Goal: Task Accomplishment & Management: Complete application form

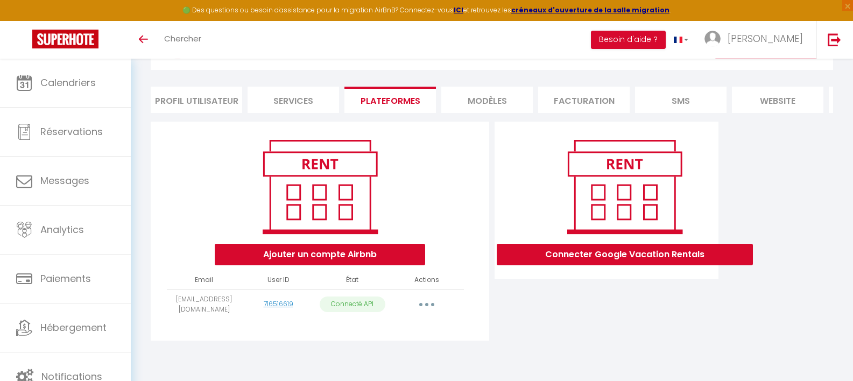
scroll to position [59, 0]
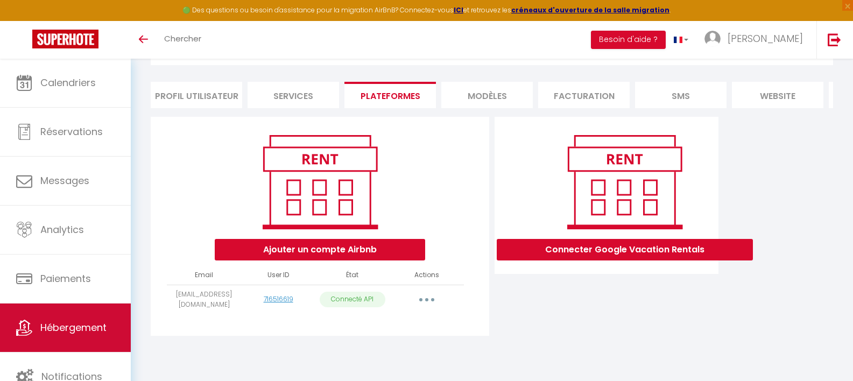
click at [59, 324] on span "Hébergement" at bounding box center [73, 327] width 66 height 13
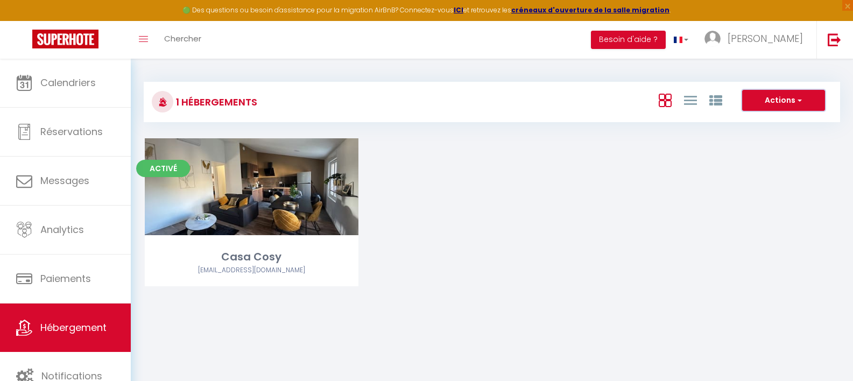
click at [767, 102] on button "Actions" at bounding box center [783, 101] width 83 height 22
click at [768, 120] on li "Créer un Hébergement" at bounding box center [775, 123] width 99 height 12
select select "3"
select select "2"
select select "1"
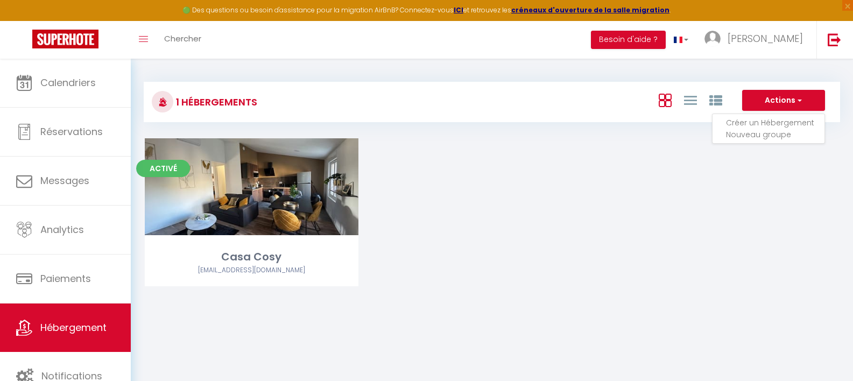
select select "1"
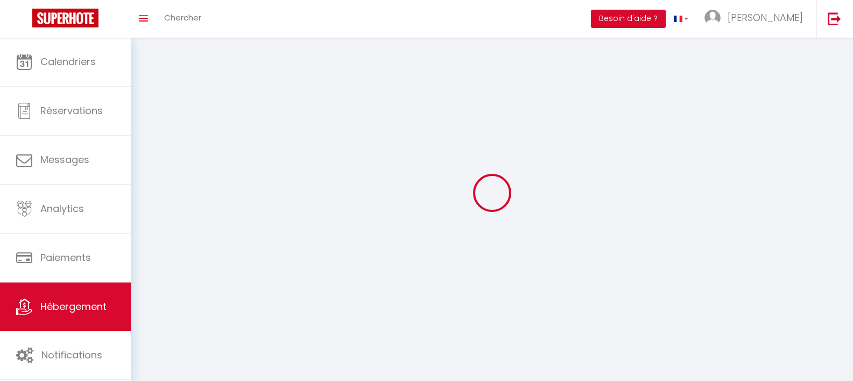
select select
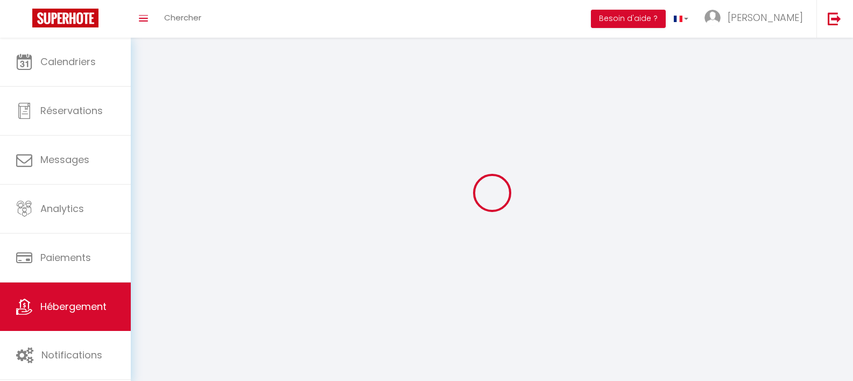
select select
checkbox input "false"
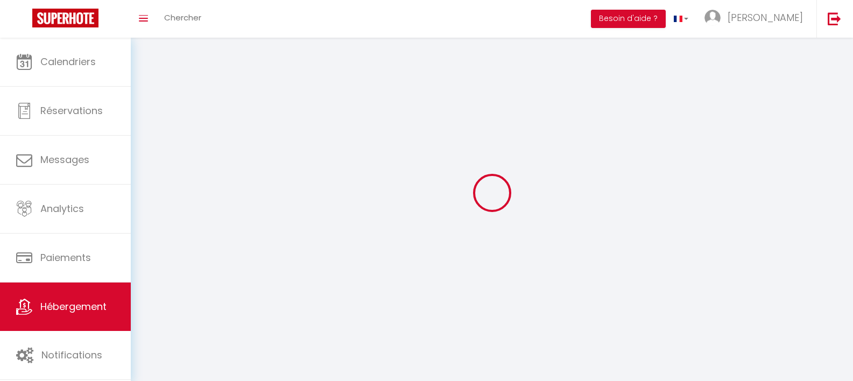
select select
select select "1"
select select "28"
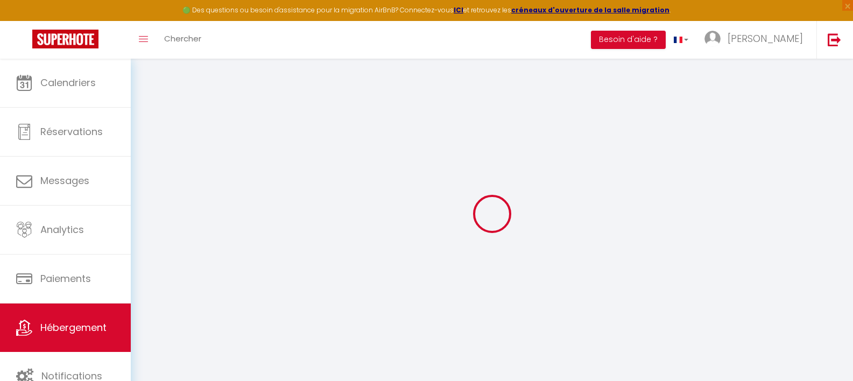
select select
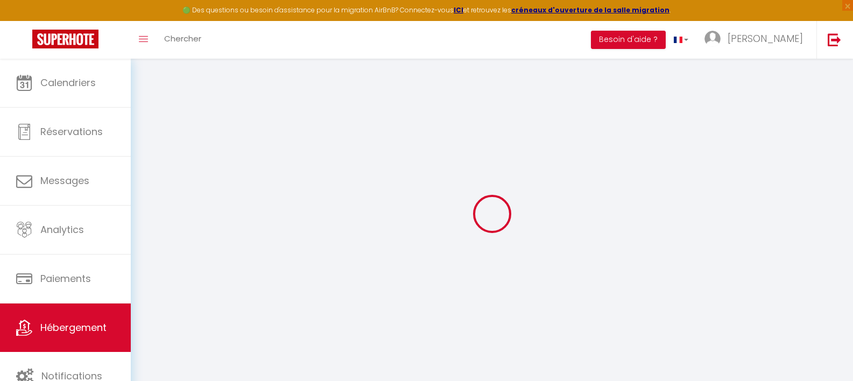
select select
checkbox input "false"
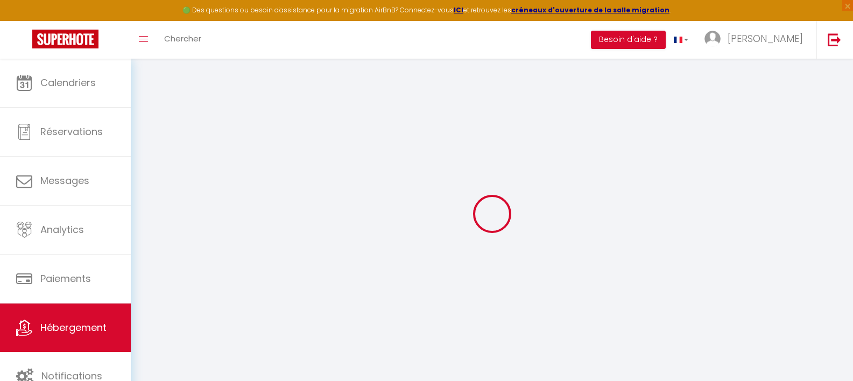
select select
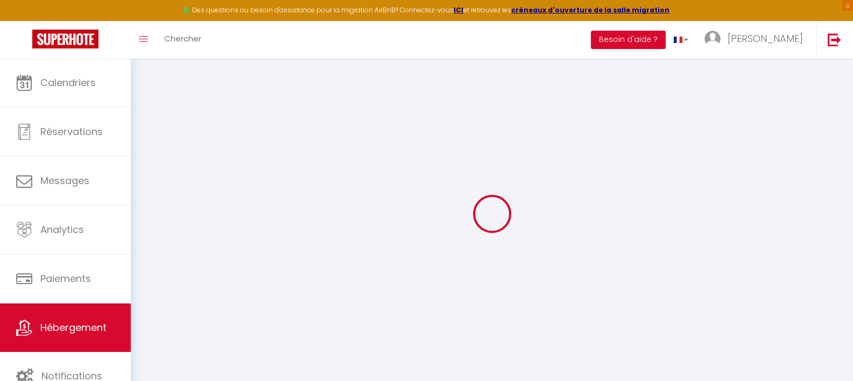
select select
checkbox input "false"
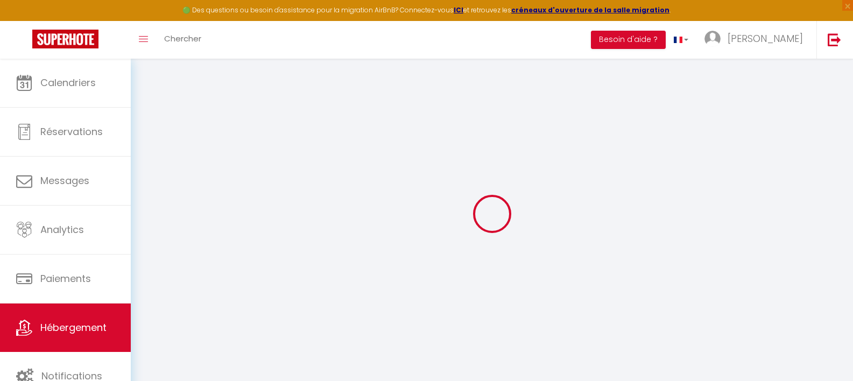
checkbox input "false"
select select
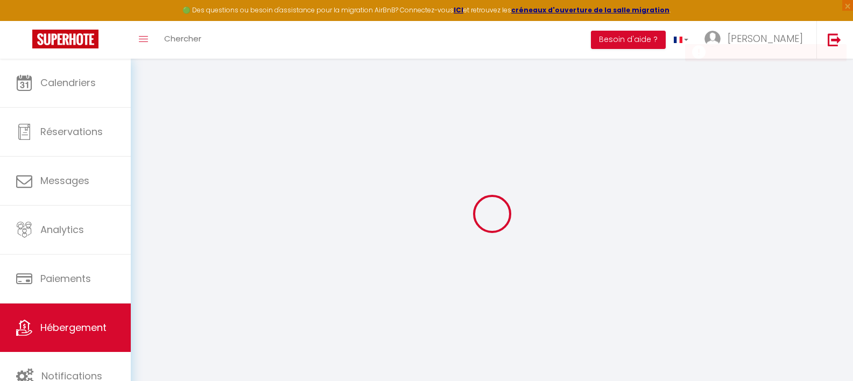
select select
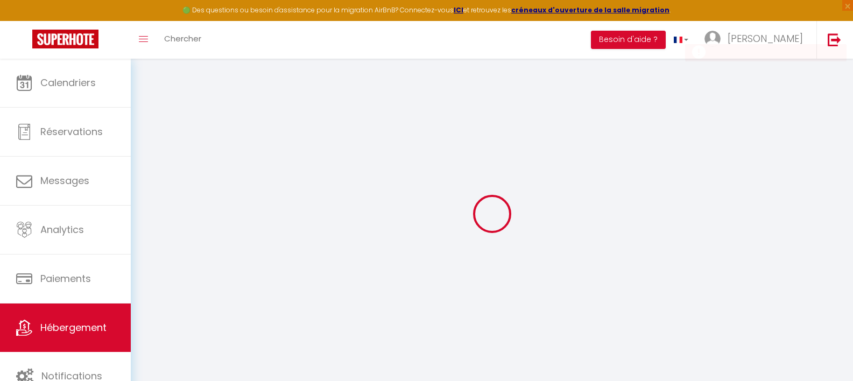
checkbox input "false"
select select
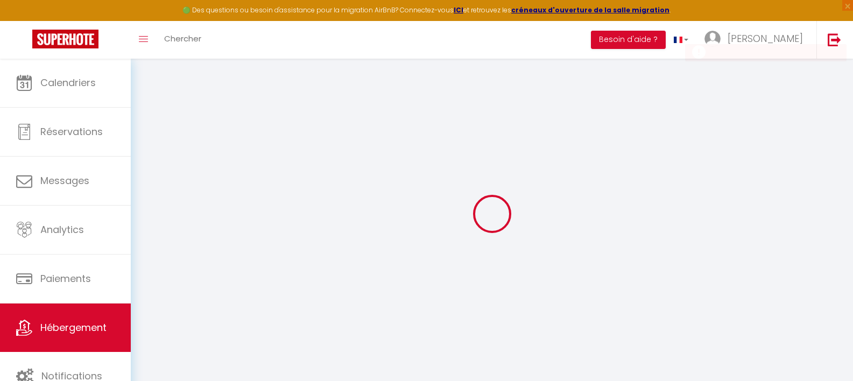
select select
checkbox input "false"
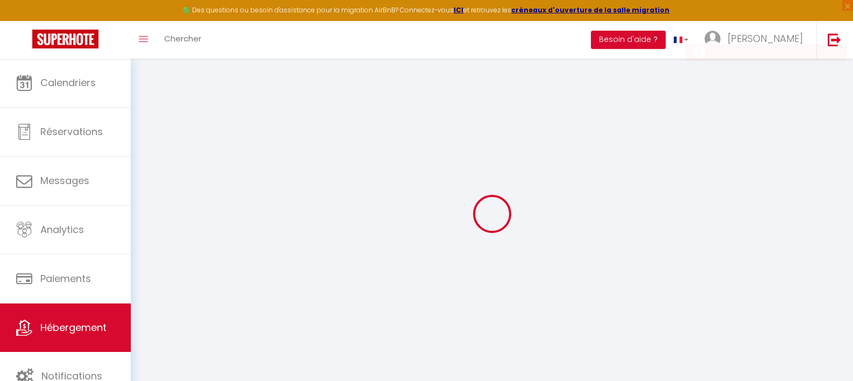
checkbox input "false"
select select
checkbox input "false"
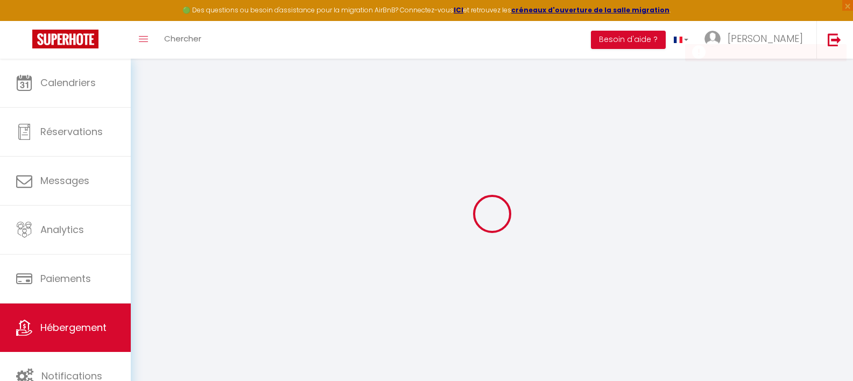
checkbox input "false"
select select
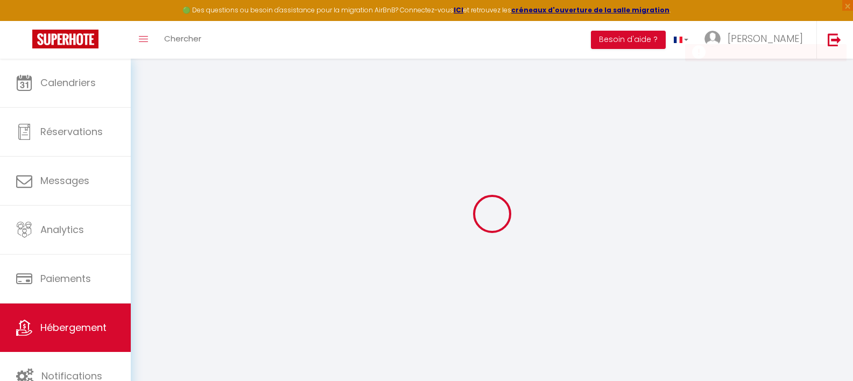
select select "15:00"
select select "23:45"
select select "11:00"
select select "30"
select select "120"
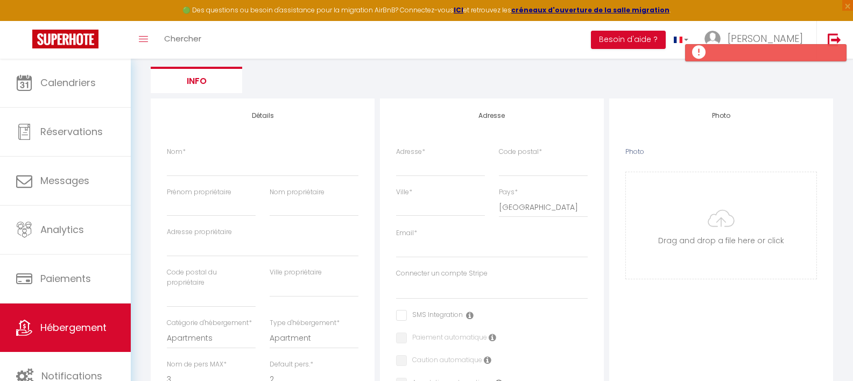
scroll to position [124, 0]
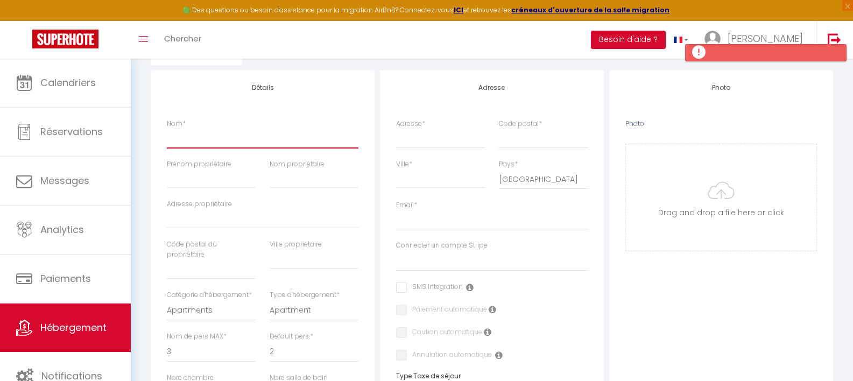
click at [196, 137] on input "Nom *" at bounding box center [263, 138] width 192 height 19
type input "L"
select select
checkbox input "false"
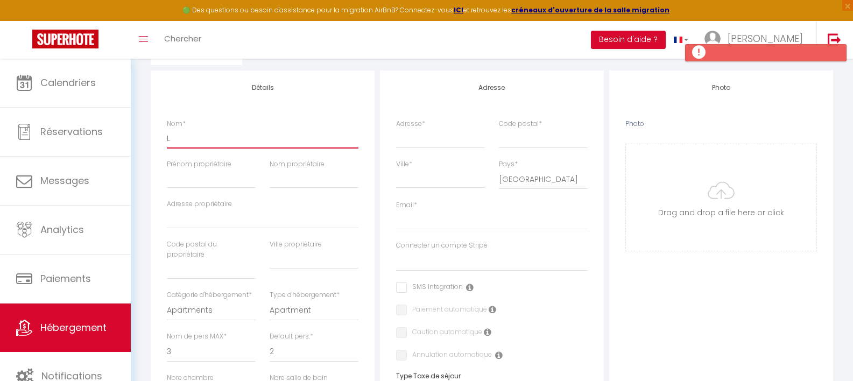
checkbox input "false"
select select
type input "Le"
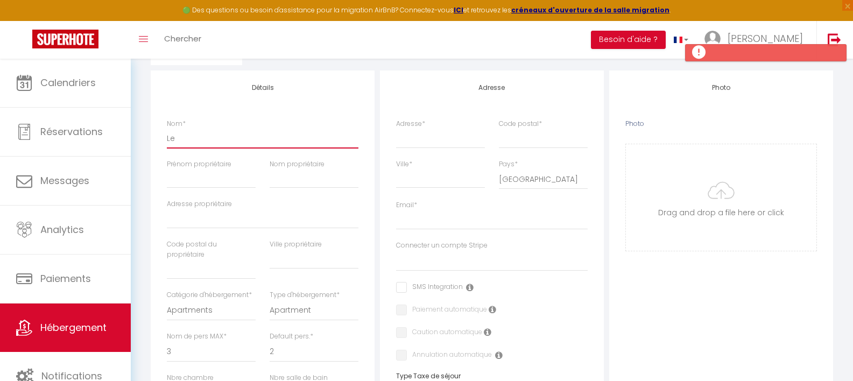
select select
checkbox input "false"
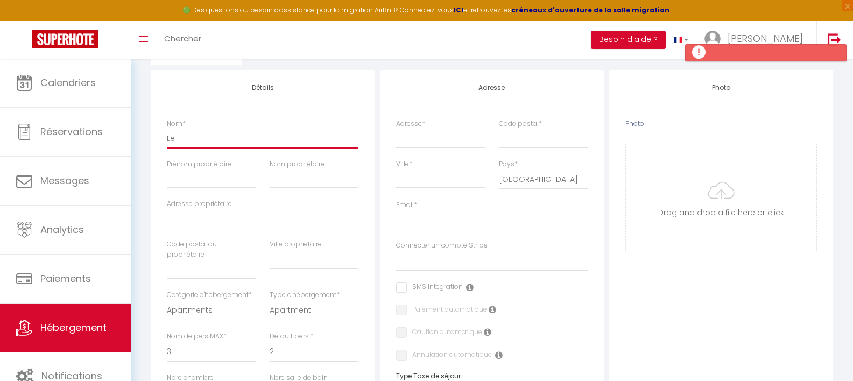
select select
type input "Le"
select select
checkbox input "false"
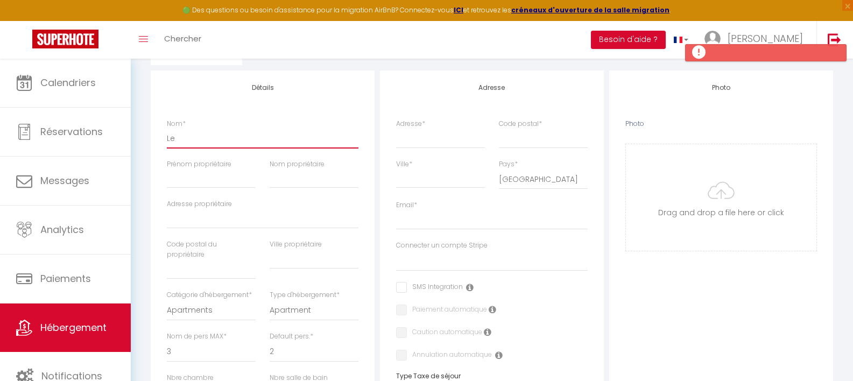
checkbox input "false"
select select
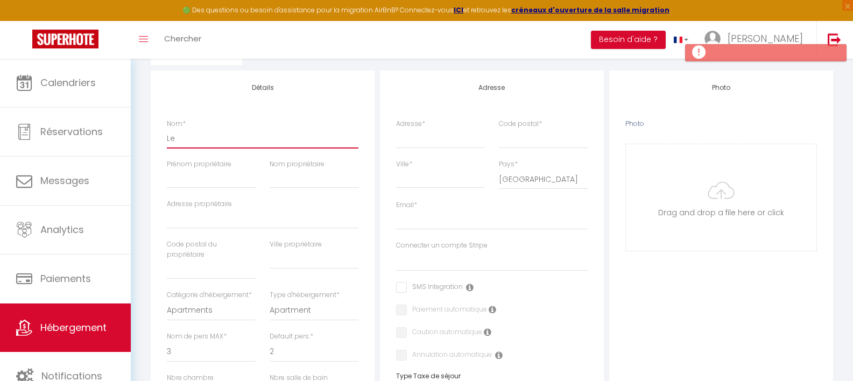
type input "Le C"
select select
checkbox input "false"
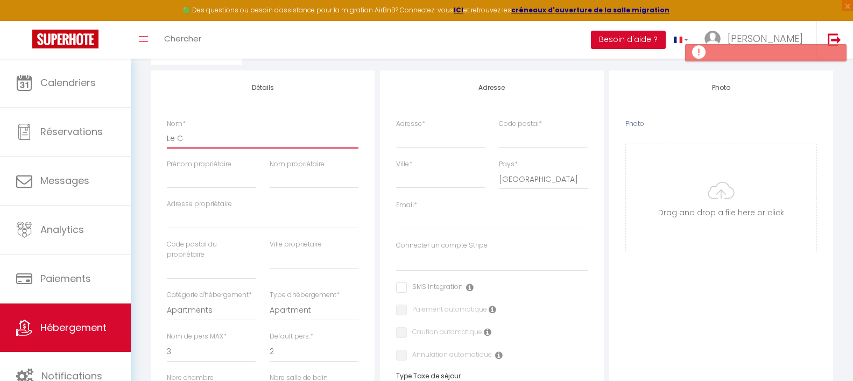
checkbox input "false"
select select
type input "Le Co"
select select
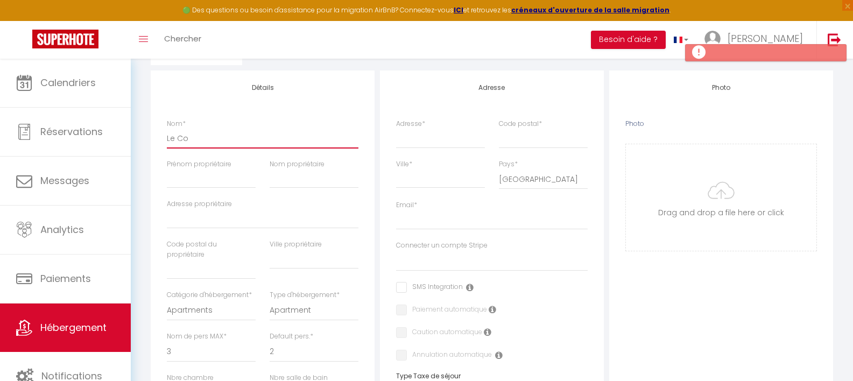
checkbox input "false"
select select
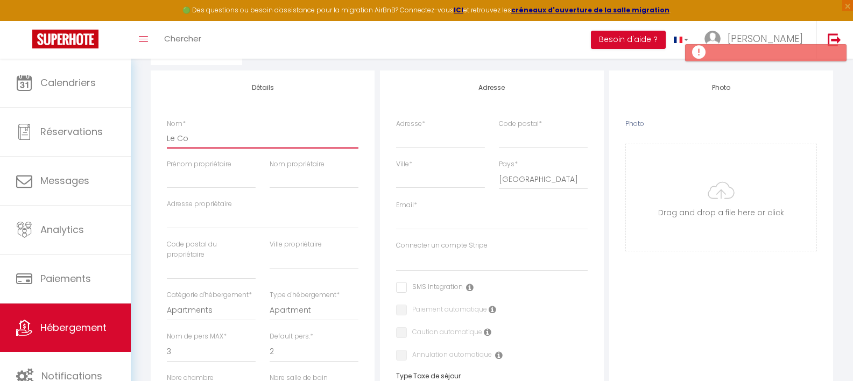
select select
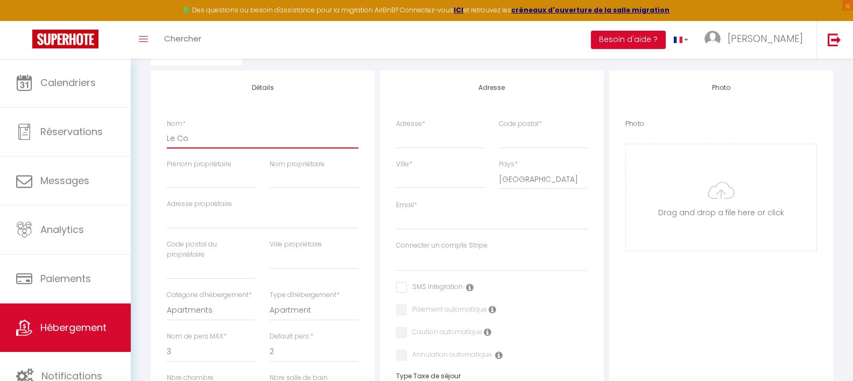
type input "Le Cos"
select select
checkbox input "false"
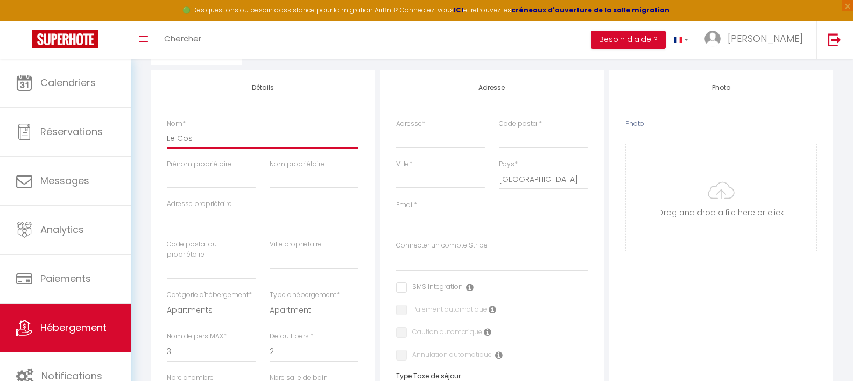
checkbox input "false"
select select
type input "Le Cosy"
select select
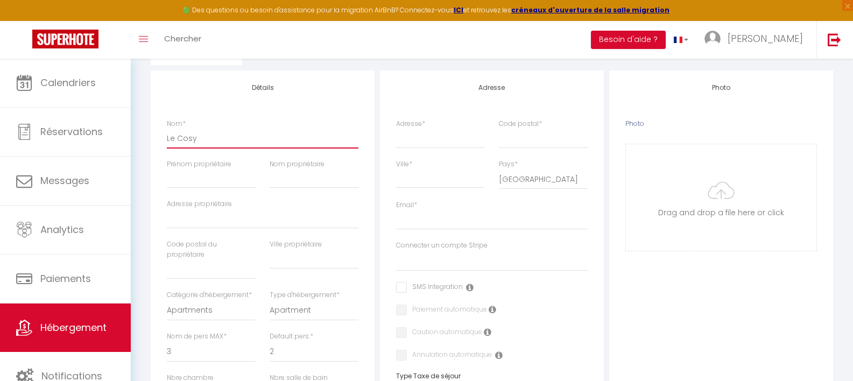
checkbox input "false"
select select
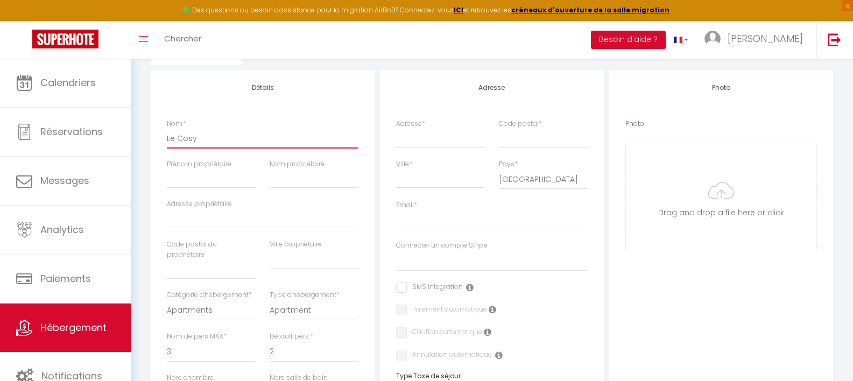
select select
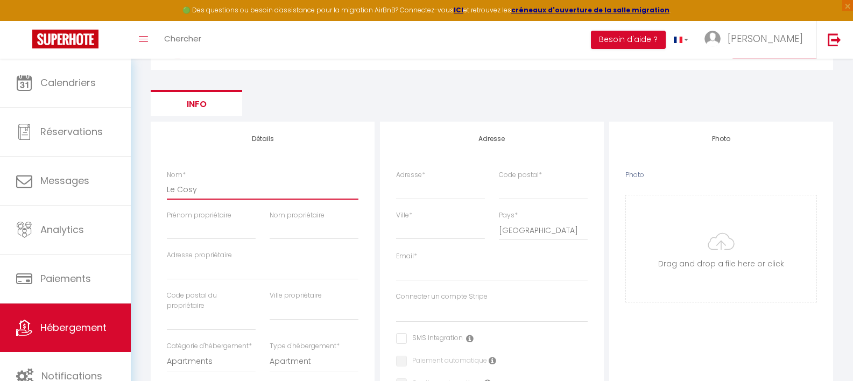
scroll to position [121, 0]
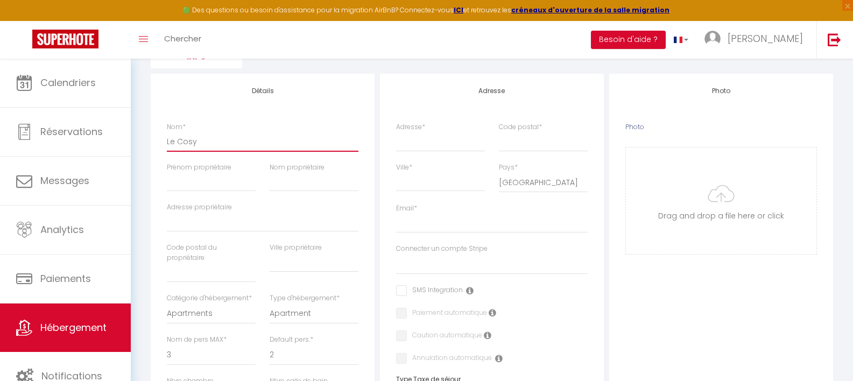
type input "Le Cosy"
click at [224, 185] on input "Prénom propriétaire" at bounding box center [211, 181] width 89 height 19
type input "[PERSON_NAME]"
type input "mohamed abou hagar"
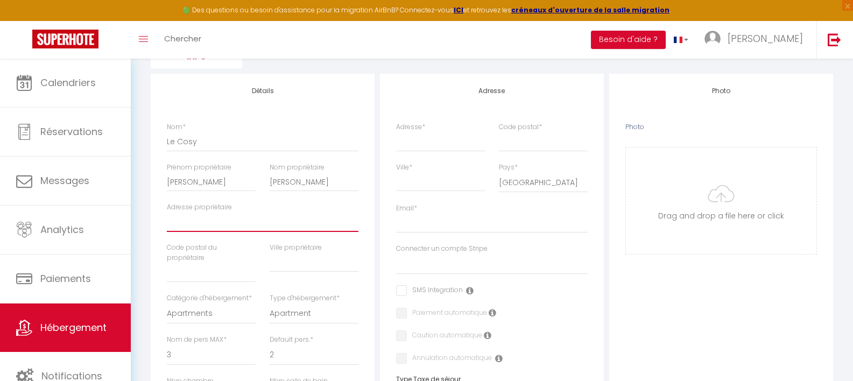
type input "10 place du pilori"
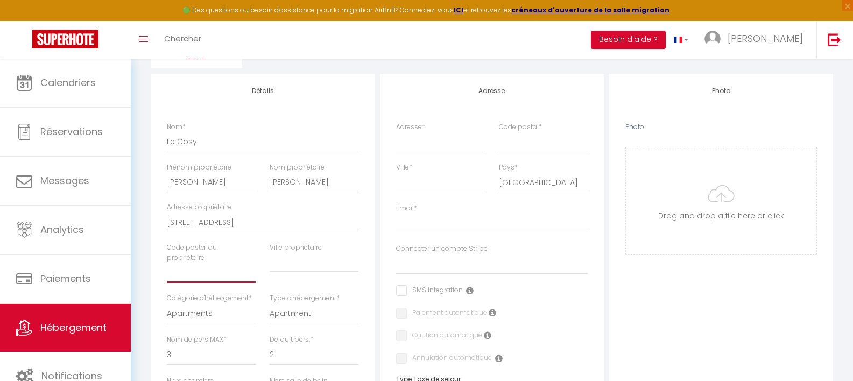
type input "79000"
type input "79000 - NIORT"
select select
checkbox input "false"
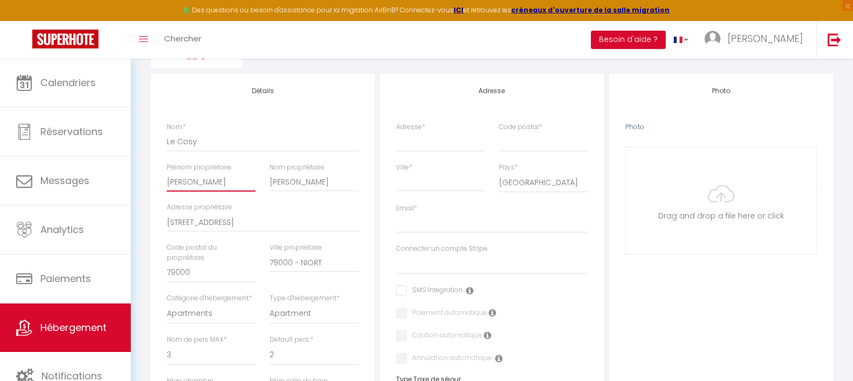
checkbox input "false"
select select
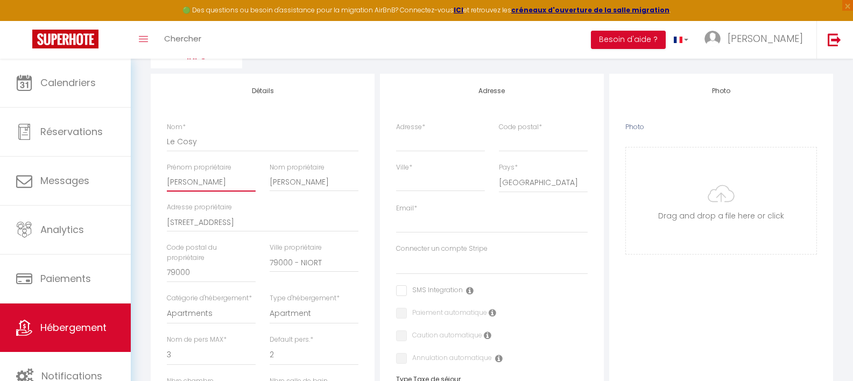
checkbox input "false"
select select
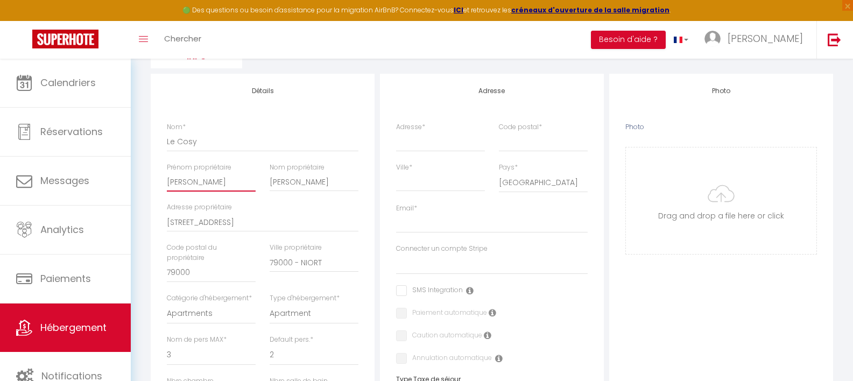
select select
drag, startPoint x: 312, startPoint y: 183, endPoint x: 265, endPoint y: 182, distance: 47.4
click at [265, 182] on div "Nom propriétaire mohamed abou hagar" at bounding box center [314, 183] width 103 height 40
type input "[PERSON_NAME]"
select select
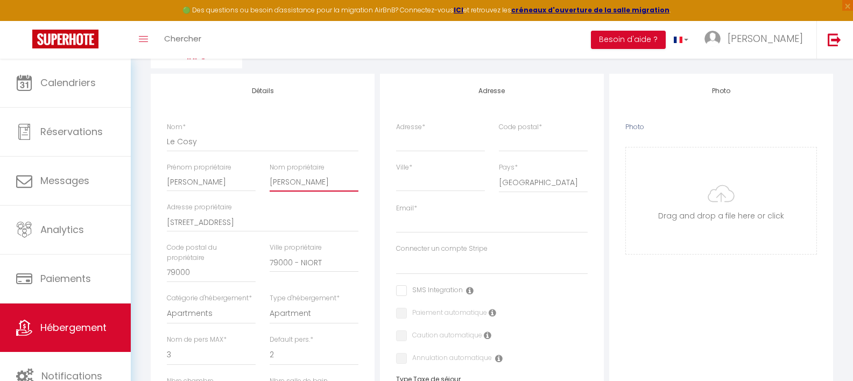
checkbox input "false"
select select
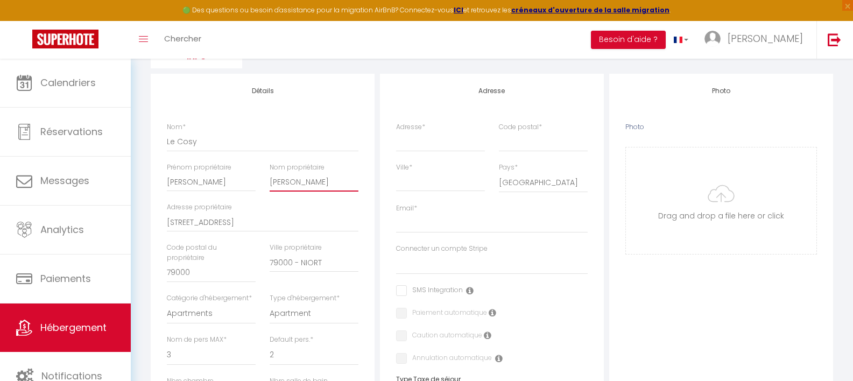
select select
type input "[PERSON_NAME]"
drag, startPoint x: 247, startPoint y: 223, endPoint x: 156, endPoint y: 221, distance: 90.5
click at [156, 221] on div "Détails Nom * Le Cosy Prénom propriétaire mohamed Nom propriétaire abou hagar A…" at bounding box center [263, 380] width 224 height 612
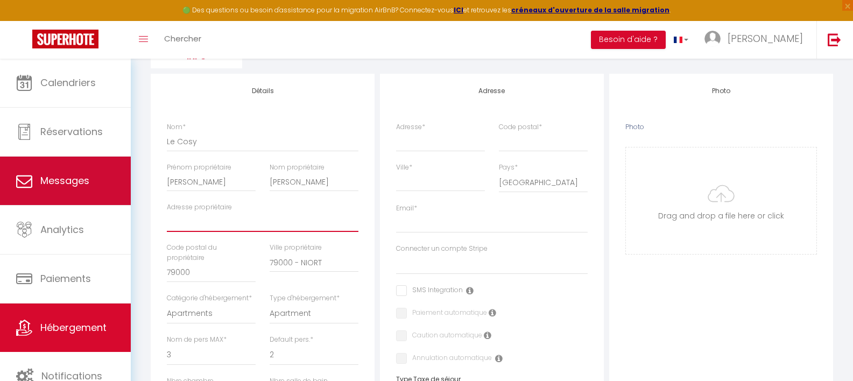
select select
checkbox input "false"
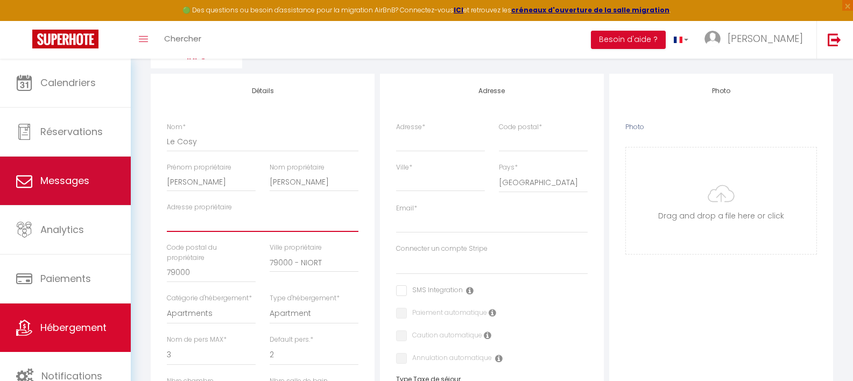
select select
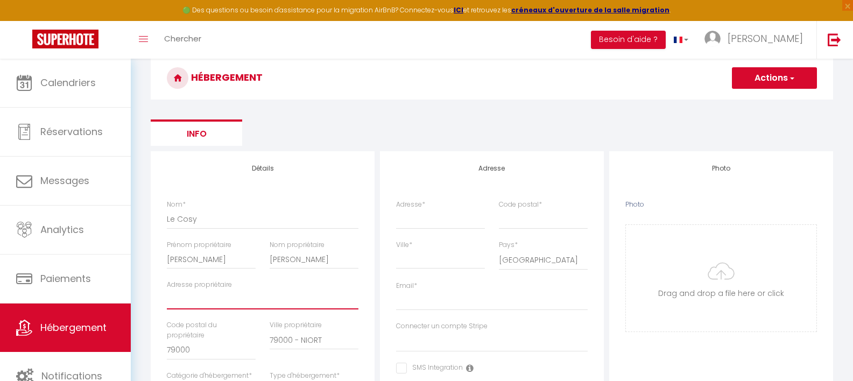
scroll to position [40, 0]
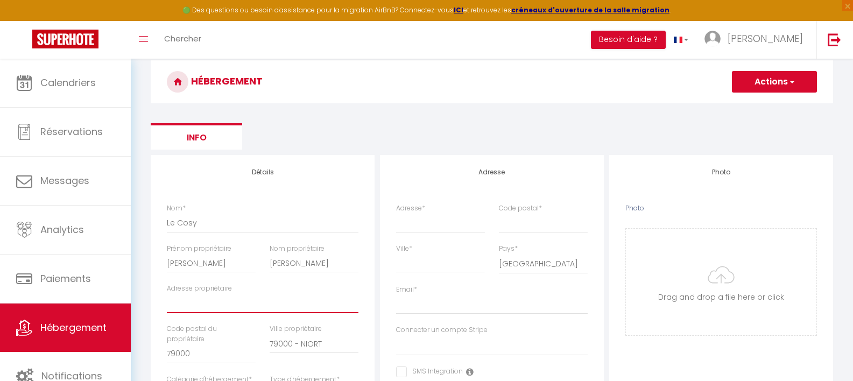
type input "1"
select select
checkbox input "false"
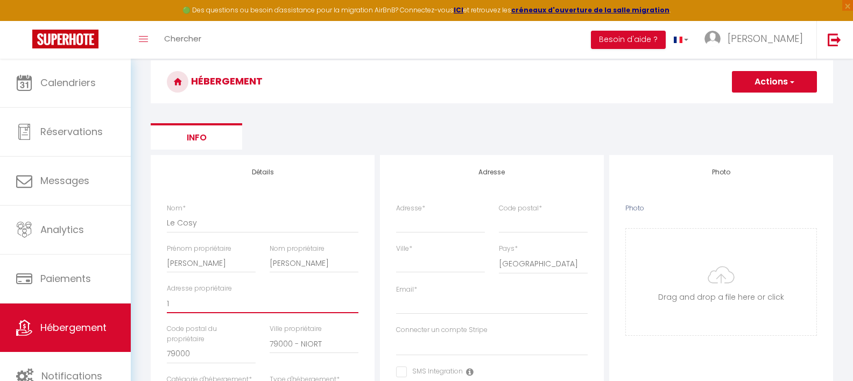
checkbox input "false"
select select
type input "1"
select select
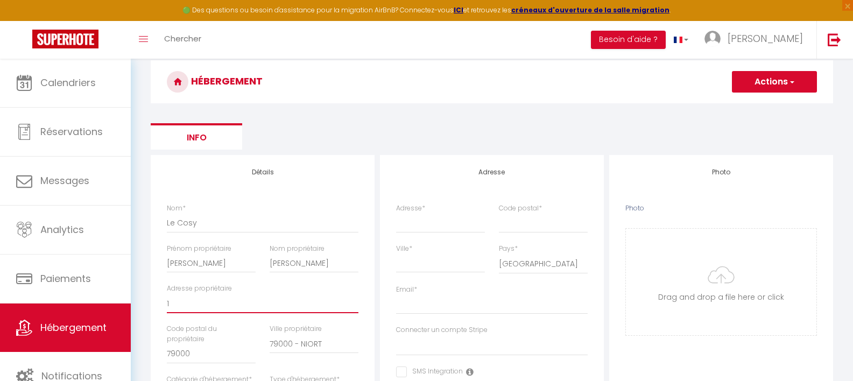
checkbox input "false"
select select
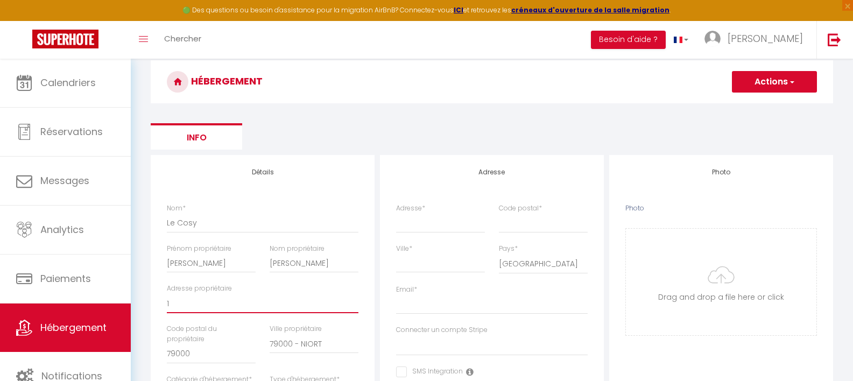
select select
type input "1 r"
select select
checkbox input "false"
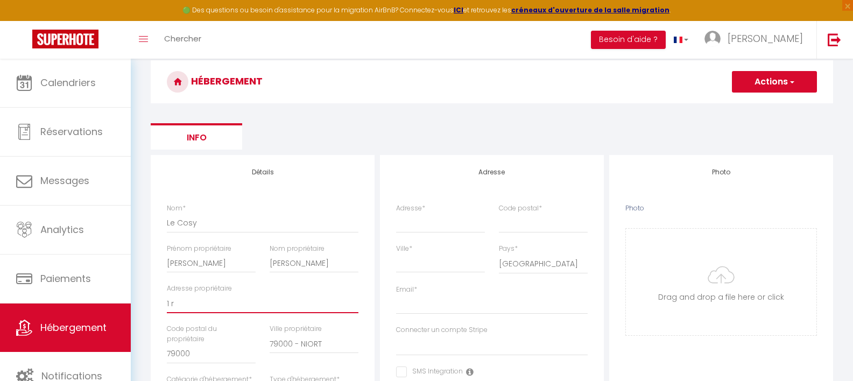
checkbox input "false"
select select
type input "1 ru"
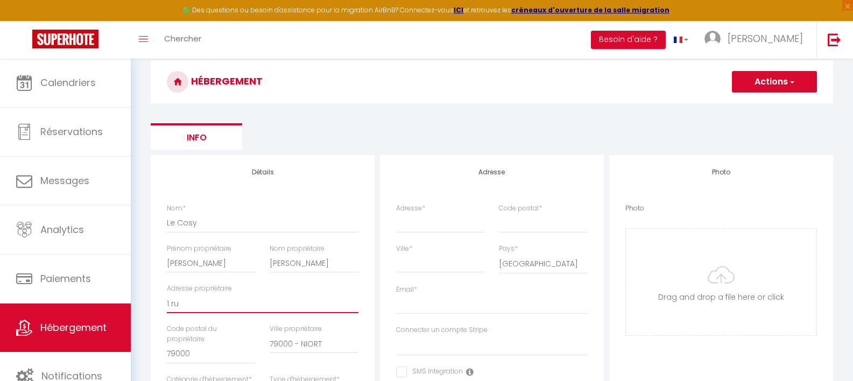
select select
checkbox input "false"
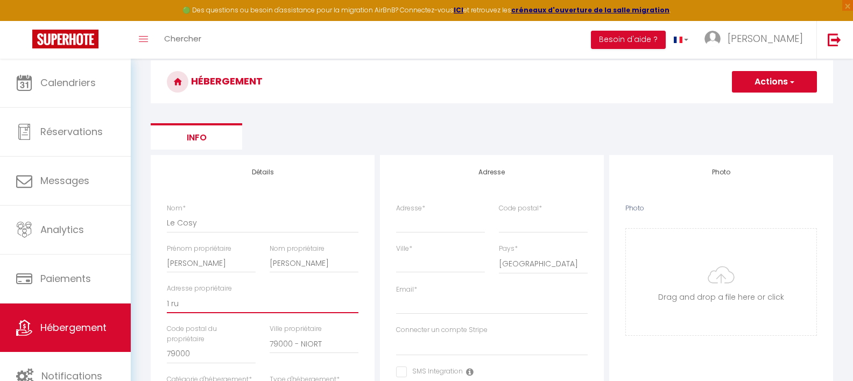
select select
type input "1 rue"
select select
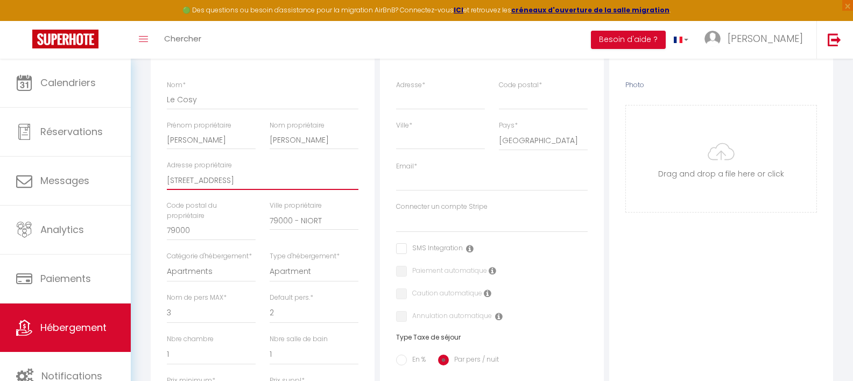
scroll to position [164, 0]
click at [211, 236] on input "79000" at bounding box center [211, 230] width 89 height 19
click at [301, 221] on input "79000 - NIORT" at bounding box center [314, 219] width 89 height 19
drag, startPoint x: 301, startPoint y: 220, endPoint x: 259, endPoint y: 220, distance: 42.0
click at [259, 220] on div "Nom * Le Cosy Prénom propriétaire mohamed Nom propriétaire abou hagar Adresse p…" at bounding box center [263, 228] width 206 height 296
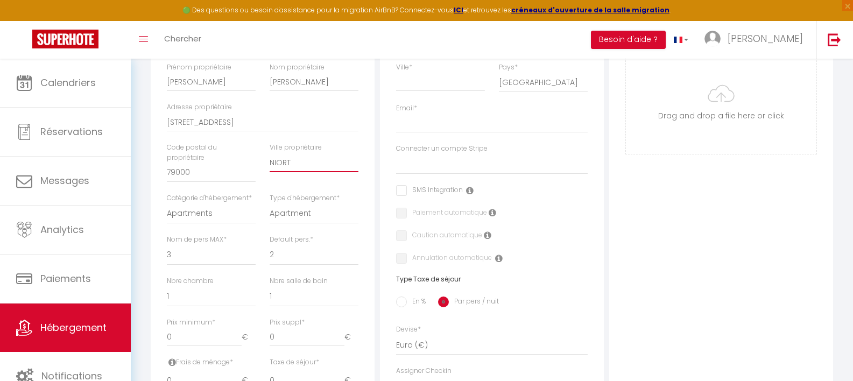
scroll to position [223, 0]
click at [194, 252] on select "1 2 3 4 5 6 7 8 9 10 11 12 13 14" at bounding box center [211, 253] width 89 height 20
click at [167, 243] on select "1 2 3 4 5 6 7 8 9 10 11 12 13 14" at bounding box center [211, 253] width 89 height 20
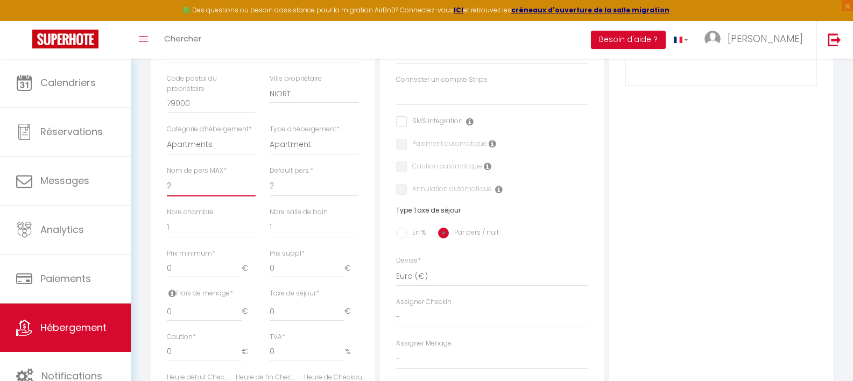
scroll to position [291, 0]
click at [203, 231] on select "0 1 2 3 4 5 6 7 8 9 10 11 12 13" at bounding box center [211, 226] width 89 height 20
click at [167, 216] on select "0 1 2 3 4 5 6 7 8 9 10 11 12 13" at bounding box center [211, 226] width 89 height 20
click at [210, 270] on input "0" at bounding box center [204, 267] width 75 height 19
click at [252, 245] on div "Nbre chambre 0 1 2 3 4 5 6 7 8 9 10 11 12" at bounding box center [211, 227] width 103 height 41
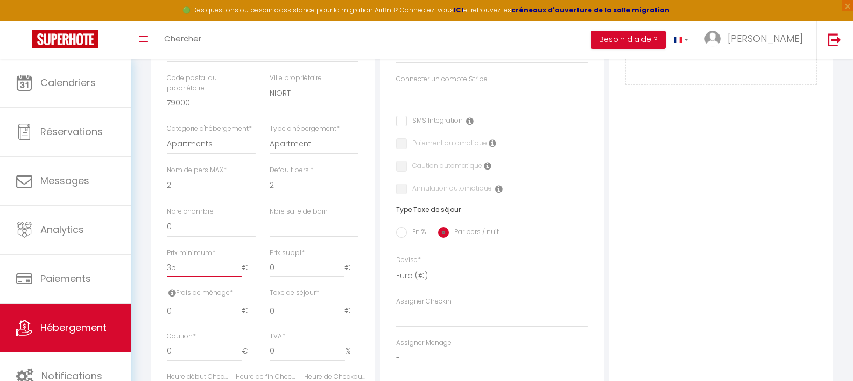
click at [186, 266] on input "35" at bounding box center [204, 267] width 75 height 19
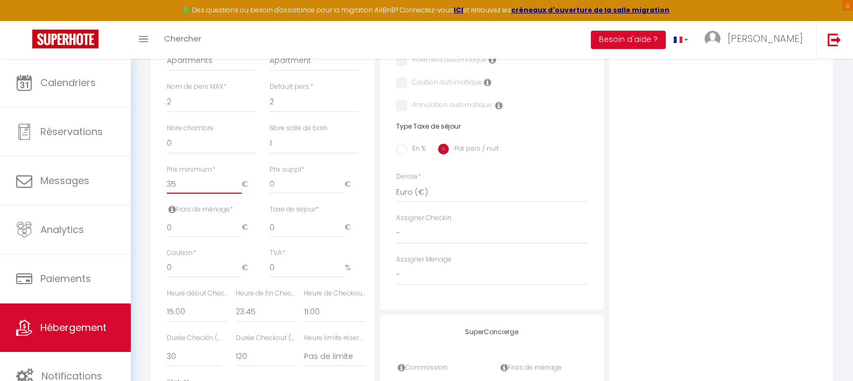
scroll to position [406, 0]
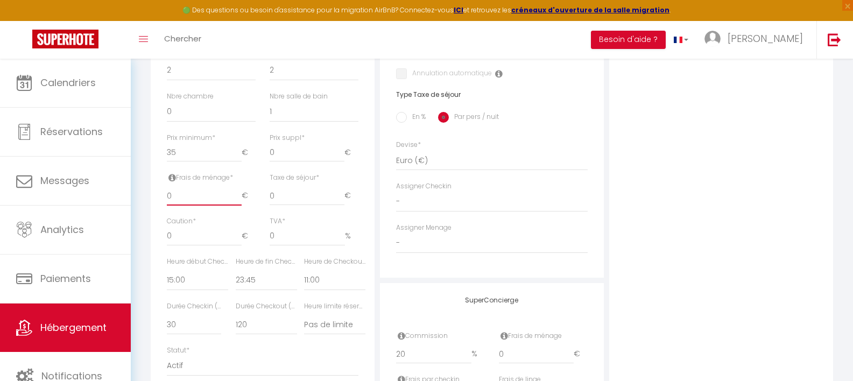
drag, startPoint x: 207, startPoint y: 197, endPoint x: 156, endPoint y: 194, distance: 50.7
click at [156, 194] on div "Détails Nom * Le Cosy Prénom propriétaire mohamed Nom propriétaire abou hagar A…" at bounding box center [263, 95] width 224 height 612
click at [256, 185] on div "Frais de ménage * 30 €" at bounding box center [211, 195] width 103 height 44
click at [189, 286] on select "00:00 00:15 00:30 00:45 01:00 01:15 01:30 01:45 02:00 02:15 02:30 02:45 03:00" at bounding box center [197, 280] width 61 height 20
click at [167, 270] on select "00:00 00:15 00:30 00:45 01:00 01:15 01:30 01:45 02:00 02:15 02:30 02:45 03:00" at bounding box center [197, 280] width 61 height 20
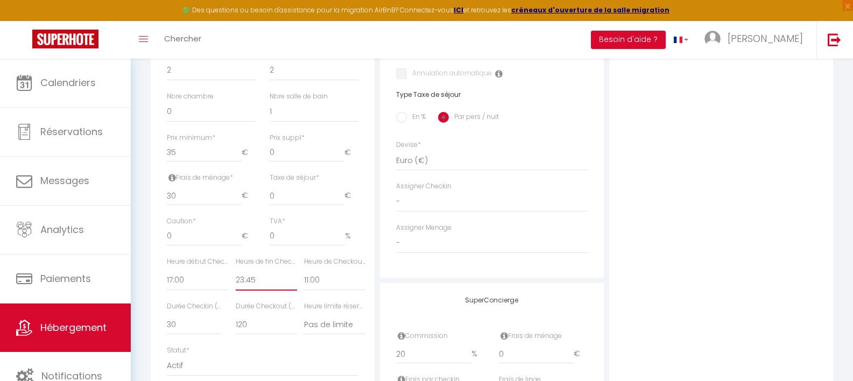
click at [251, 280] on select "00:00 00:15 00:30 00:45 01:00 01:15 01:30 01:45 02:00 02:15 02:30 02:45 03:00" at bounding box center [266, 280] width 61 height 20
click at [236, 270] on select "00:00 00:15 00:30 00:45 01:00 01:15 01:30 01:45 02:00 02:15 02:30 02:45 03:00" at bounding box center [266, 280] width 61 height 20
click at [308, 284] on select "00:00 00:15 00:30 00:45 01:00 01:15 01:30 01:45 02:00 02:15 02:30 02:45 03:00" at bounding box center [334, 280] width 61 height 20
click at [304, 270] on select "00:00 00:15 00:30 00:45 01:00 01:15 01:30 01:45 02:00 02:15 02:30 02:45 03:00" at bounding box center [334, 280] width 61 height 20
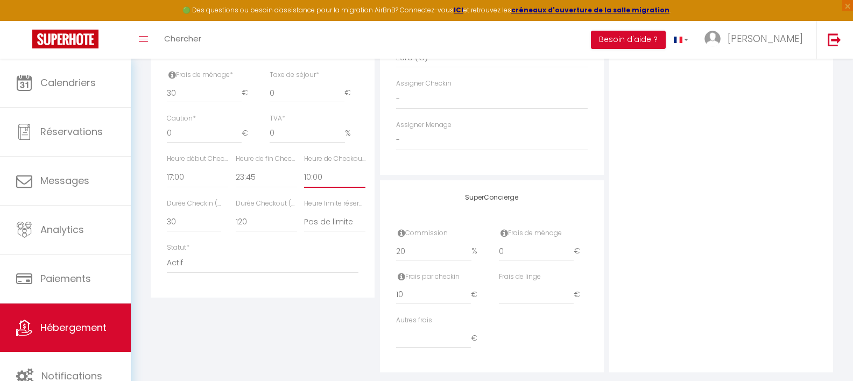
scroll to position [510, 0]
click at [187, 224] on select "15 30 45 60 75 90 105 120 135 150 165 180 195 210" at bounding box center [194, 220] width 54 height 20
click at [167, 210] on select "15 30 45 60 75 90 105 120 135 150 165 180 195 210" at bounding box center [194, 220] width 54 height 20
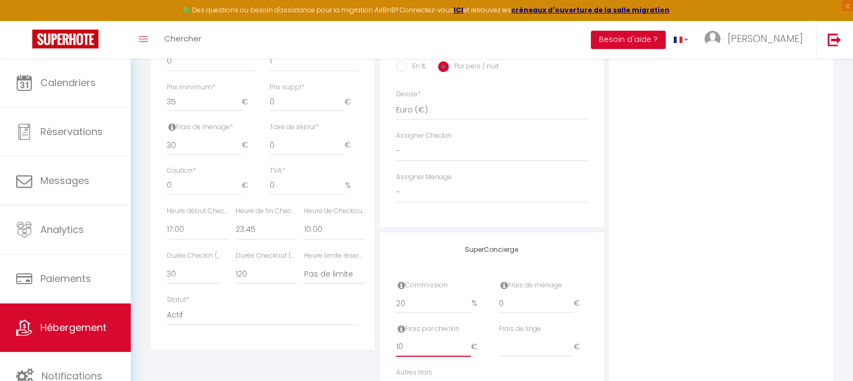
drag, startPoint x: 413, startPoint y: 349, endPoint x: 373, endPoint y: 342, distance: 41.0
click at [373, 342] on div "Détails Nom * Le Cosy Prénom propriétaire mohamed Nom propriétaire abou hagar A…" at bounding box center [492, 81] width 688 height 686
drag, startPoint x: 424, startPoint y: 304, endPoint x: 378, endPoint y: 298, distance: 46.1
click at [381, 299] on div "SuperConcierge Commission 20 % Frais de ménage 0 € Frais par checkin € Frais de…" at bounding box center [492, 329] width 224 height 192
click at [375, 272] on div "Détails Nom * Le Cosy Prénom propriétaire mohamed Nom propriétaire abou hagar A…" at bounding box center [262, 81] width 229 height 686
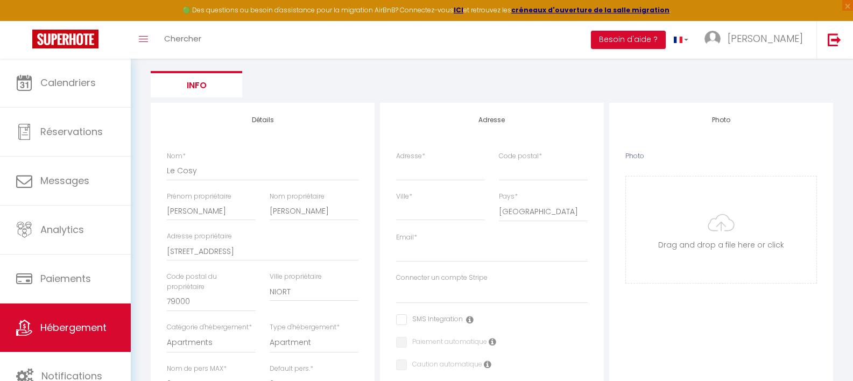
scroll to position [87, 0]
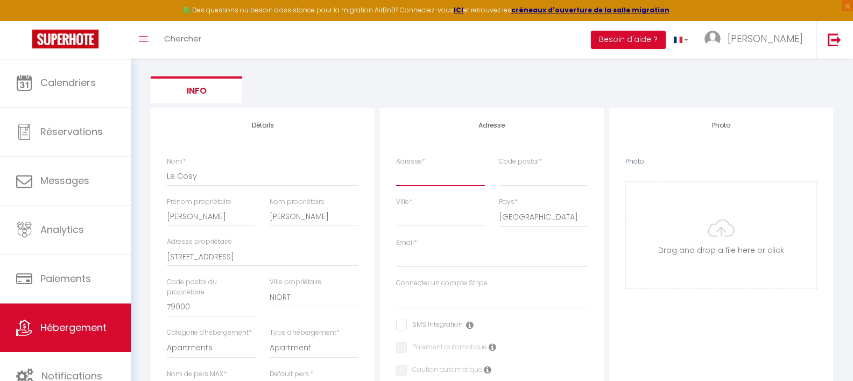
click at [447, 178] on input "Adresse *" at bounding box center [440, 175] width 89 height 19
click at [504, 178] on input "Code postal *" at bounding box center [543, 175] width 89 height 19
click at [426, 221] on input "Ville *" at bounding box center [440, 216] width 89 height 19
click at [341, 163] on div "Nom * Le Cosy" at bounding box center [263, 172] width 192 height 30
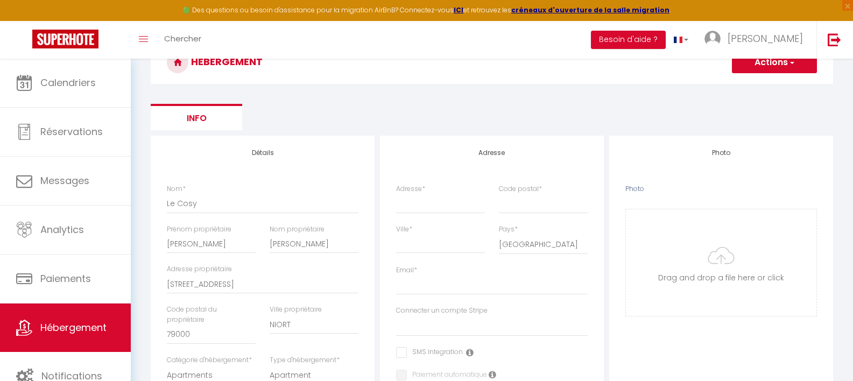
scroll to position [0, 0]
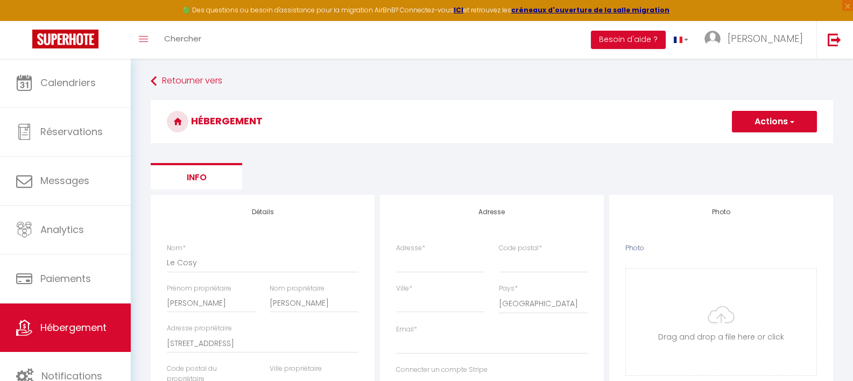
click at [794, 118] on span "button" at bounding box center [791, 121] width 7 height 11
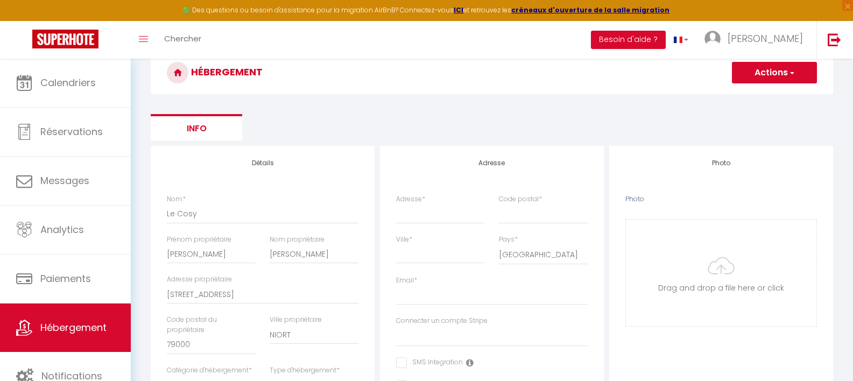
scroll to position [48, 0]
click at [438, 214] on input "Adresse *" at bounding box center [440, 214] width 89 height 19
click at [398, 248] on input "Ville *" at bounding box center [440, 254] width 89 height 19
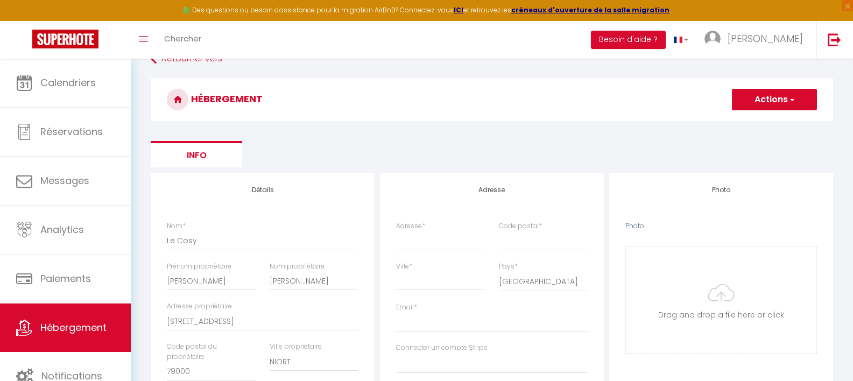
scroll to position [19, 0]
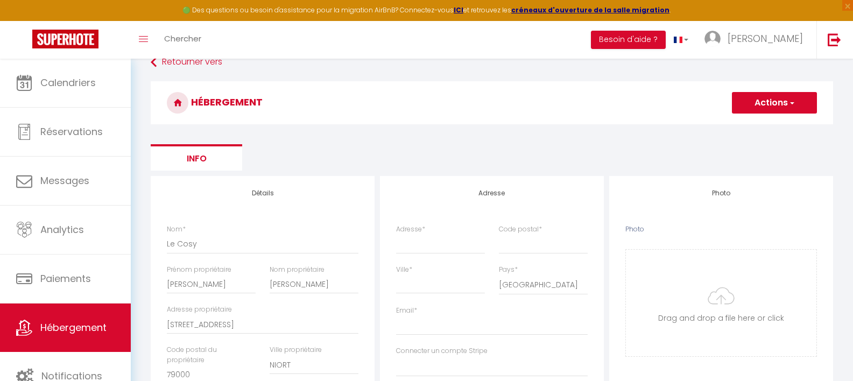
click at [745, 108] on button "Actions" at bounding box center [774, 103] width 85 height 22
click at [748, 124] on input "Enregistrer" at bounding box center [762, 126] width 40 height 11
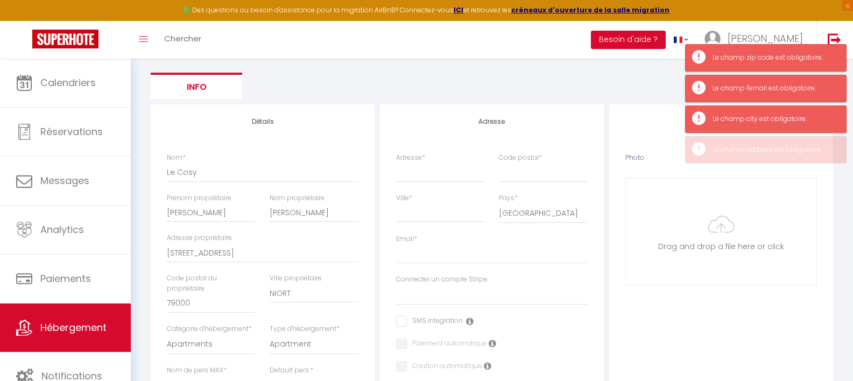
scroll to position [100, 0]
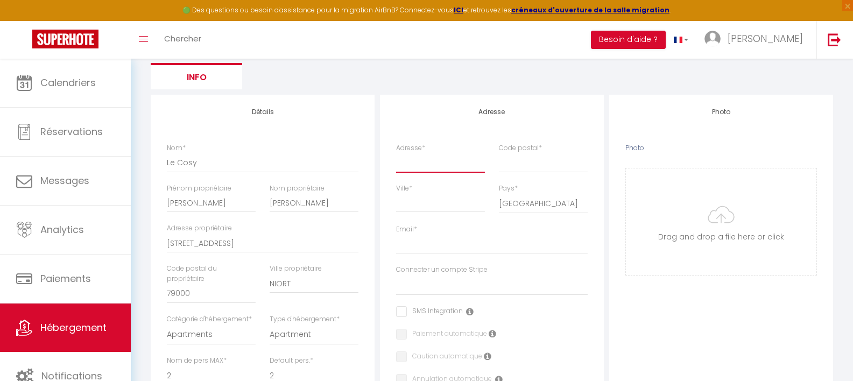
click at [423, 166] on input "Adresse *" at bounding box center [440, 162] width 89 height 19
click at [537, 169] on input "Code postal *" at bounding box center [543, 162] width 89 height 19
click at [425, 201] on input "Ville *" at bounding box center [440, 202] width 89 height 19
click at [422, 254] on input "Email *" at bounding box center [492, 244] width 192 height 19
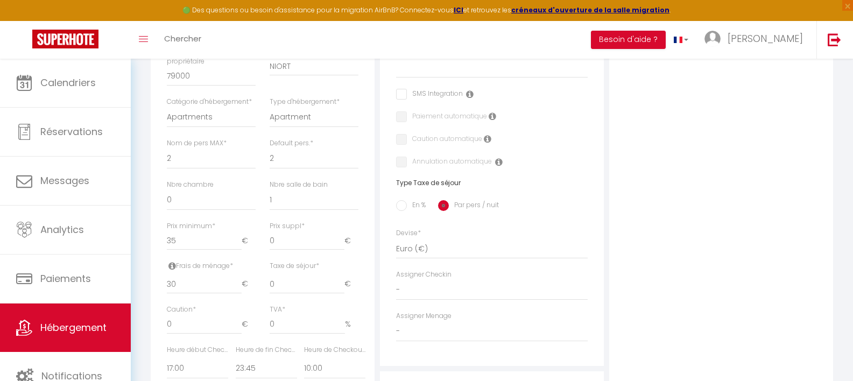
scroll to position [0, 0]
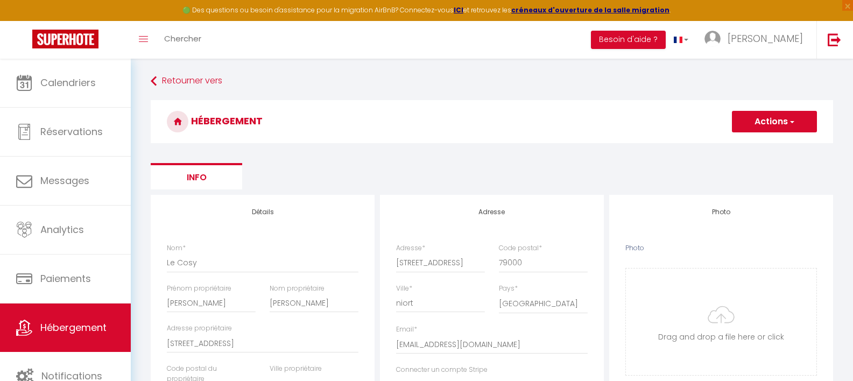
click at [757, 134] on h3 "HÉBERGEMENT" at bounding box center [492, 121] width 683 height 43
click at [760, 128] on button "Actions" at bounding box center [774, 122] width 85 height 22
click at [761, 141] on input "Enregistrer" at bounding box center [762, 145] width 40 height 11
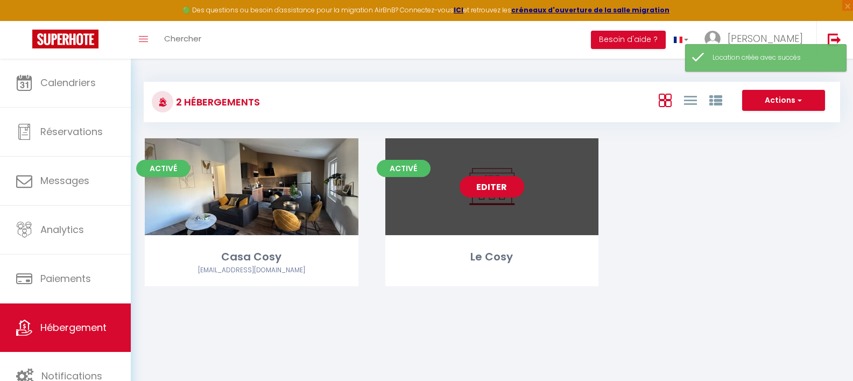
click at [503, 191] on link "Editer" at bounding box center [492, 187] width 65 height 22
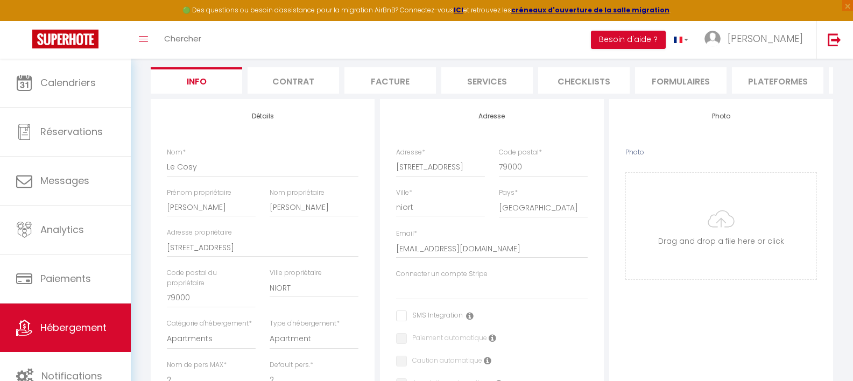
scroll to position [99, 0]
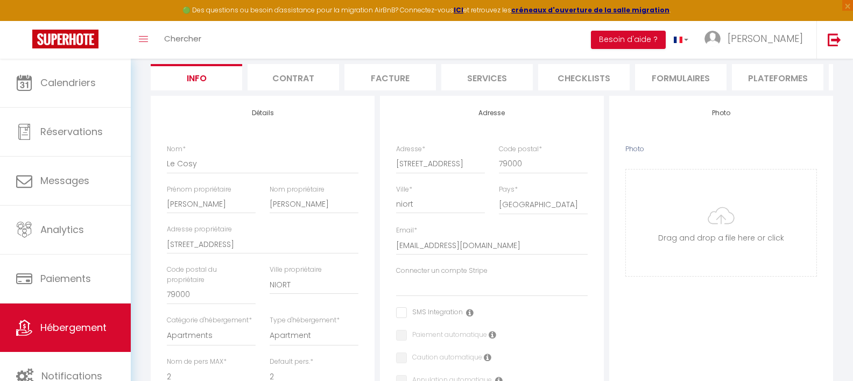
click at [293, 74] on li "Contrat" at bounding box center [294, 77] width 92 height 26
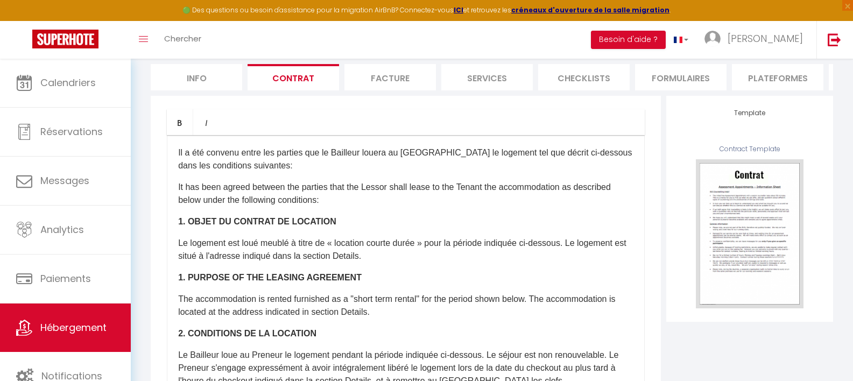
click at [404, 75] on li "Facture" at bounding box center [391, 77] width 92 height 26
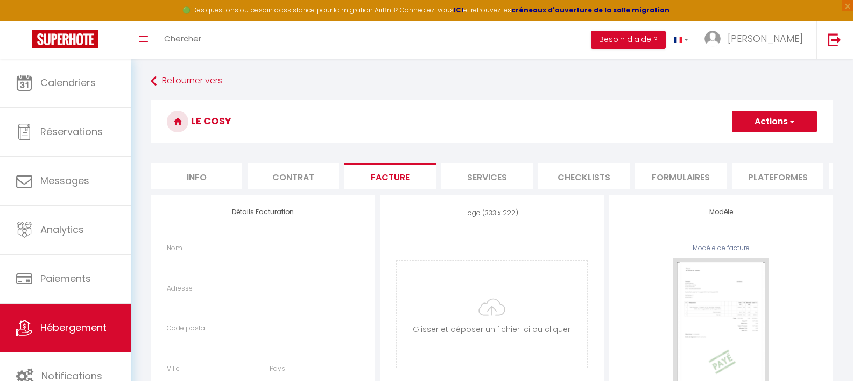
click at [467, 170] on li "Services" at bounding box center [487, 176] width 92 height 26
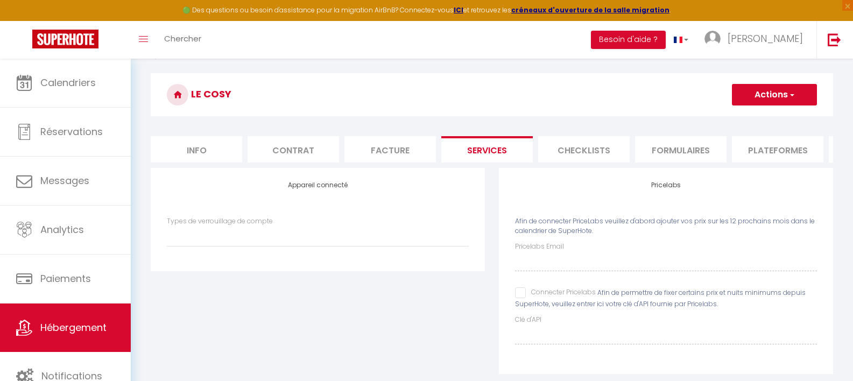
scroll to position [11, 0]
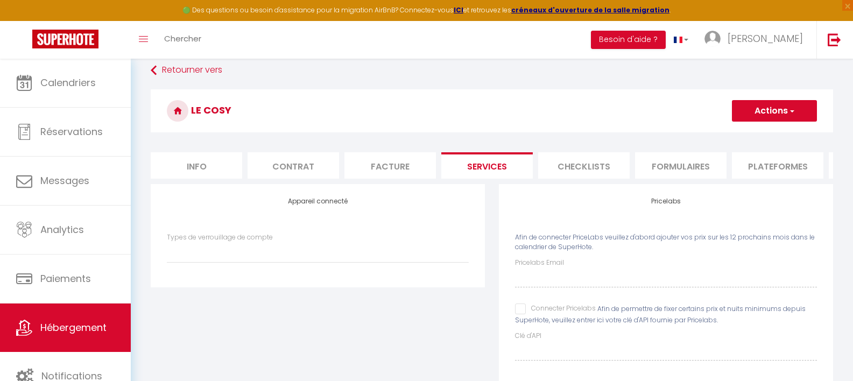
click at [558, 164] on li "Checklists" at bounding box center [584, 165] width 92 height 26
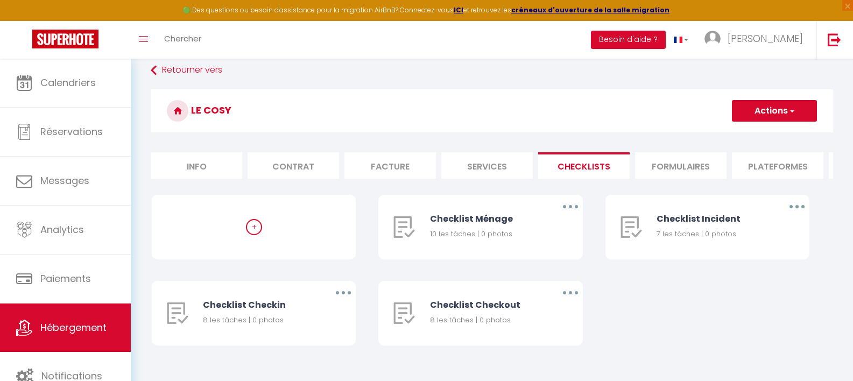
click at [675, 164] on li "Formulaires" at bounding box center [681, 165] width 92 height 26
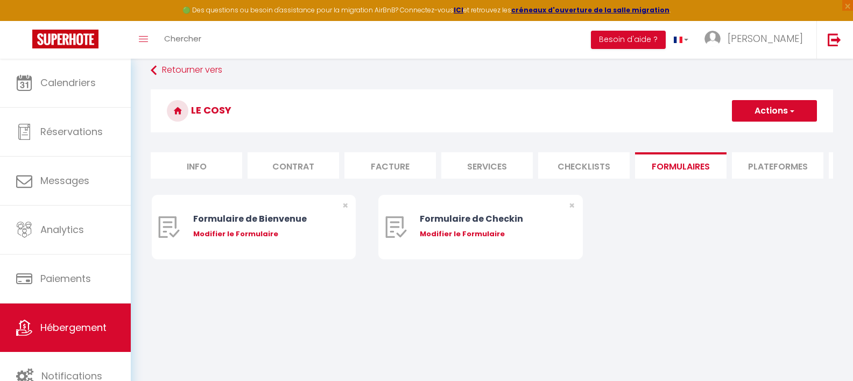
click at [745, 169] on li "Plateformes" at bounding box center [778, 165] width 92 height 26
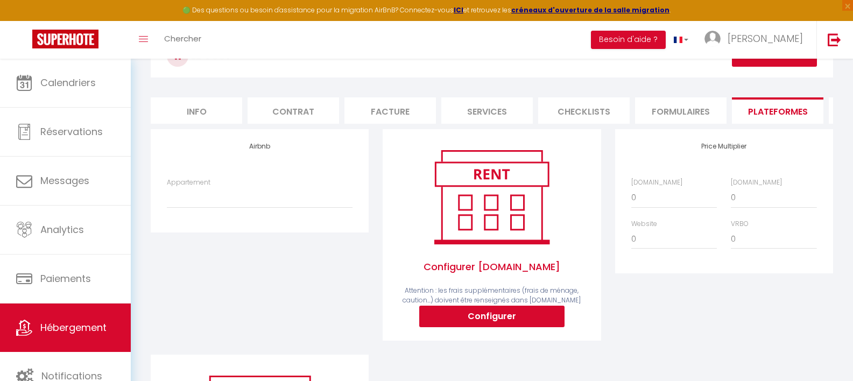
scroll to position [76, 0]
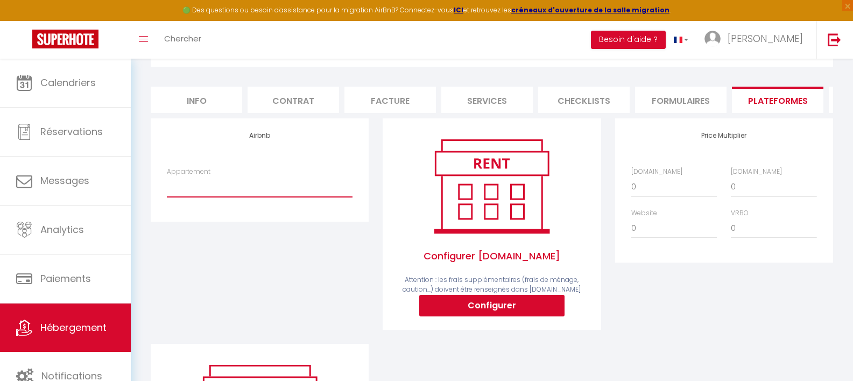
click at [229, 197] on select "Le Cosy - [EMAIL_ADDRESS][DOMAIN_NAME]" at bounding box center [260, 187] width 186 height 20
click at [167, 185] on select "Le Cosy - [EMAIL_ADDRESS][DOMAIN_NAME]" at bounding box center [260, 187] width 186 height 20
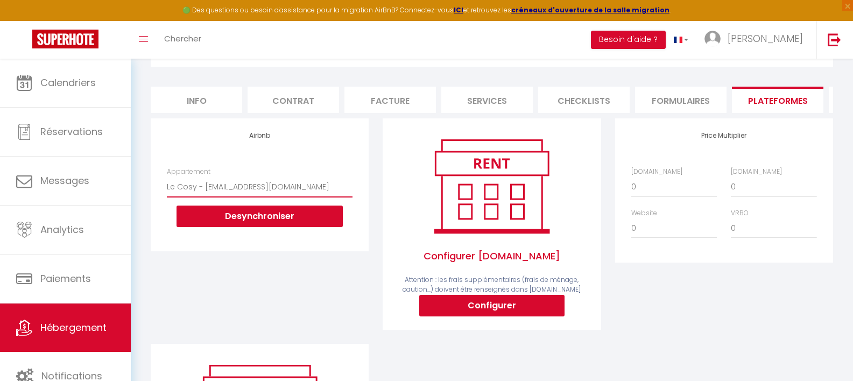
click at [230, 196] on select "Le Cosy - [EMAIL_ADDRESS][DOMAIN_NAME]" at bounding box center [260, 187] width 186 height 20
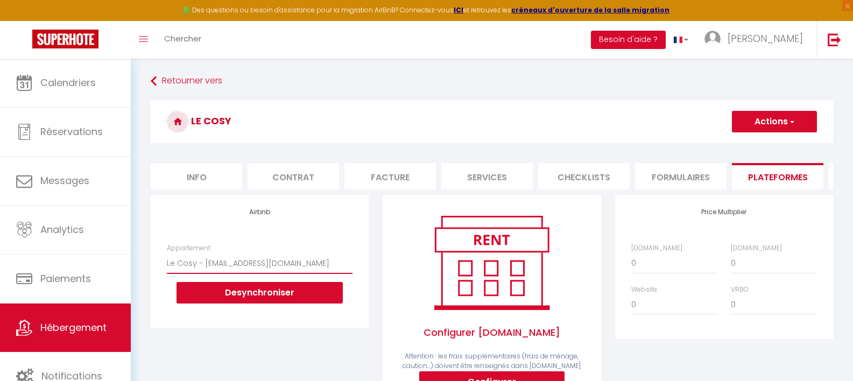
scroll to position [0, 0]
click at [237, 270] on select "Le Cosy - [EMAIL_ADDRESS][DOMAIN_NAME]" at bounding box center [260, 263] width 186 height 20
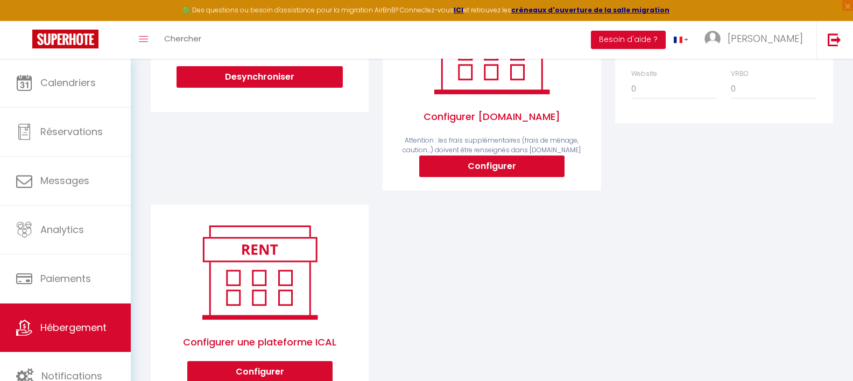
scroll to position [67, 0]
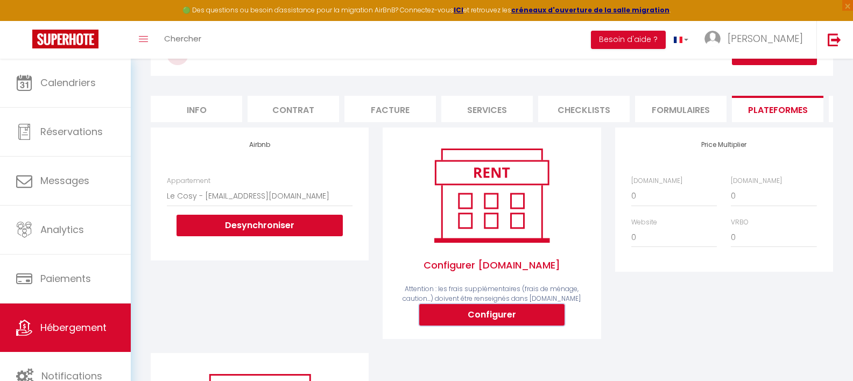
click at [471, 320] on button "Configurer" at bounding box center [491, 315] width 145 height 22
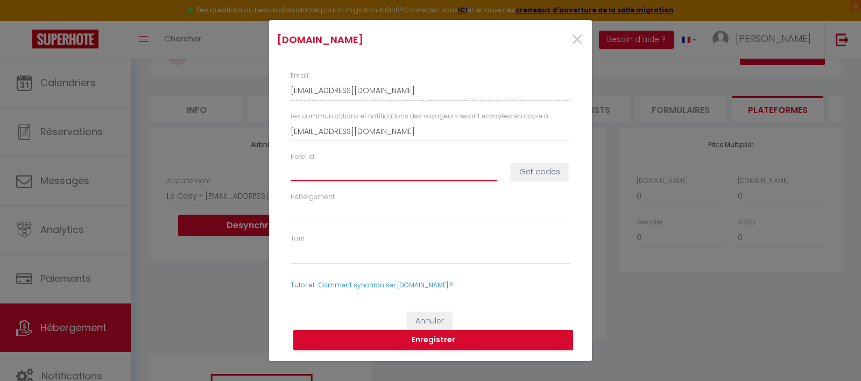
click at [321, 173] on input "Hotel id" at bounding box center [394, 171] width 206 height 19
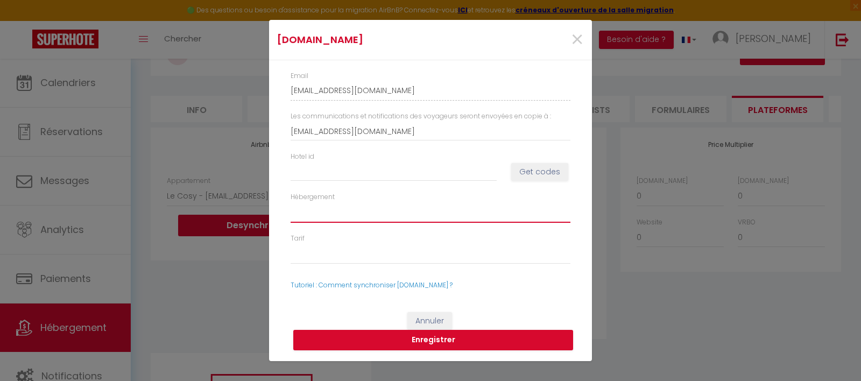
click at [460, 213] on select "Hébergement" at bounding box center [431, 212] width 280 height 20
click at [518, 301] on div "Annuler Enregistrer" at bounding box center [430, 331] width 323 height 60
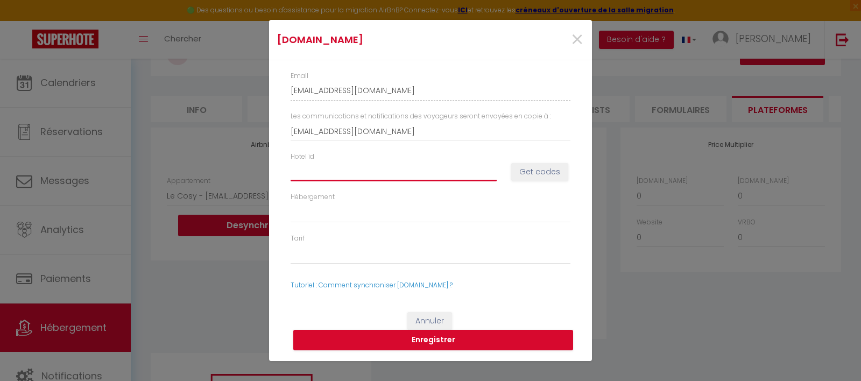
click at [343, 172] on input "Hotel id" at bounding box center [394, 171] width 206 height 19
paste input "13603235"
click at [548, 172] on button "Get codes" at bounding box center [539, 172] width 57 height 18
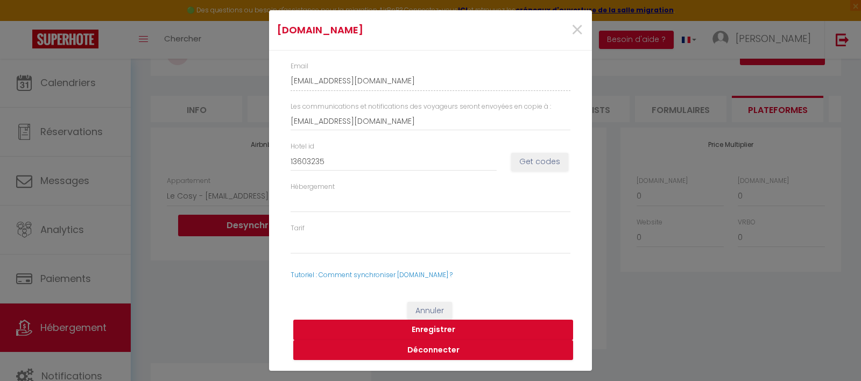
click at [438, 331] on button "Enregistrer" at bounding box center [433, 330] width 280 height 20
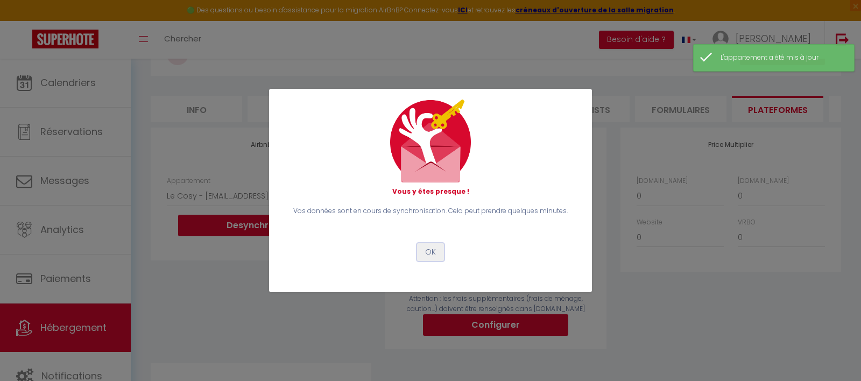
click at [432, 255] on button "OK" at bounding box center [430, 252] width 27 height 18
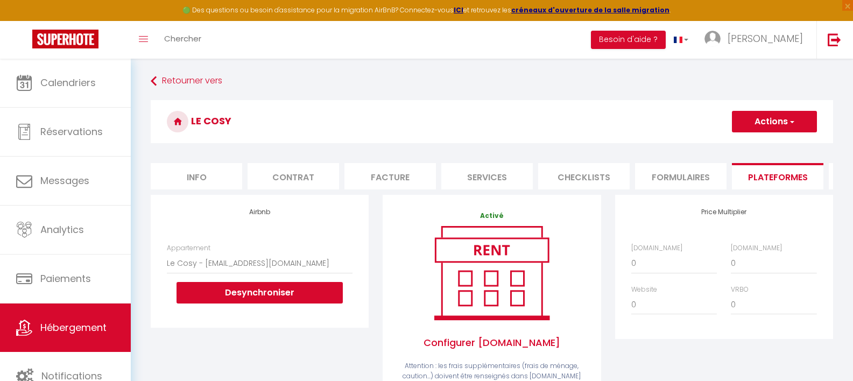
scroll to position [0, 0]
click at [771, 123] on button "Actions" at bounding box center [774, 122] width 85 height 22
click at [766, 142] on link "Enregistrer" at bounding box center [774, 145] width 85 height 14
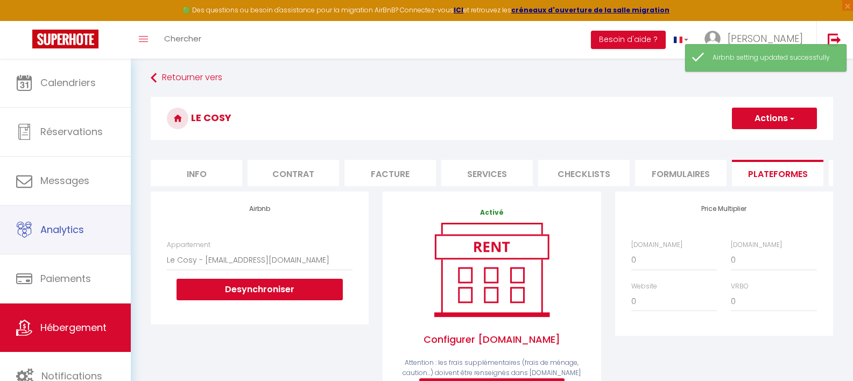
scroll to position [4, 0]
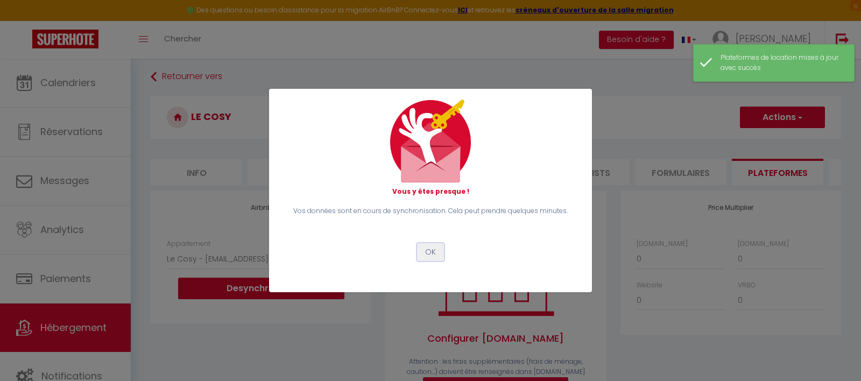
click at [429, 251] on button "OK" at bounding box center [430, 252] width 27 height 18
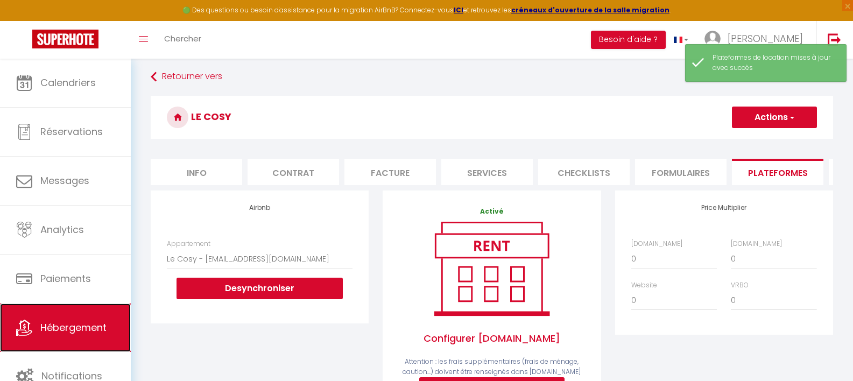
click at [54, 318] on link "Hébergement" at bounding box center [65, 328] width 131 height 48
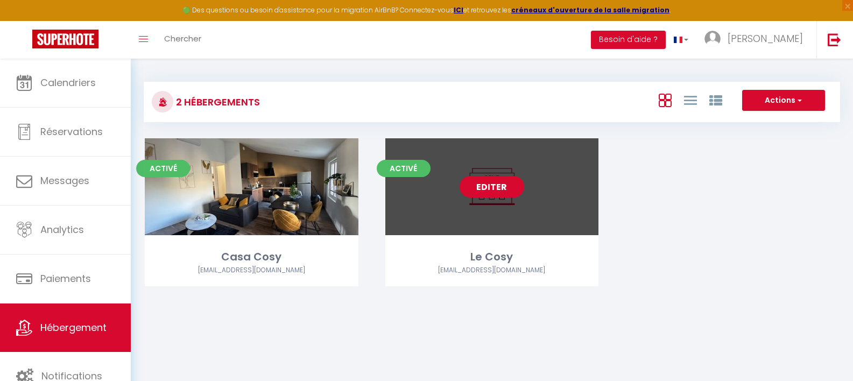
click at [498, 187] on link "Editer" at bounding box center [492, 187] width 65 height 22
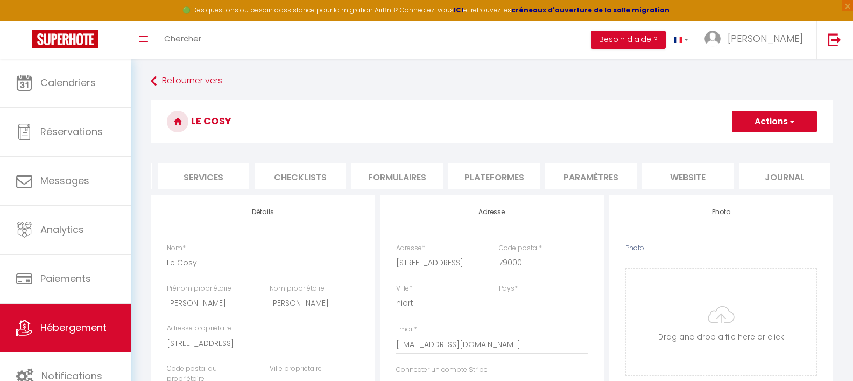
scroll to position [0, 286]
click at [591, 179] on li "Paramètres" at bounding box center [589, 176] width 92 height 26
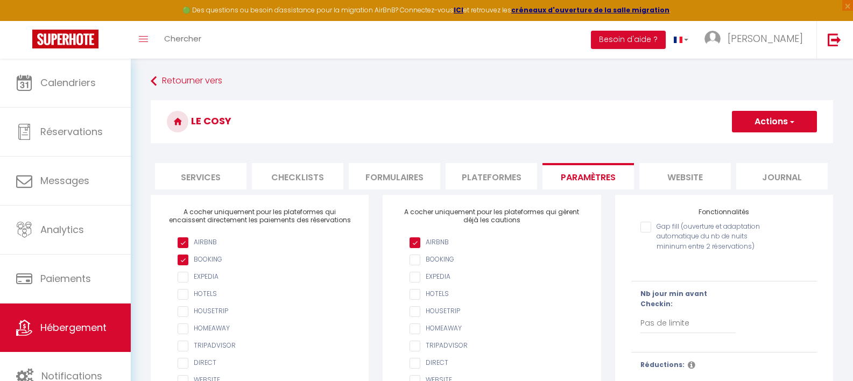
click at [459, 177] on li "Plateformes" at bounding box center [492, 176] width 92 height 26
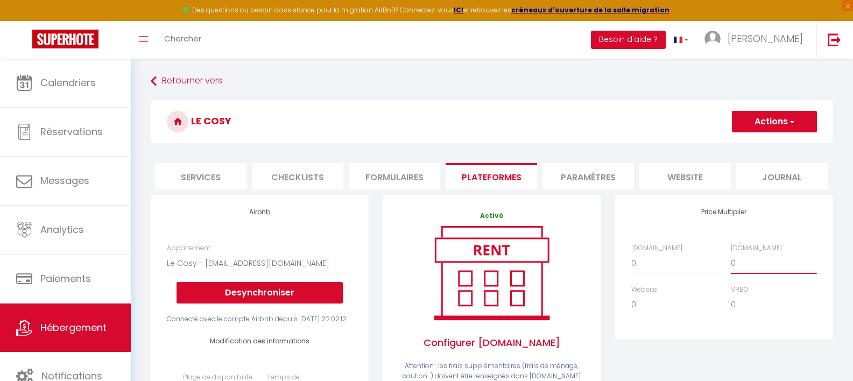
click at [755, 273] on select "0 + 1 % + 2 % + 3 % + 4 % + 5 % + 6 % + 7 % + 8 % + 9 %" at bounding box center [774, 263] width 86 height 20
click at [731, 261] on select "0 + 1 % + 2 % + 3 % + 4 % + 5 % + 6 % + 7 % + 8 % + 9 %" at bounding box center [774, 263] width 86 height 20
click at [743, 273] on select "0 + 1 % + 2 % + 3 % + 4 % + 5 % + 6 % + 7 % + 8 % + 9 %" at bounding box center [774, 263] width 86 height 20
click at [731, 261] on select "0 + 1 % + 2 % + 3 % + 4 % + 5 % + 6 % + 7 % + 8 % + 9 %" at bounding box center [774, 263] width 86 height 20
click at [761, 122] on button "Actions" at bounding box center [774, 122] width 85 height 22
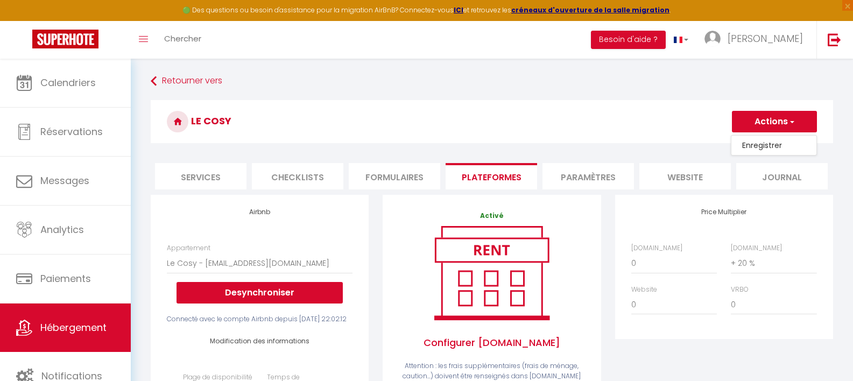
click at [756, 146] on link "Enregistrer" at bounding box center [774, 145] width 85 height 14
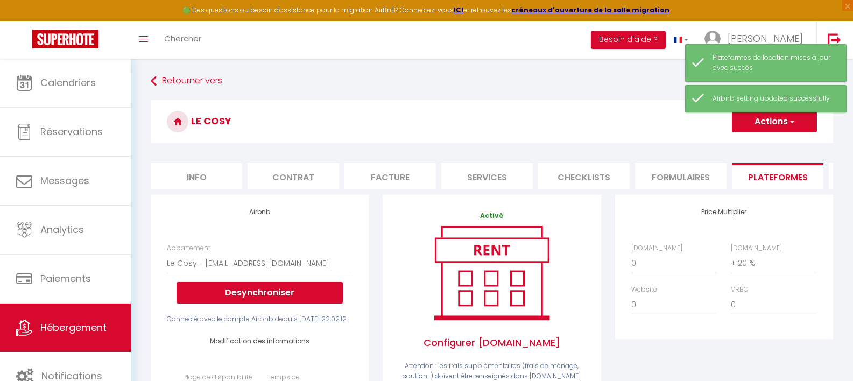
click at [177, 180] on li "Info" at bounding box center [197, 176] width 92 height 26
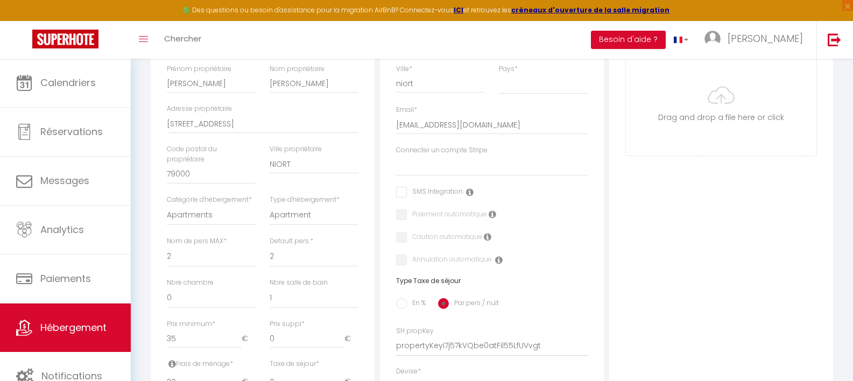
scroll to position [230, 0]
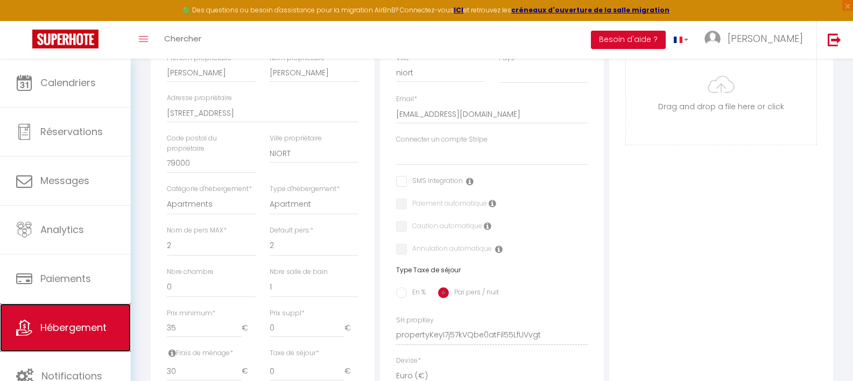
click at [56, 331] on span "Hébergement" at bounding box center [73, 327] width 66 height 13
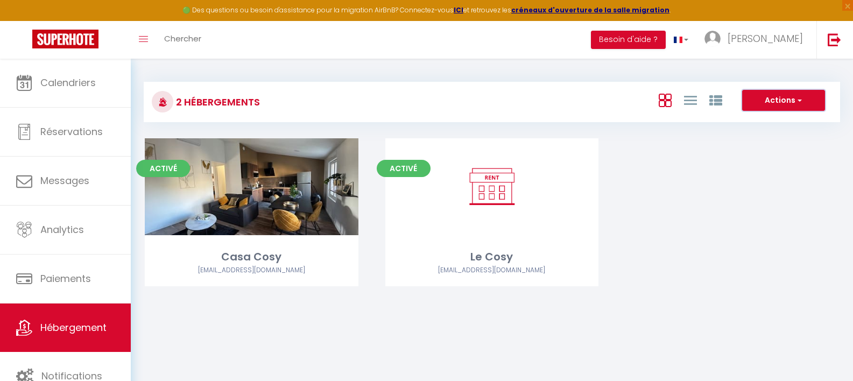
click at [769, 108] on button "Actions" at bounding box center [783, 101] width 83 height 22
click at [724, 174] on div "Activé Editer Casa Cosy mabouhag.bnb@gmail.com Activé Editer Le Cosy mabouhag.b…" at bounding box center [491, 225] width 721 height 175
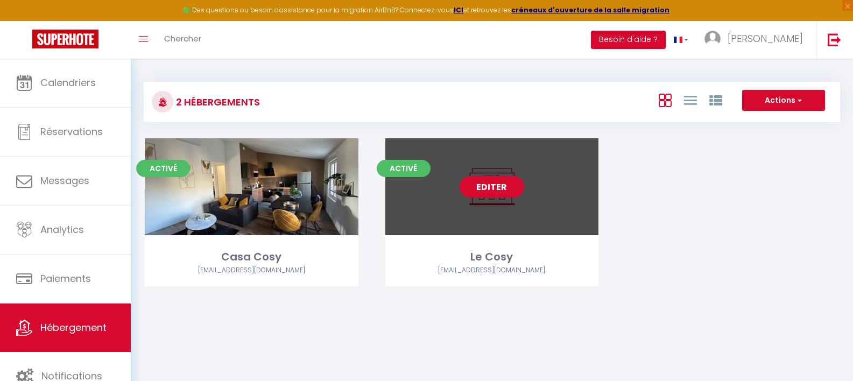
click at [510, 191] on link "Editer" at bounding box center [492, 187] width 65 height 22
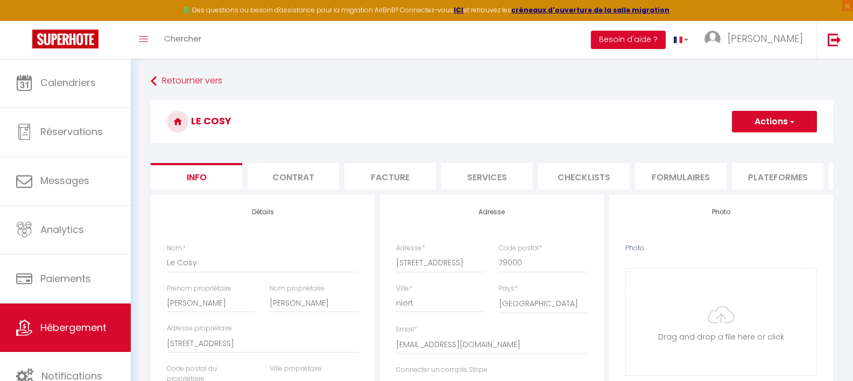
click at [304, 178] on li "Contrat" at bounding box center [294, 176] width 92 height 26
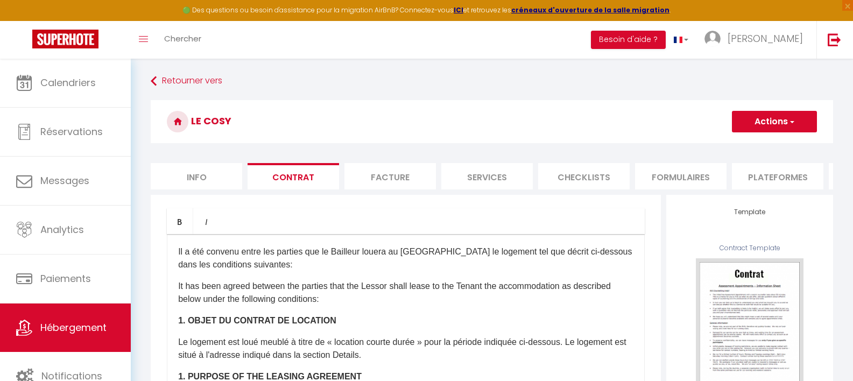
click at [393, 176] on li "Facture" at bounding box center [391, 176] width 92 height 26
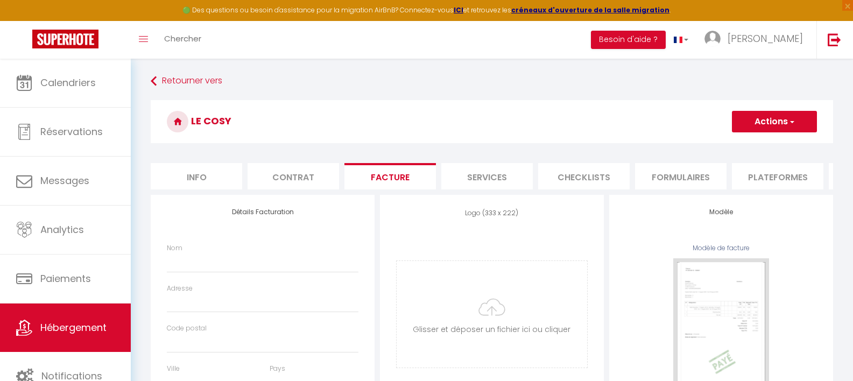
click at [483, 176] on li "Services" at bounding box center [487, 176] width 92 height 26
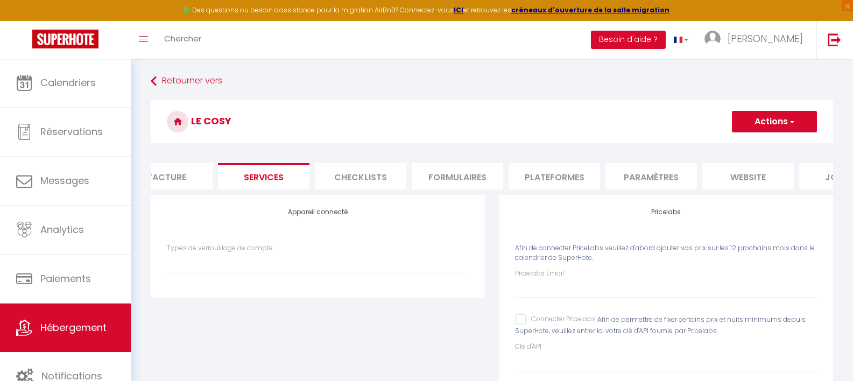
scroll to position [0, 230]
click at [570, 173] on li "Plateformes" at bounding box center [548, 176] width 92 height 26
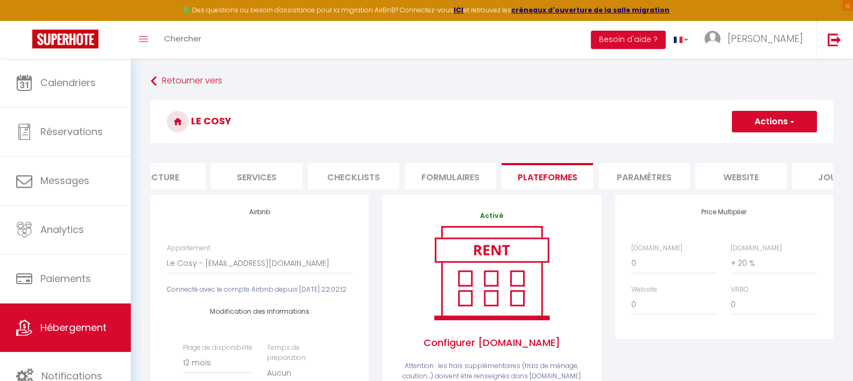
click at [763, 125] on button "Actions" at bounding box center [774, 122] width 85 height 22
click at [761, 144] on link "Enregistrer" at bounding box center [774, 145] width 85 height 14
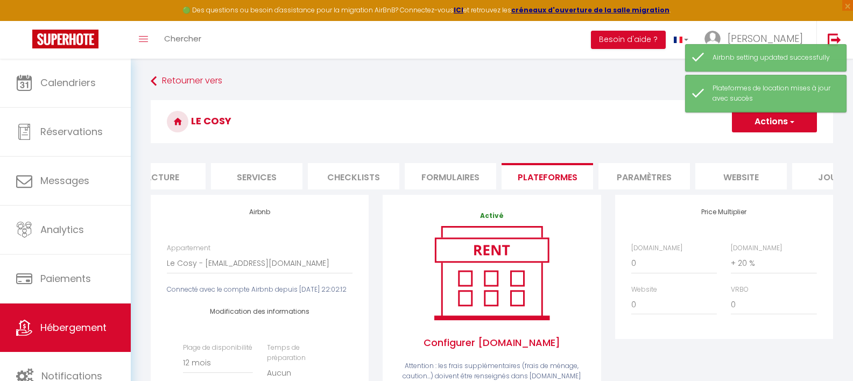
click at [563, 125] on h3 "Le Cosy" at bounding box center [492, 121] width 683 height 43
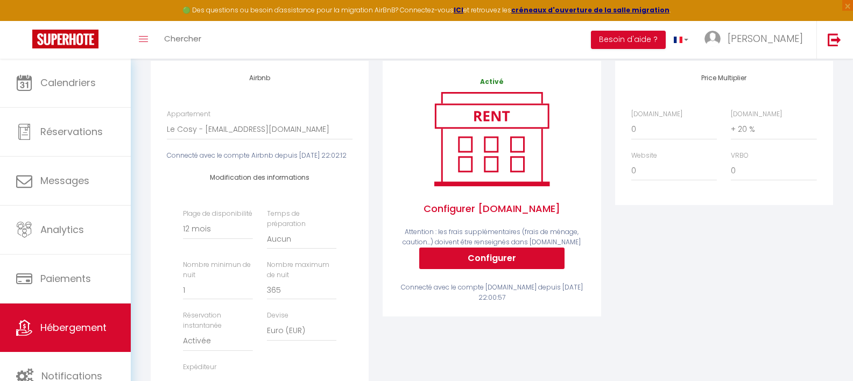
scroll to position [45, 0]
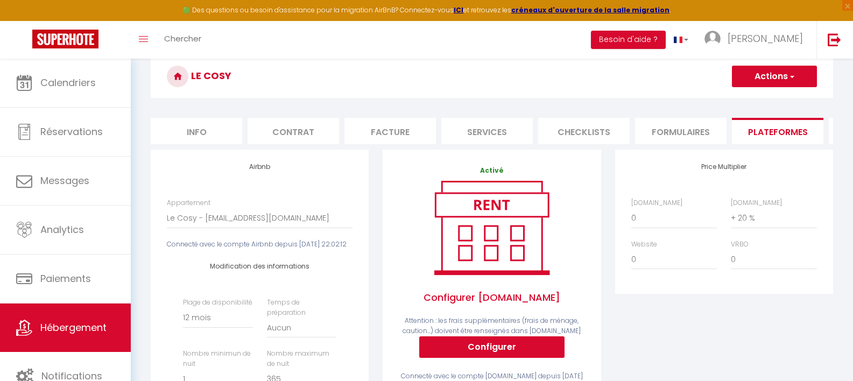
click at [222, 129] on li "Info" at bounding box center [197, 131] width 92 height 26
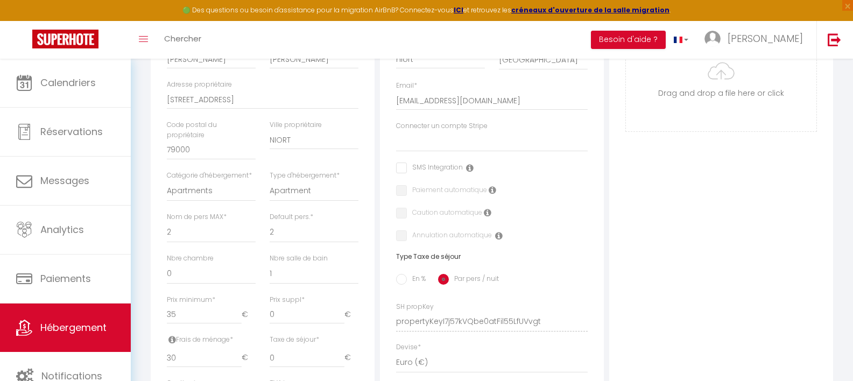
scroll to position [248, 0]
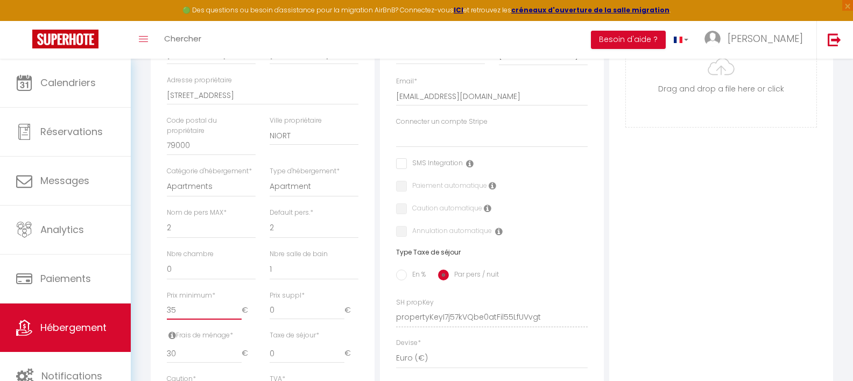
drag, startPoint x: 192, startPoint y: 318, endPoint x: 172, endPoint y: 321, distance: 20.2
click at [172, 320] on input "35" at bounding box center [204, 309] width 75 height 19
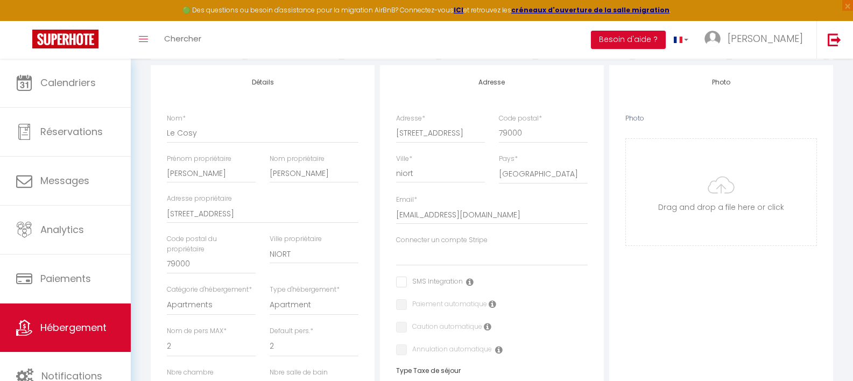
scroll to position [0, 0]
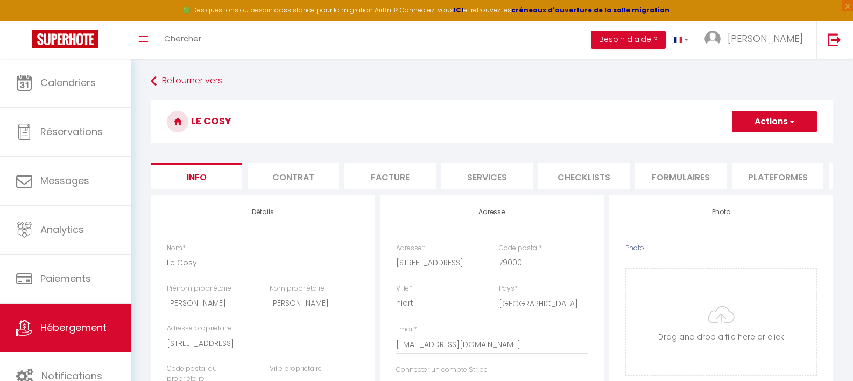
click at [774, 126] on button "Actions" at bounding box center [774, 122] width 85 height 22
click at [730, 146] on input "Enregistrer" at bounding box center [732, 145] width 40 height 11
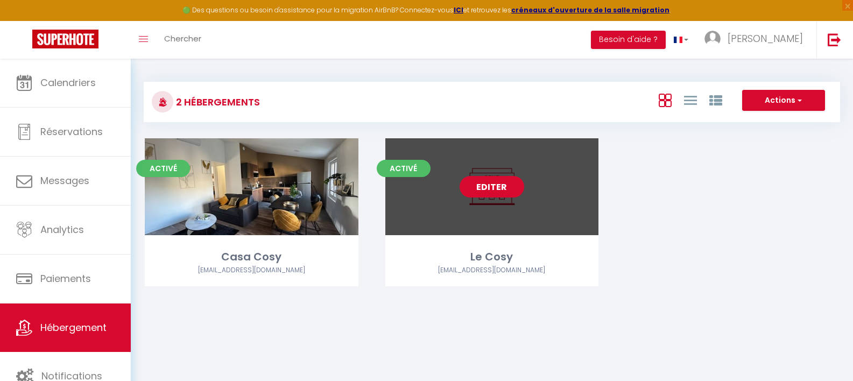
click at [480, 191] on link "Editer" at bounding box center [492, 187] width 65 height 22
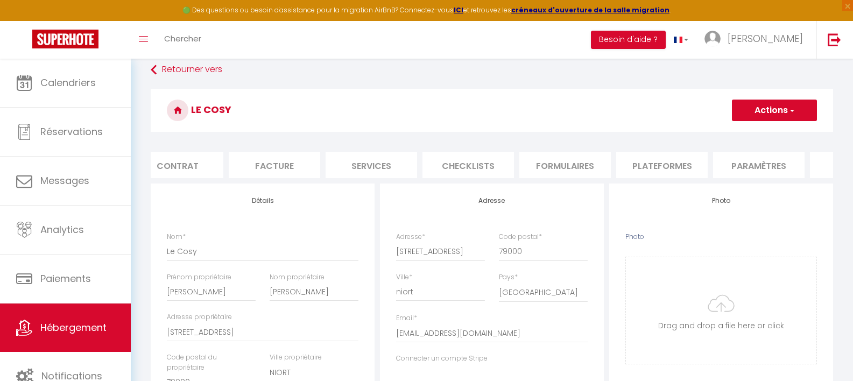
scroll to position [0, 143]
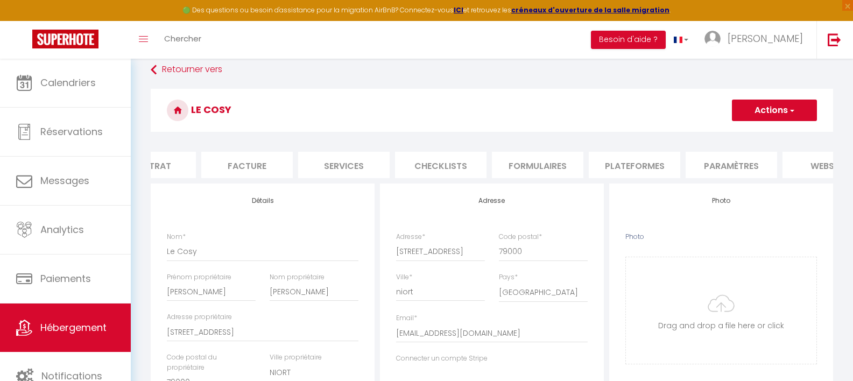
click at [615, 163] on li "Plateformes" at bounding box center [635, 165] width 92 height 26
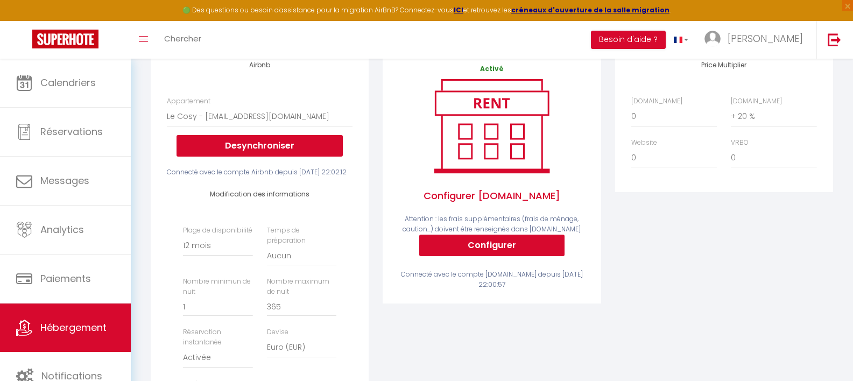
scroll to position [59, 0]
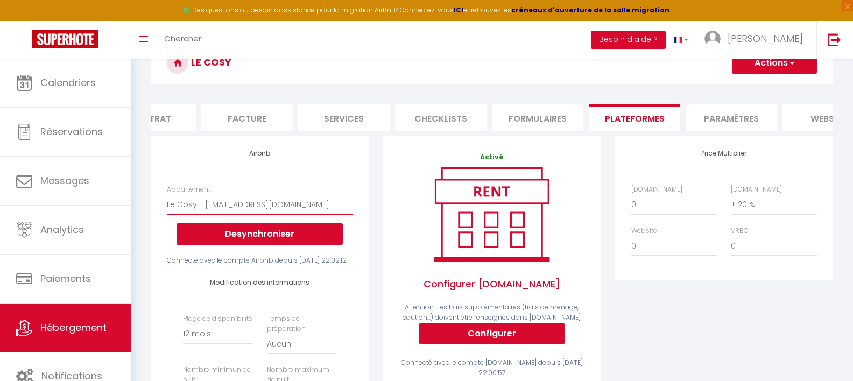
click at [280, 215] on select "Le Cosy - [EMAIL_ADDRESS][DOMAIN_NAME]" at bounding box center [260, 204] width 186 height 20
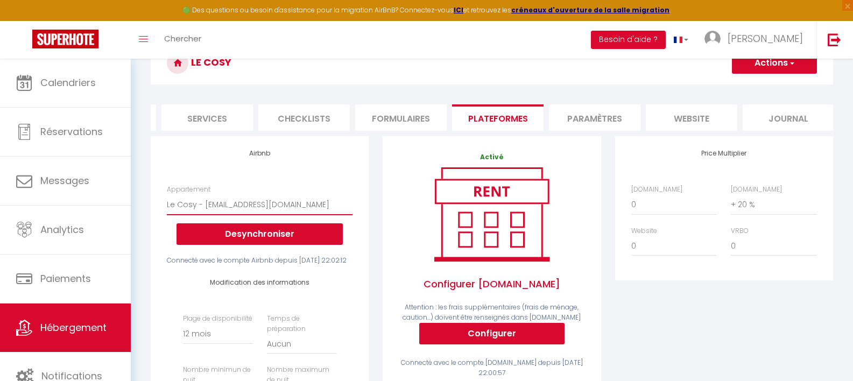
scroll to position [0, 286]
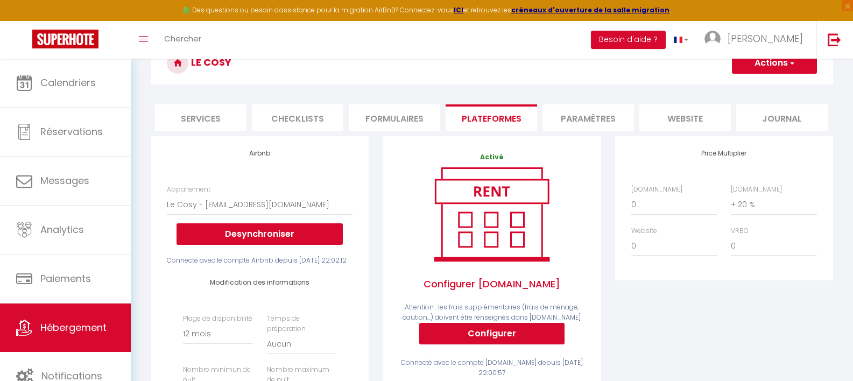
click at [755, 120] on li "Journal" at bounding box center [782, 117] width 92 height 26
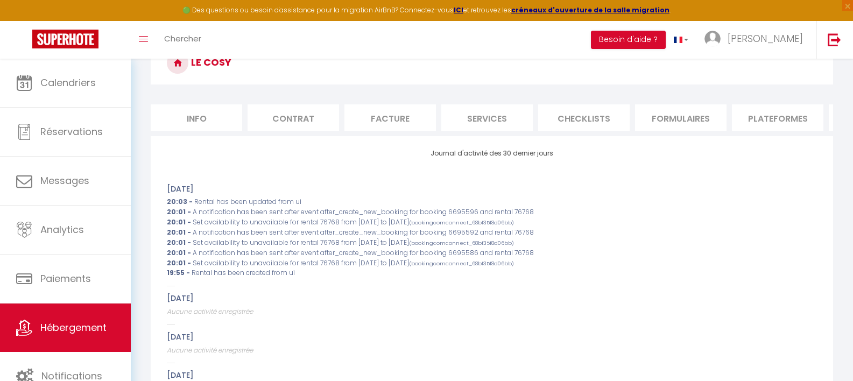
click at [211, 121] on li "Info" at bounding box center [197, 117] width 92 height 26
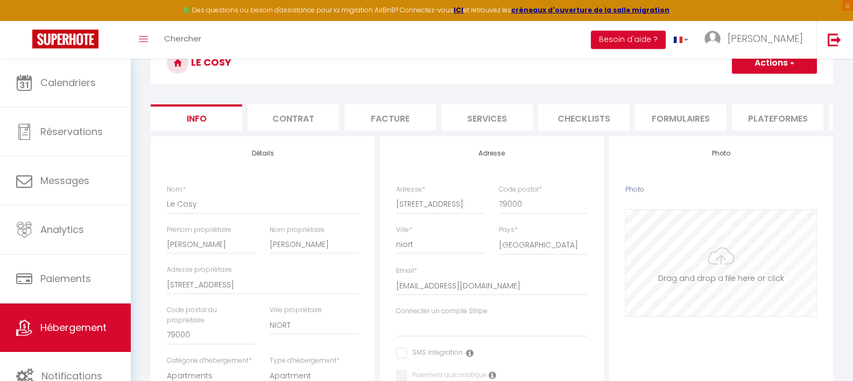
click at [739, 283] on input "Photo" at bounding box center [721, 263] width 191 height 107
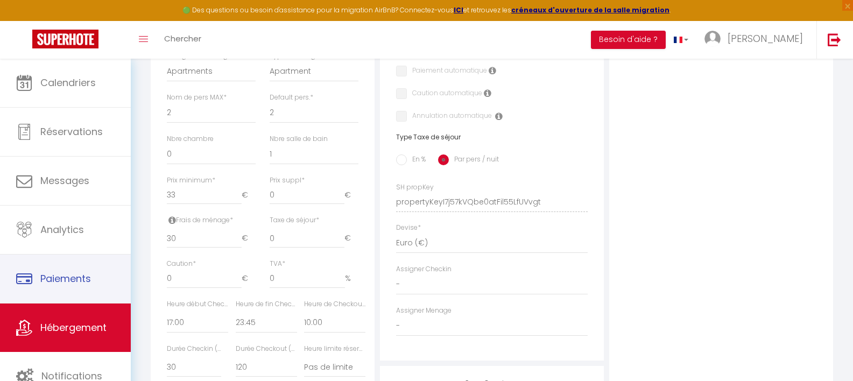
scroll to position [412, 0]
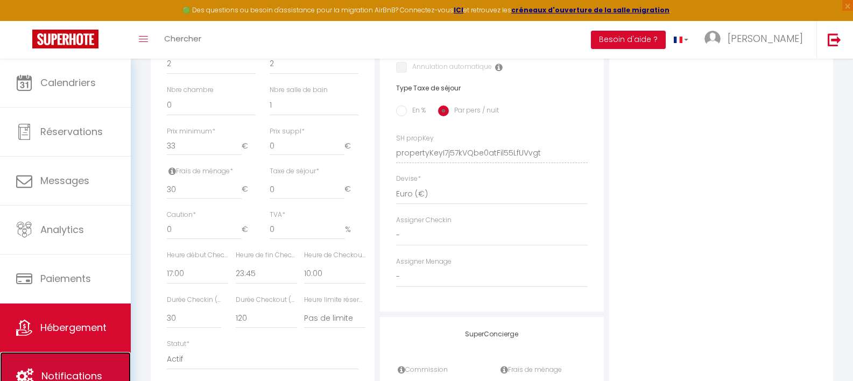
click at [71, 367] on link "Notifications" at bounding box center [65, 376] width 131 height 48
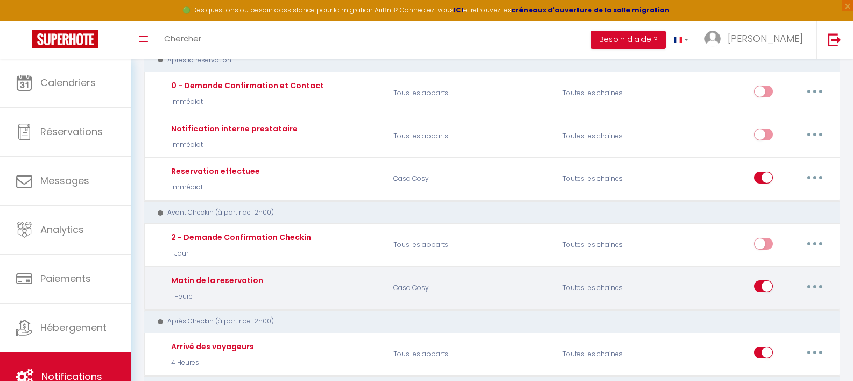
scroll to position [165, 0]
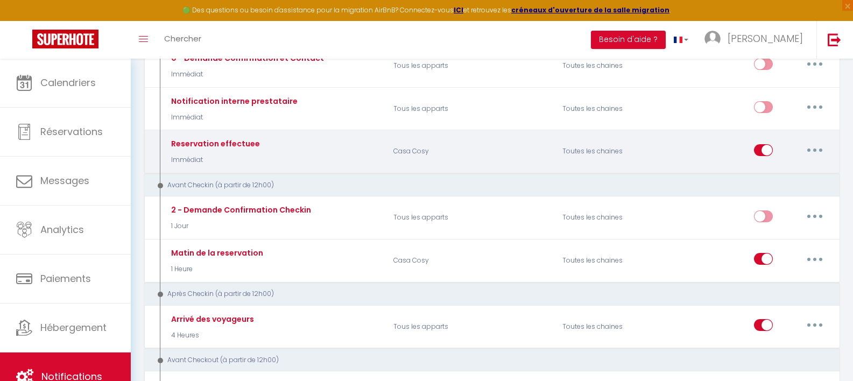
click at [817, 146] on button "button" at bounding box center [815, 150] width 30 height 17
click at [772, 192] on link "Dupliquer" at bounding box center [787, 194] width 80 height 18
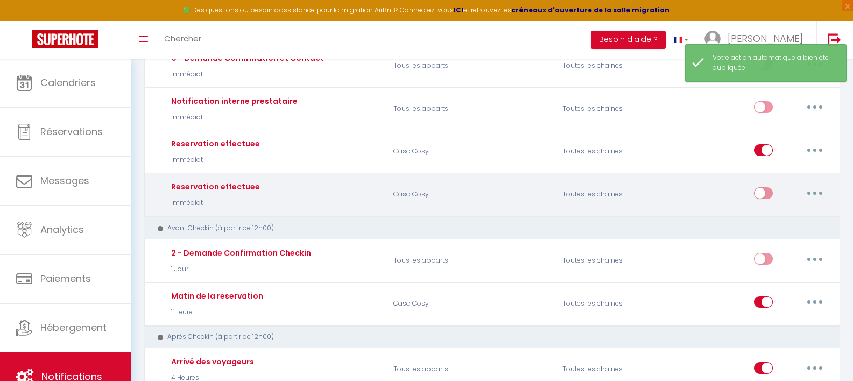
click at [821, 193] on button "button" at bounding box center [815, 193] width 30 height 17
click at [775, 215] on link "Editer" at bounding box center [787, 217] width 80 height 18
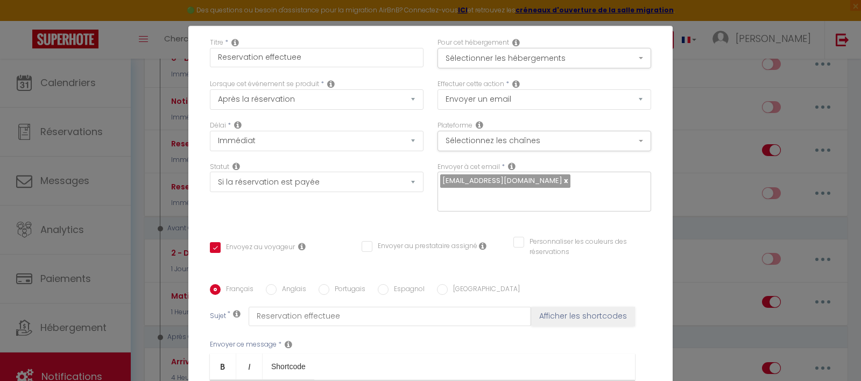
scroll to position [0, 0]
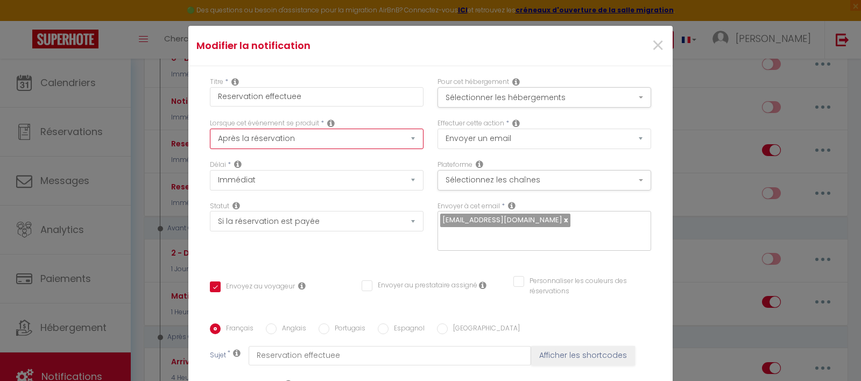
click at [327, 142] on select "Après la réservation Avant Checkin (à partir de 12h00) Après Checkin (à partir …" at bounding box center [317, 139] width 214 height 20
click at [527, 100] on button "Sélectionner les hébergements" at bounding box center [545, 97] width 214 height 20
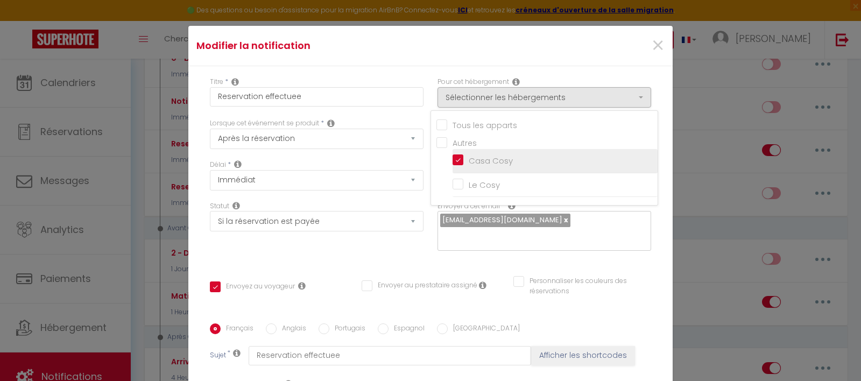
click at [453, 160] on input "Casa Cosy" at bounding box center [555, 161] width 205 height 11
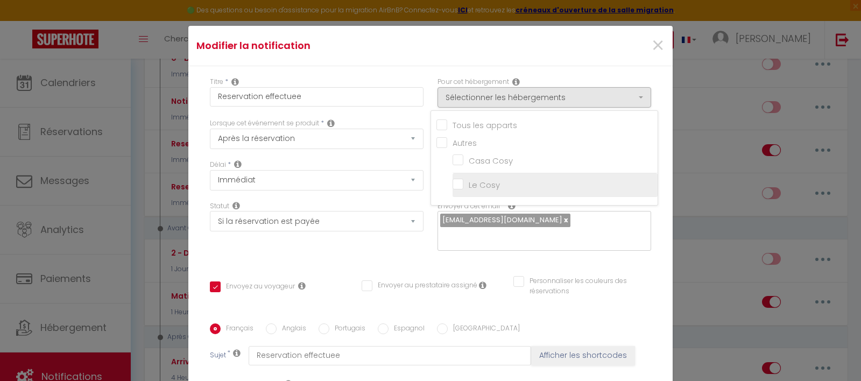
click at [453, 186] on input "Le Cosy" at bounding box center [555, 185] width 205 height 11
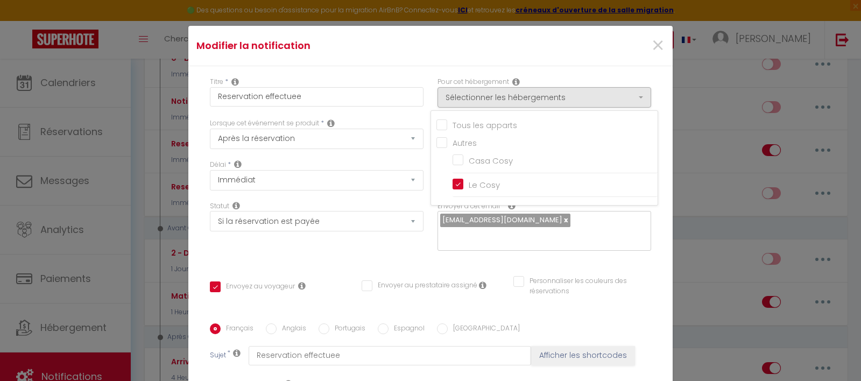
click at [422, 280] on input "Envoyer au prestataire assigné" at bounding box center [420, 285] width 116 height 11
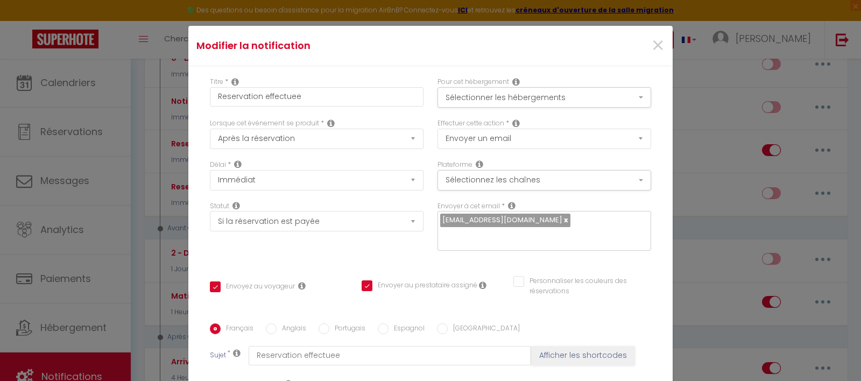
click at [411, 280] on input "Envoyer au prestataire assigné" at bounding box center [420, 285] width 116 height 11
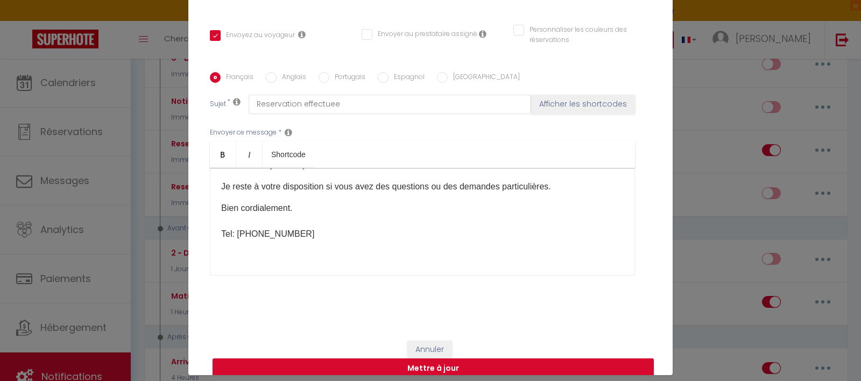
scroll to position [51, 0]
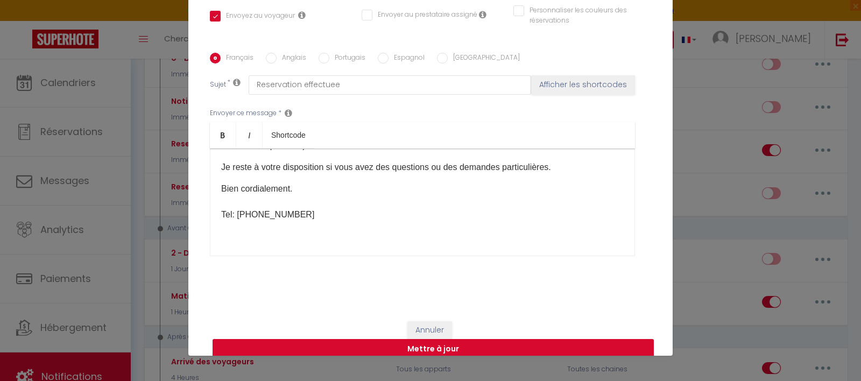
click at [441, 339] on button "Mettre à jour" at bounding box center [433, 349] width 441 height 20
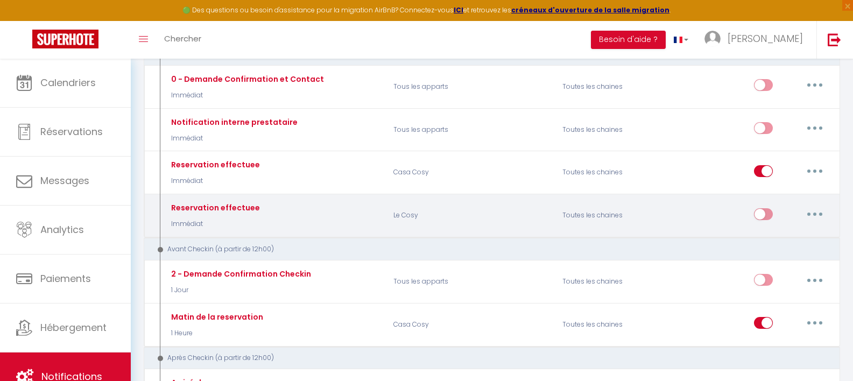
scroll to position [91, 0]
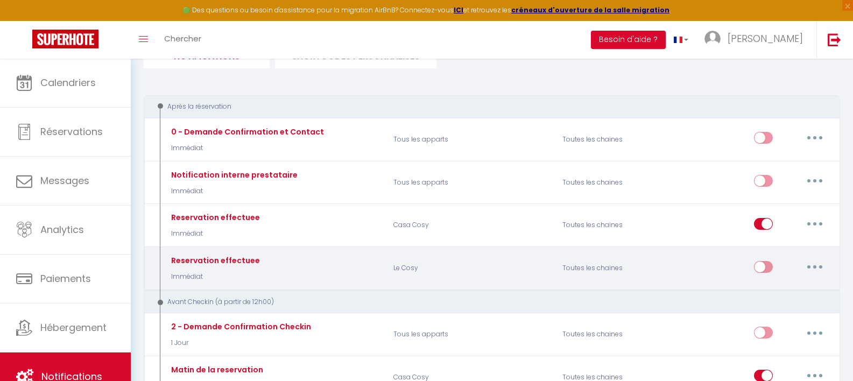
drag, startPoint x: 771, startPoint y: 263, endPoint x: 767, endPoint y: 269, distance: 6.9
click at [771, 262] on input "checkbox" at bounding box center [763, 269] width 19 height 16
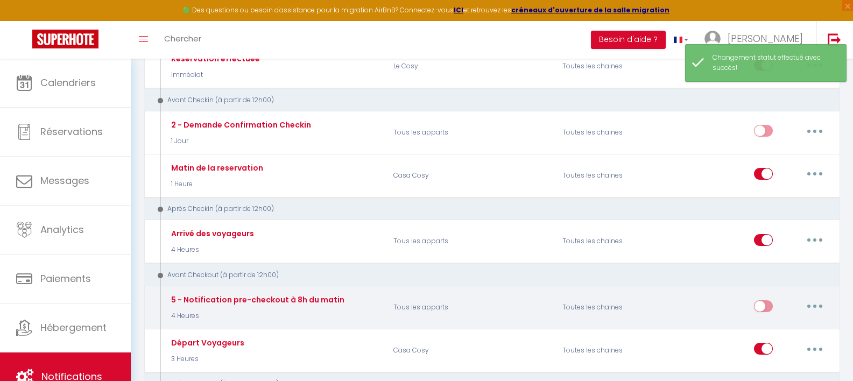
scroll to position [295, 0]
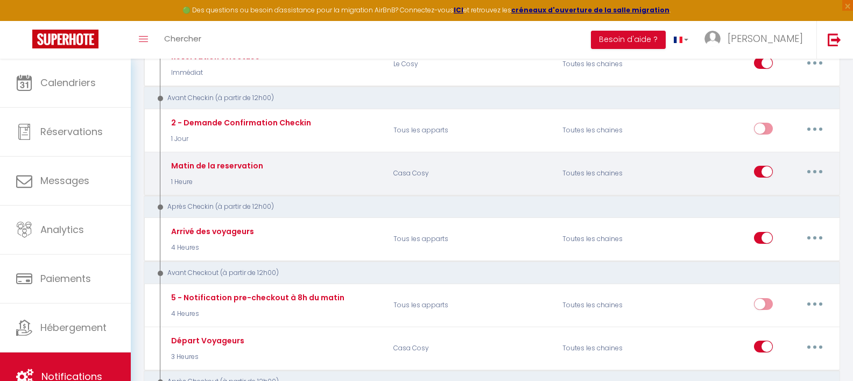
click at [820, 169] on button "button" at bounding box center [815, 171] width 30 height 17
click at [782, 212] on link "Dupliquer" at bounding box center [787, 216] width 80 height 18
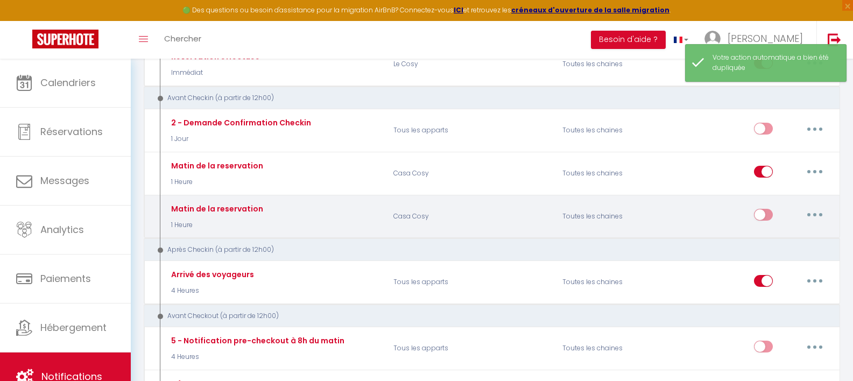
click at [814, 213] on icon "button" at bounding box center [814, 214] width 3 height 3
click at [782, 238] on link "Editer" at bounding box center [787, 239] width 80 height 18
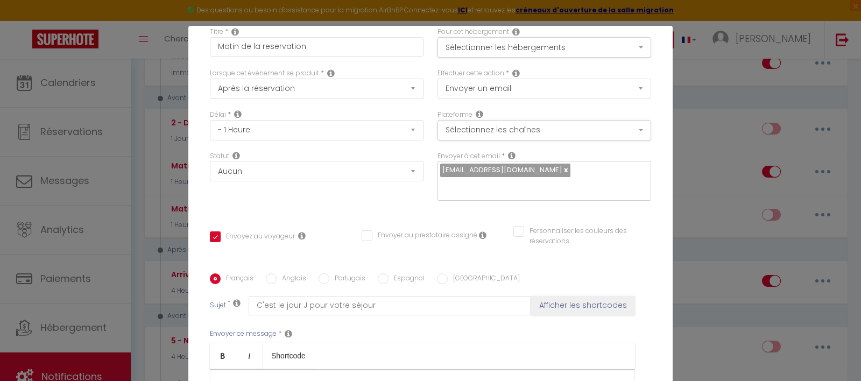
scroll to position [0, 0]
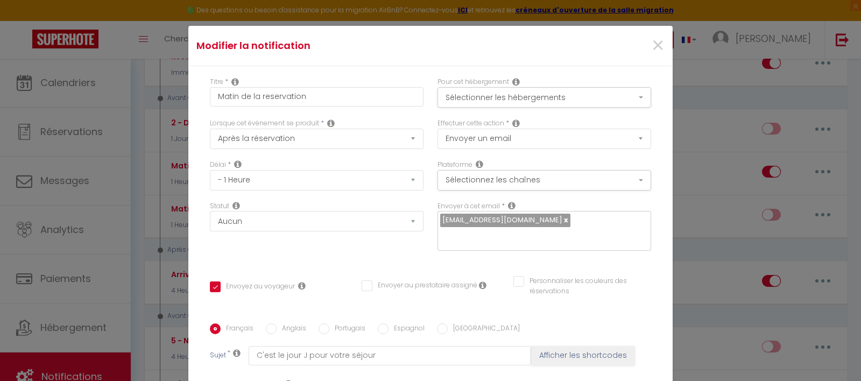
click at [514, 108] on div "Pour cet hébergement Sélectionner les hébergements Tous les apparts Autres Casa…" at bounding box center [545, 97] width 228 height 41
click at [513, 106] on button "Sélectionner les hébergements" at bounding box center [545, 97] width 214 height 20
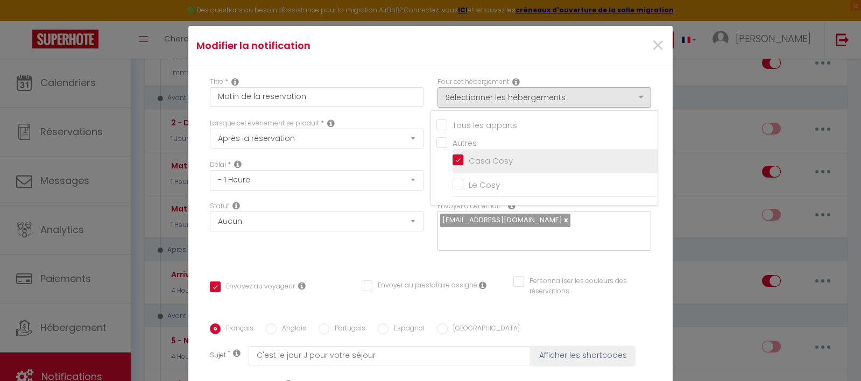
click at [453, 157] on input "Casa Cosy" at bounding box center [555, 161] width 205 height 11
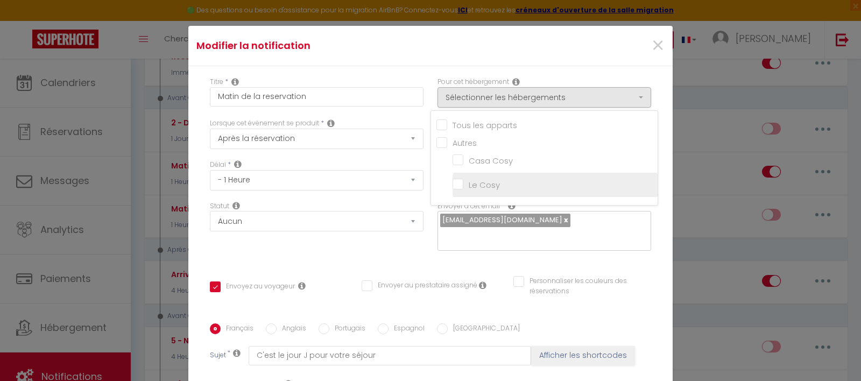
click at [453, 181] on input "Le Cosy" at bounding box center [555, 185] width 205 height 11
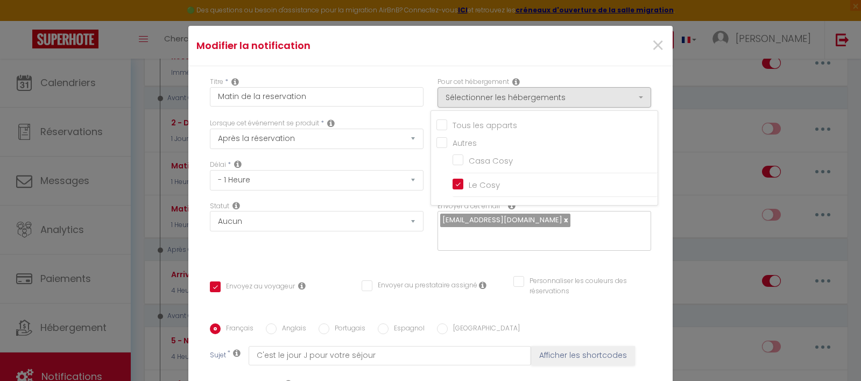
click at [474, 257] on div "Titre * Matin de la reservation Pour cet hébergement Sélectionner les hébergeme…" at bounding box center [430, 323] width 485 height 515
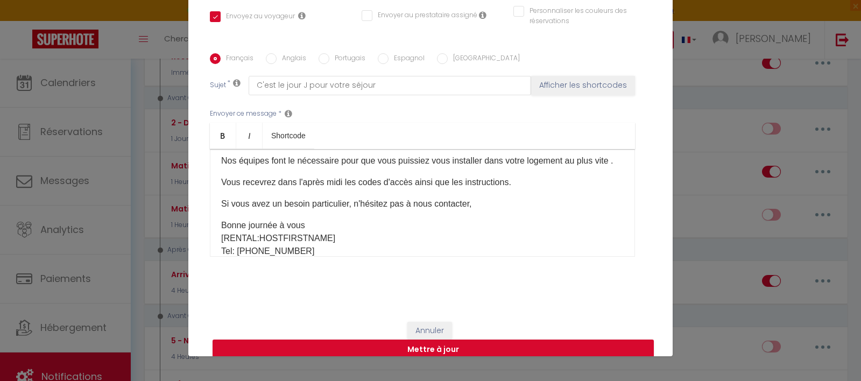
scroll to position [51, 0]
click at [454, 343] on button "Mettre à jour" at bounding box center [433, 349] width 441 height 20
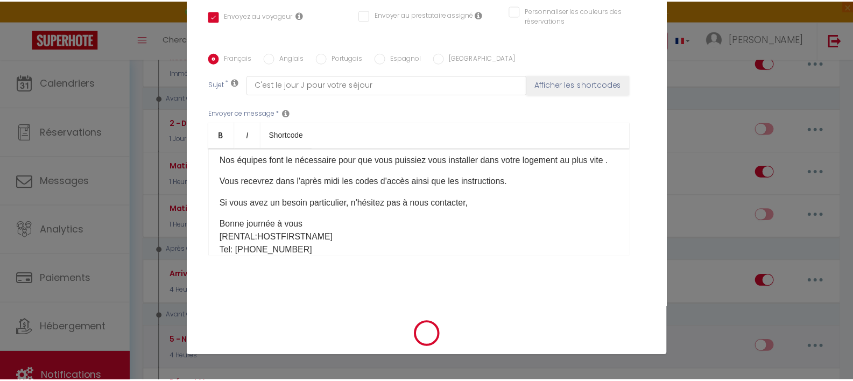
scroll to position [208, 0]
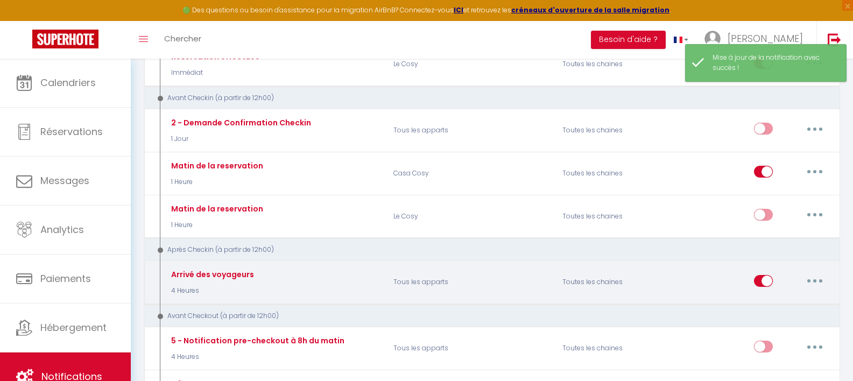
click at [806, 279] on button "button" at bounding box center [815, 280] width 30 height 17
click at [759, 321] on link "Dupliquer" at bounding box center [787, 324] width 80 height 18
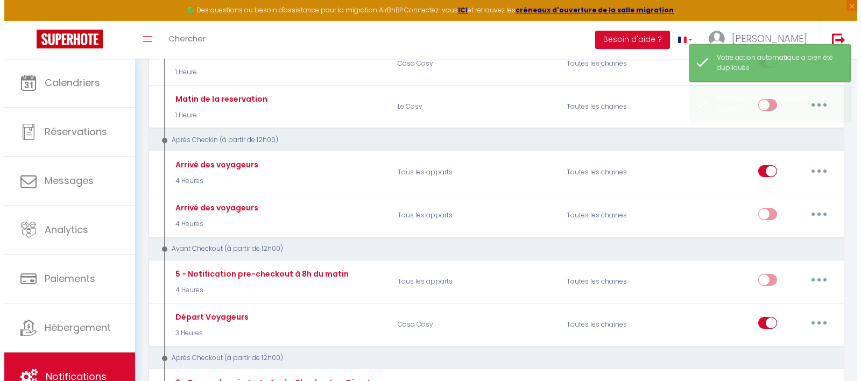
scroll to position [436, 0]
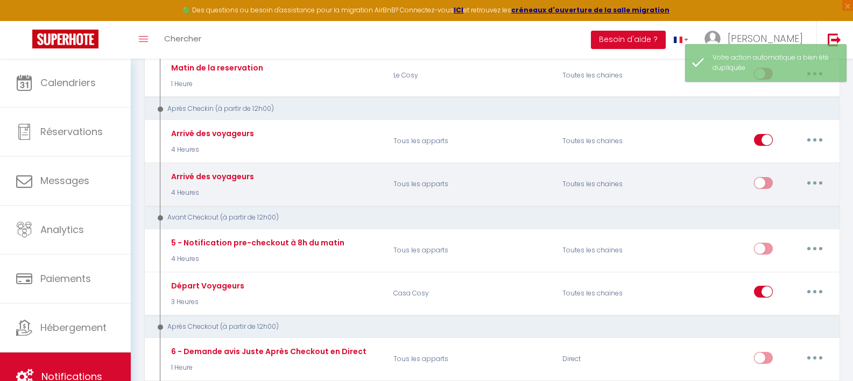
click at [819, 182] on button "button" at bounding box center [815, 182] width 30 height 17
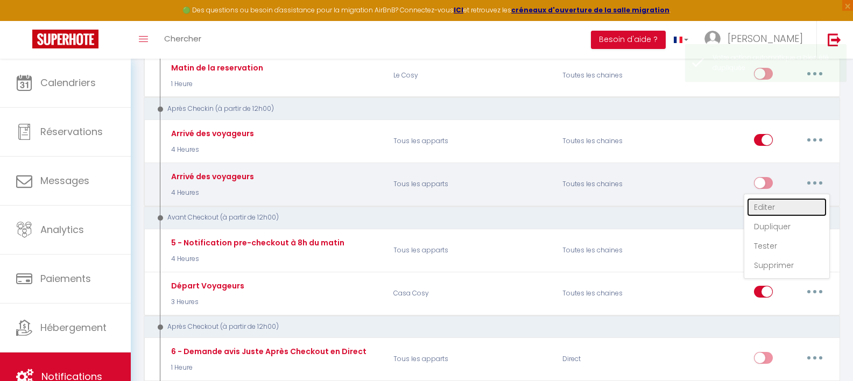
click at [790, 200] on link "Editer" at bounding box center [787, 207] width 80 height 18
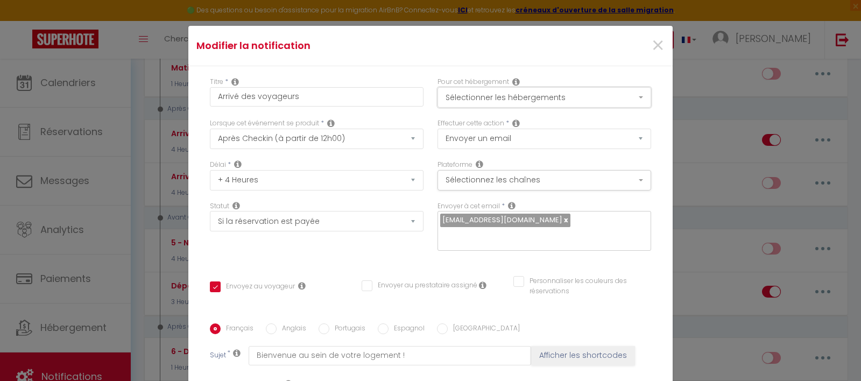
click at [496, 103] on button "Sélectionner les hébergements" at bounding box center [545, 97] width 214 height 20
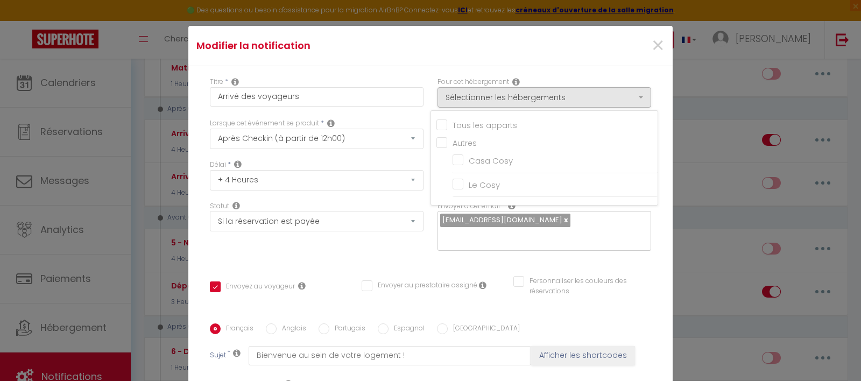
click at [441, 188] on ul "Autres Casa Cosy Le Cosy" at bounding box center [547, 167] width 221 height 60
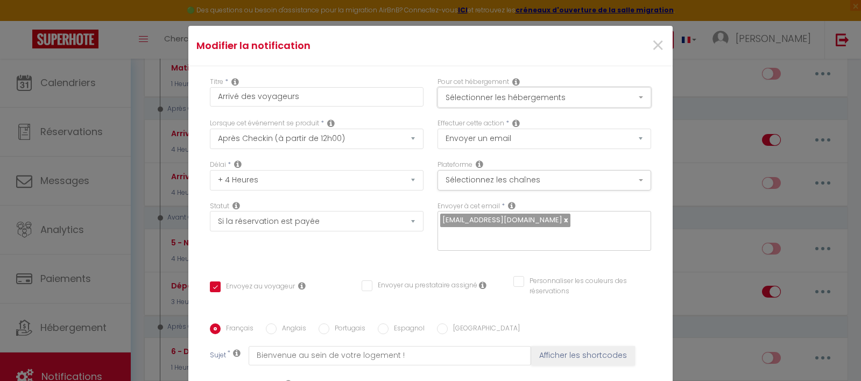
click at [478, 100] on button "Sélectionner les hébergements" at bounding box center [545, 97] width 214 height 20
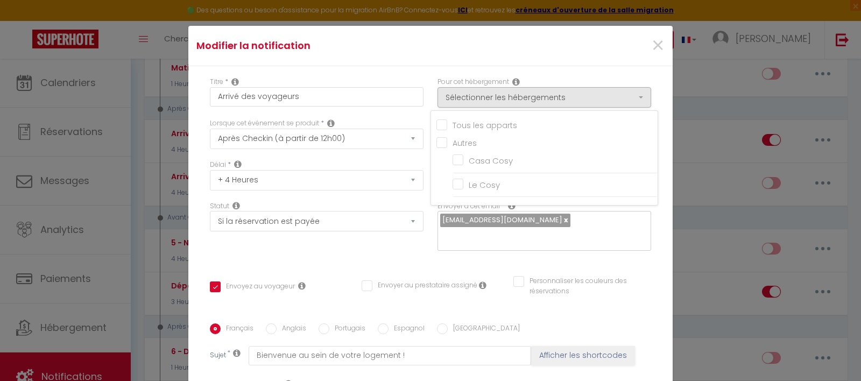
click at [453, 190] on li "Le Cosy" at bounding box center [555, 185] width 205 height 24
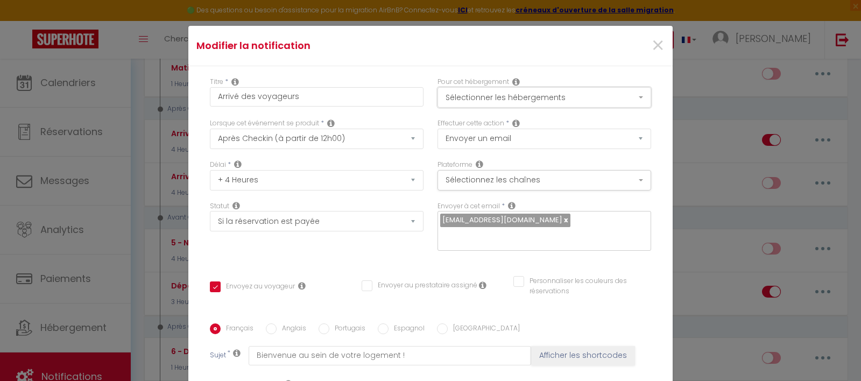
drag, startPoint x: 465, startPoint y: 90, endPoint x: 462, endPoint y: 99, distance: 8.9
click at [465, 90] on button "Sélectionner les hébergements" at bounding box center [545, 97] width 214 height 20
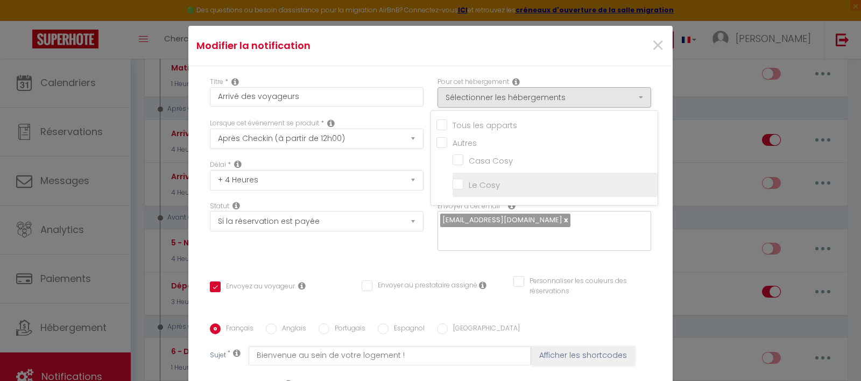
click at [453, 187] on input "Le Cosy" at bounding box center [555, 185] width 205 height 11
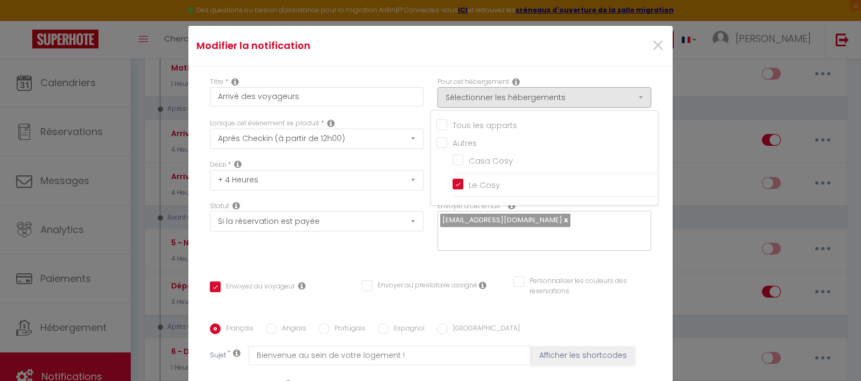
click at [404, 202] on div "Statut Aucun Si la réservation est payée Si réservation non payée Si la caution…" at bounding box center [317, 216] width 214 height 31
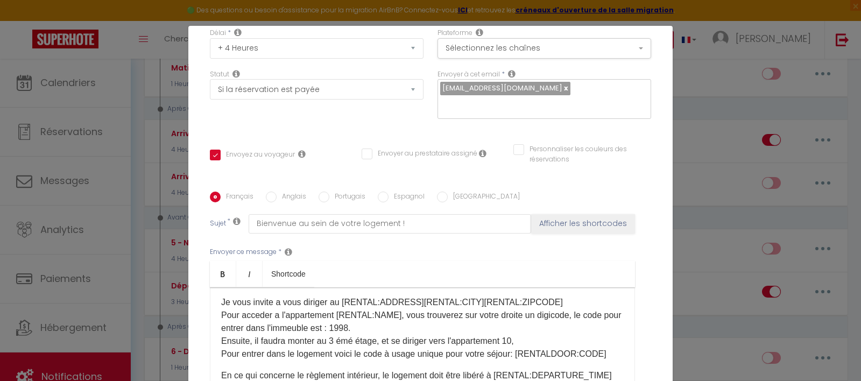
scroll to position [55, 0]
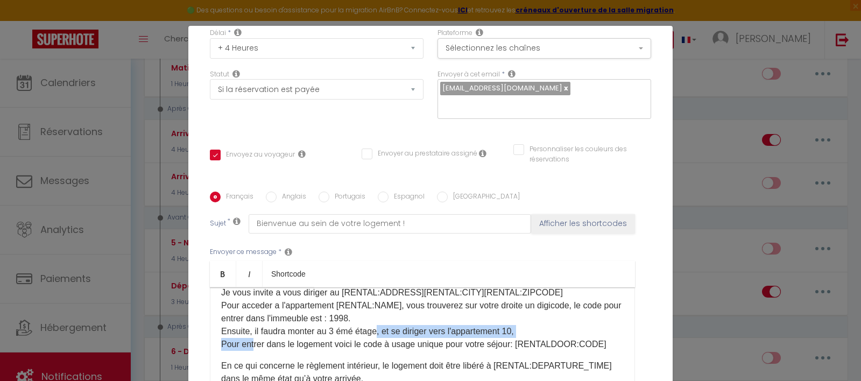
drag, startPoint x: 376, startPoint y: 316, endPoint x: 248, endPoint y: 324, distance: 127.8
click at [248, 324] on p "Je vous invite a vous diriger au [RENTAL:ADDRESS][RENTAL:CITY][RENTAL:ZIPCODE] …" at bounding box center [422, 318] width 403 height 65
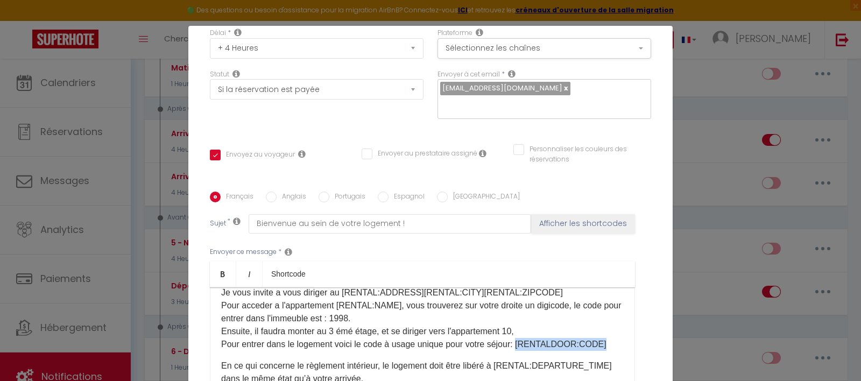
drag, startPoint x: 601, startPoint y: 327, endPoint x: 516, endPoint y: 329, distance: 84.5
click at [516, 329] on p "Je vous invite a vous diriger au [RENTAL:ADDRESS][RENTAL:CITY][RENTAL:ZIPCODE] …" at bounding box center [422, 318] width 403 height 65
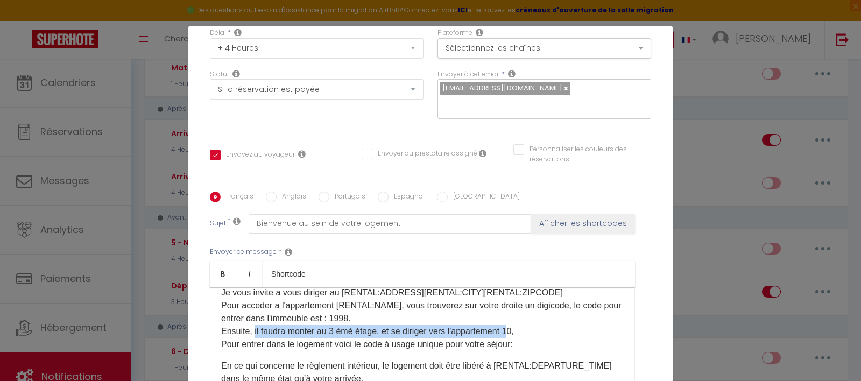
click at [0, 0] on div "Modifier la notification × Titre * Arrivé des voyageurs Pour cet hébergement Sé…" at bounding box center [430, 190] width 861 height 381
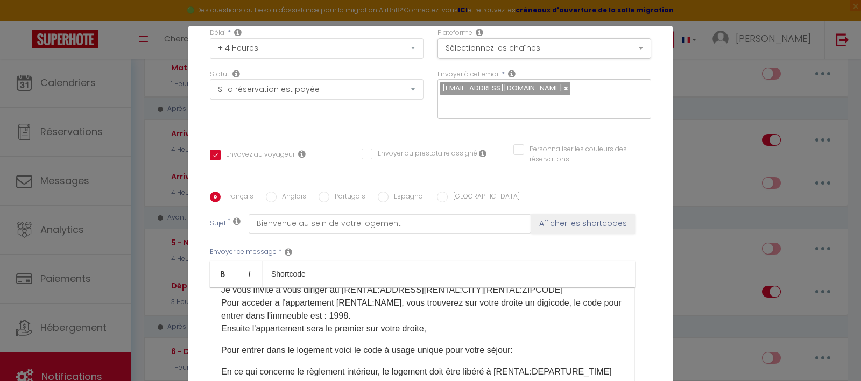
scroll to position [58, 0]
click at [549, 345] on p "Pour entrer dans le logement voici le code à usage unique pour votre séjour:" at bounding box center [422, 351] width 403 height 13
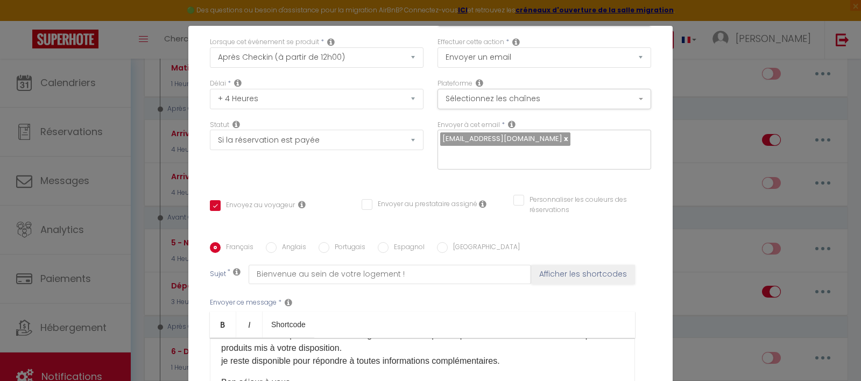
scroll to position [0, 0]
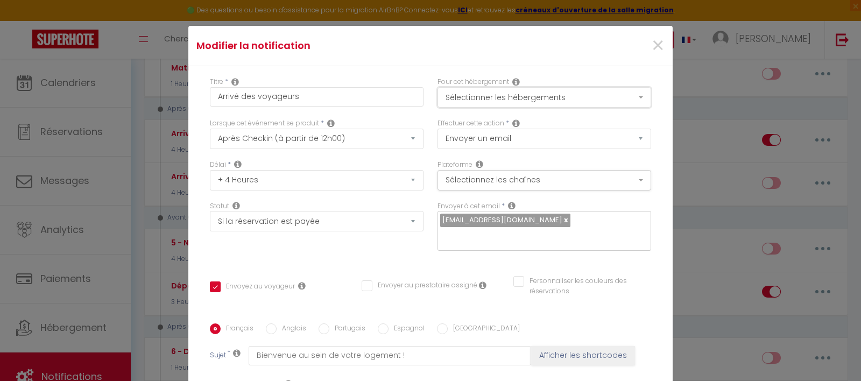
click at [576, 98] on button "Sélectionner les hébergements" at bounding box center [545, 97] width 214 height 20
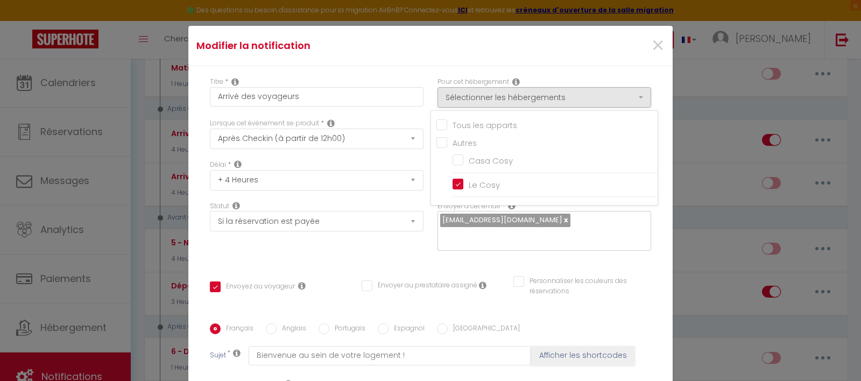
click at [644, 85] on div "Pour cet hébergement Sélectionner les hébergements Tous les apparts Autres Casa…" at bounding box center [545, 97] width 228 height 41
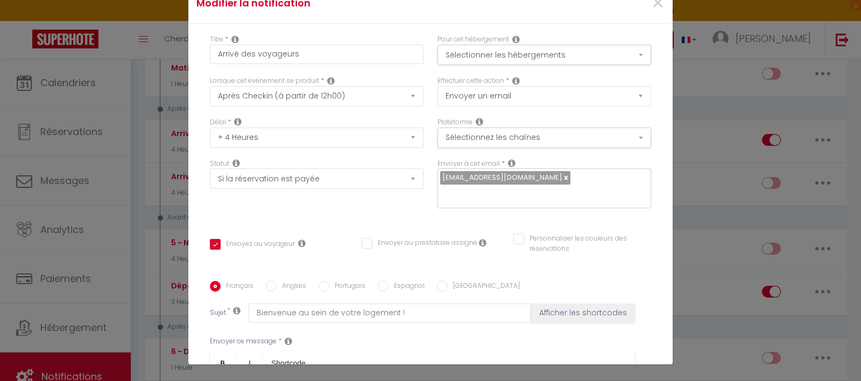
scroll to position [31, 0]
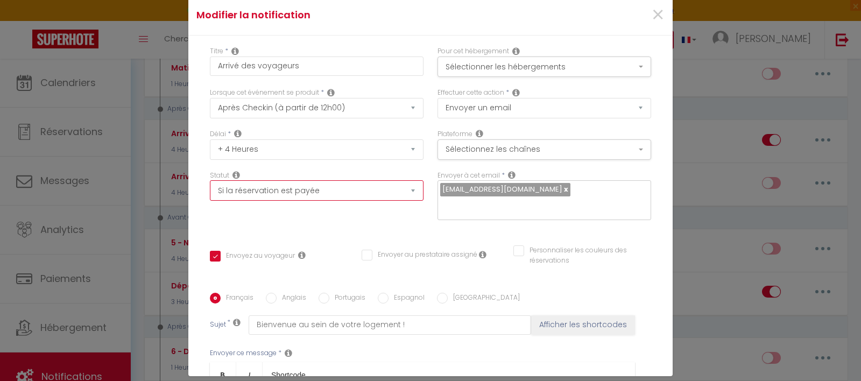
click at [325, 190] on select "Aucun Si la réservation est payée Si réservation non payée Si la caution a été …" at bounding box center [317, 190] width 214 height 20
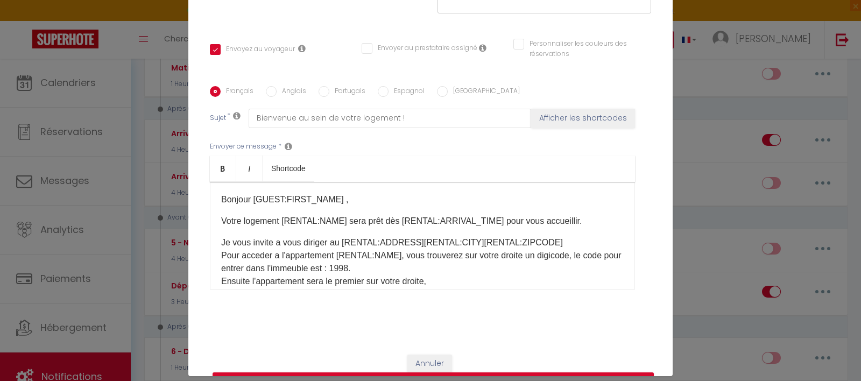
scroll to position [220, 0]
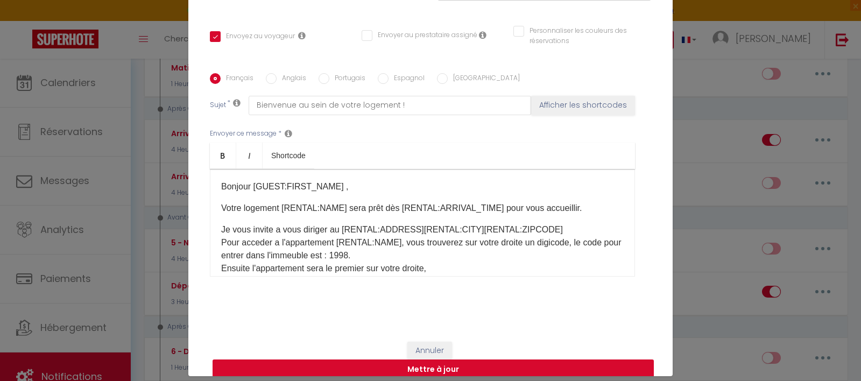
click at [447, 360] on button "Mettre à jour" at bounding box center [433, 370] width 441 height 20
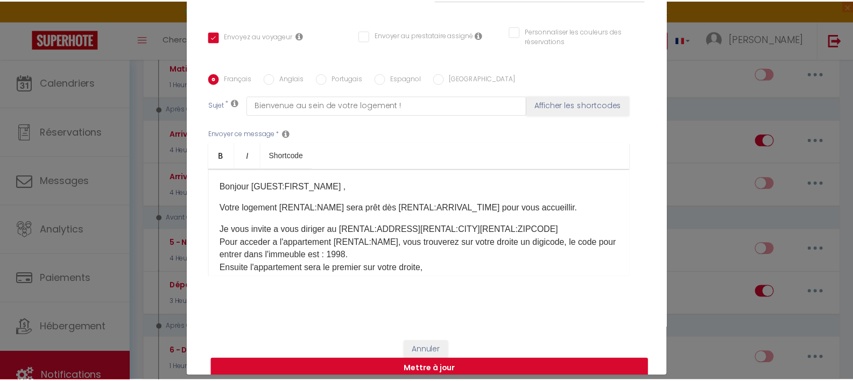
scroll to position [49, 0]
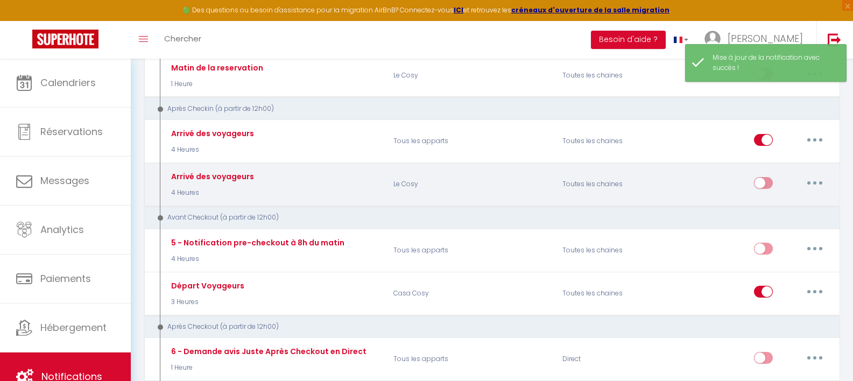
click at [766, 183] on input "checkbox" at bounding box center [763, 185] width 19 height 16
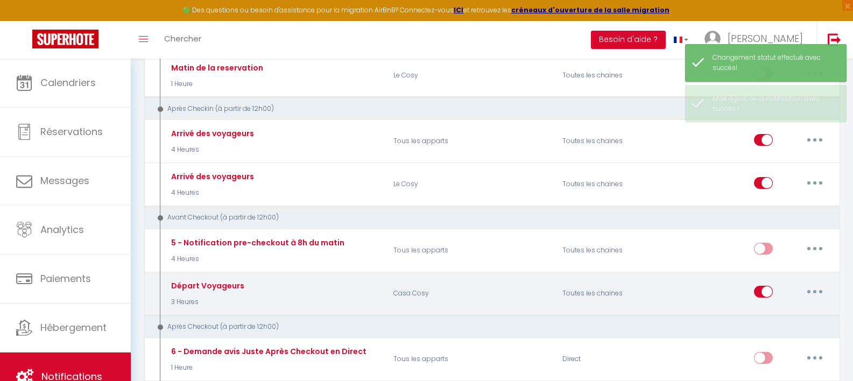
click at [811, 294] on button "button" at bounding box center [815, 291] width 30 height 17
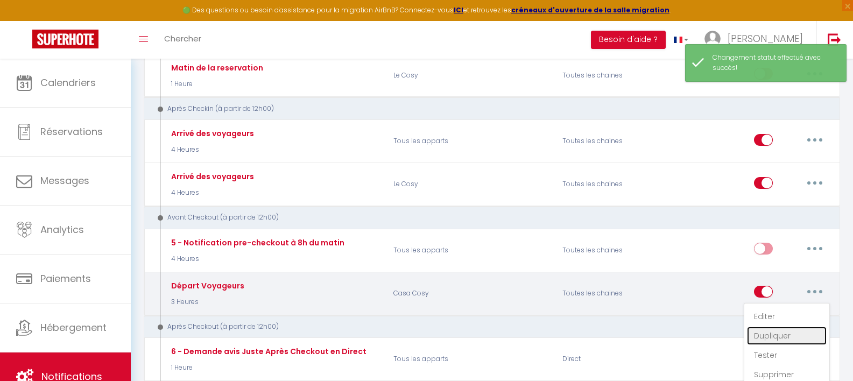
click at [788, 330] on link "Dupliquer" at bounding box center [787, 336] width 80 height 18
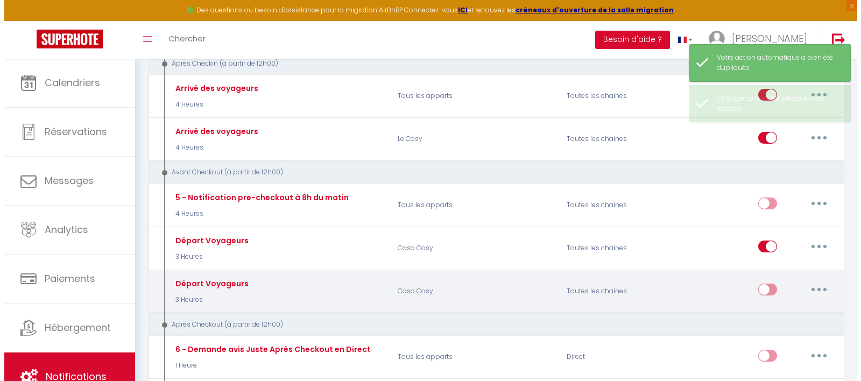
scroll to position [482, 0]
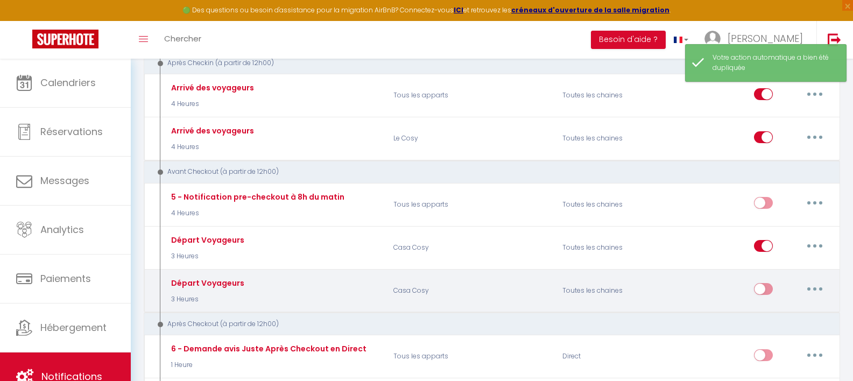
click at [818, 293] on button "button" at bounding box center [815, 288] width 30 height 17
click at [781, 312] on link "Editer" at bounding box center [787, 314] width 80 height 18
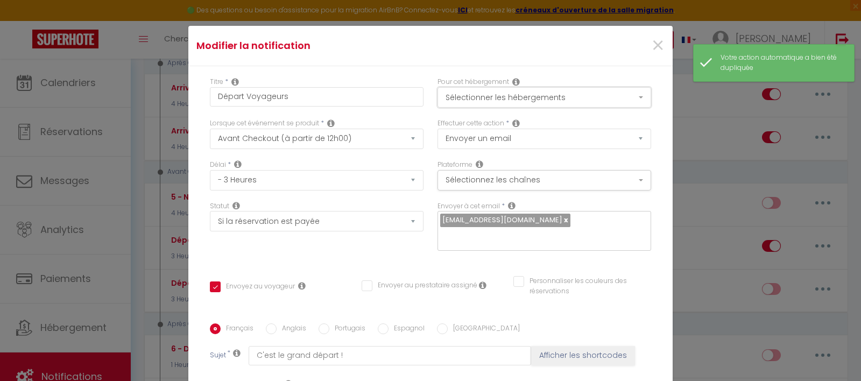
click at [560, 96] on button "Sélectionner les hébergements" at bounding box center [545, 97] width 214 height 20
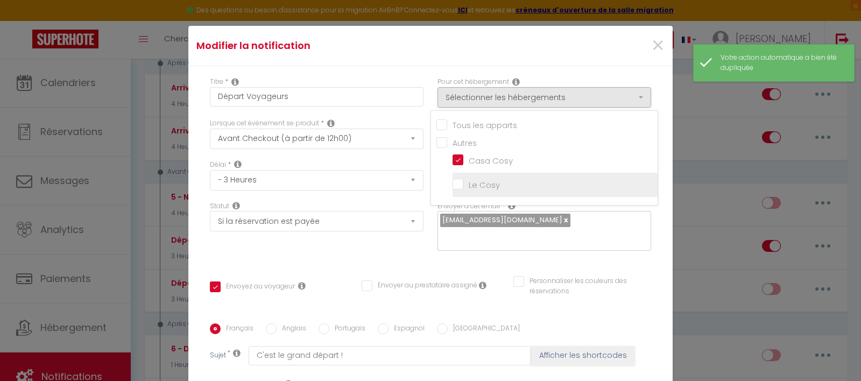
click at [466, 180] on input "Le Cosy" at bounding box center [555, 185] width 205 height 11
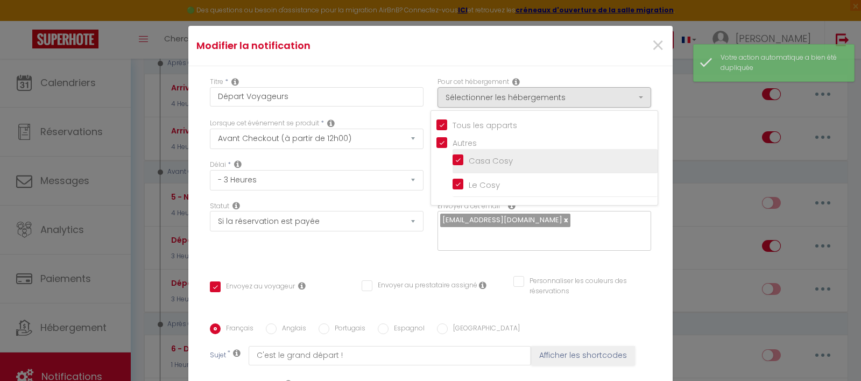
click at [467, 156] on input "Casa Cosy" at bounding box center [555, 161] width 205 height 11
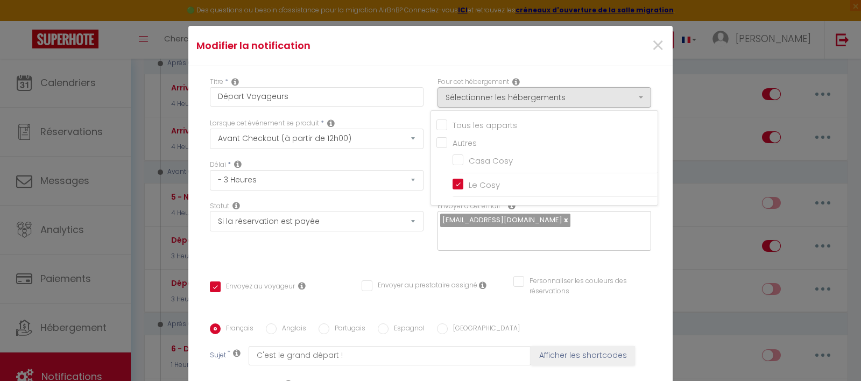
click at [529, 63] on div "Modifier la notification ×" at bounding box center [430, 46] width 485 height 40
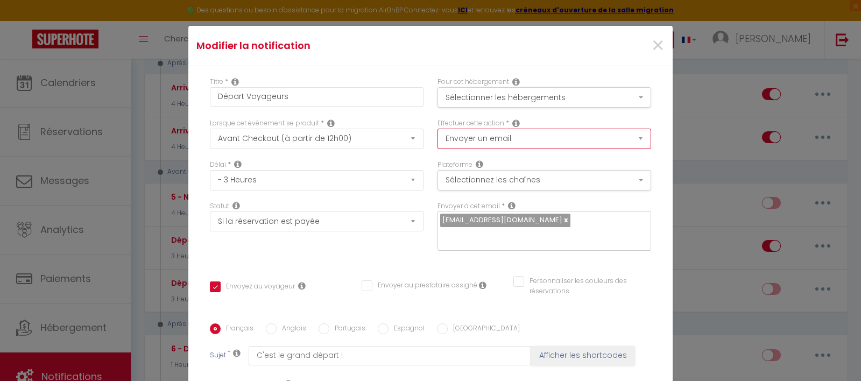
click at [487, 138] on select "Envoyer un email Envoyer un SMS Envoyer une notification push" at bounding box center [545, 139] width 214 height 20
click at [467, 177] on button "Sélectionnez les chaînes" at bounding box center [545, 180] width 214 height 20
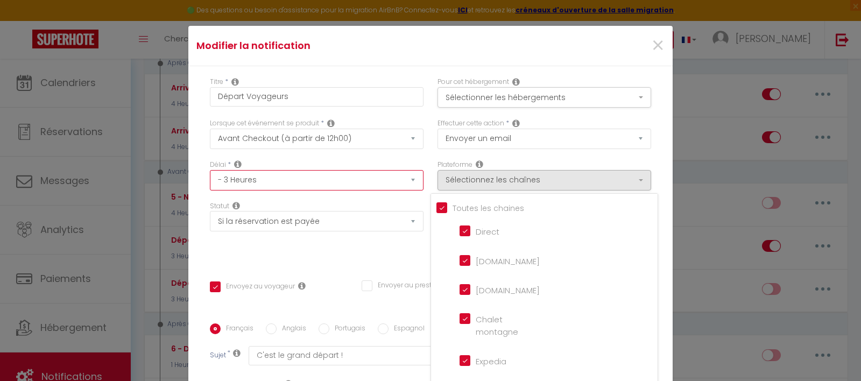
click at [392, 177] on select "Immédiat - 10 Minutes - 1 Heure - 2 Heures - 3 Heures - 4 Heures - 5 Heures - 6…" at bounding box center [317, 180] width 214 height 20
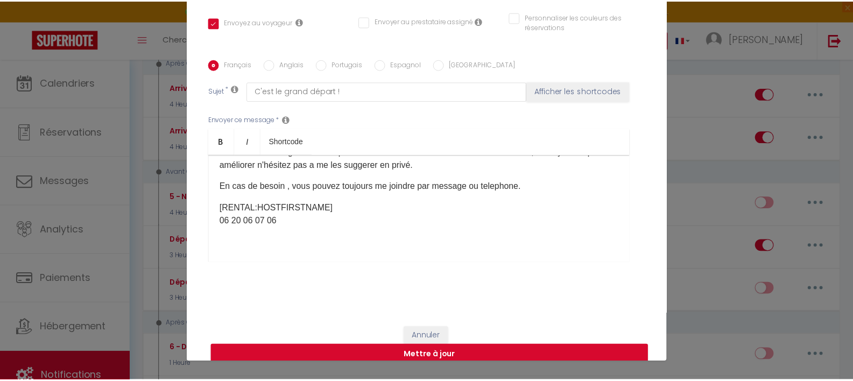
scroll to position [51, 0]
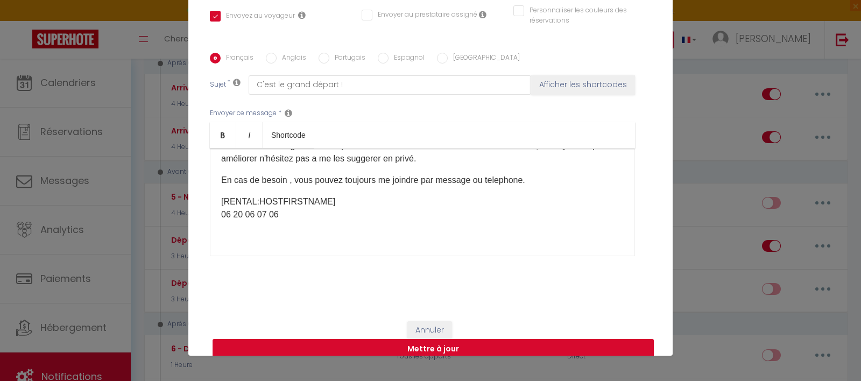
click at [481, 339] on button "Mettre à jour" at bounding box center [433, 349] width 441 height 20
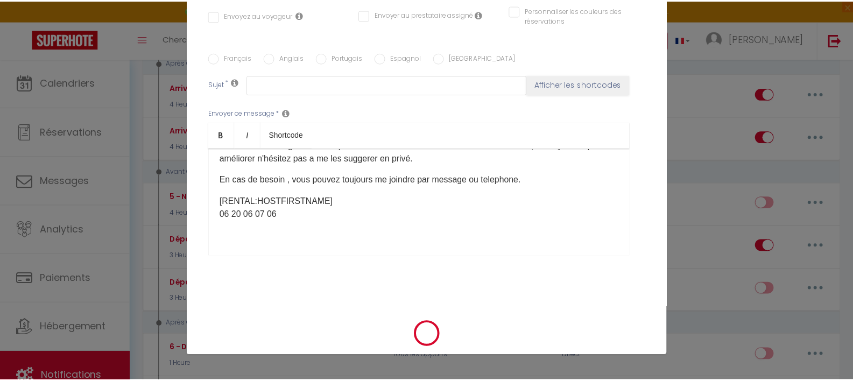
scroll to position [0, 0]
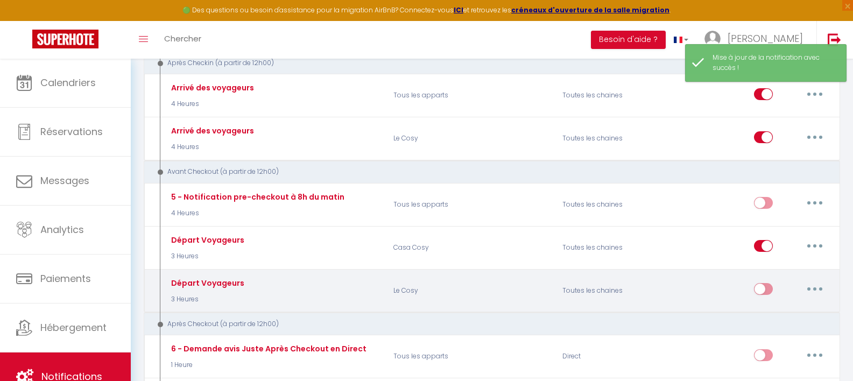
click at [767, 283] on input "checkbox" at bounding box center [763, 291] width 19 height 16
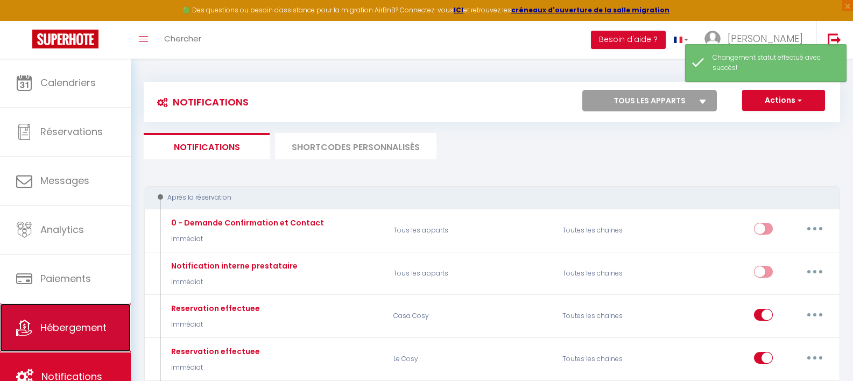
click at [76, 320] on link "Hébergement" at bounding box center [65, 328] width 131 height 48
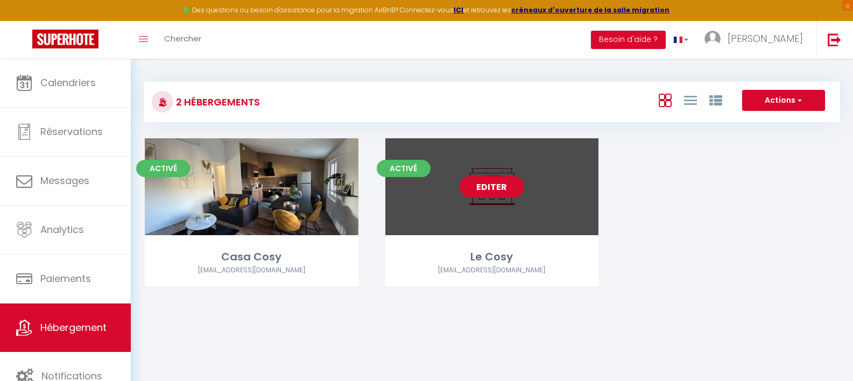
click at [485, 187] on link "Editer" at bounding box center [492, 187] width 65 height 22
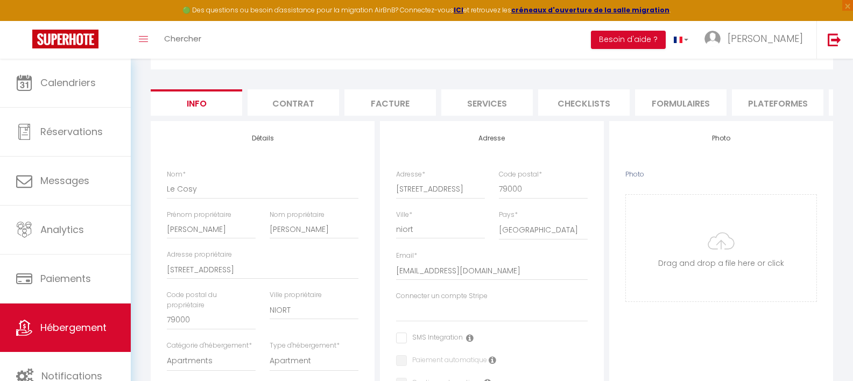
scroll to position [15, 0]
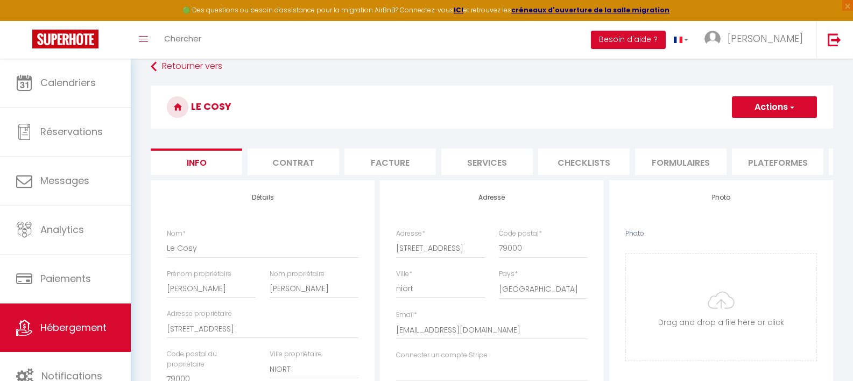
click at [301, 164] on li "Contrat" at bounding box center [294, 162] width 92 height 26
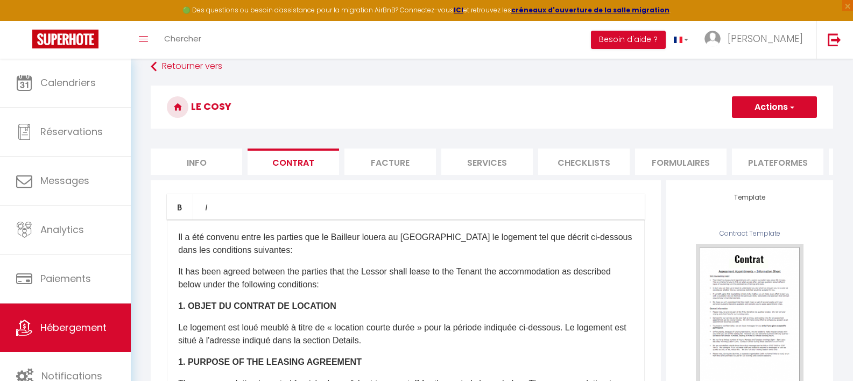
click at [364, 156] on li "Facture" at bounding box center [391, 162] width 92 height 26
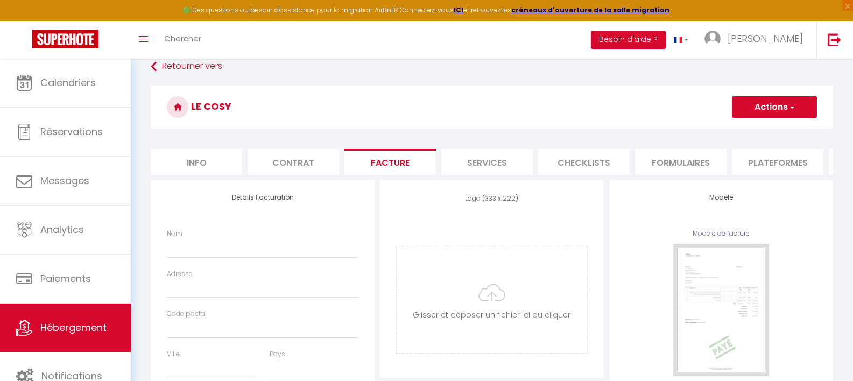
click at [508, 167] on li "Services" at bounding box center [487, 162] width 92 height 26
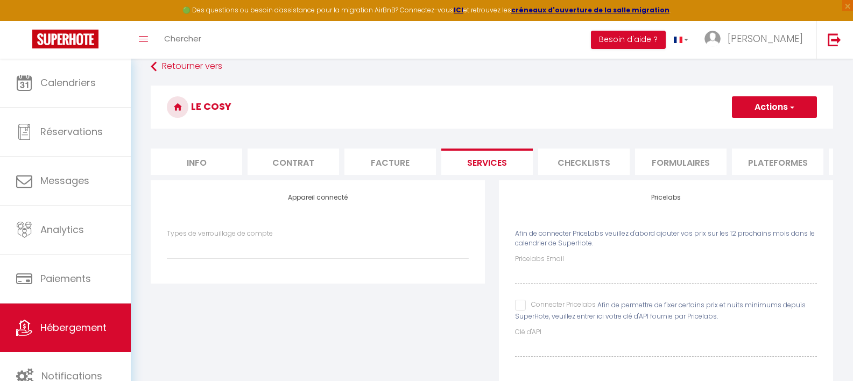
click at [588, 164] on li "Checklists" at bounding box center [584, 162] width 92 height 26
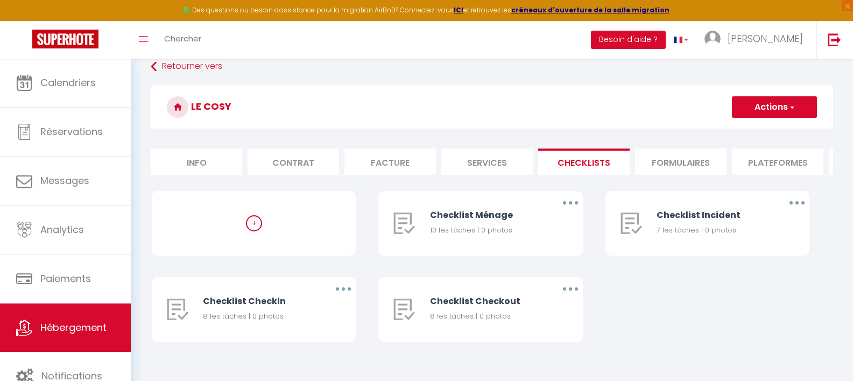
click at [671, 154] on li "Formulaires" at bounding box center [681, 162] width 92 height 26
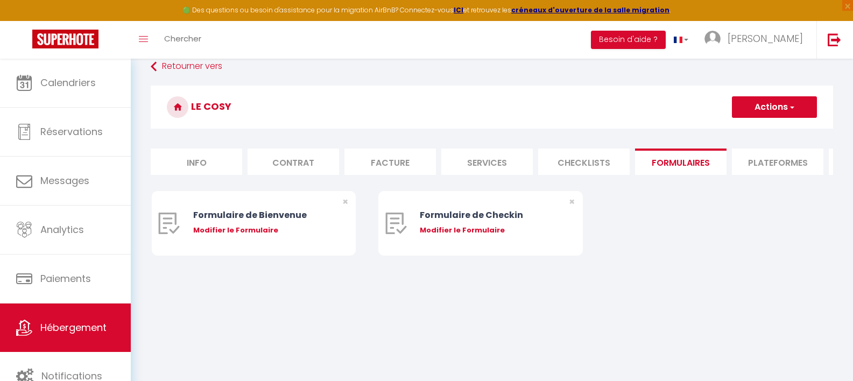
click at [764, 163] on li "Plateformes" at bounding box center [778, 162] width 92 height 26
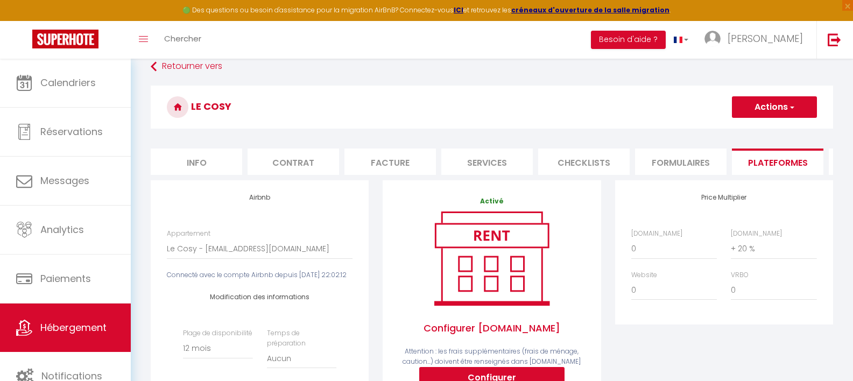
click at [184, 156] on li "Info" at bounding box center [197, 162] width 92 height 26
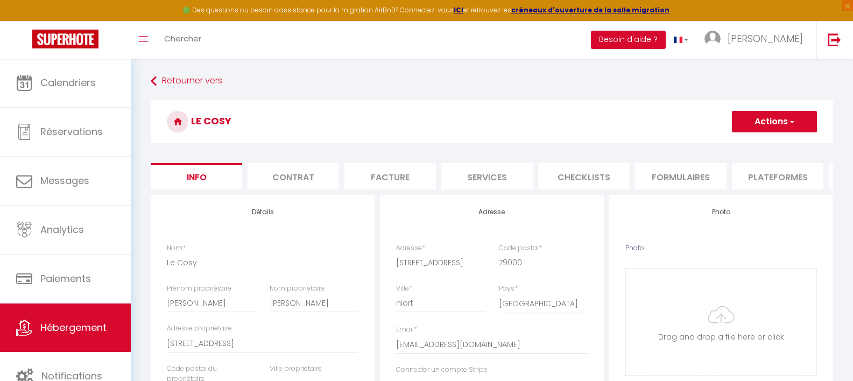
click at [794, 180] on li "Plateformes" at bounding box center [778, 176] width 92 height 26
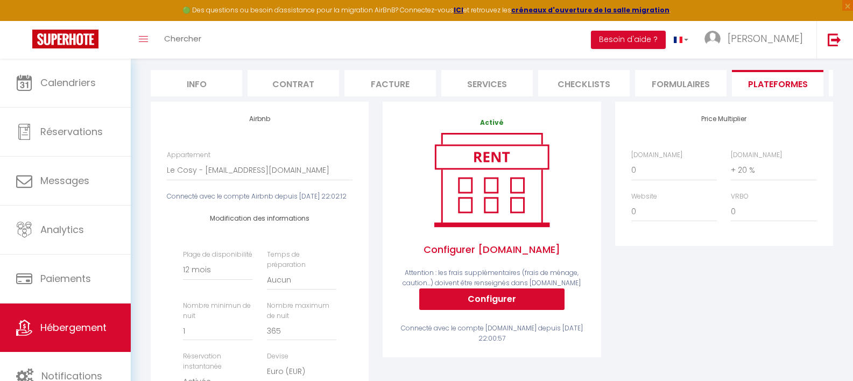
scroll to position [178, 0]
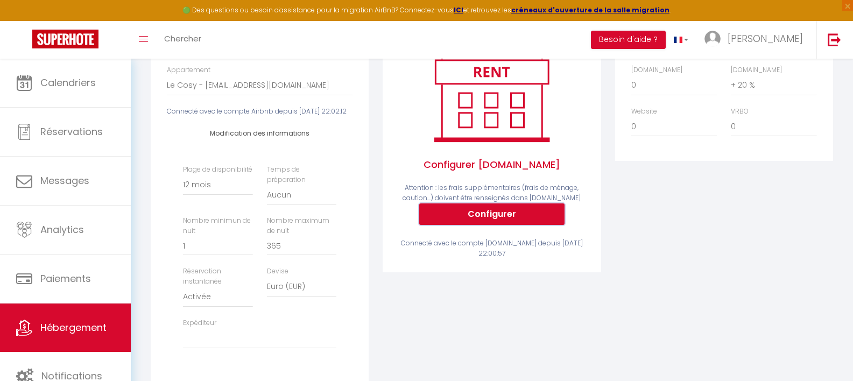
click at [501, 218] on button "Configurer" at bounding box center [491, 214] width 145 height 22
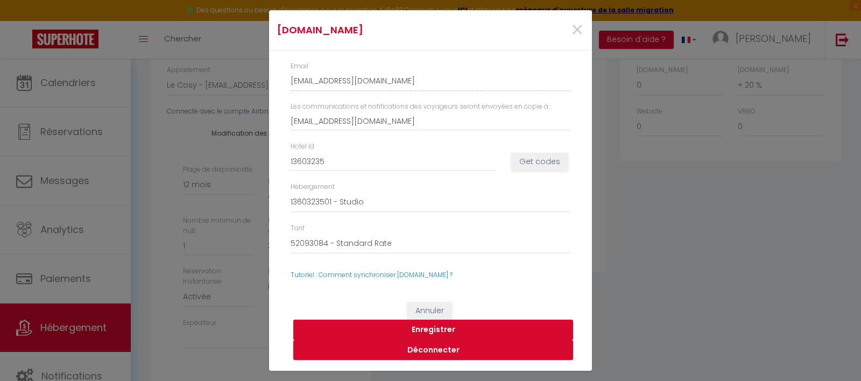
click at [452, 334] on button "Enregistrer" at bounding box center [433, 330] width 280 height 20
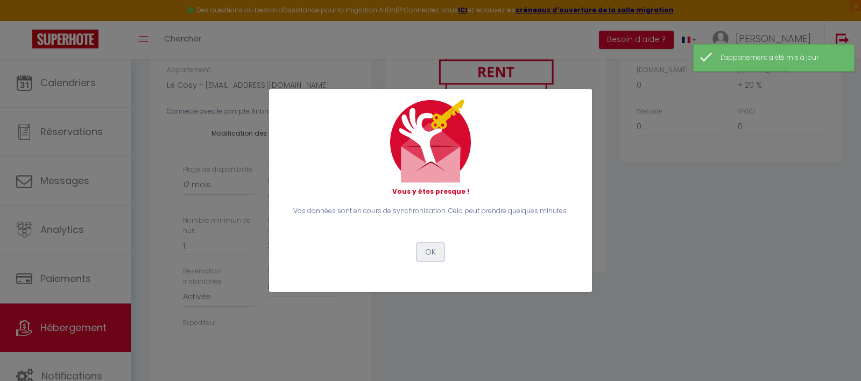
click at [434, 251] on button "OK" at bounding box center [430, 252] width 27 height 18
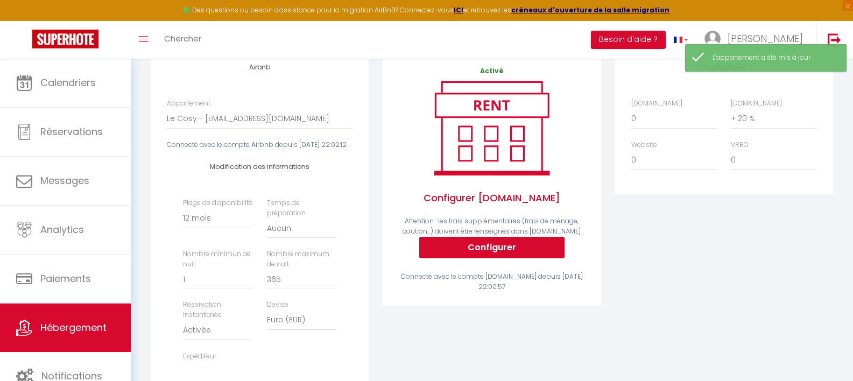
scroll to position [0, 0]
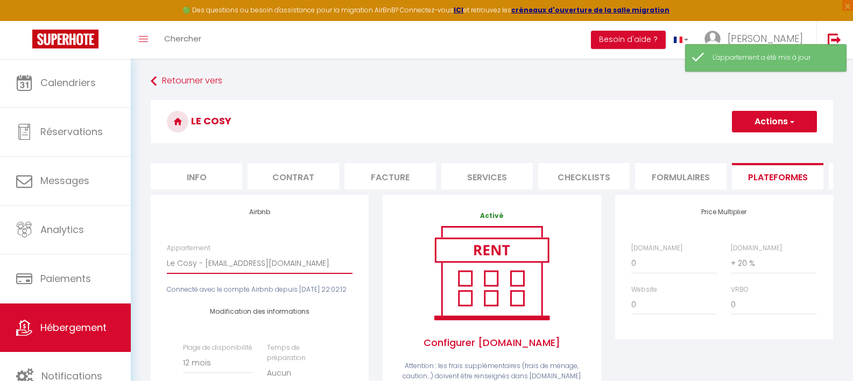
click at [234, 273] on select "Le Cosy - mabouhag.bnb@gmail.com" at bounding box center [260, 263] width 186 height 20
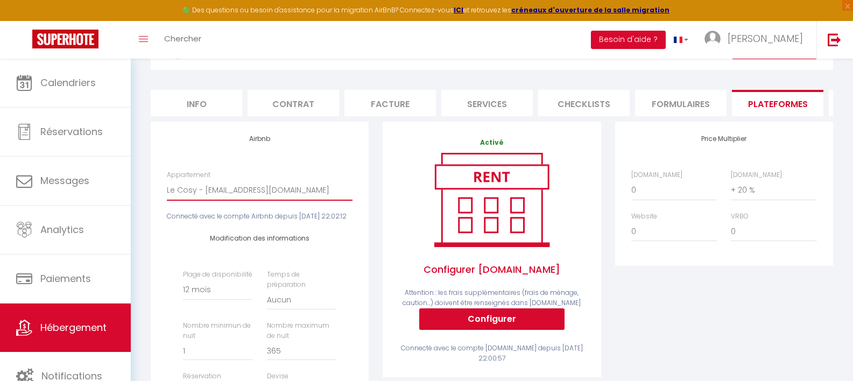
scroll to position [129, 0]
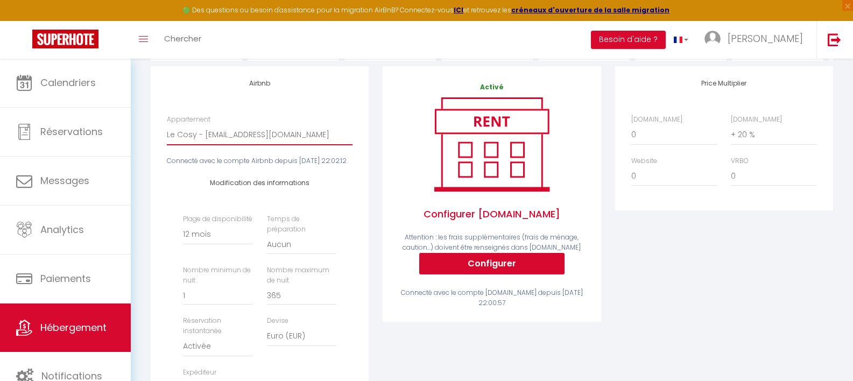
click at [246, 144] on select "Le Cosy - mabouhag.bnb@gmail.com" at bounding box center [260, 134] width 186 height 20
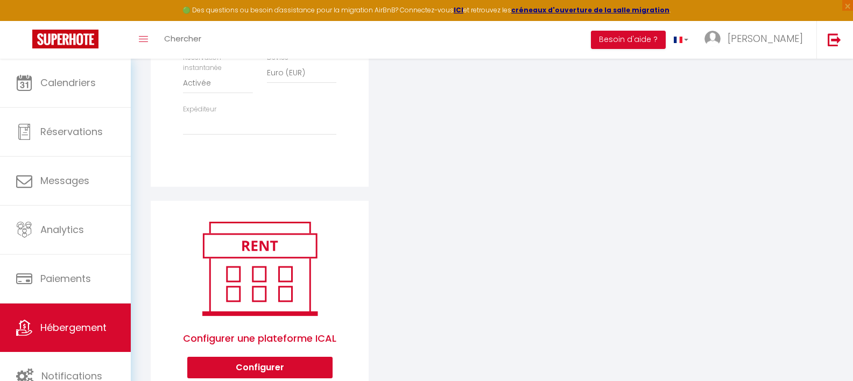
scroll to position [438, 0]
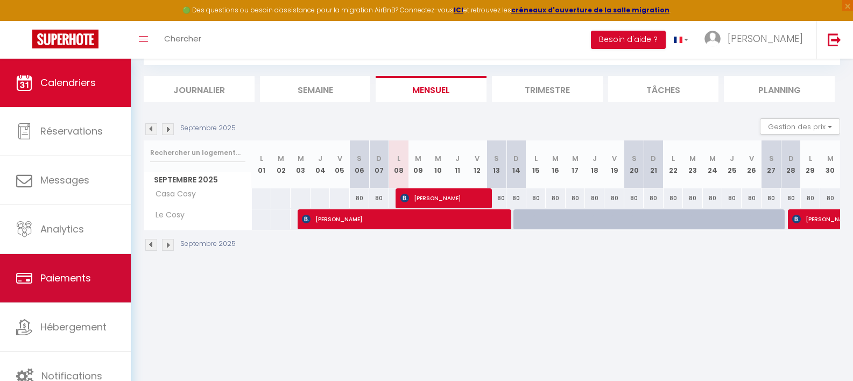
scroll to position [59, 0]
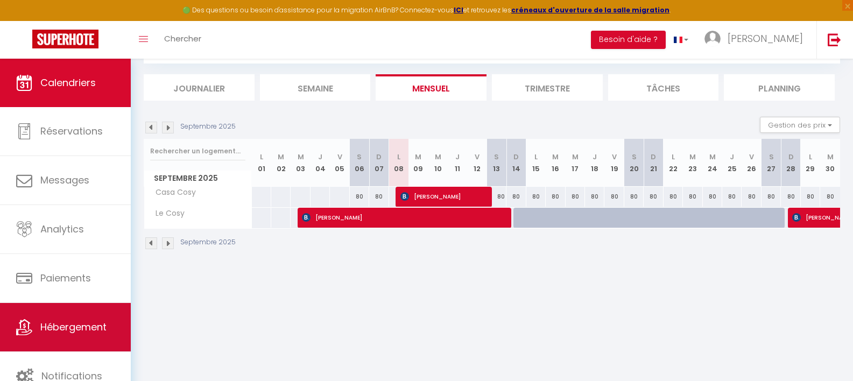
click at [46, 321] on span "Hébergement" at bounding box center [73, 326] width 66 height 13
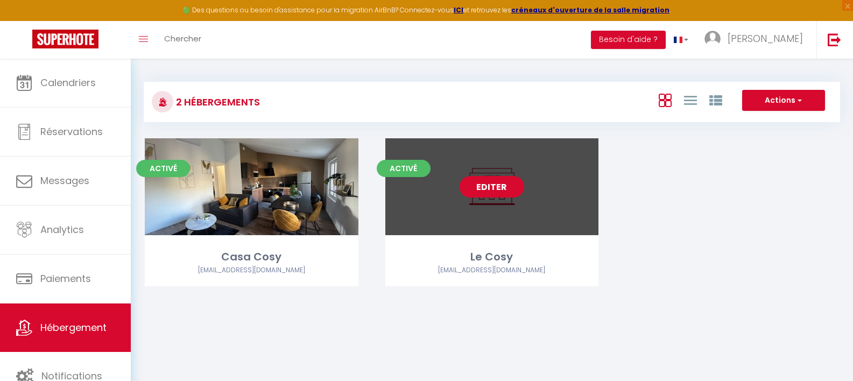
click at [499, 188] on link "Editer" at bounding box center [492, 187] width 65 height 22
select select "3"
select select "2"
select select "1"
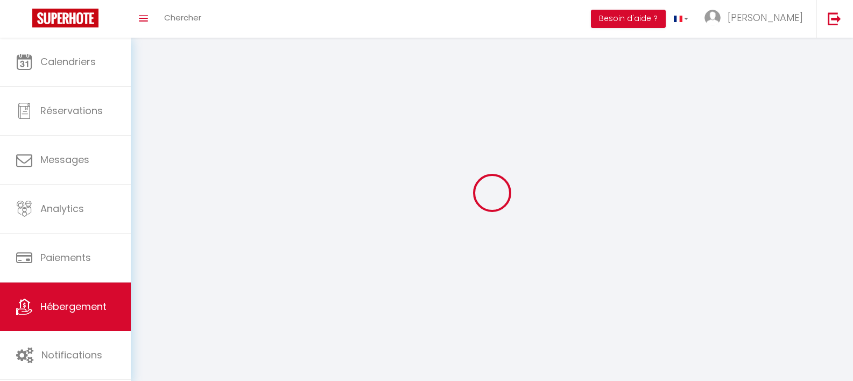
select select
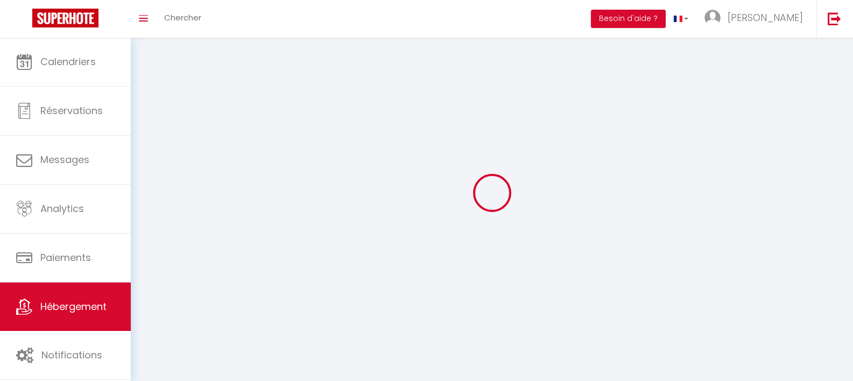
select select
checkbox input "false"
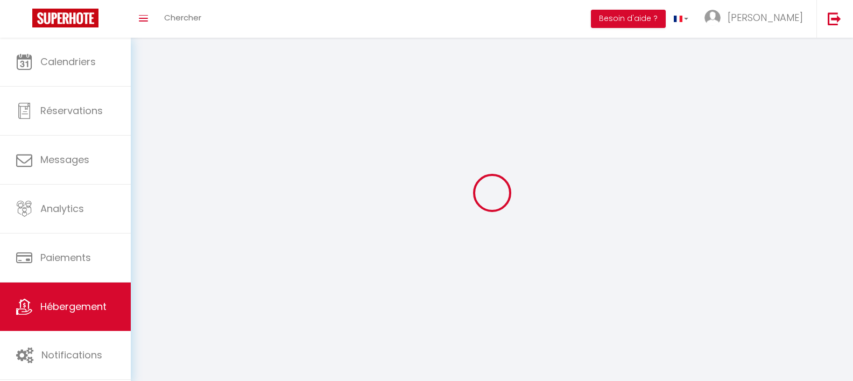
select select
select select "1"
select select
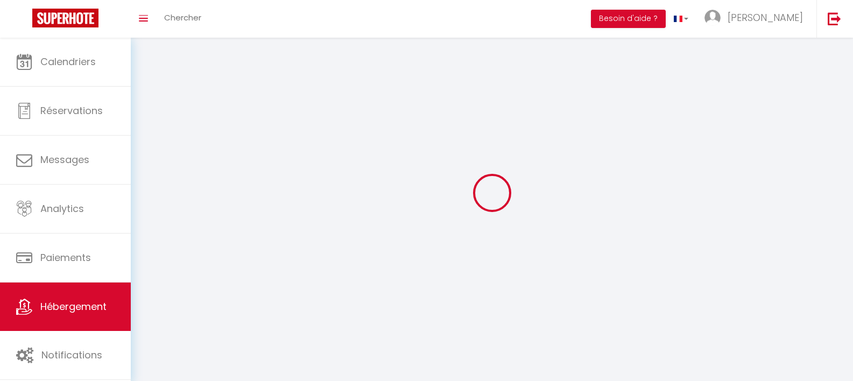
select select
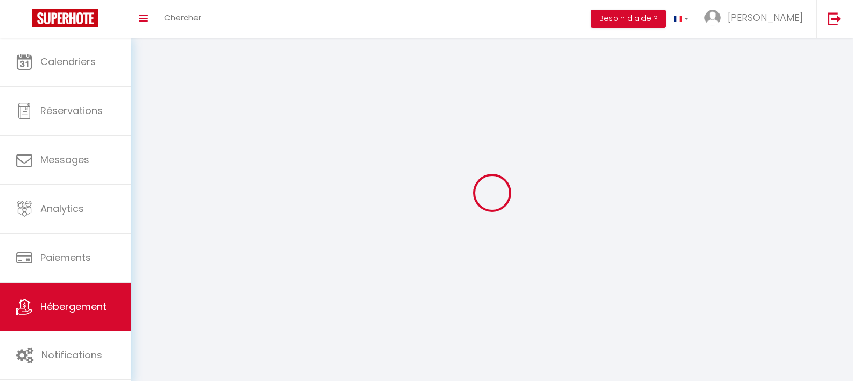
checkbox input "false"
select select "28"
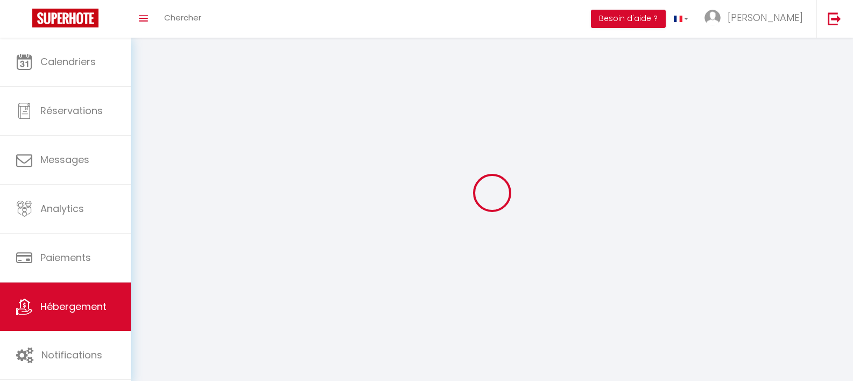
select select
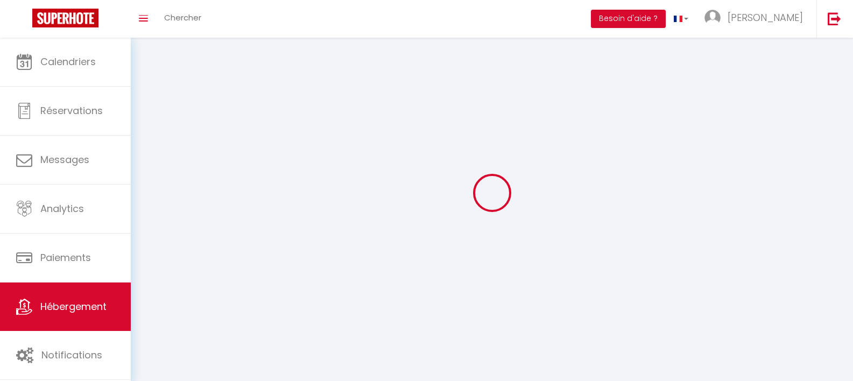
select select
checkbox input "false"
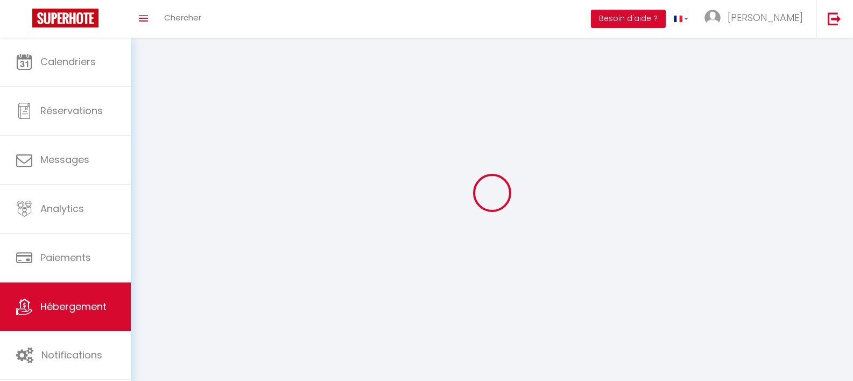
checkbox input "false"
select select
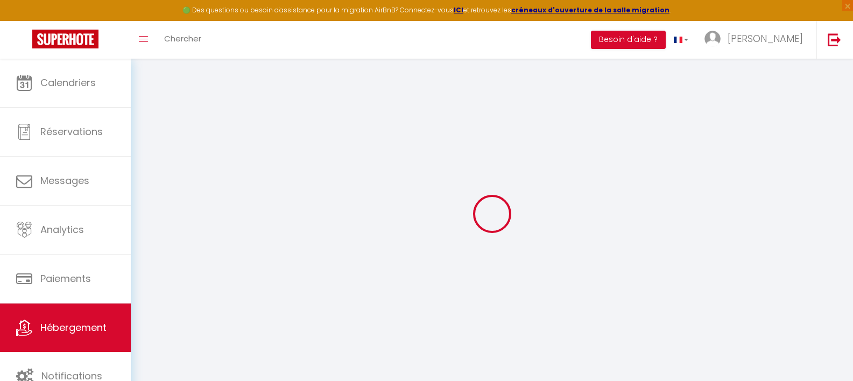
select select
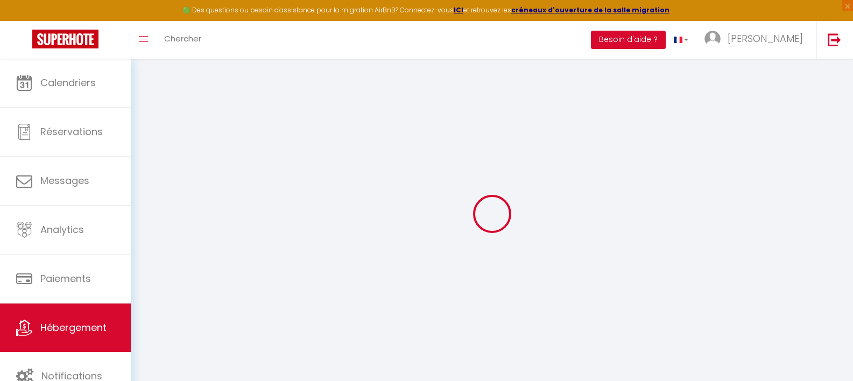
select select
checkbox input "false"
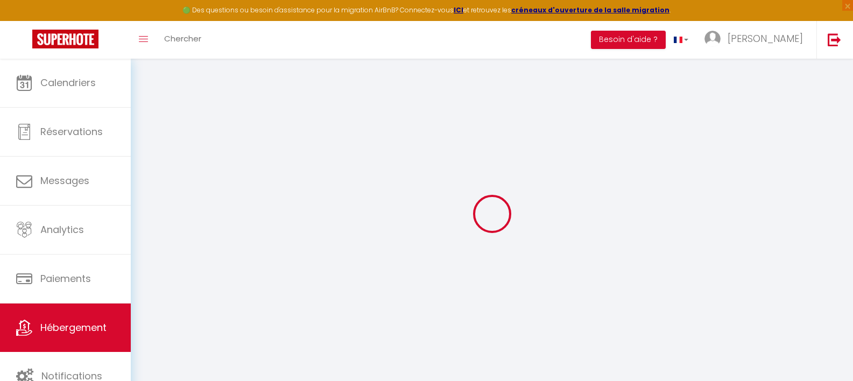
select select
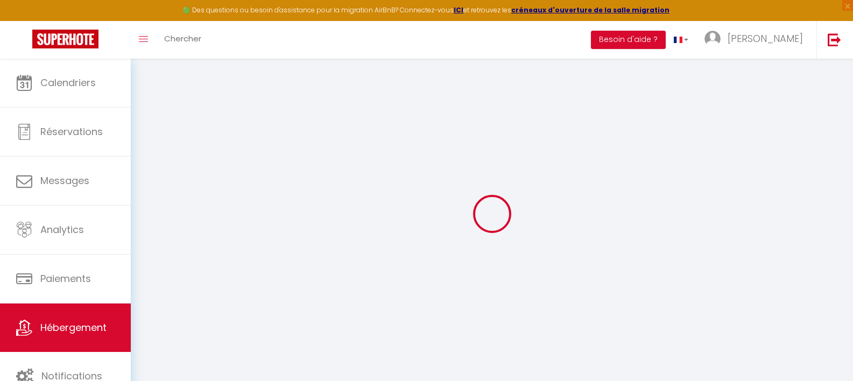
select select
checkbox input "false"
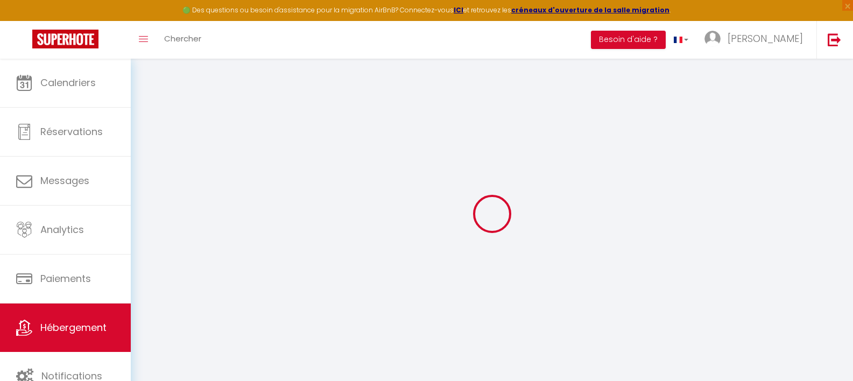
checkbox input "false"
select select
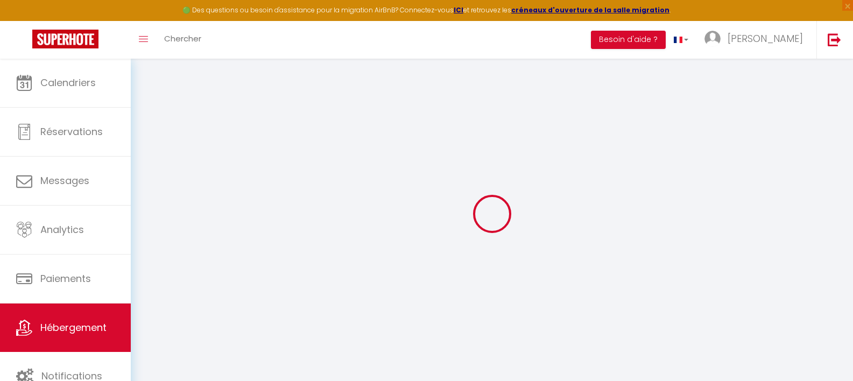
select select
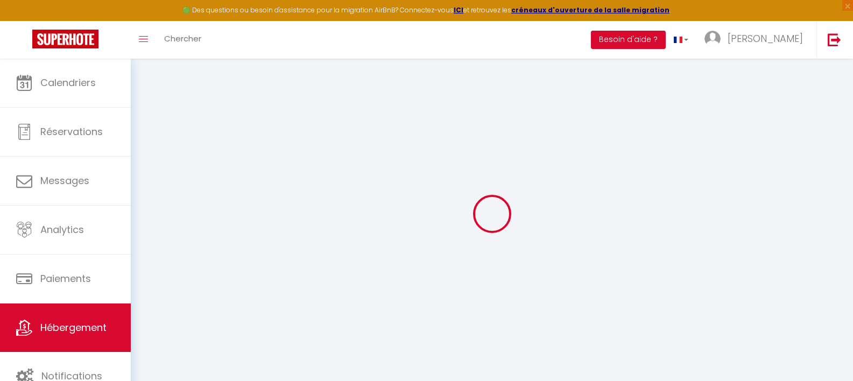
checkbox input "false"
select select
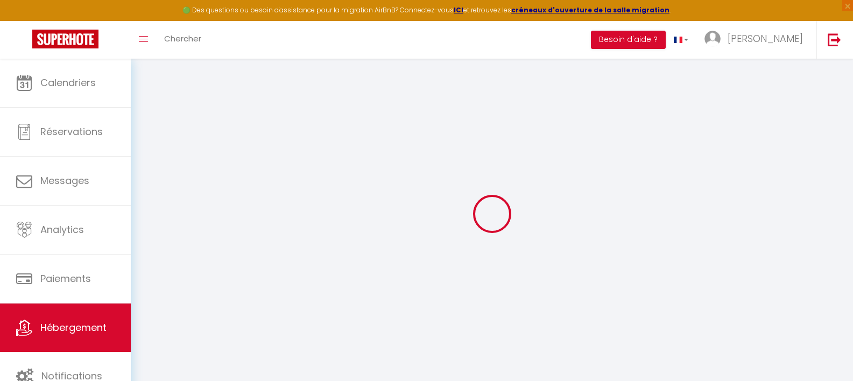
select select
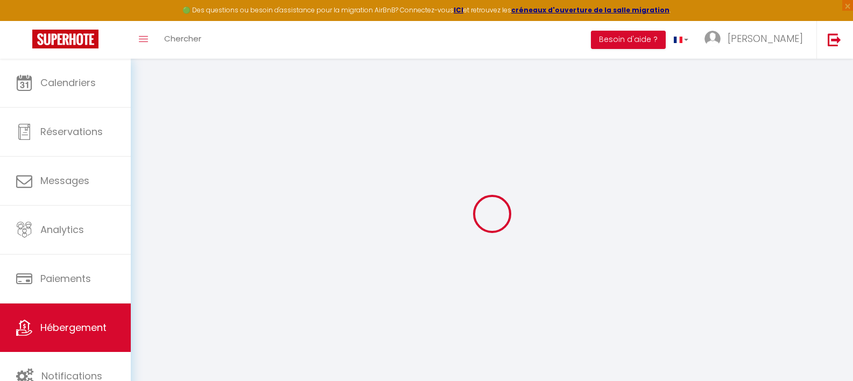
select select
checkbox input "false"
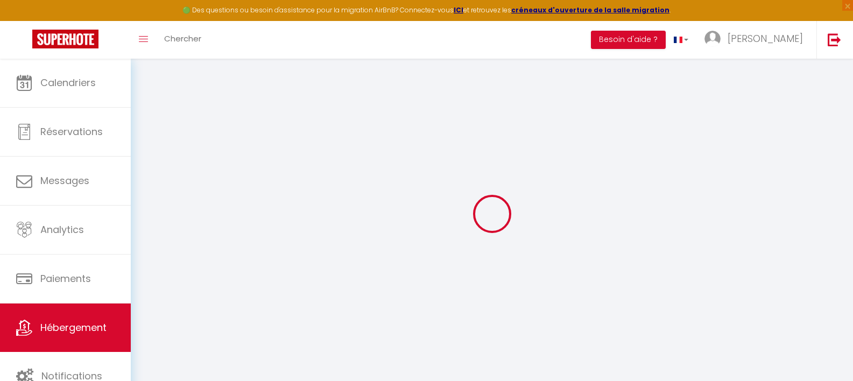
checkbox input "false"
select select
type input "Le Cosy"
type input "[PERSON_NAME]"
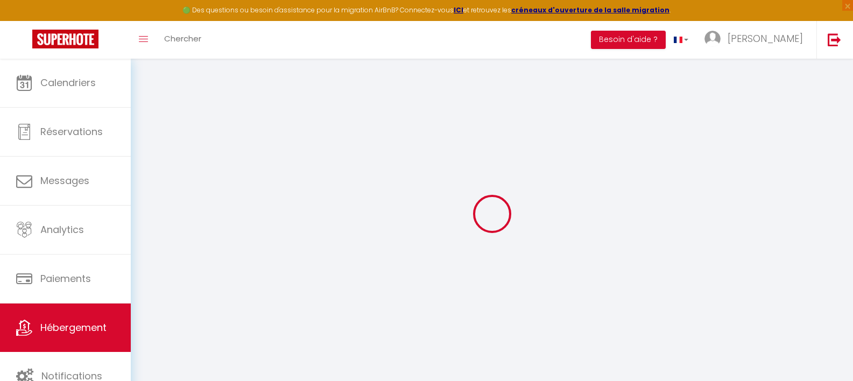
type input "[PERSON_NAME]"
type input "[STREET_ADDRESS]"
type input "79000"
type input "NIORT"
select select "2"
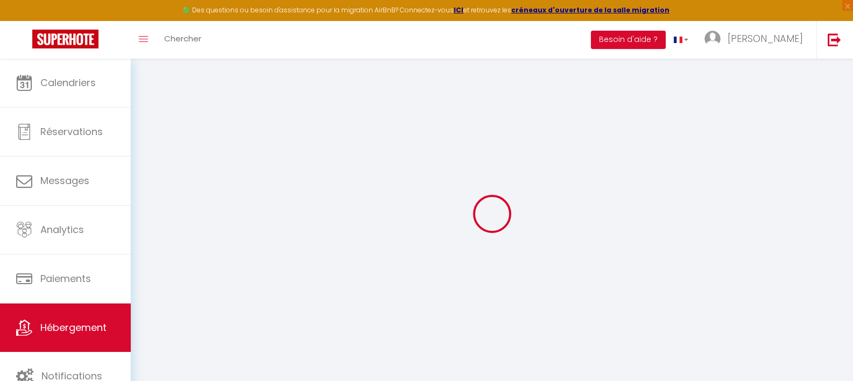
select select "0"
type input "33"
type input "30"
select select
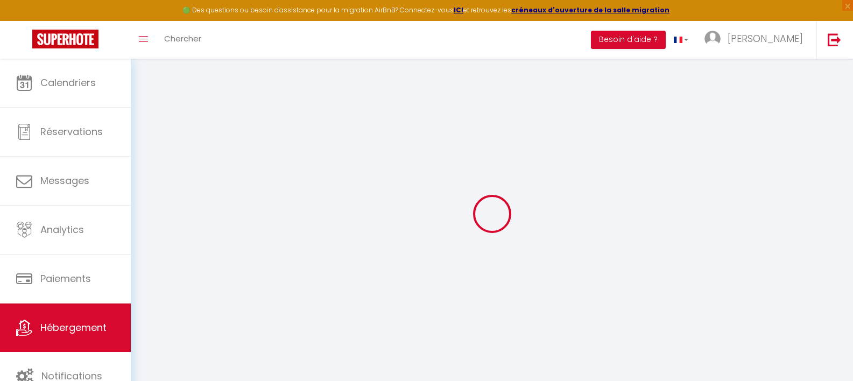
select select
type input "[STREET_ADDRESS]"
type input "79000"
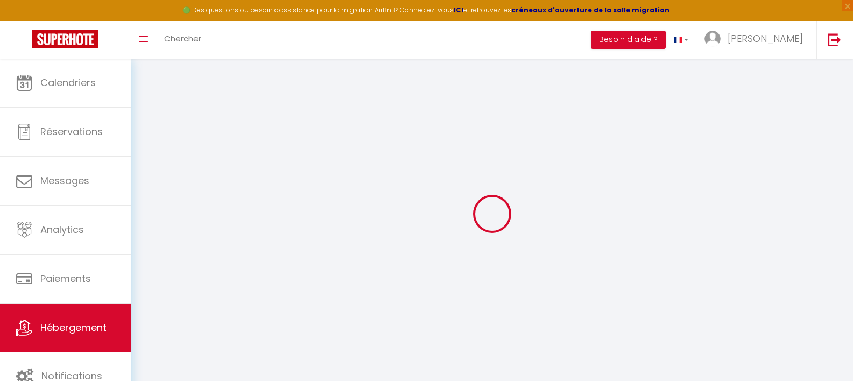
type input "niort"
type input "[EMAIL_ADDRESS][DOMAIN_NAME]"
select select
checkbox input "false"
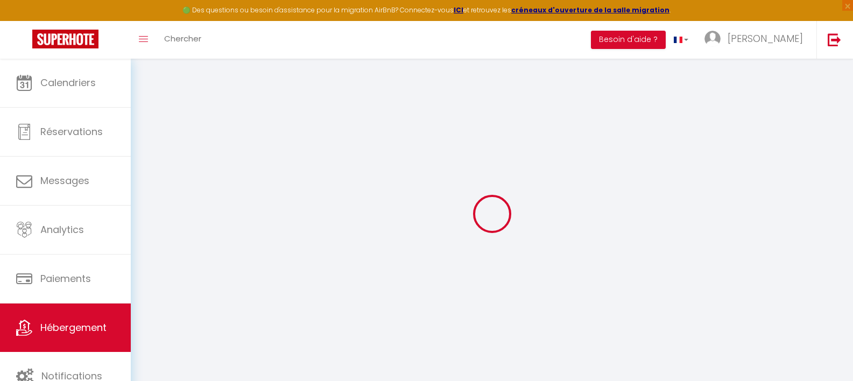
checkbox input "false"
select select
type input "0"
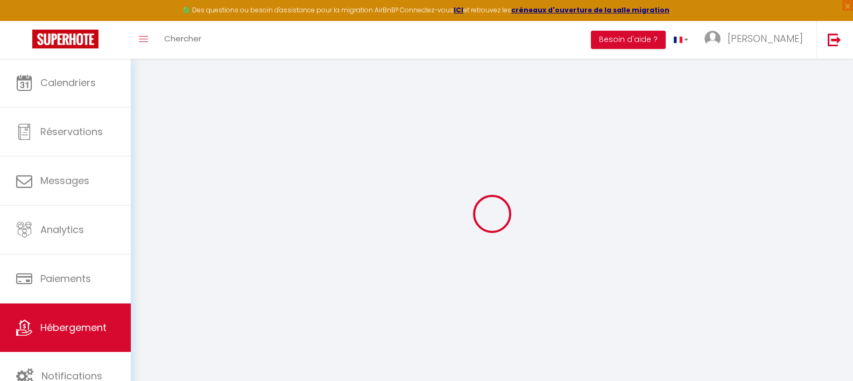
type input "0"
select select
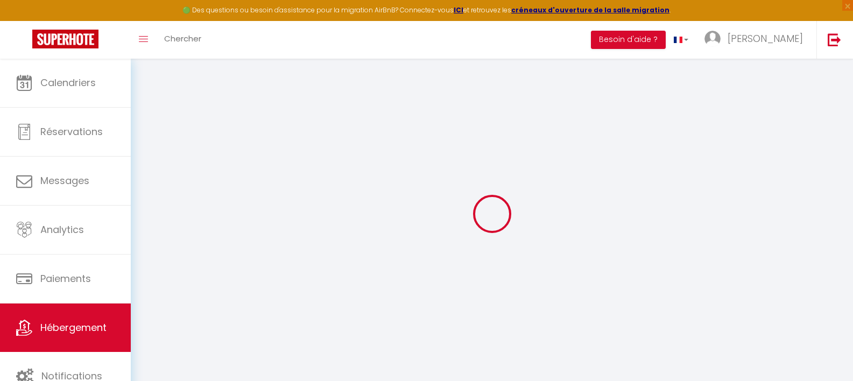
select select
checkbox input "false"
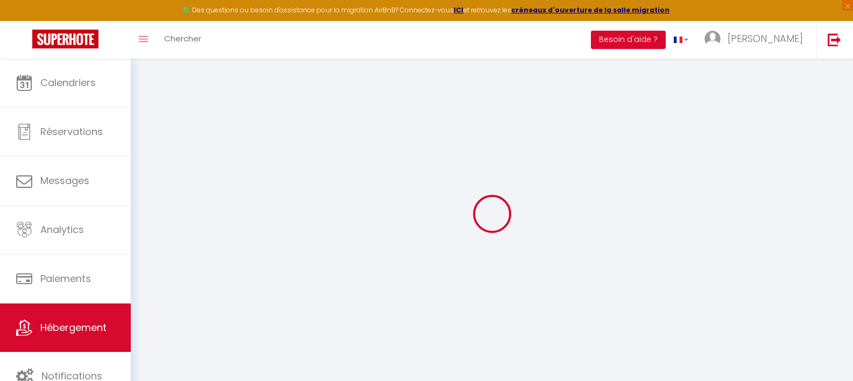
checkbox input "false"
select select
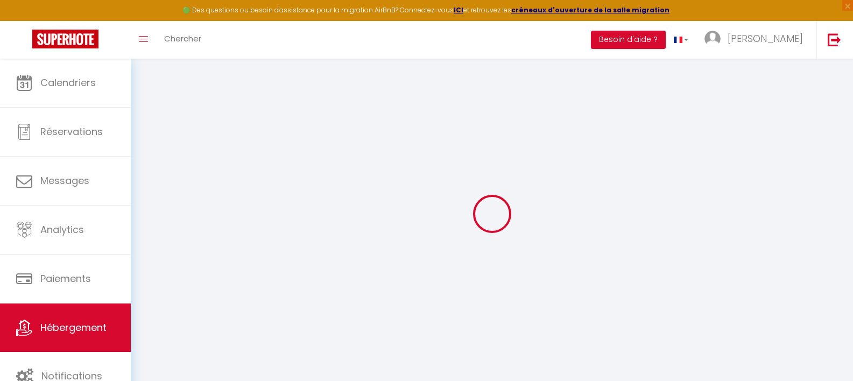
select select
checkbox input "false"
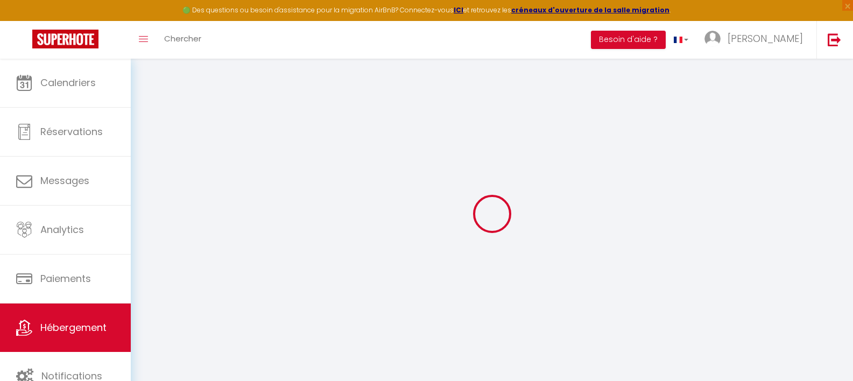
checkbox input "false"
select select
checkbox input "false"
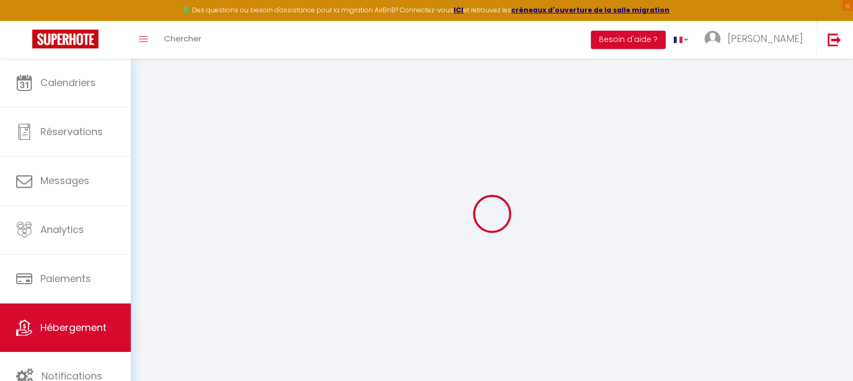
checkbox input "false"
select select "17:00"
select select "23:45"
select select "10:00"
select select "30"
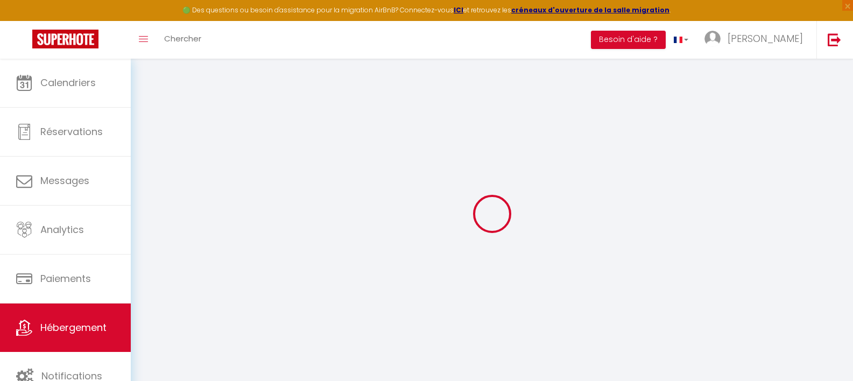
select select "120"
select select
checkbox input "false"
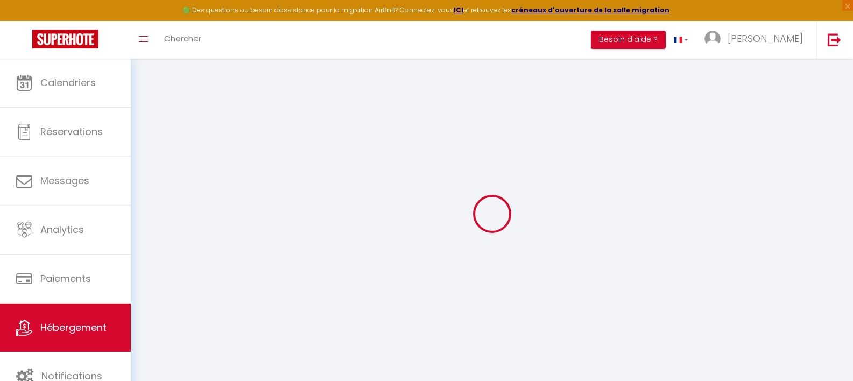
checkbox input "false"
select select
checkbox input "false"
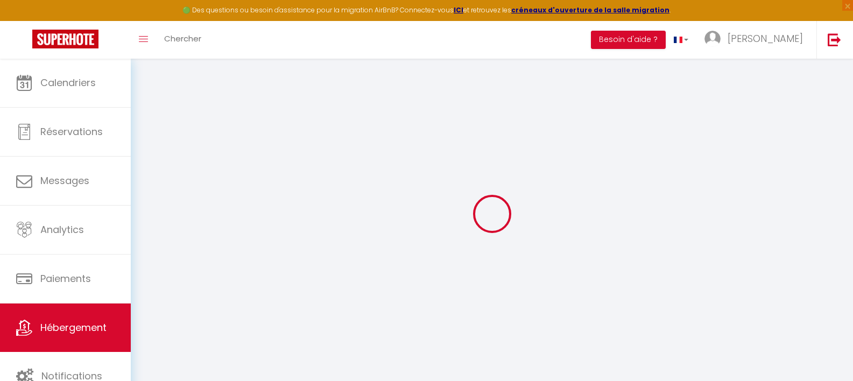
checkbox input "false"
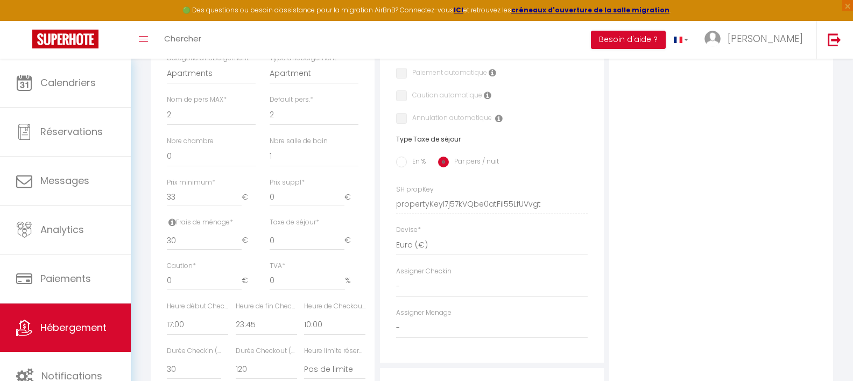
scroll to position [363, 0]
click at [208, 200] on input "33" at bounding box center [204, 195] width 75 height 19
click at [220, 243] on input "30" at bounding box center [204, 238] width 75 height 19
click at [284, 199] on input "0" at bounding box center [307, 195] width 75 height 19
click at [300, 247] on input "0" at bounding box center [307, 238] width 75 height 19
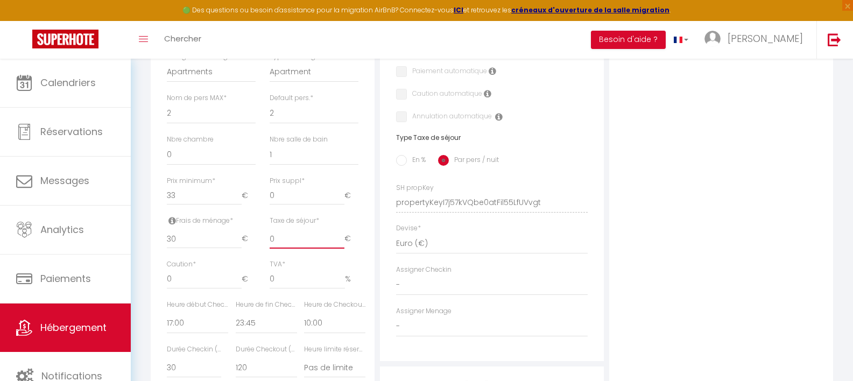
type input "-0.01"
select select
checkbox input "false"
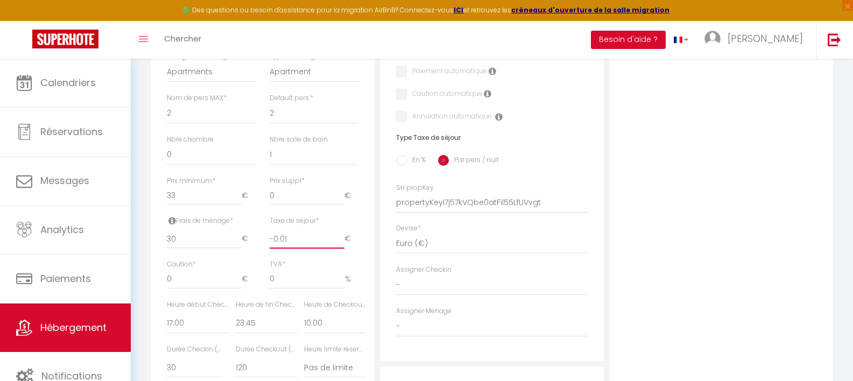
checkbox input "false"
type input "-0.02"
select select
checkbox input "false"
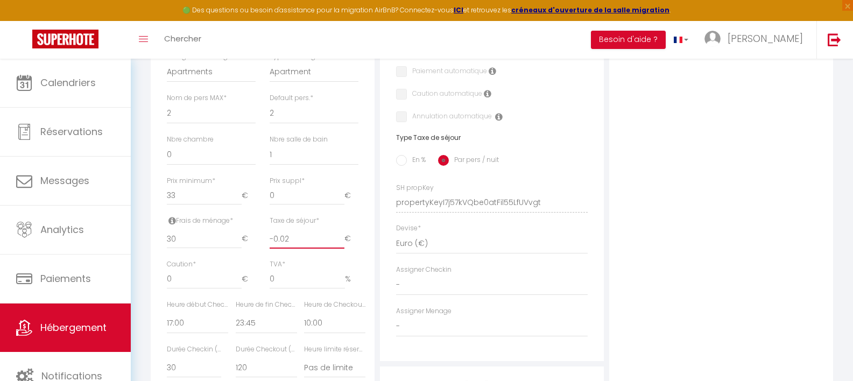
checkbox input "false"
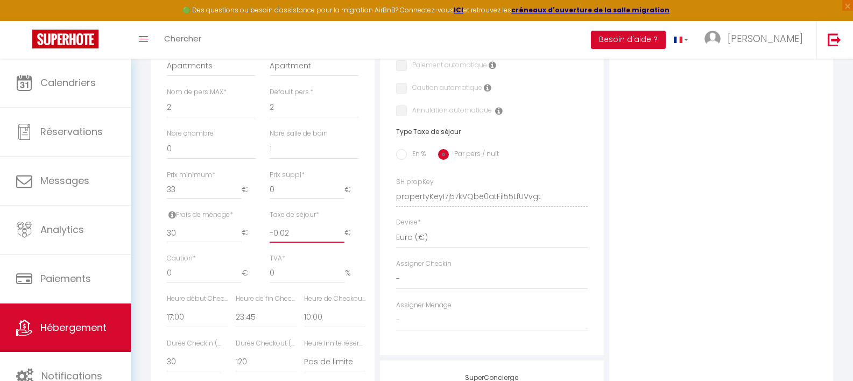
type input "-0.03"
select select
checkbox input "false"
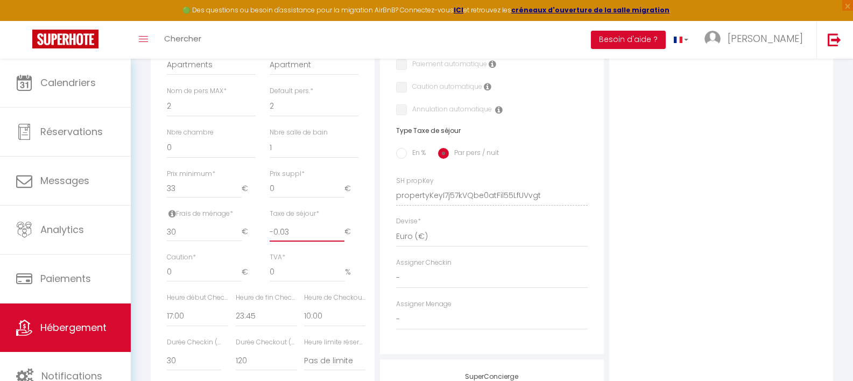
checkbox input "false"
type input "-0.04"
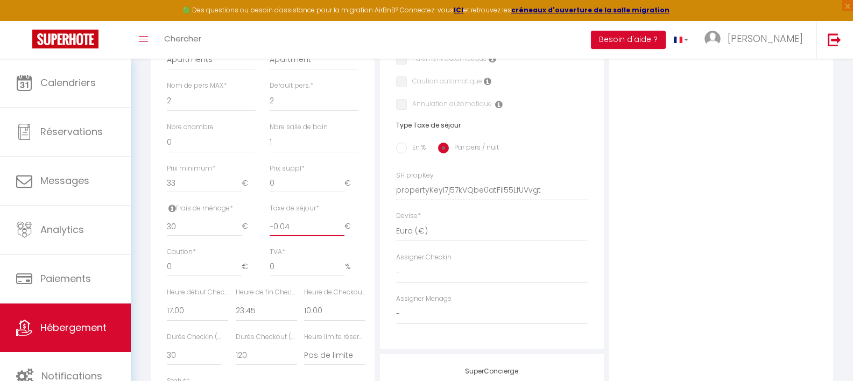
select select
checkbox input "false"
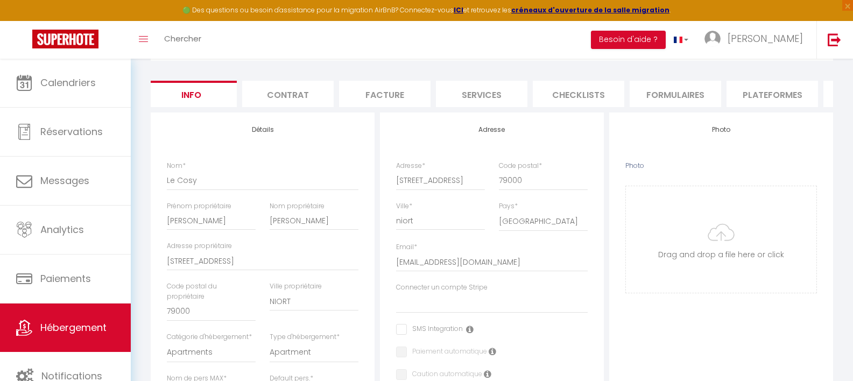
scroll to position [80, 0]
type input "-0.04"
click at [300, 96] on li "Contrat" at bounding box center [288, 96] width 92 height 26
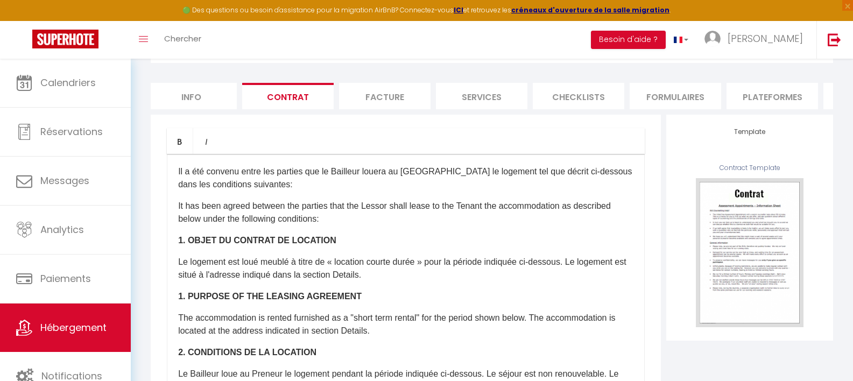
click at [380, 92] on li "Facture" at bounding box center [385, 96] width 92 height 26
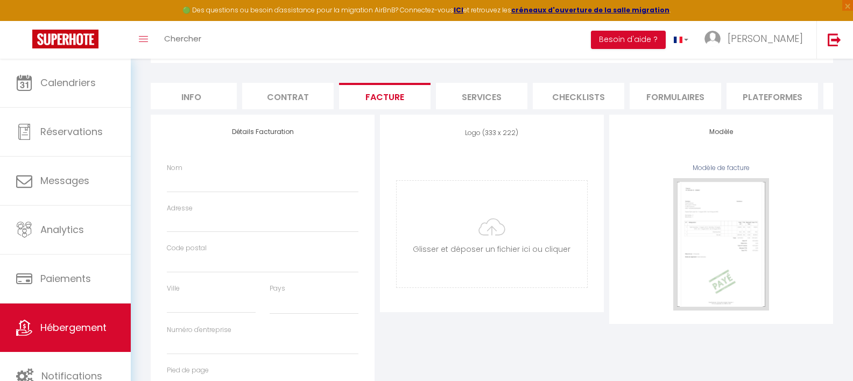
select select
click at [471, 98] on li "Services" at bounding box center [482, 96] width 92 height 26
select select
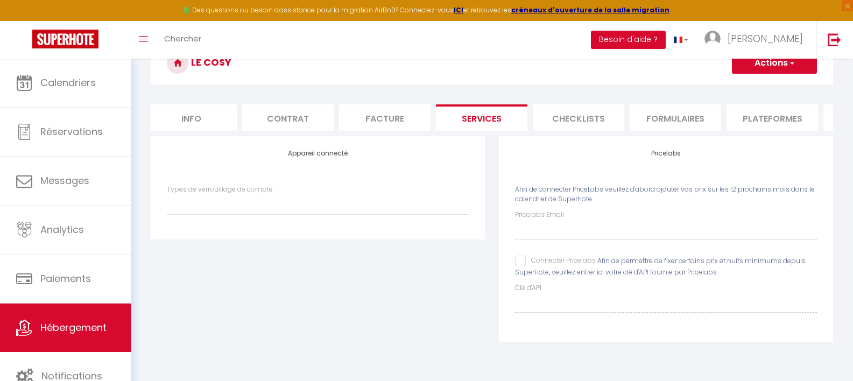
click at [562, 117] on li "Checklists" at bounding box center [579, 117] width 92 height 26
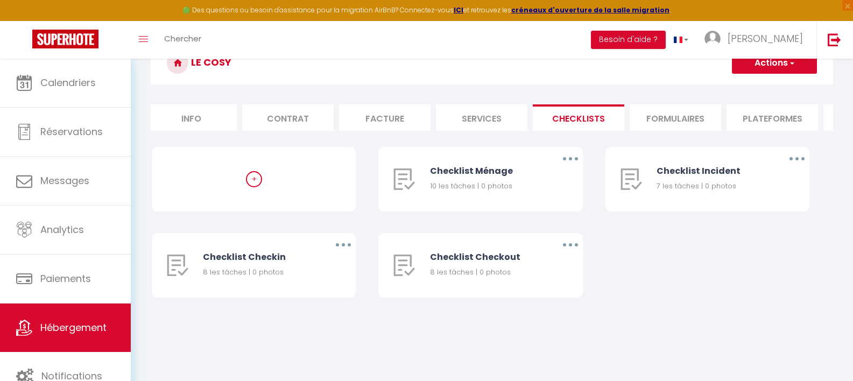
click at [655, 115] on li "Formulaires" at bounding box center [676, 117] width 92 height 26
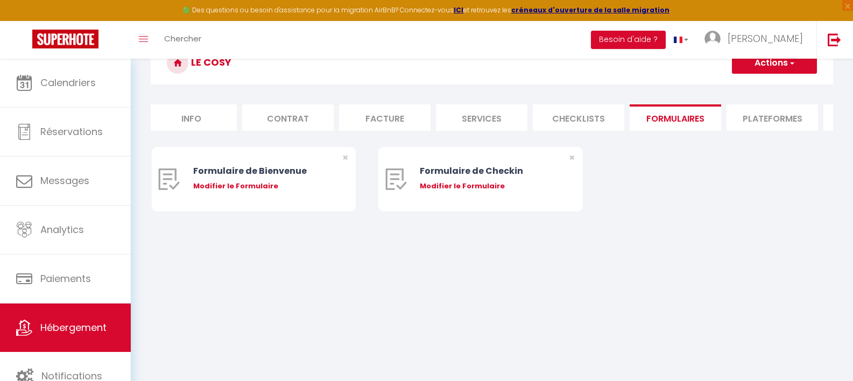
click at [750, 124] on li "Plateformes" at bounding box center [773, 117] width 92 height 26
select select
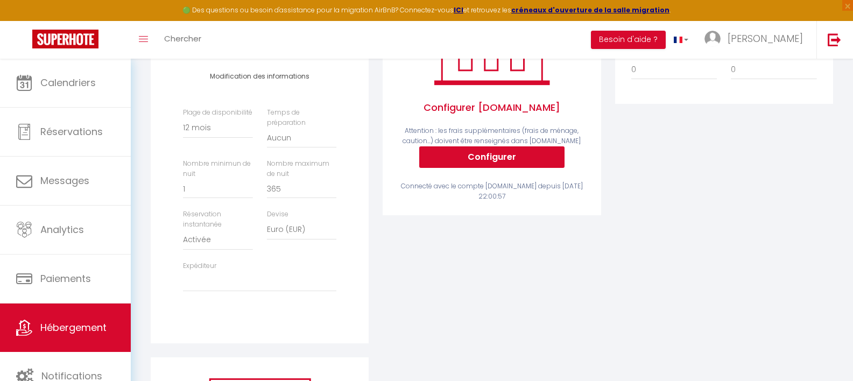
scroll to position [246, 0]
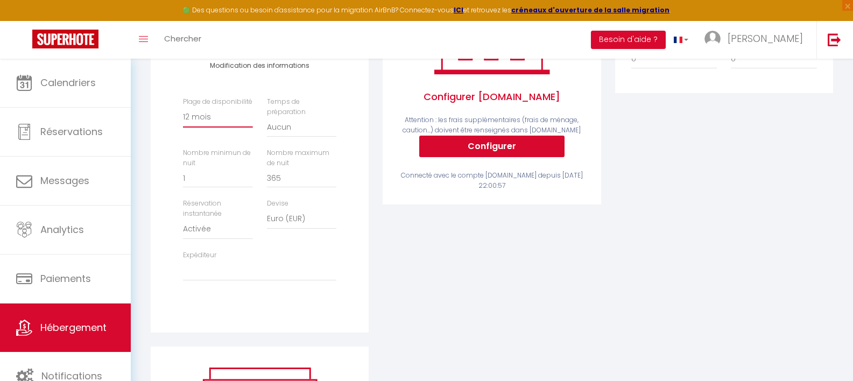
click at [229, 128] on select "Date indisponible par defaut 1 mois 3 mois 6 mois 9 mois 12 mois 24 mois" at bounding box center [217, 117] width 69 height 20
select select "-1"
click at [183, 124] on select "Date indisponible par defaut 1 mois 3 mois 6 mois 9 mois 12 mois 24 mois" at bounding box center [217, 117] width 69 height 20
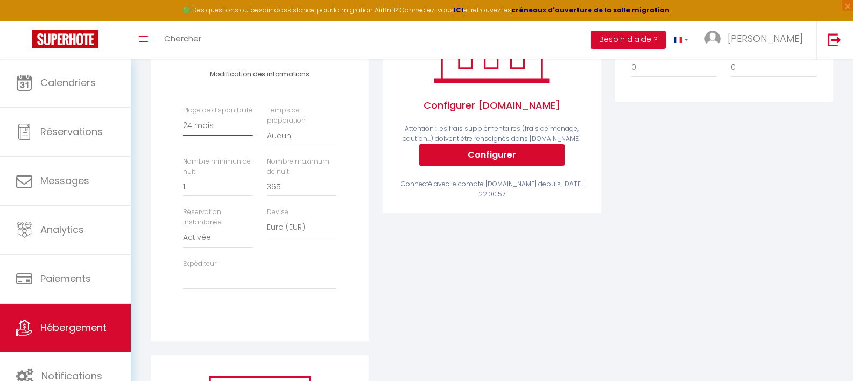
scroll to position [223, 0]
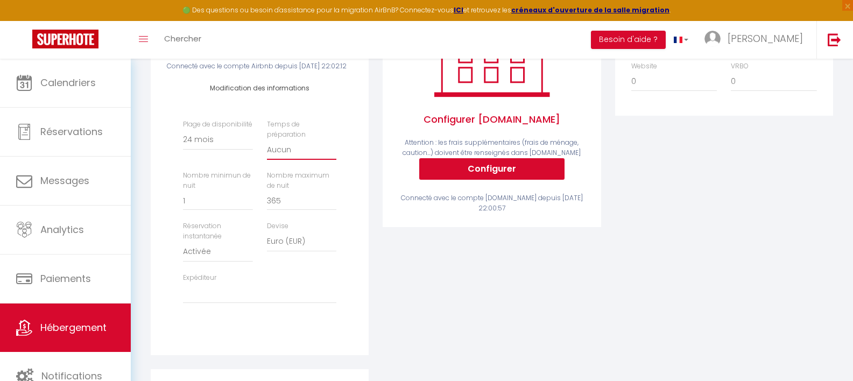
click at [293, 160] on select "Aucun 1 nuit avant et après chaque réservation 2 nuits avant et après chaque ré…" at bounding box center [301, 149] width 69 height 20
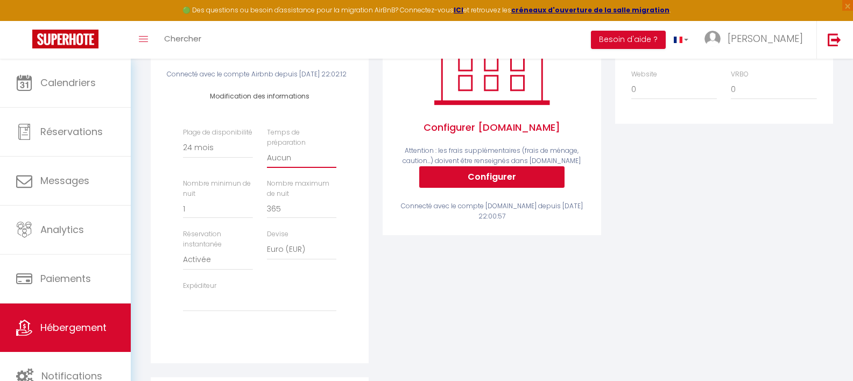
scroll to position [215, 0]
click at [240, 312] on select "[EMAIL_ADDRESS][DOMAIN_NAME]" at bounding box center [259, 302] width 153 height 20
select select "18406"
click at [183, 310] on select "[EMAIL_ADDRESS][DOMAIN_NAME]" at bounding box center [259, 302] width 153 height 20
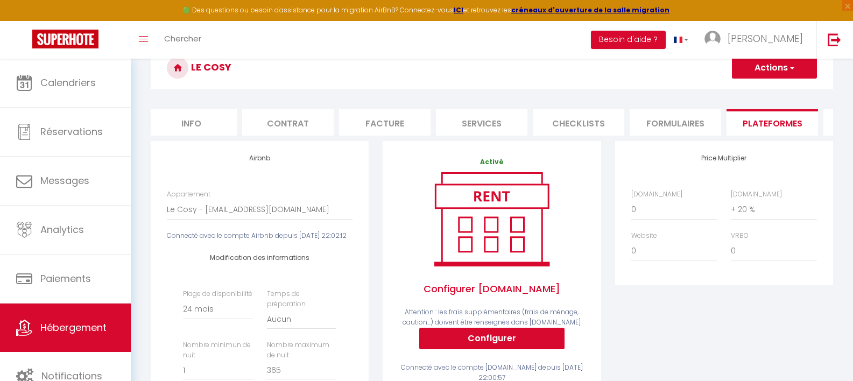
scroll to position [50, 0]
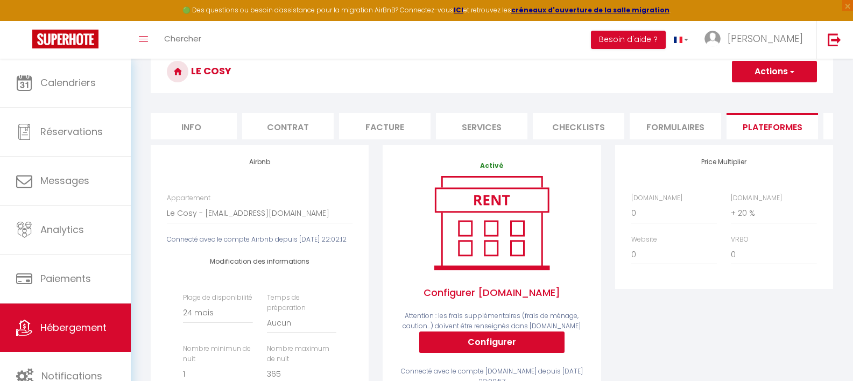
click at [758, 71] on button "Actions" at bounding box center [774, 72] width 85 height 22
click at [764, 93] on link "Enregistrer" at bounding box center [774, 95] width 85 height 14
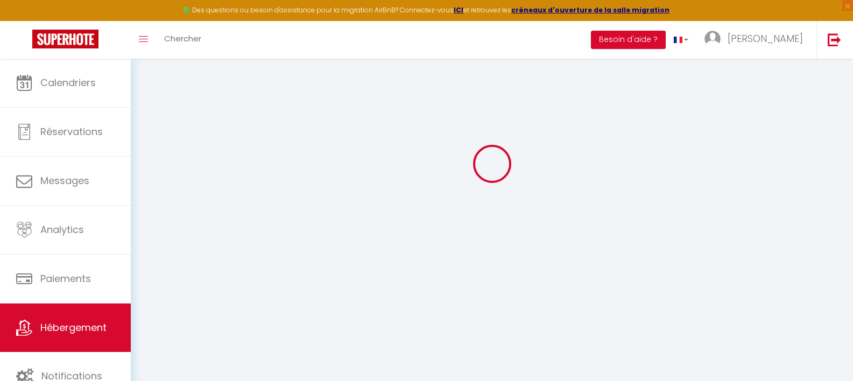
select select "-1"
select select "EUR"
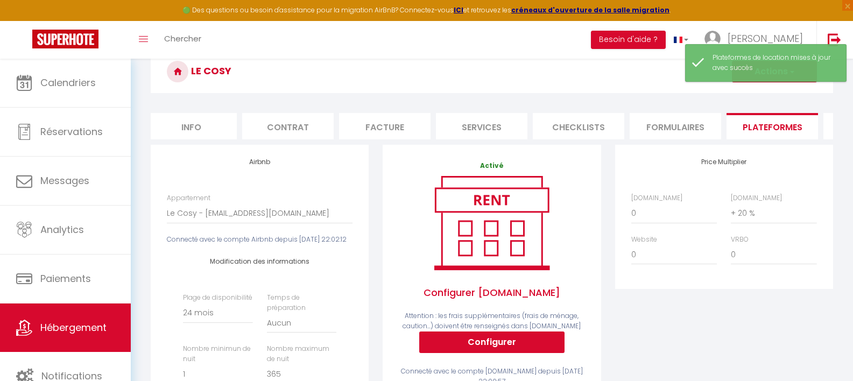
click at [313, 125] on li "Contrat" at bounding box center [288, 126] width 92 height 26
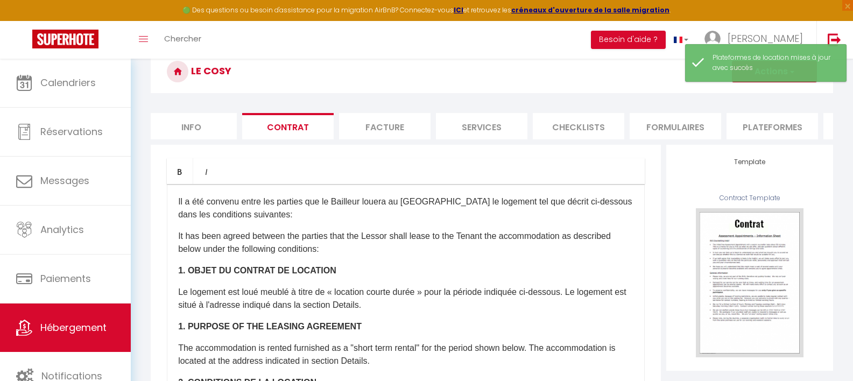
click at [756, 118] on li "Plateformes" at bounding box center [773, 126] width 92 height 26
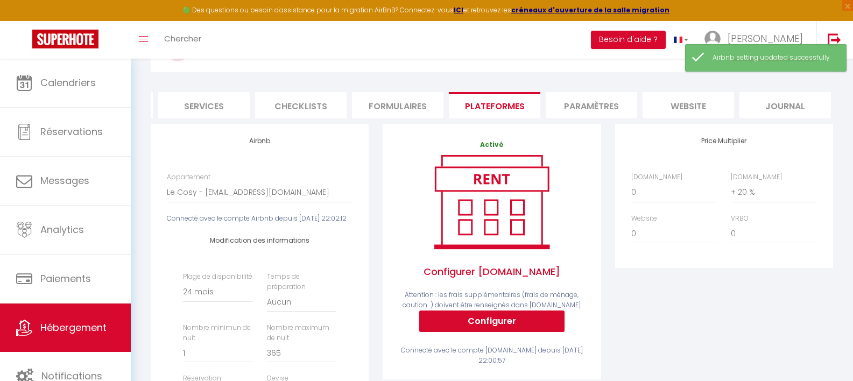
scroll to position [0, 286]
click at [616, 102] on li "Paramètres" at bounding box center [589, 105] width 92 height 26
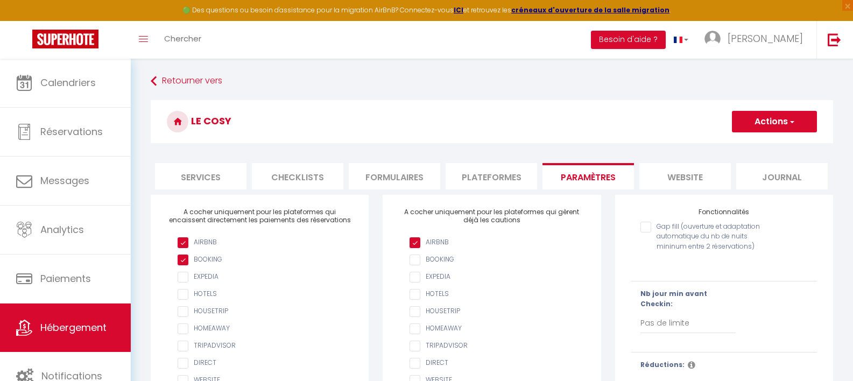
click at [654, 173] on li "website" at bounding box center [686, 176] width 92 height 26
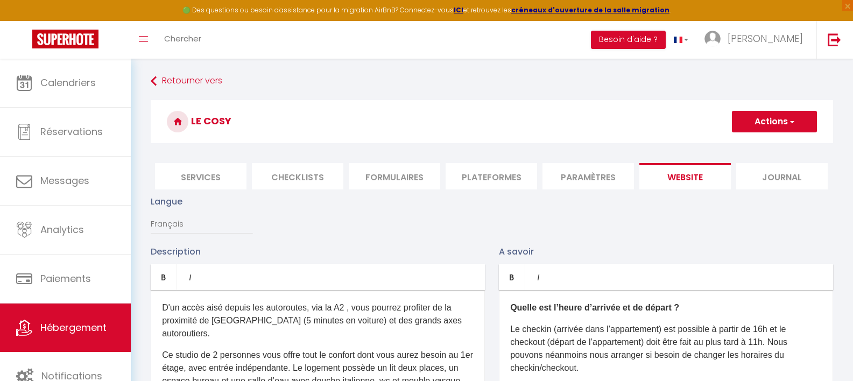
click at [762, 180] on li "Journal" at bounding box center [782, 176] width 92 height 26
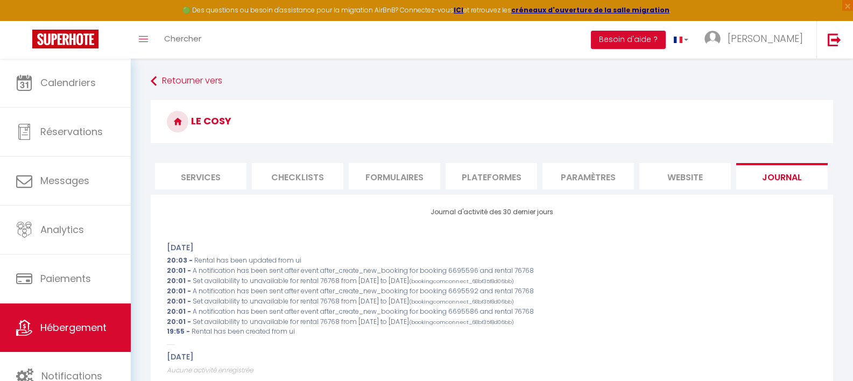
click at [569, 177] on li "Paramètres" at bounding box center [589, 176] width 92 height 26
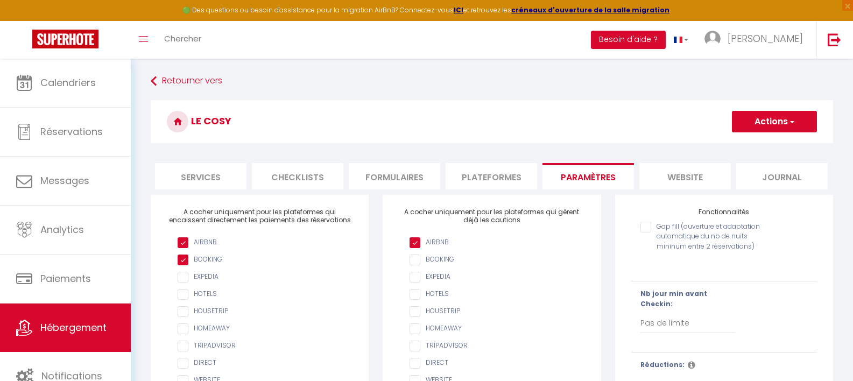
click at [497, 177] on li "Plateformes" at bounding box center [492, 176] width 92 height 26
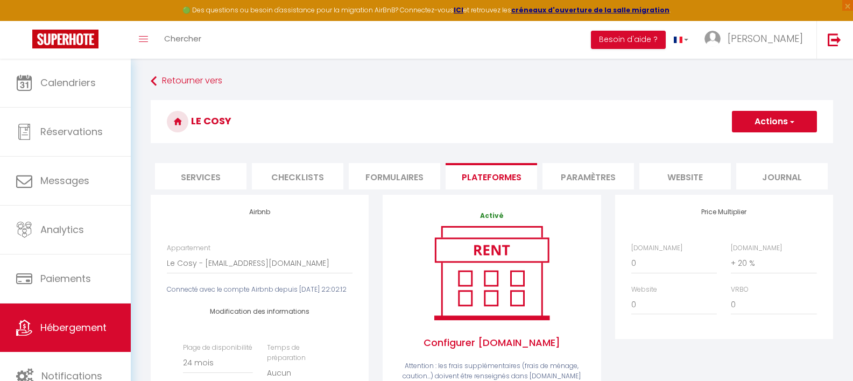
click at [418, 177] on li "Formulaires" at bounding box center [395, 176] width 92 height 26
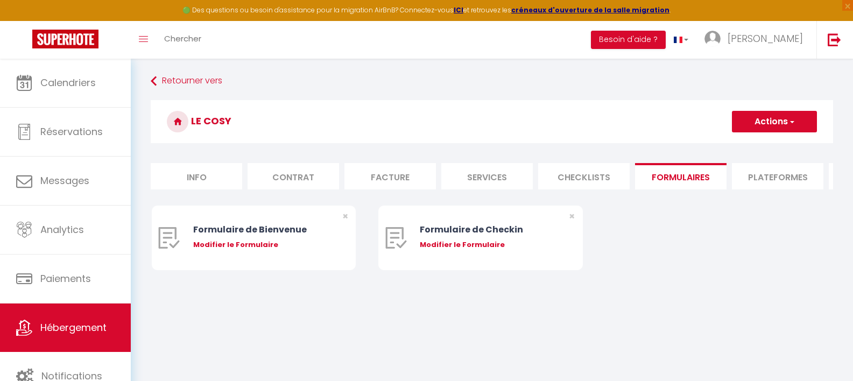
click at [206, 181] on li "Info" at bounding box center [197, 176] width 92 height 26
select select
checkbox input "false"
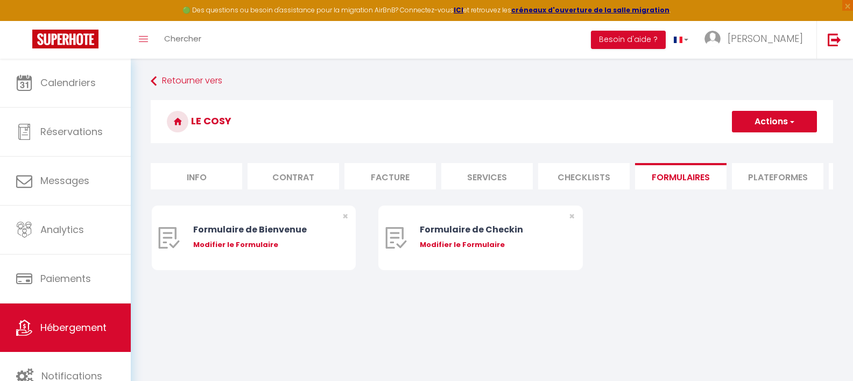
checkbox input "false"
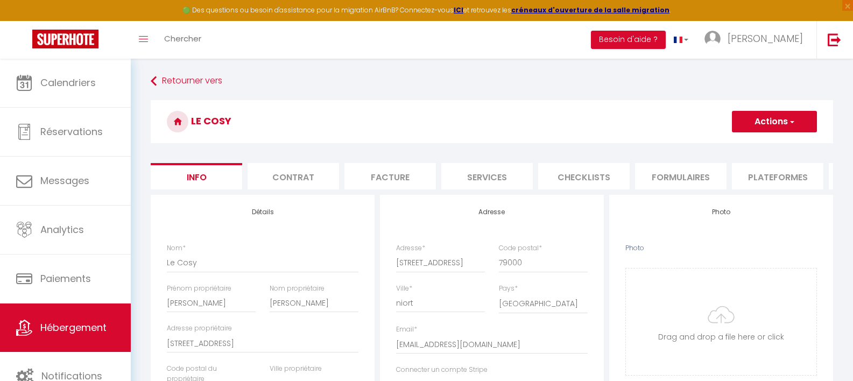
click at [283, 178] on li "Contrat" at bounding box center [294, 176] width 92 height 26
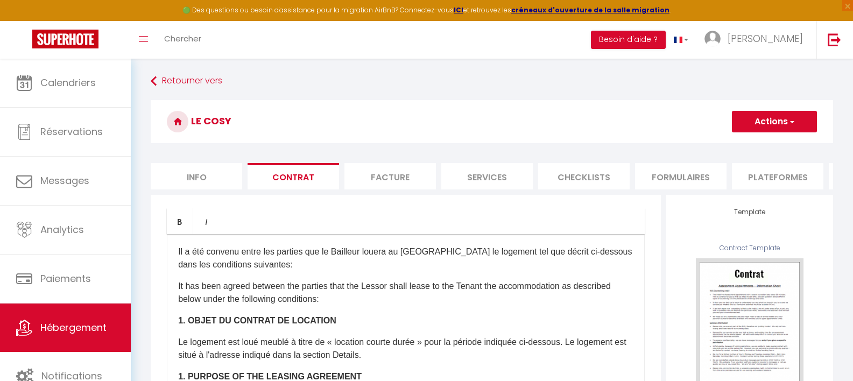
click at [365, 177] on li "Facture" at bounding box center [391, 176] width 92 height 26
select select
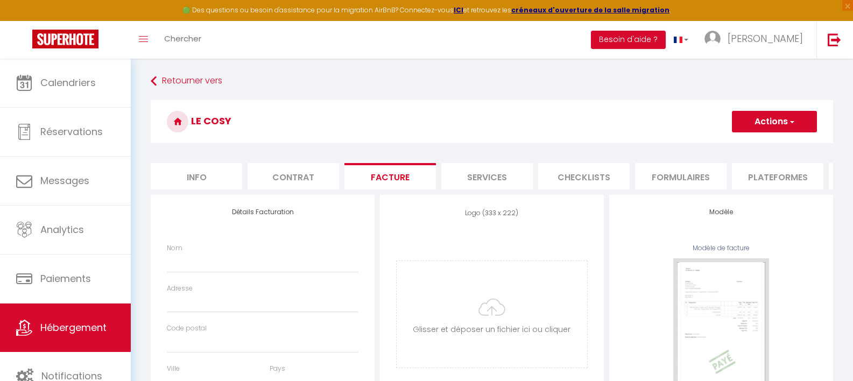
click at [468, 175] on li "Services" at bounding box center [487, 176] width 92 height 26
select select
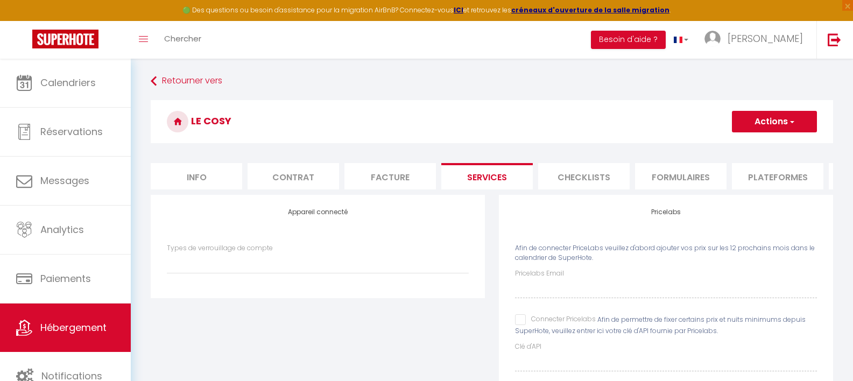
click at [567, 180] on li "Checklists" at bounding box center [584, 176] width 92 height 26
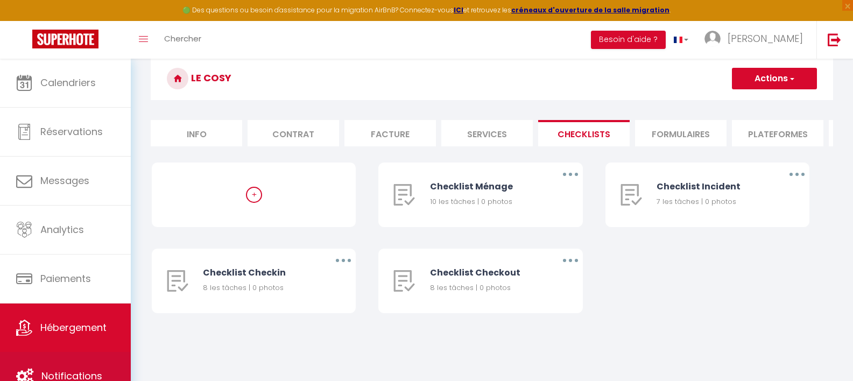
scroll to position [44, 0]
click at [60, 360] on link "Notifications" at bounding box center [65, 376] width 131 height 48
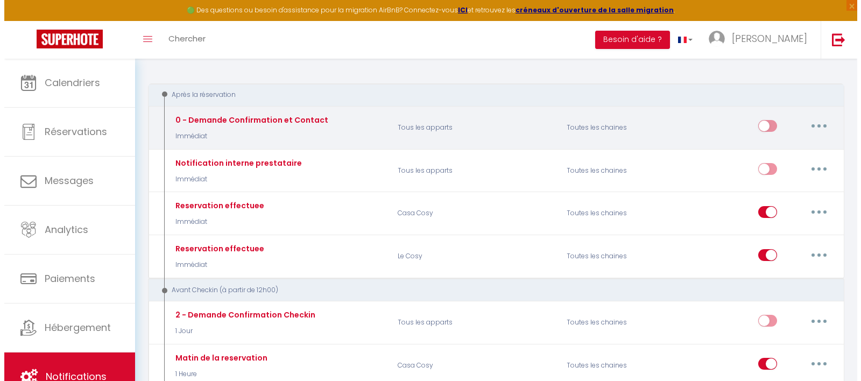
scroll to position [123, 0]
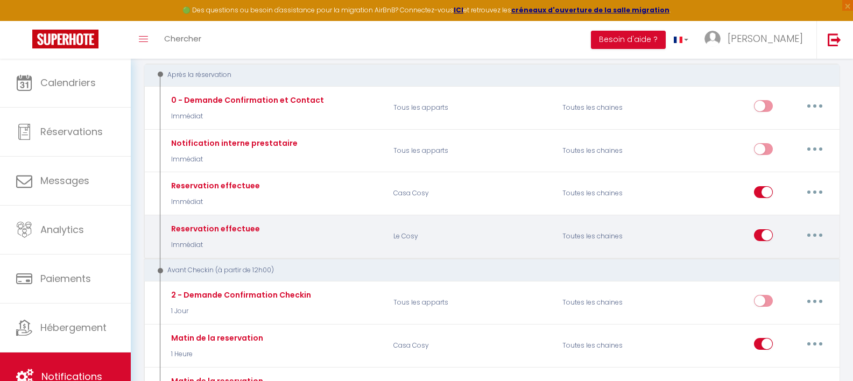
click at [811, 237] on button "button" at bounding box center [815, 235] width 30 height 17
click at [766, 256] on link "Editer" at bounding box center [787, 259] width 80 height 18
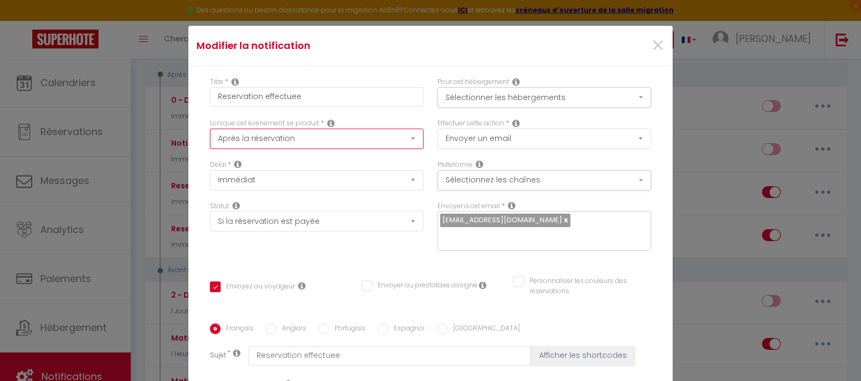
click at [250, 142] on select "Après la réservation Avant Checkin (à partir de 12h00) Après Checkin (à partir …" at bounding box center [317, 139] width 214 height 20
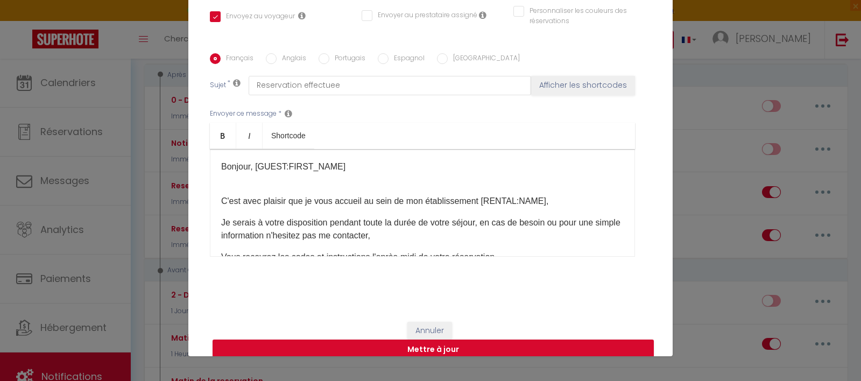
scroll to position [51, 0]
click at [429, 339] on button "Mettre à jour" at bounding box center [433, 349] width 441 height 20
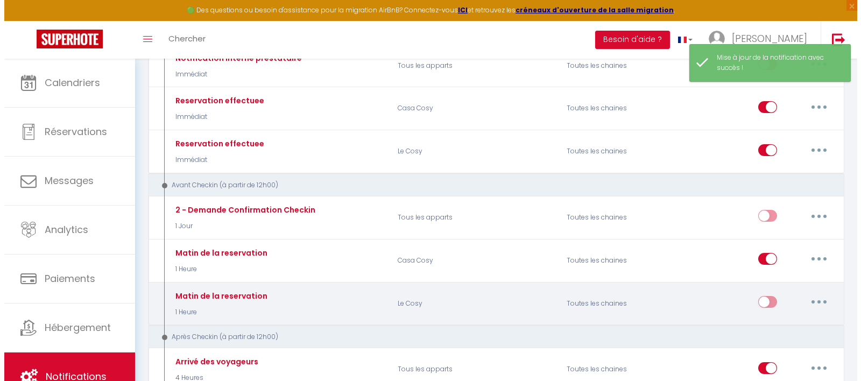
scroll to position [232, 0]
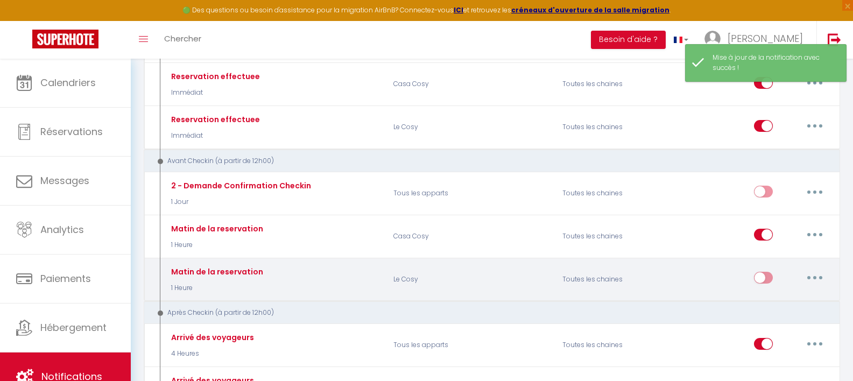
click at [815, 276] on icon "button" at bounding box center [814, 277] width 3 height 3
click at [696, 276] on div "Editer Dupliquer Tester Supprimer" at bounding box center [753, 279] width 169 height 31
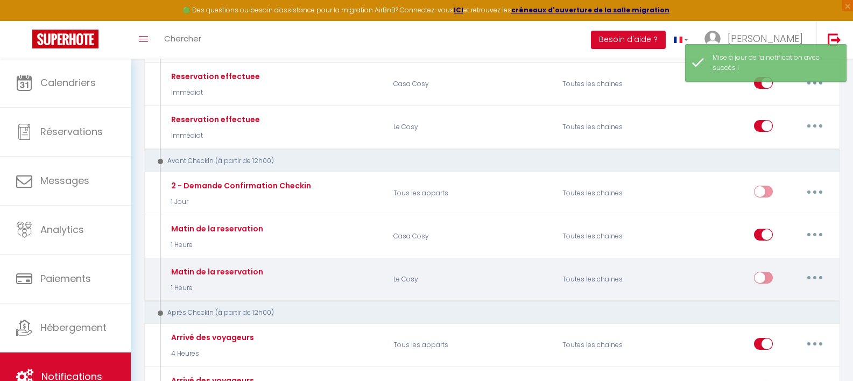
click at [758, 274] on input "checkbox" at bounding box center [763, 280] width 19 height 16
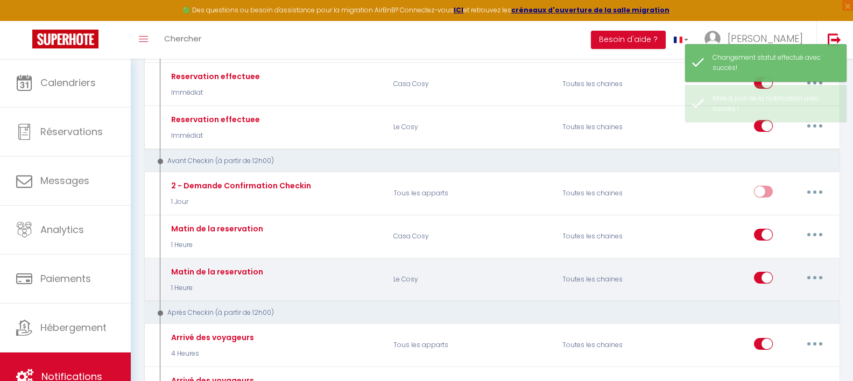
click at [811, 275] on button "button" at bounding box center [815, 277] width 30 height 17
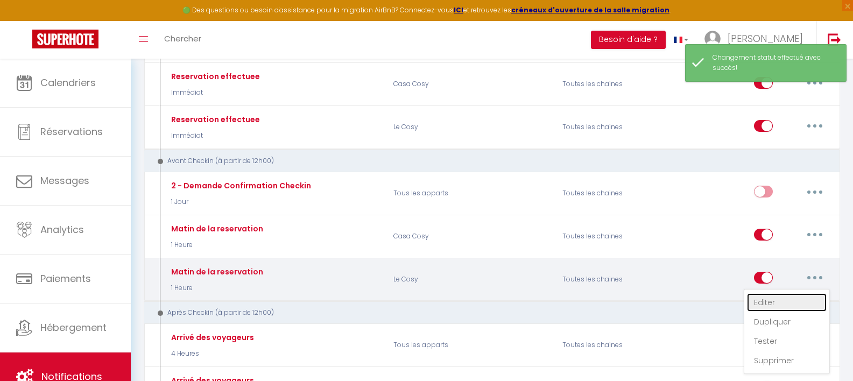
click at [763, 301] on link "Editer" at bounding box center [787, 302] width 80 height 18
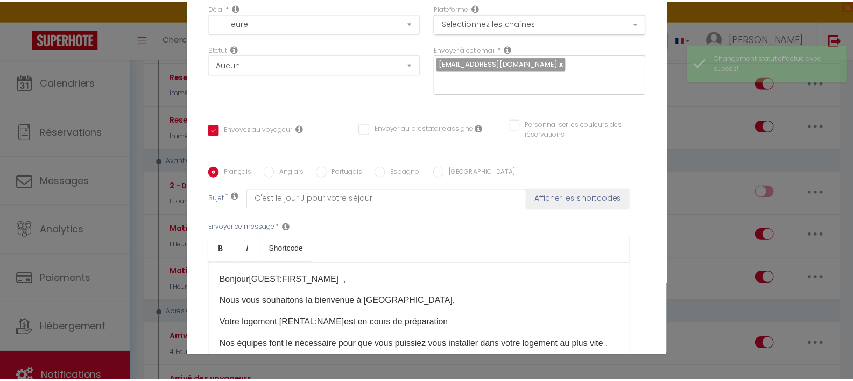
scroll to position [220, 0]
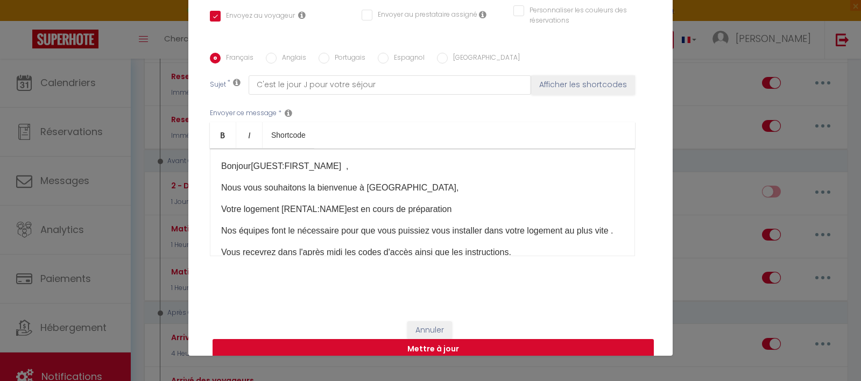
click at [439, 339] on button "Mettre à jour" at bounding box center [433, 349] width 441 height 20
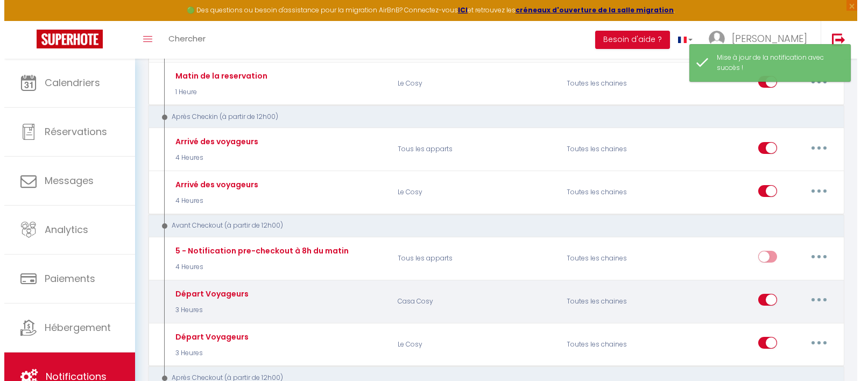
scroll to position [441, 0]
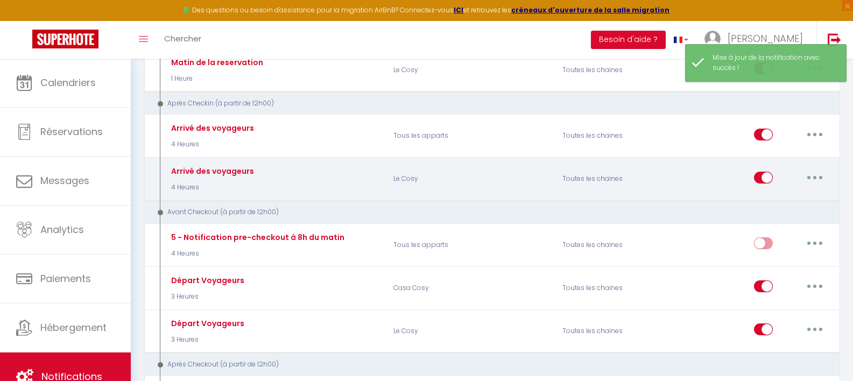
click at [824, 179] on button "button" at bounding box center [815, 177] width 30 height 17
click at [795, 197] on link "Editer" at bounding box center [787, 202] width 80 height 18
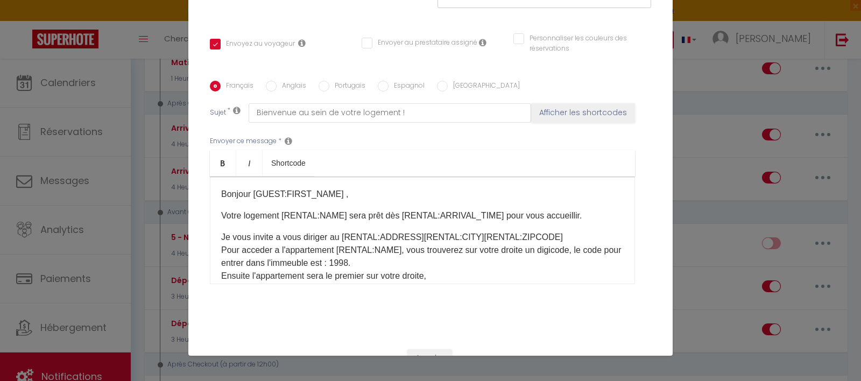
scroll to position [220, 0]
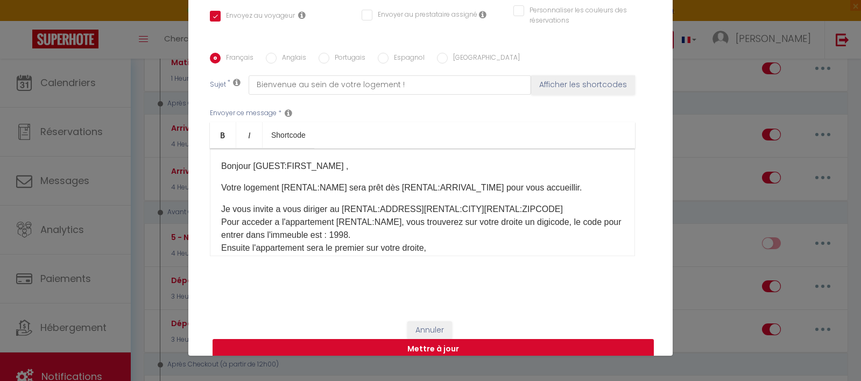
click at [417, 339] on button "Mettre à jour" at bounding box center [433, 349] width 441 height 20
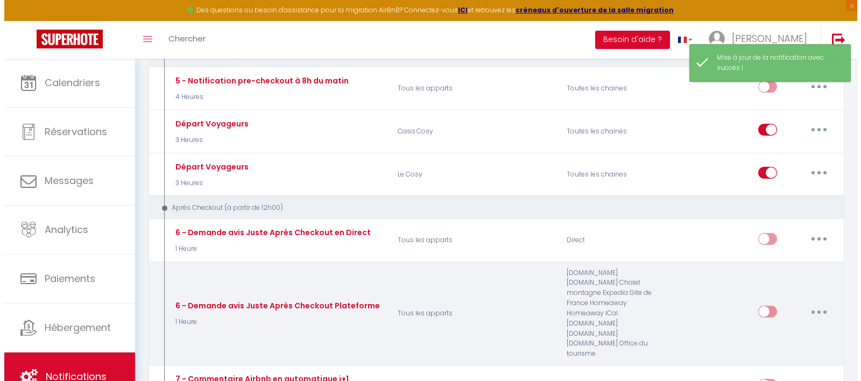
scroll to position [609, 0]
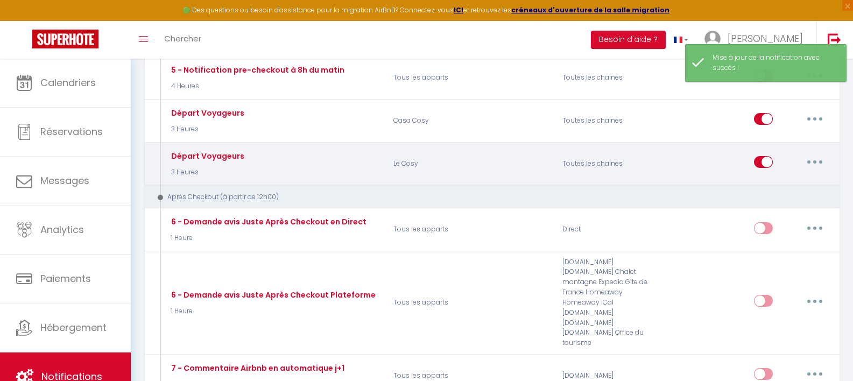
click at [811, 157] on button "button" at bounding box center [815, 161] width 30 height 17
click at [766, 181] on link "Editer" at bounding box center [787, 187] width 80 height 18
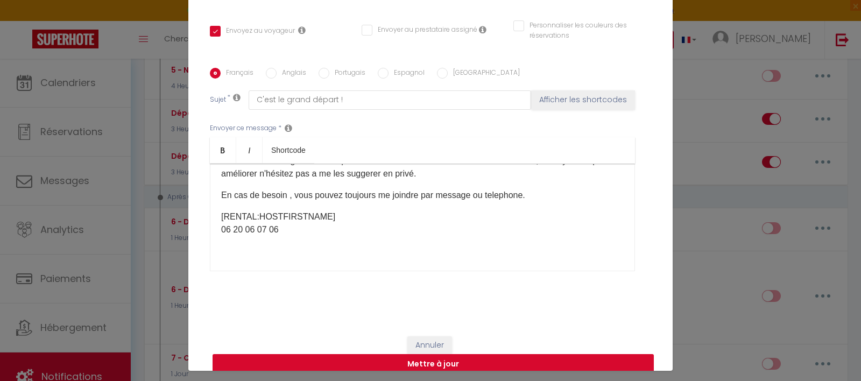
scroll to position [51, 0]
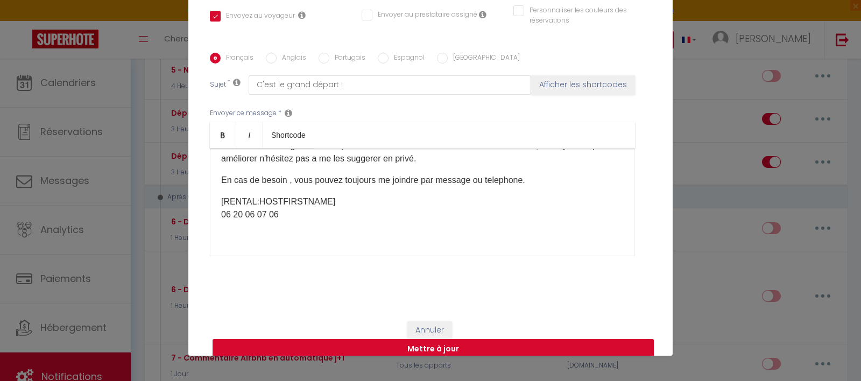
click at [445, 339] on button "Mettre à jour" at bounding box center [433, 349] width 441 height 20
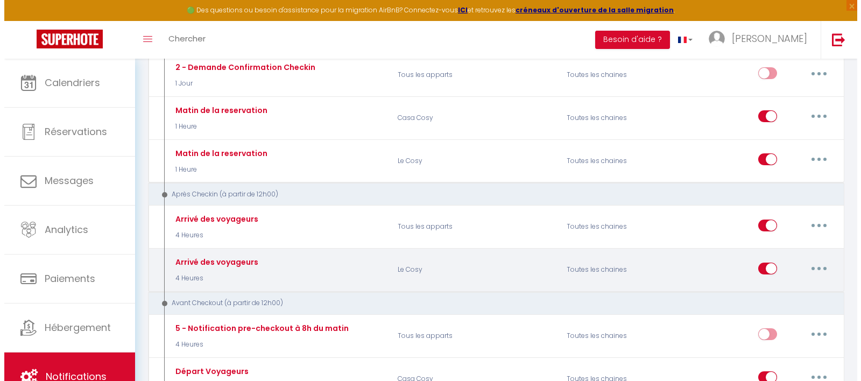
scroll to position [350, 0]
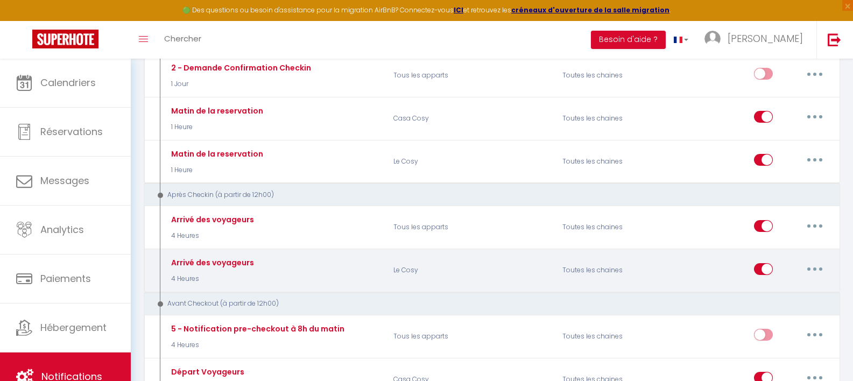
click at [813, 265] on button "button" at bounding box center [815, 269] width 30 height 17
click at [763, 285] on link "Editer" at bounding box center [787, 293] width 80 height 18
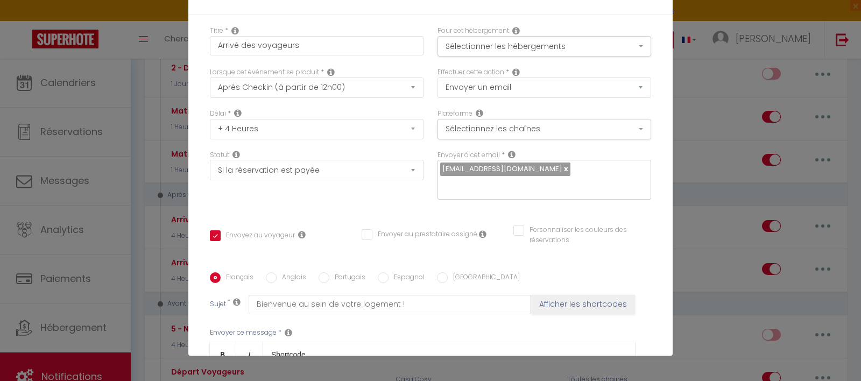
scroll to position [71, 0]
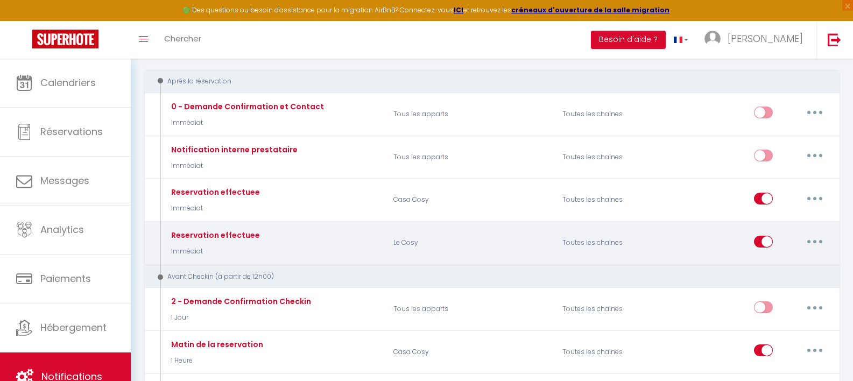
scroll to position [213, 0]
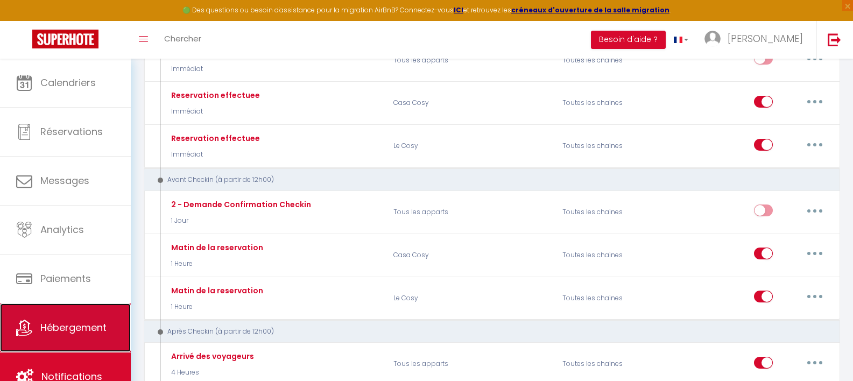
click at [95, 328] on span "Hébergement" at bounding box center [73, 327] width 66 height 13
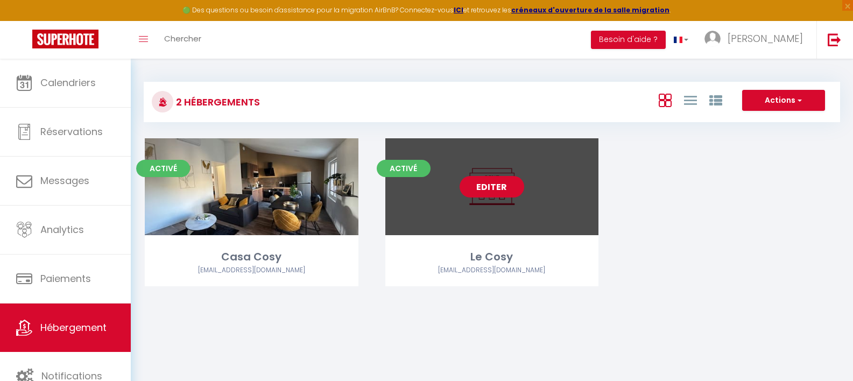
click at [500, 190] on link "Editer" at bounding box center [492, 187] width 65 height 22
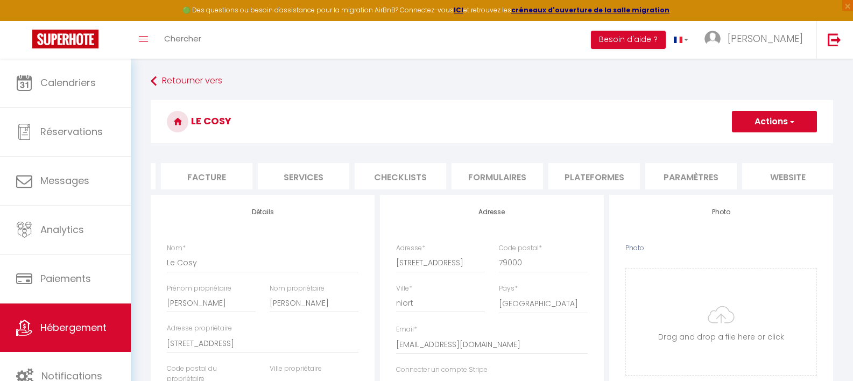
scroll to position [0, 231]
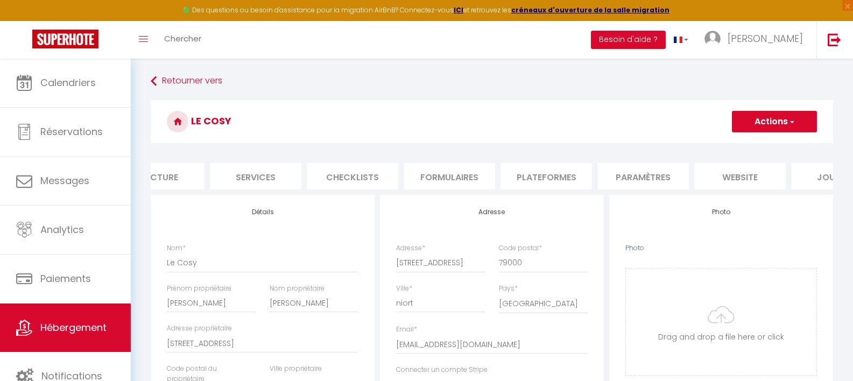
click at [521, 175] on li "Plateformes" at bounding box center [547, 176] width 92 height 26
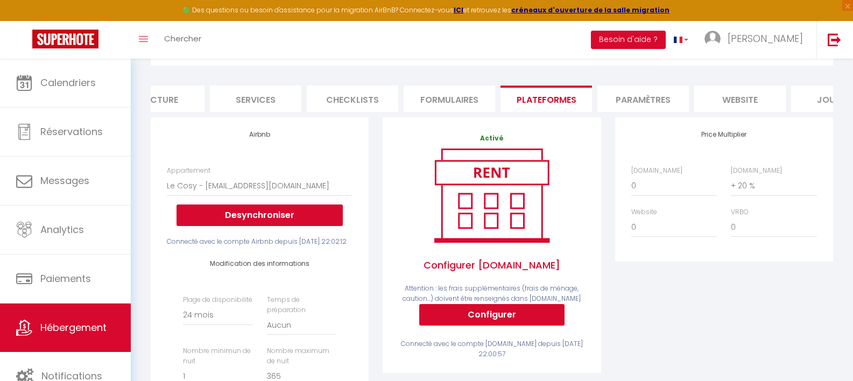
scroll to position [136, 0]
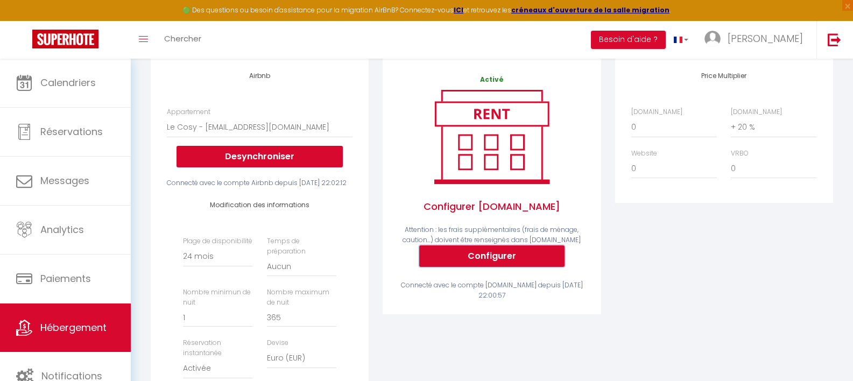
click at [495, 262] on button "Configurer" at bounding box center [491, 256] width 145 height 22
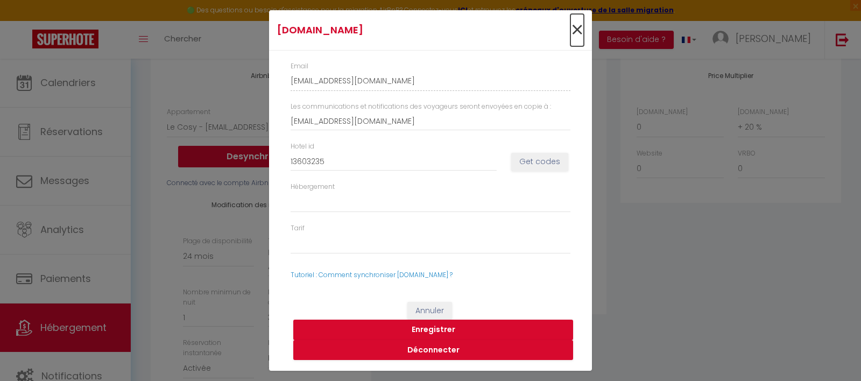
click at [576, 26] on span "×" at bounding box center [577, 30] width 13 height 32
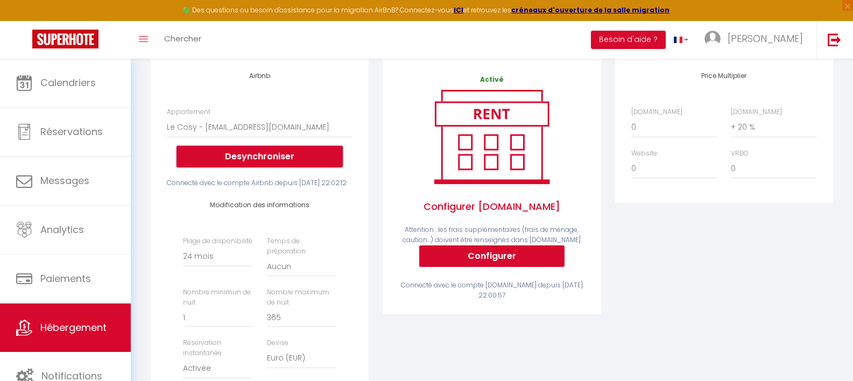
click at [286, 163] on button "Desynchroniser" at bounding box center [260, 157] width 166 height 22
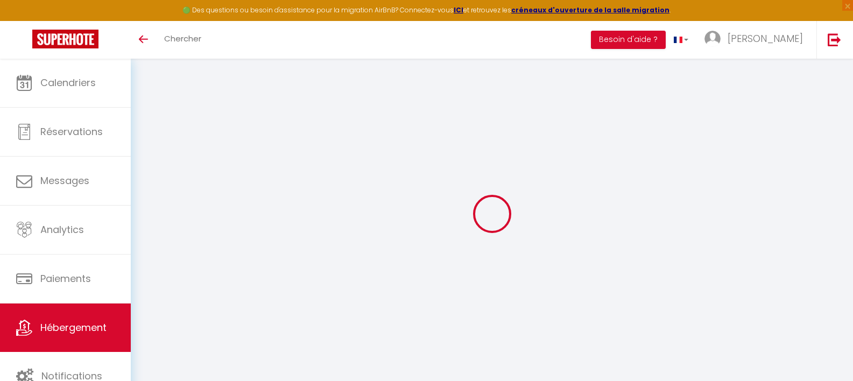
select select "+ 20 %"
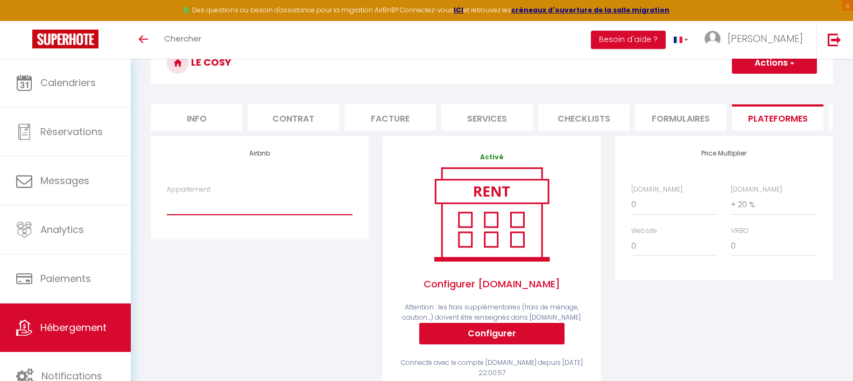
click at [244, 215] on select "Le Cosy - mabouhag.bnb@gmail.com" at bounding box center [260, 204] width 186 height 20
click at [267, 215] on select "Le Cosy - mabouhag.bnb@gmail.com" at bounding box center [260, 204] width 186 height 20
select select "18406-1504618930664794554"
click at [167, 202] on select "Le Cosy - mabouhag.bnb@gmail.com" at bounding box center [260, 204] width 186 height 20
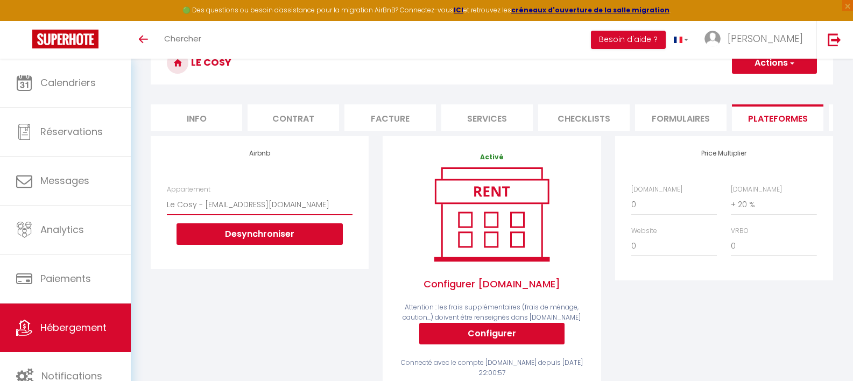
click at [277, 215] on select "Le Cosy - mabouhag.bnb@gmail.com" at bounding box center [260, 204] width 186 height 20
click at [781, 68] on button "Actions" at bounding box center [774, 63] width 85 height 22
click at [769, 86] on link "Enregistrer" at bounding box center [774, 87] width 85 height 14
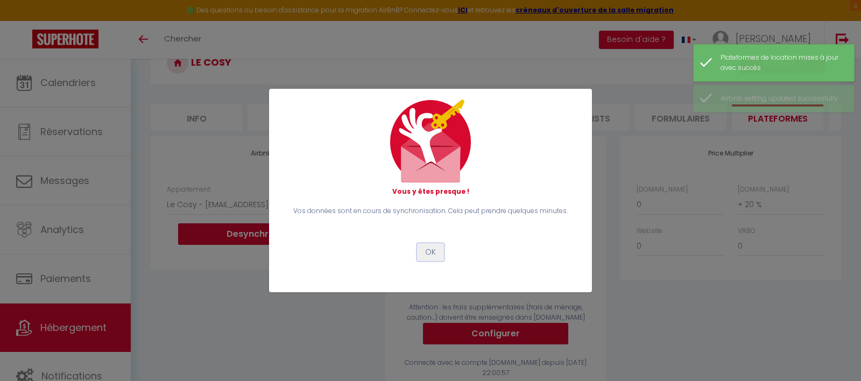
click at [431, 254] on button "OK" at bounding box center [430, 252] width 27 height 18
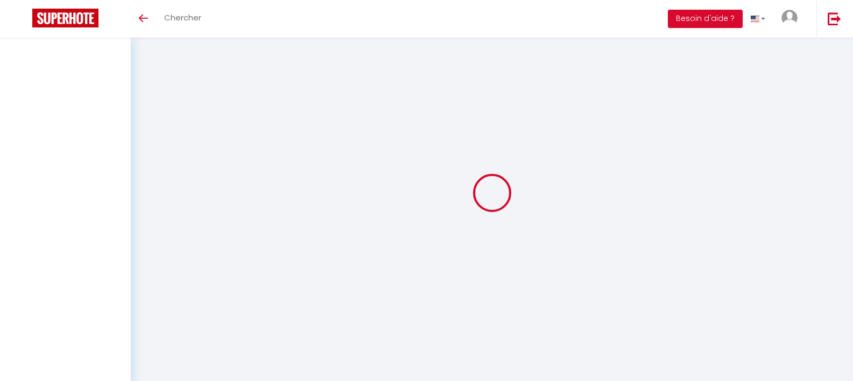
scroll to position [59, 0]
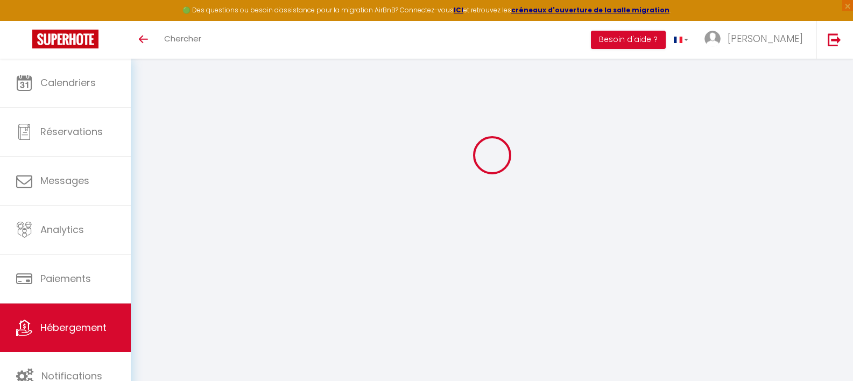
select select "+ 20 %"
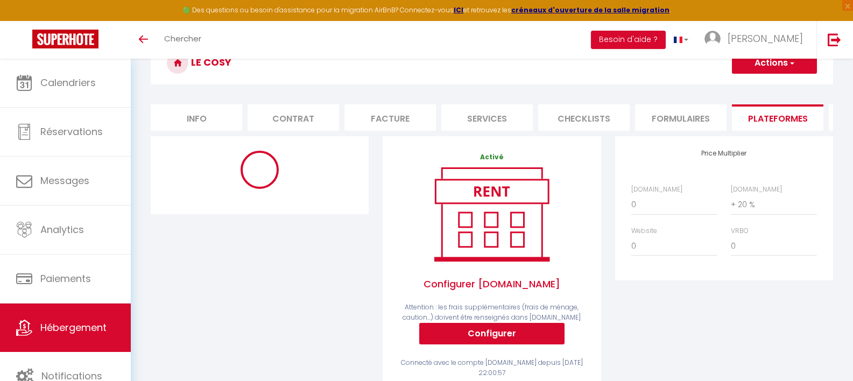
scroll to position [0, 0]
select select "-1"
select select "EUR"
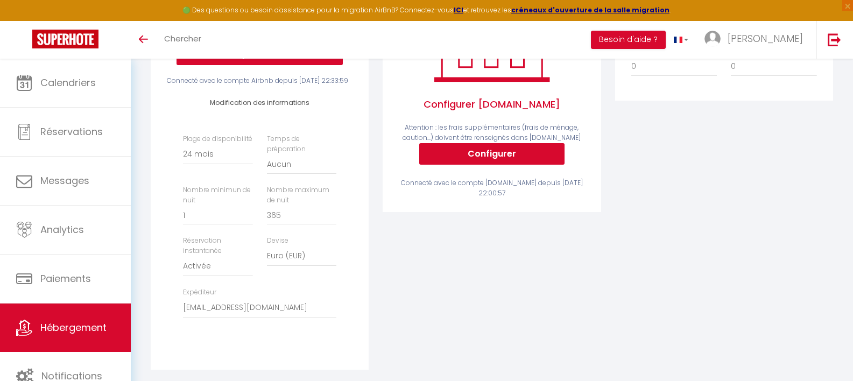
scroll to position [79, 0]
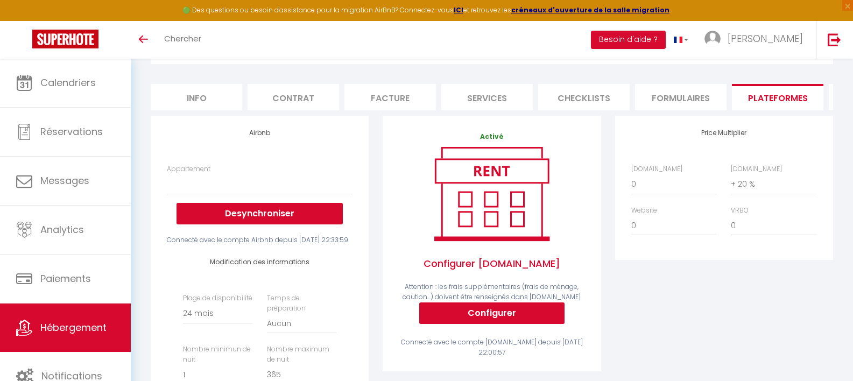
click at [220, 108] on li "Info" at bounding box center [197, 97] width 92 height 26
select select
checkbox input "false"
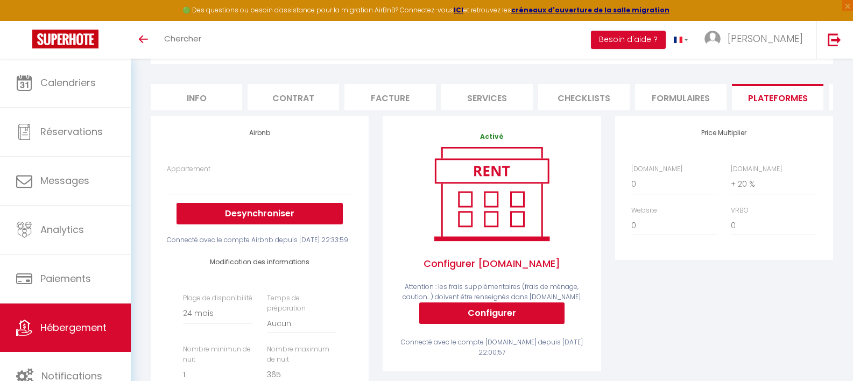
checkbox input "false"
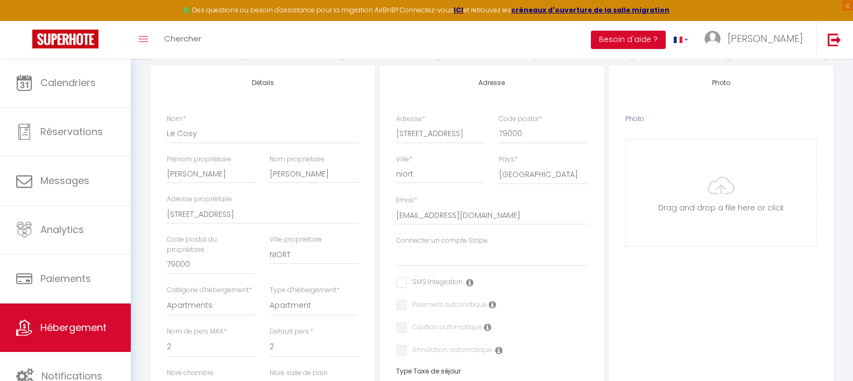
scroll to position [251, 0]
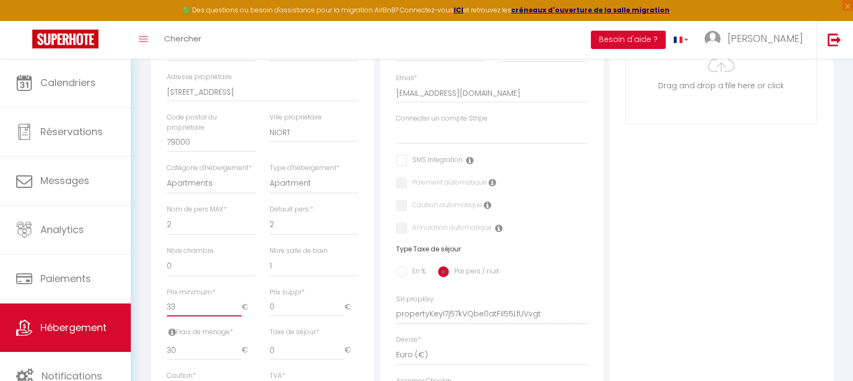
click at [208, 314] on input "33" at bounding box center [204, 306] width 75 height 19
type input "34"
select select
checkbox input "false"
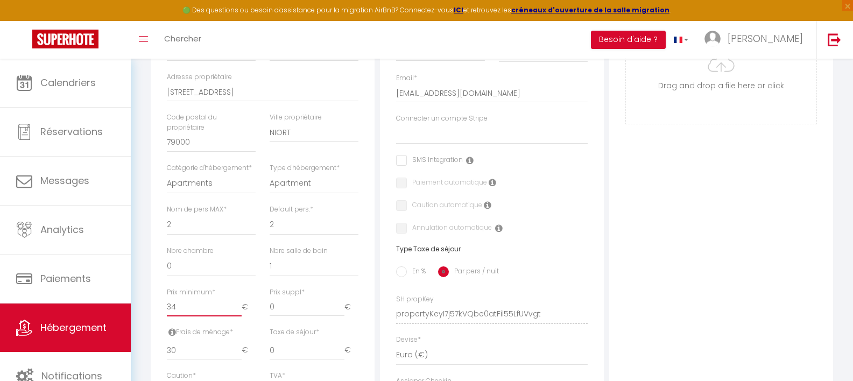
checkbox input "false"
click at [236, 313] on input "34" at bounding box center [204, 306] width 75 height 19
type input "35"
select select
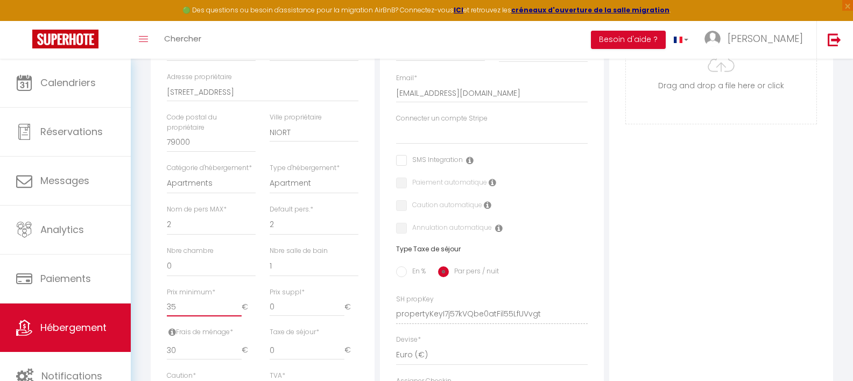
checkbox input "false"
click at [236, 313] on input "35" at bounding box center [204, 306] width 75 height 19
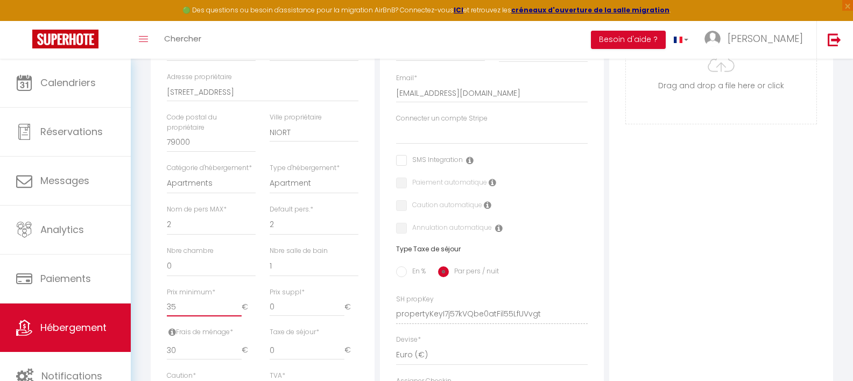
type input "34"
select select
checkbox input "false"
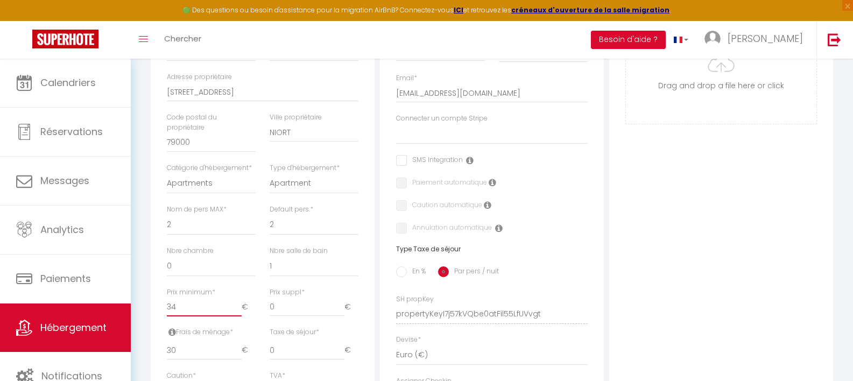
checkbox input "false"
type input "33"
select select
checkbox input "false"
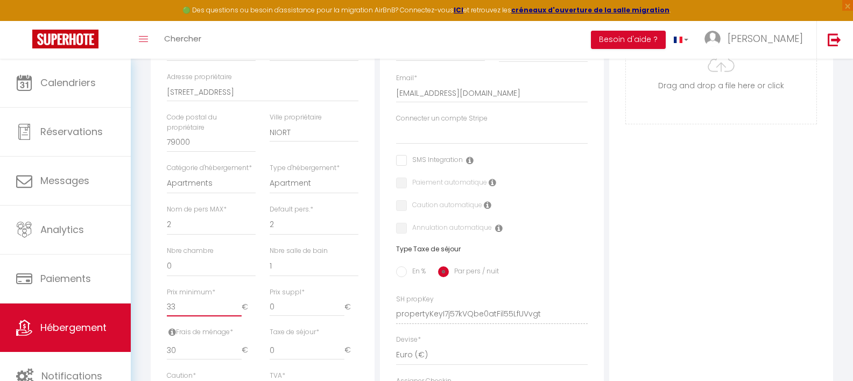
checkbox input "false"
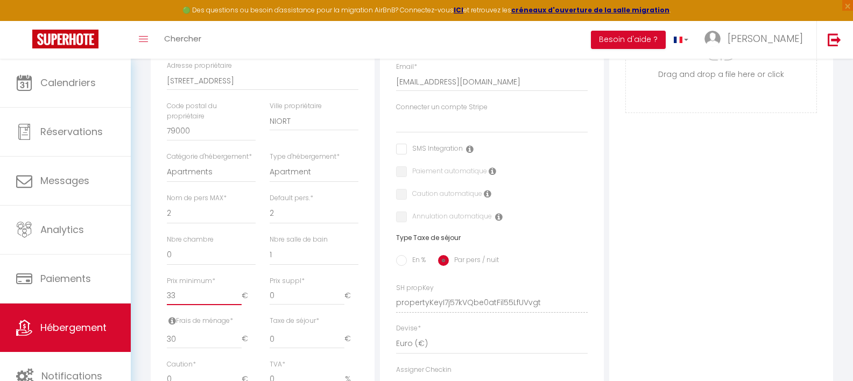
type input "32"
select select
checkbox input "false"
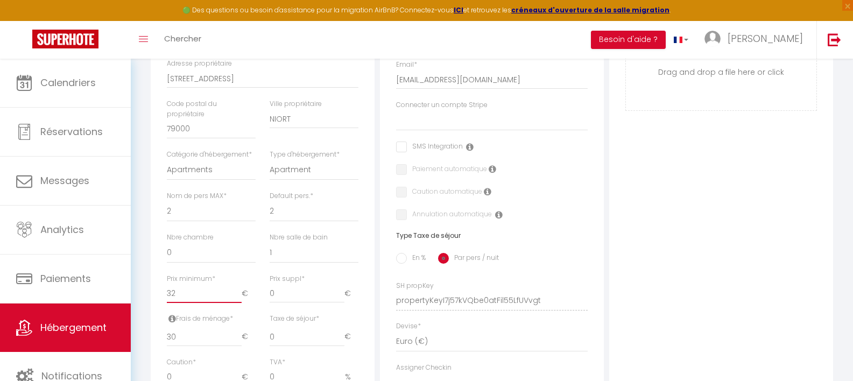
checkbox input "false"
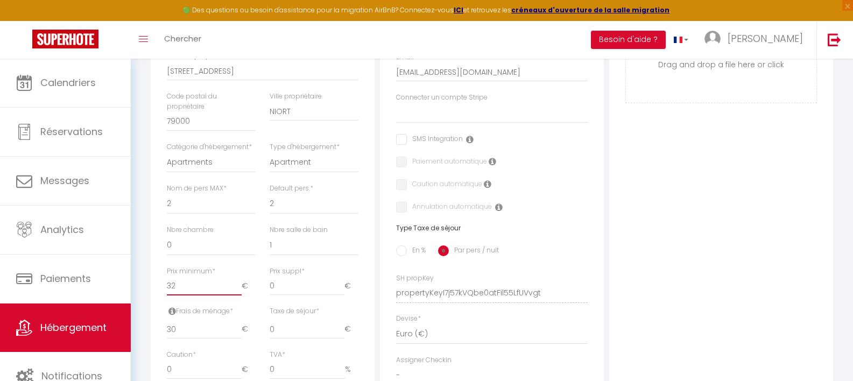
scroll to position [297, 0]
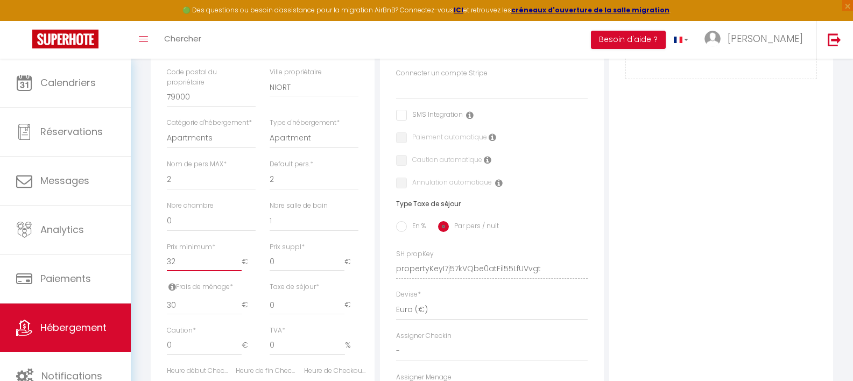
type input "33"
select select
checkbox input "false"
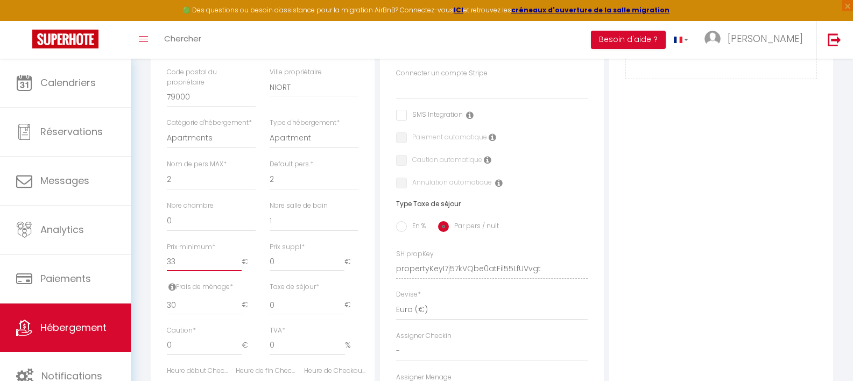
checkbox input "false"
type input "34"
select select
checkbox input "false"
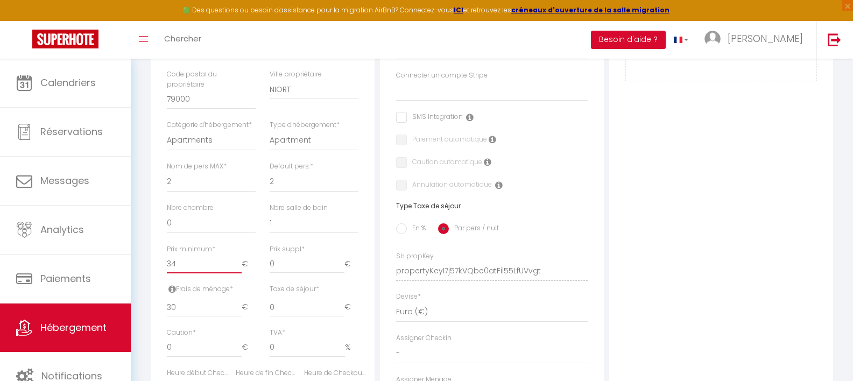
checkbox input "false"
type input "35"
select select
checkbox input "false"
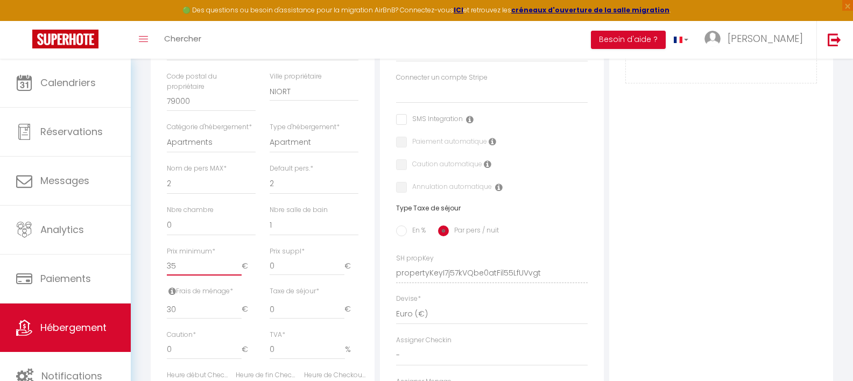
checkbox input "false"
click at [617, 245] on div "Photo Photo Drag and drop a file here or click Ooops, something wrong appended.…" at bounding box center [721, 268] width 224 height 726
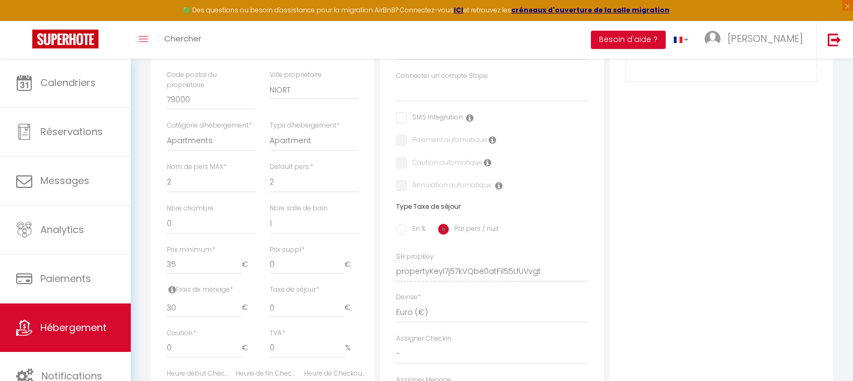
scroll to position [294, 0]
click at [299, 148] on select "Apartment Condominium Loft Serviced Apartment" at bounding box center [314, 140] width 89 height 20
click at [270, 138] on select "Apartment Condominium Loft Serviced Apartment" at bounding box center [314, 140] width 89 height 20
click at [213, 231] on select "0 1 2 3 4 5 6 7 8 9 10 11 12 13" at bounding box center [211, 223] width 89 height 20
select select "1"
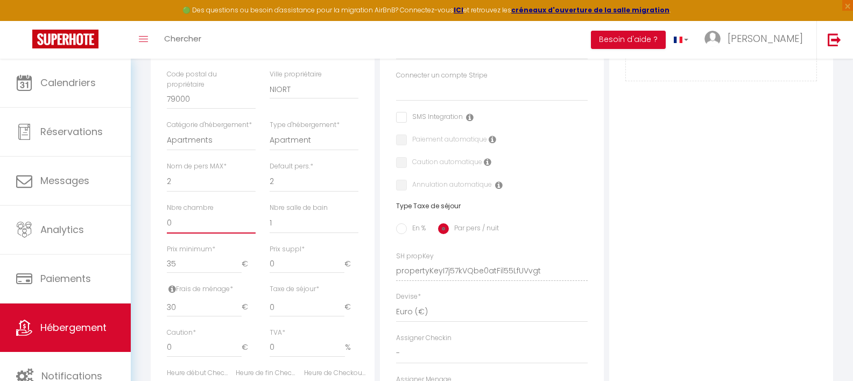
click at [167, 221] on select "0 1 2 3 4 5 6 7 8 9 10 11 12 13" at bounding box center [211, 223] width 89 height 20
select select
checkbox input "false"
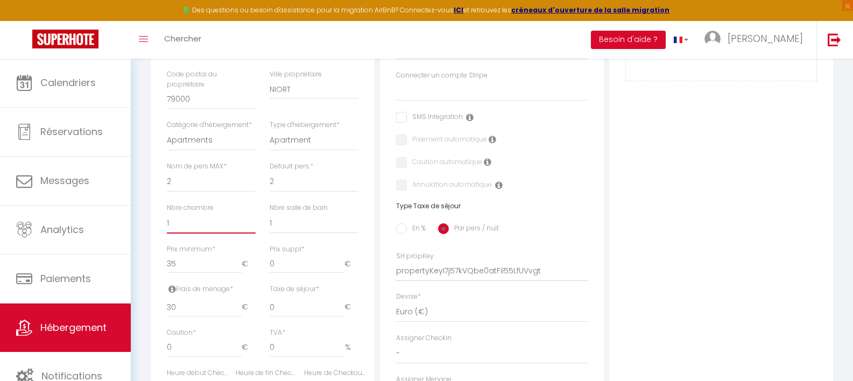
checkbox input "false"
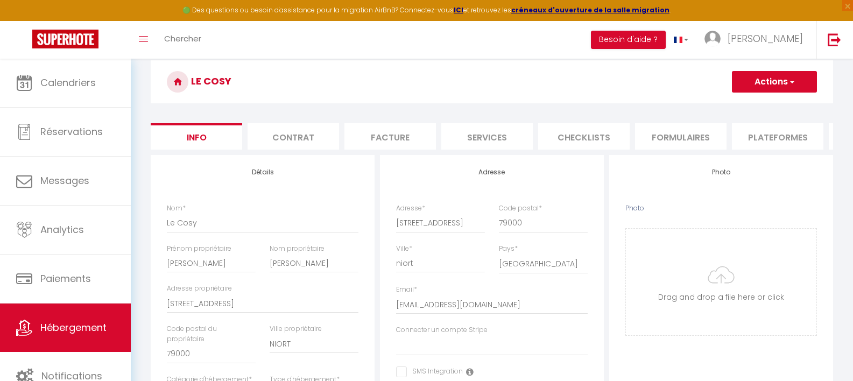
scroll to position [0, 0]
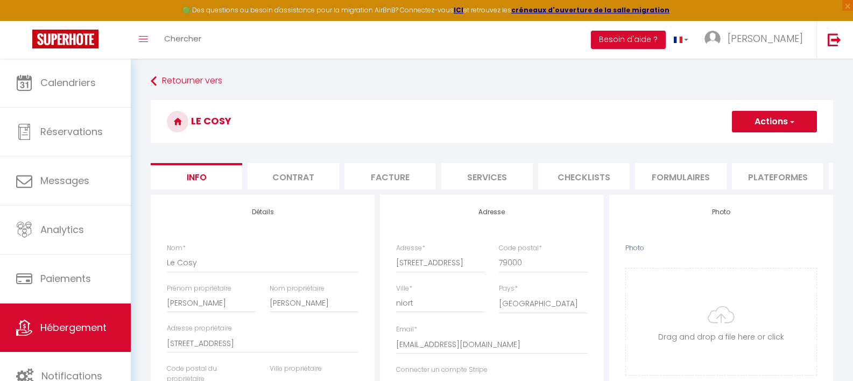
click at [781, 125] on button "Actions" at bounding box center [774, 122] width 85 height 22
click at [758, 145] on link "Enregistrer" at bounding box center [758, 145] width 115 height 14
click at [748, 116] on button "Actions" at bounding box center [774, 122] width 85 height 22
click at [732, 147] on input "Enregistrer" at bounding box center [732, 145] width 40 height 11
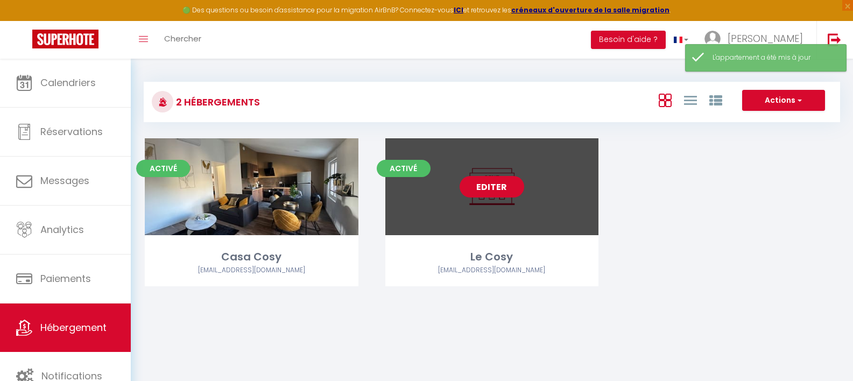
click at [510, 192] on link "Editer" at bounding box center [492, 187] width 65 height 22
select select "3"
select select "2"
select select "1"
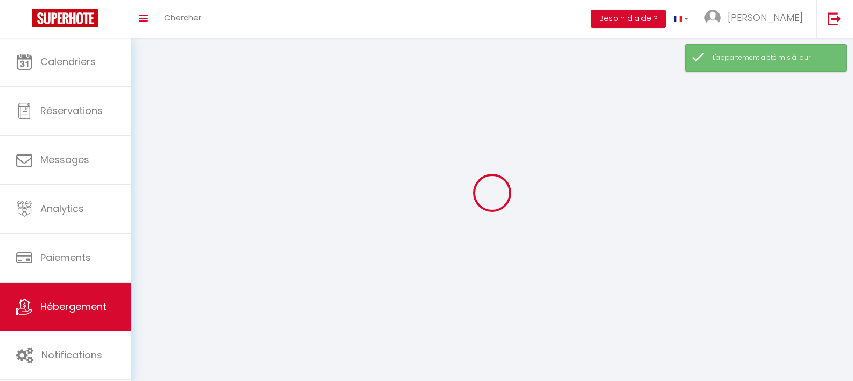
select select
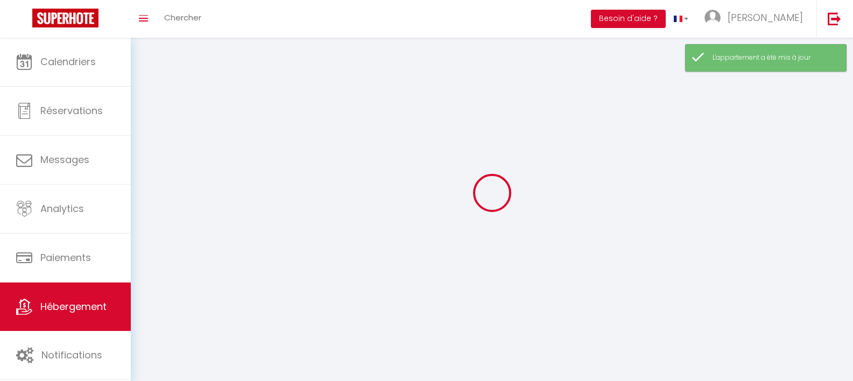
select select
checkbox input "false"
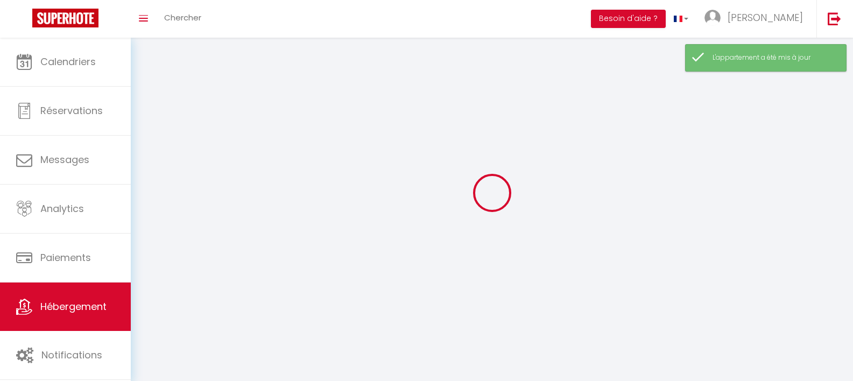
select select
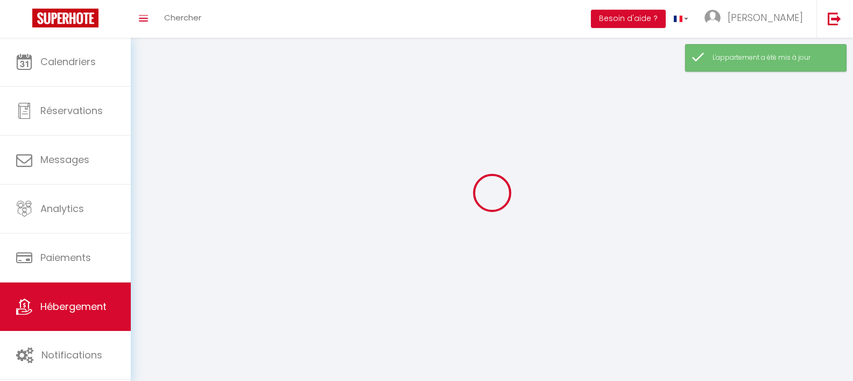
select select
checkbox input "false"
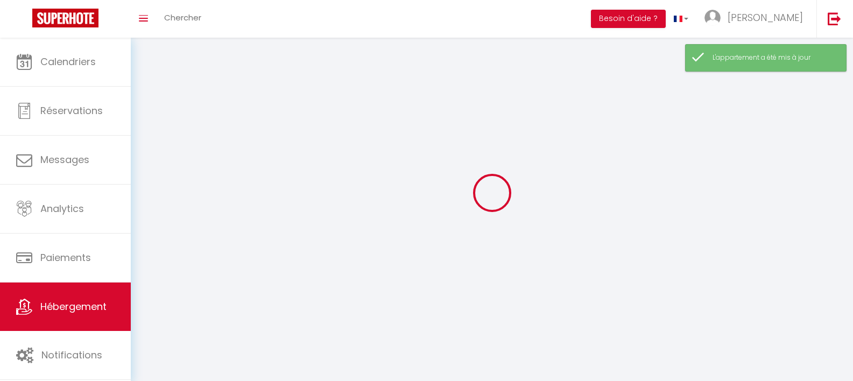
checkbox input "false"
select select
select select "28"
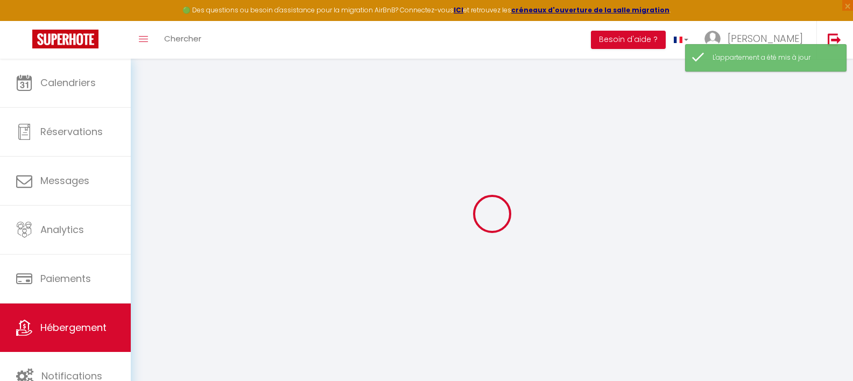
select select
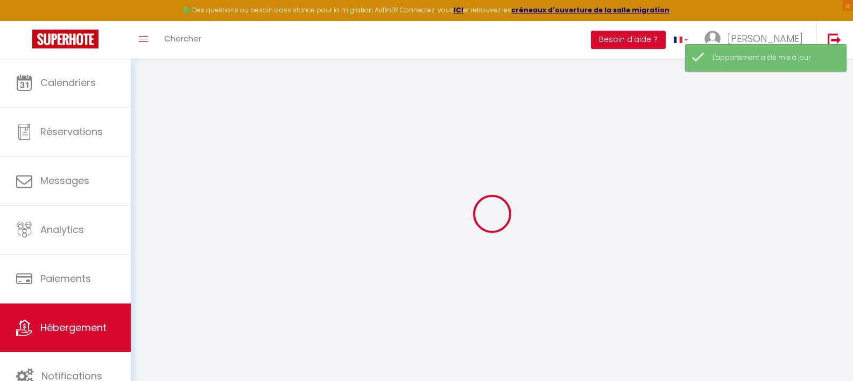
select select
checkbox input "false"
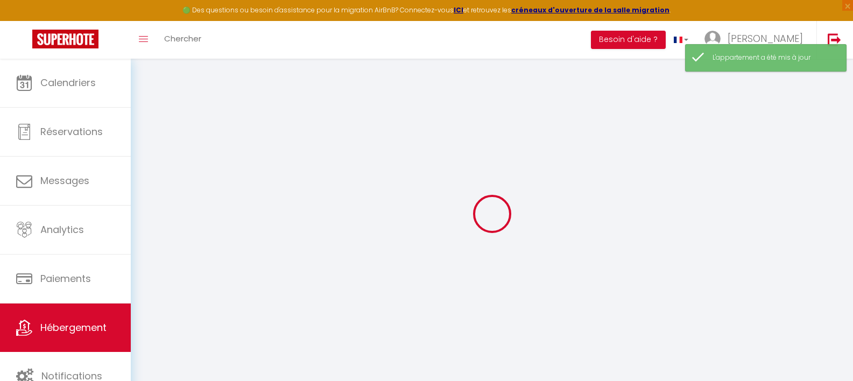
select select
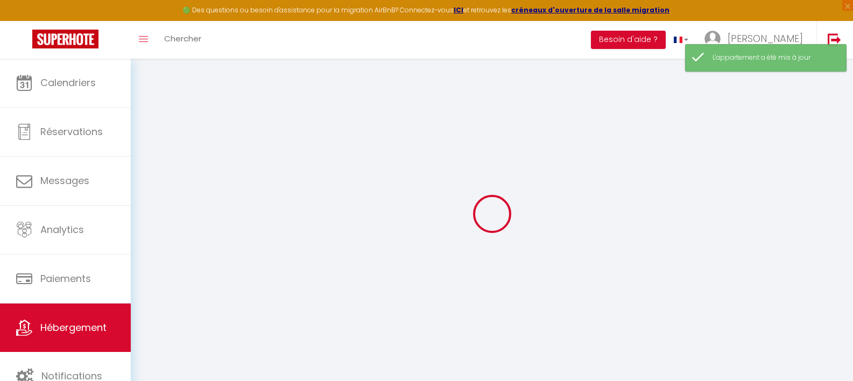
select select
checkbox input "false"
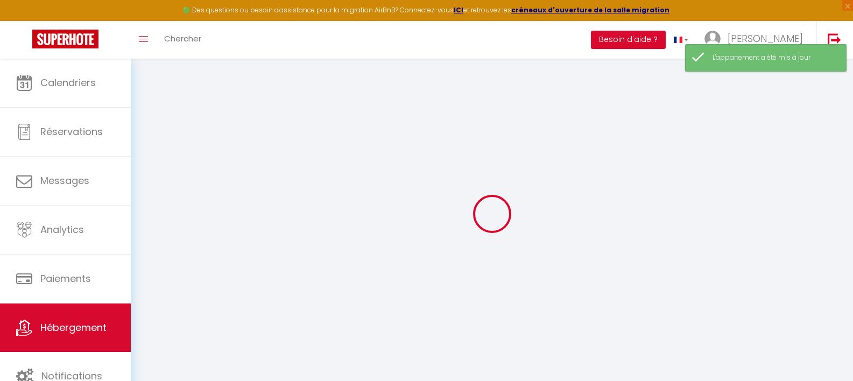
checkbox input "false"
select select
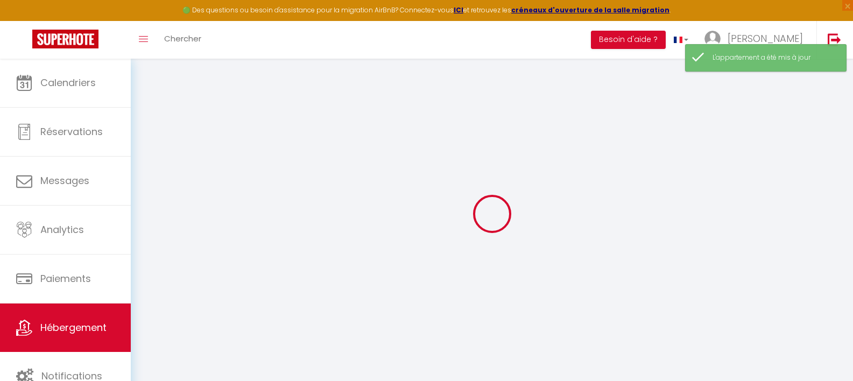
select select
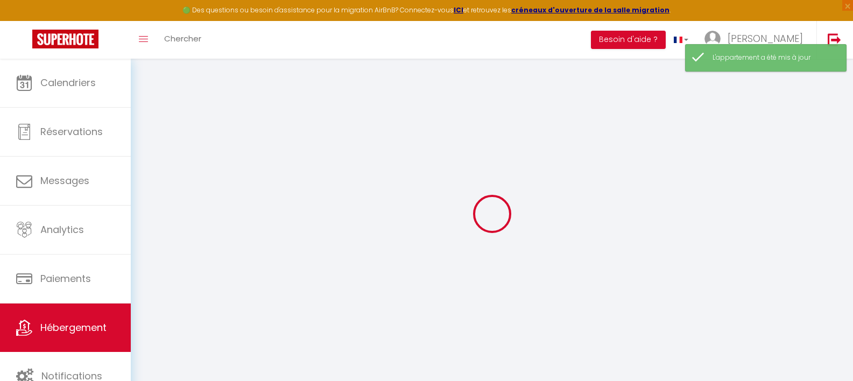
checkbox input "false"
select select
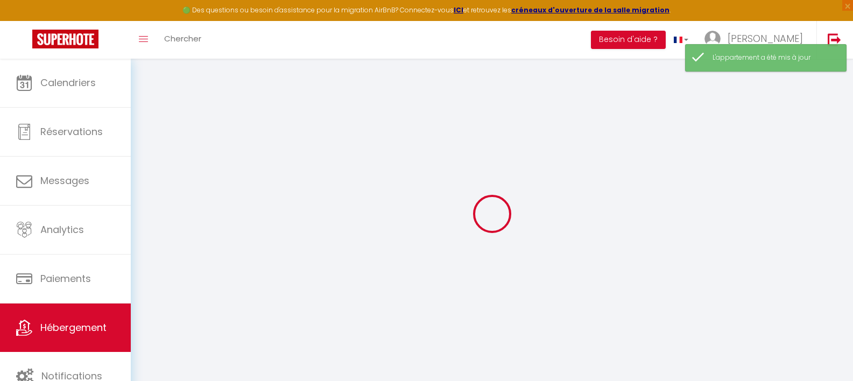
select select
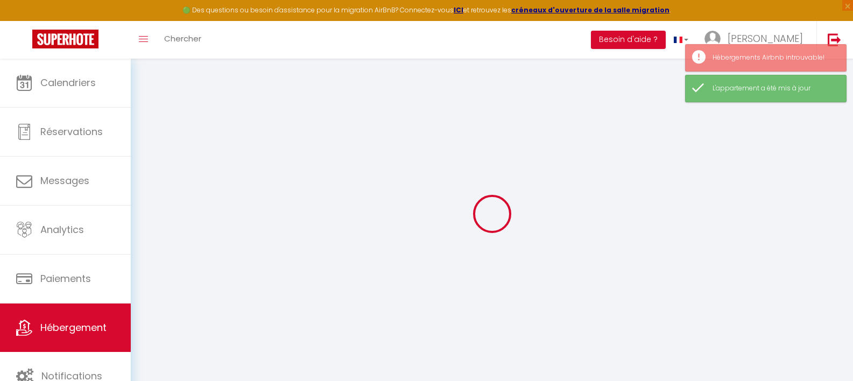
select select
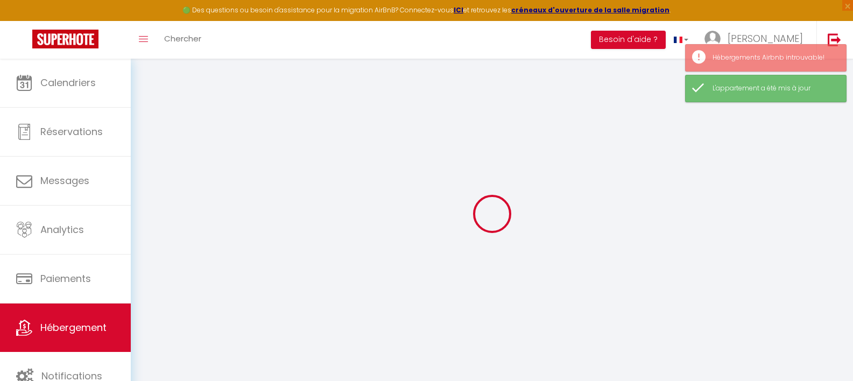
select select
checkbox input "false"
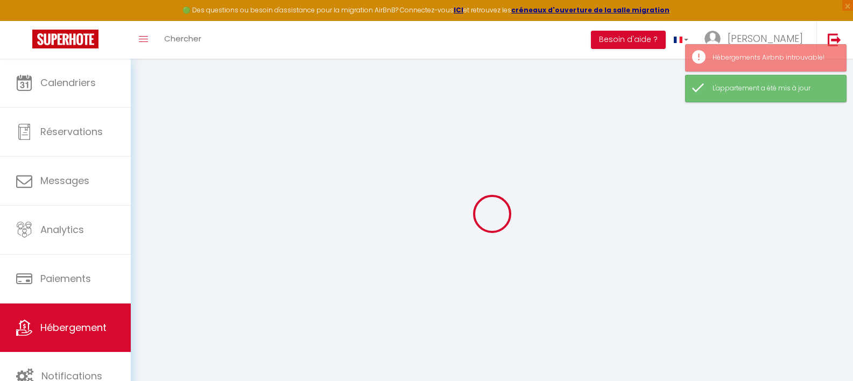
select select
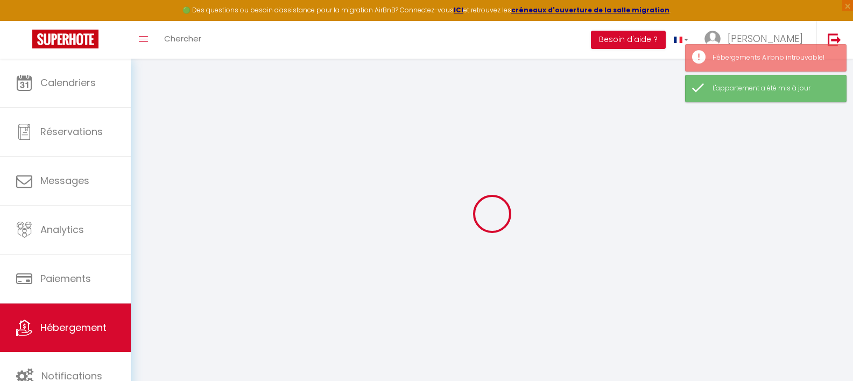
select select
checkbox input "false"
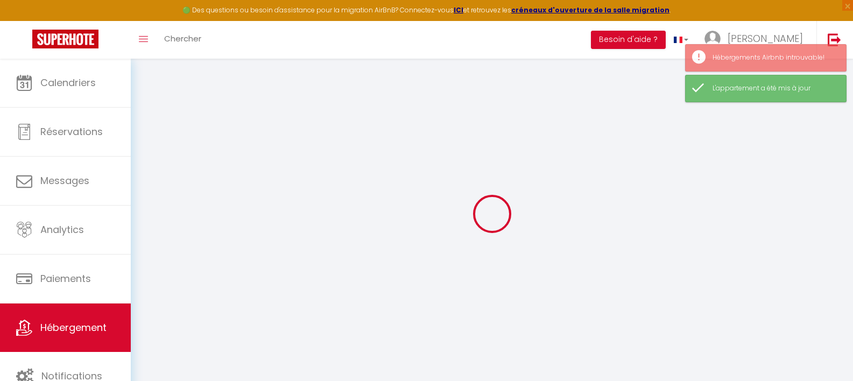
checkbox input "false"
select select
type input "Le Cosy"
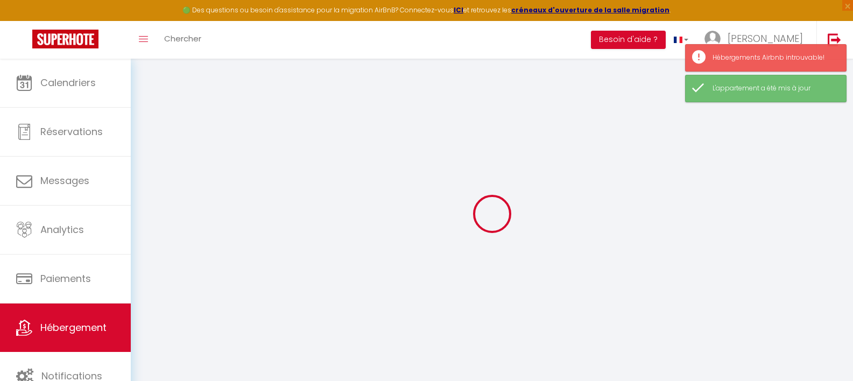
type input "[PERSON_NAME]"
type input "abou hagar"
type input "1 rue st gelais 79000 niort"
type input "79000"
type input "NIORT"
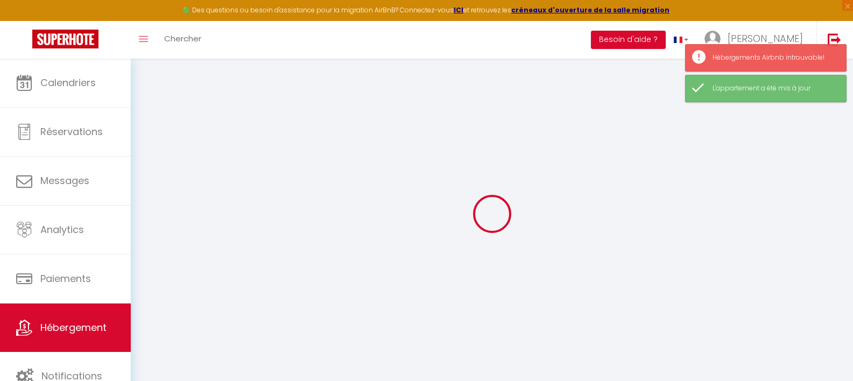
select select "2"
type input "35"
type input "30"
select select
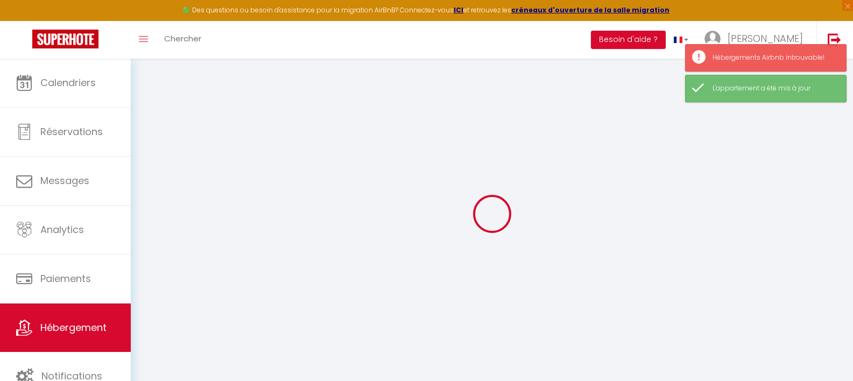
select select
type input "1 rue st gelais"
type input "79000"
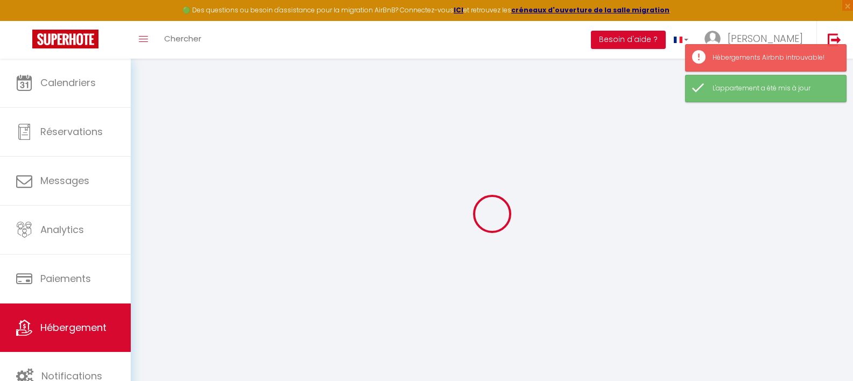
type input "niort"
type input "[EMAIL_ADDRESS][DOMAIN_NAME]"
select select
checkbox input "false"
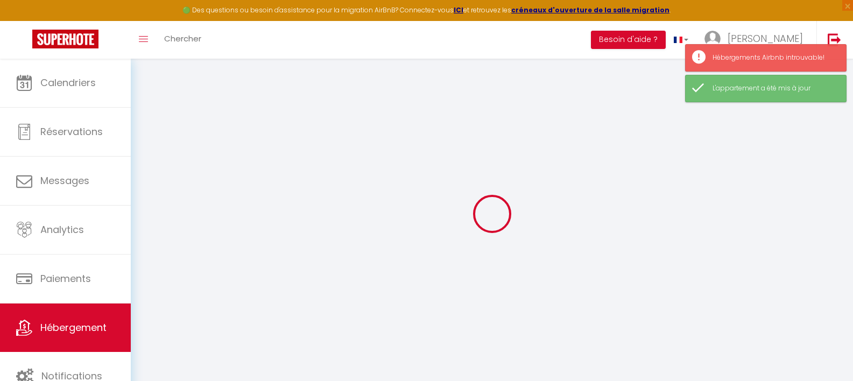
checkbox input "false"
select select
type input "0"
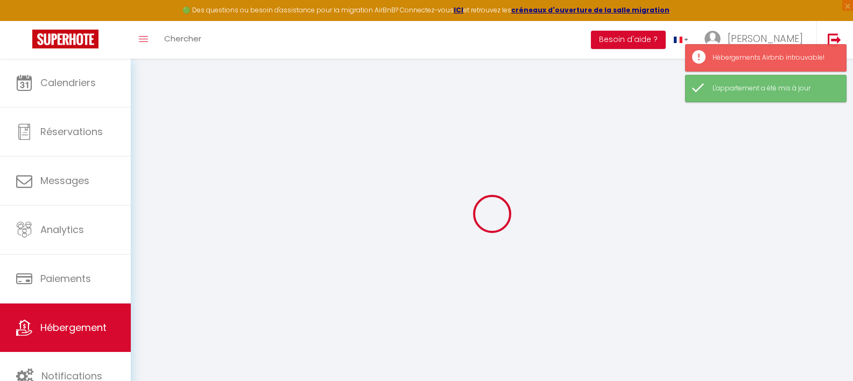
type input "0"
select select
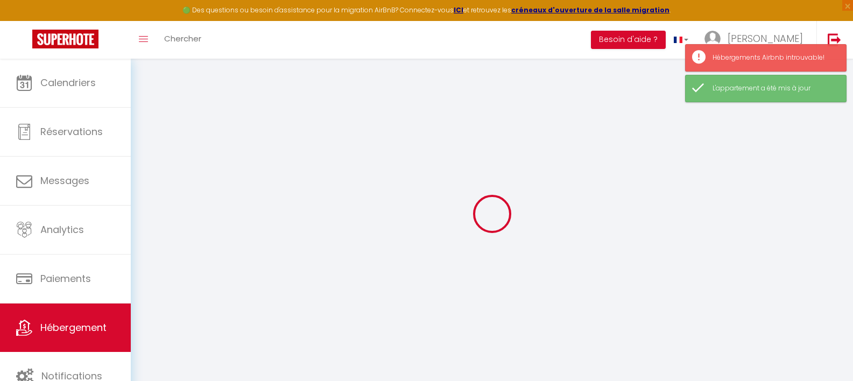
select select
checkbox input "false"
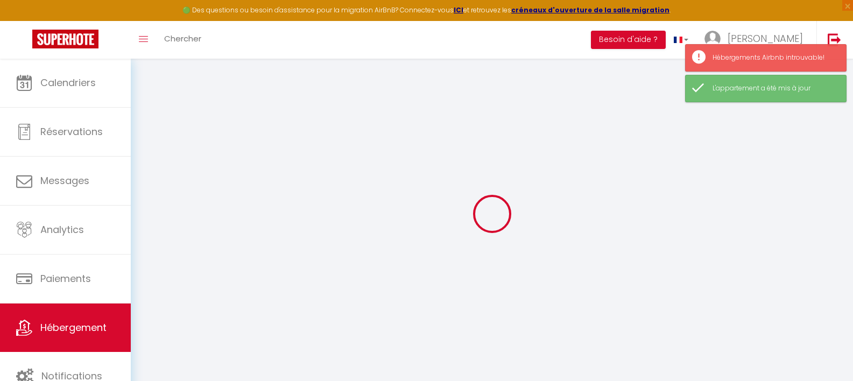
checkbox input "false"
select select
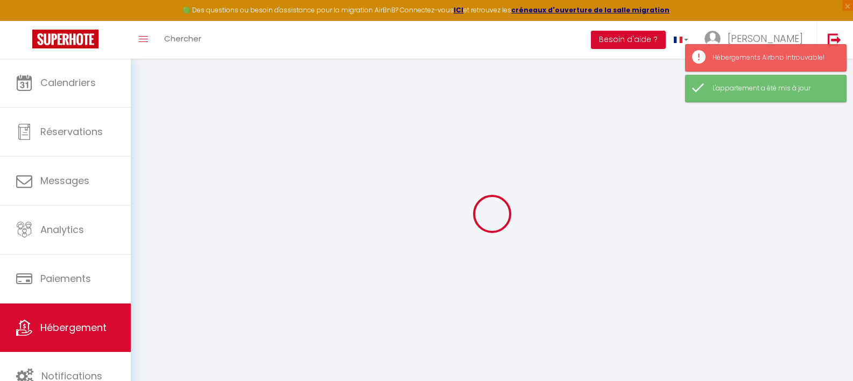
select select
checkbox input "false"
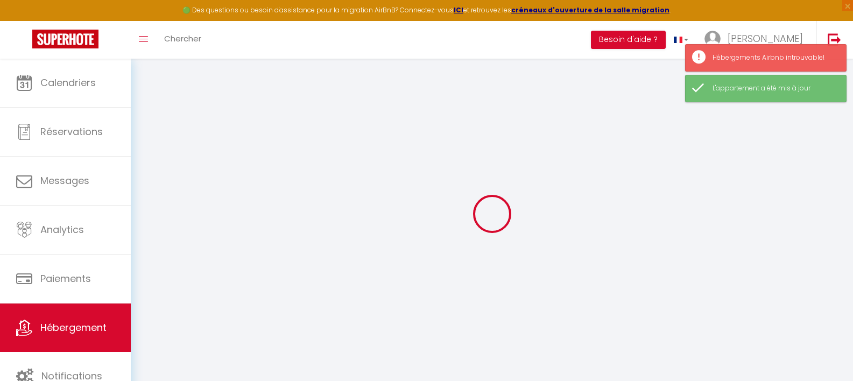
checkbox input "false"
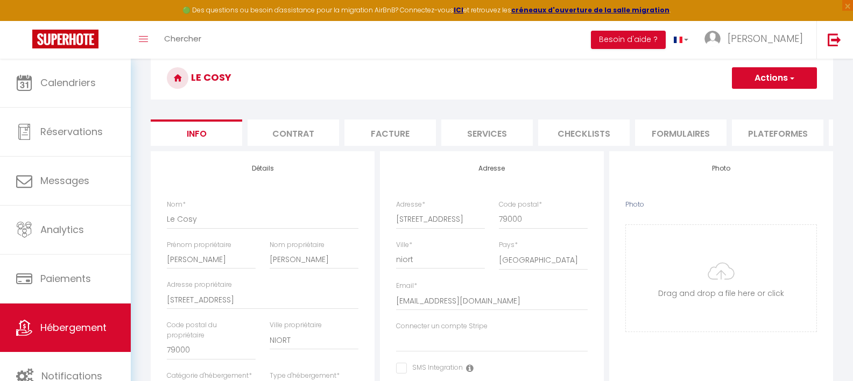
scroll to position [45, 0]
click at [648, 43] on button "Besoin d'aide ?" at bounding box center [628, 40] width 75 height 18
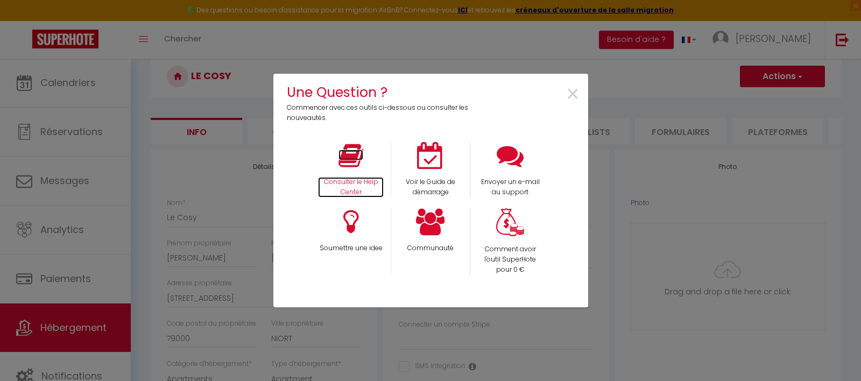
click at [368, 184] on p "Consulter le Help Center" at bounding box center [351, 187] width 66 height 20
click at [579, 96] on span "×" at bounding box center [573, 95] width 15 height 34
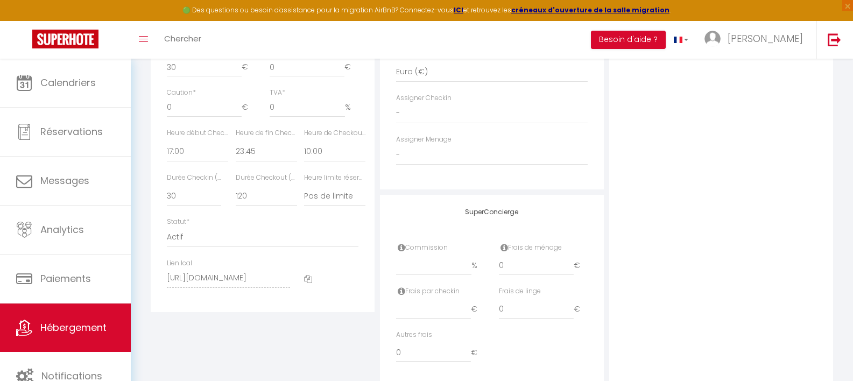
scroll to position [558, 0]
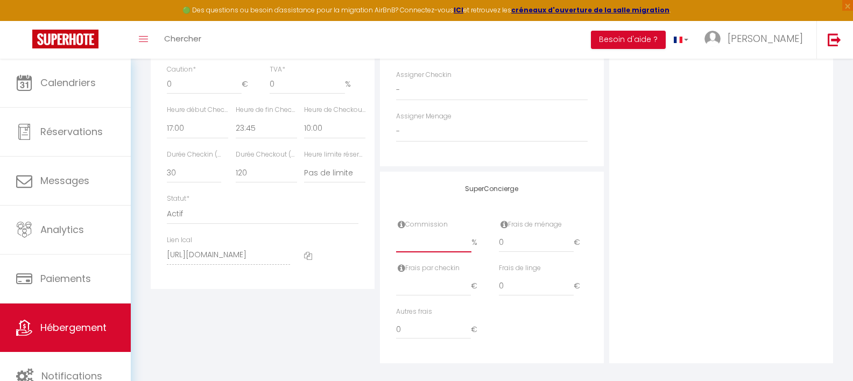
click at [424, 252] on input "number" at bounding box center [433, 242] width 75 height 19
click at [391, 282] on div "Frais par checkin €" at bounding box center [440, 285] width 103 height 44
drag, startPoint x: 415, startPoint y: 252, endPoint x: 382, endPoint y: 252, distance: 32.8
click at [382, 252] on div "SuperConcierge Commission 20 % Frais de ménage 0 € Frais par checkin € Frais de…" at bounding box center [492, 268] width 224 height 192
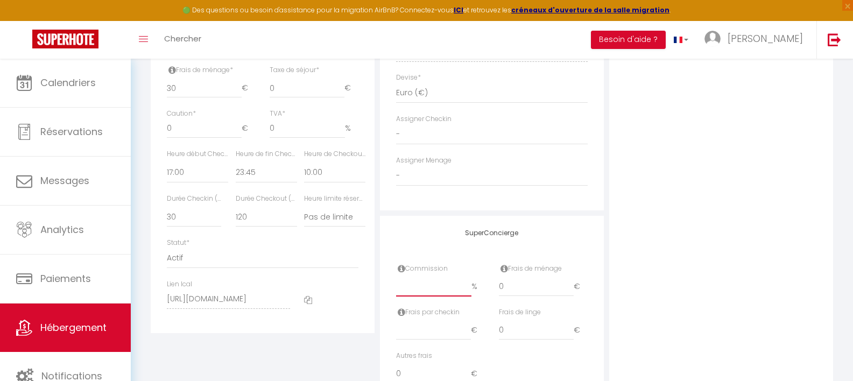
scroll to position [505, 0]
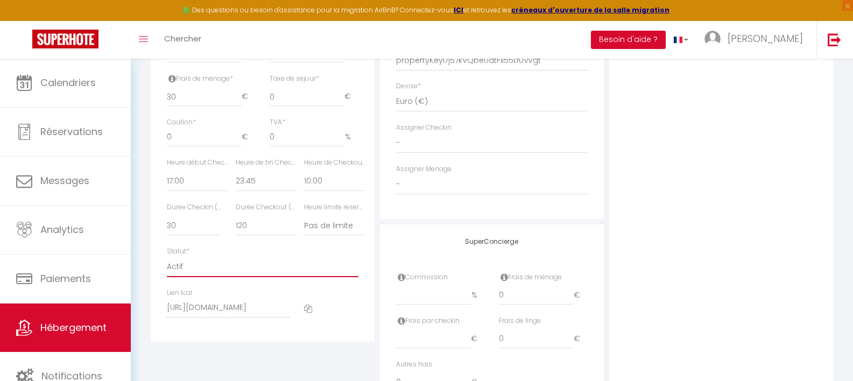
click at [257, 275] on select "Actif Pas actif" at bounding box center [263, 267] width 192 height 20
click at [167, 264] on select "Actif Pas actif" at bounding box center [263, 267] width 192 height 20
click at [243, 277] on select "Actif Pas actif" at bounding box center [263, 267] width 192 height 20
click at [167, 264] on select "Actif Pas actif" at bounding box center [263, 267] width 192 height 20
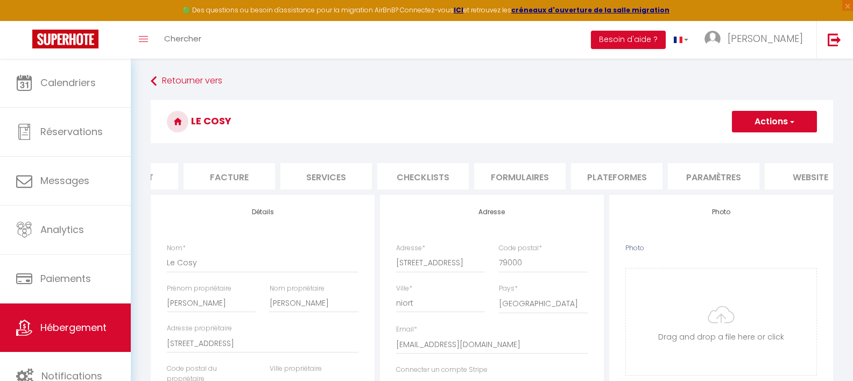
scroll to position [0, 177]
click at [624, 179] on li "Plateformes" at bounding box center [601, 176] width 92 height 26
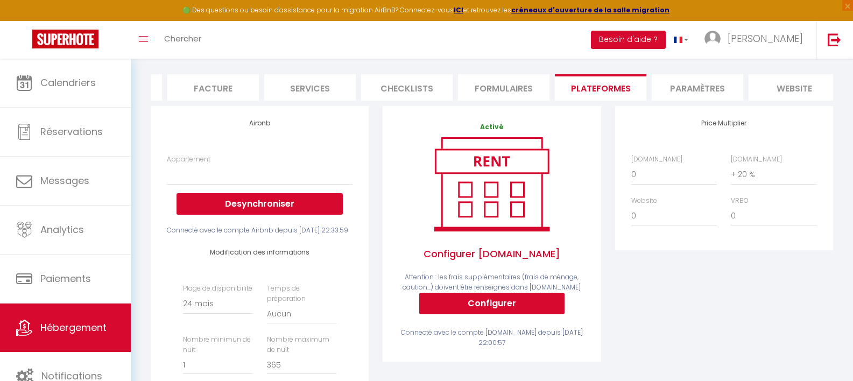
scroll to position [130, 0]
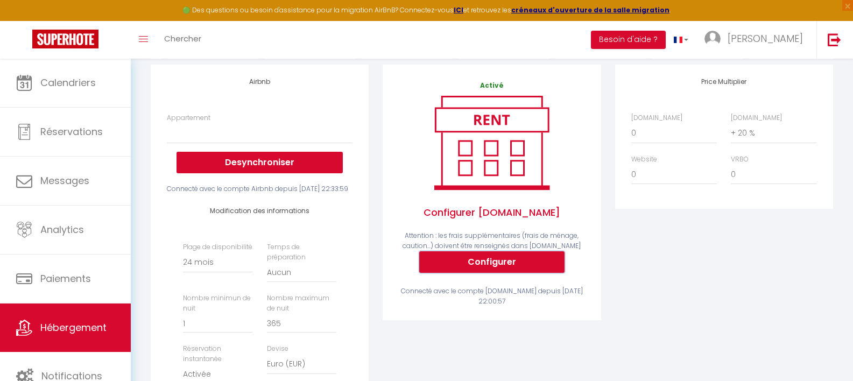
click at [488, 270] on button "Configurer" at bounding box center [491, 262] width 145 height 22
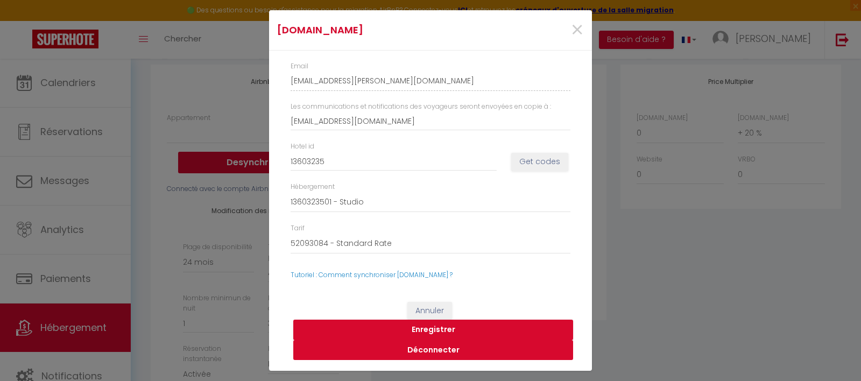
click at [448, 353] on button "Déconnecter" at bounding box center [433, 350] width 280 height 20
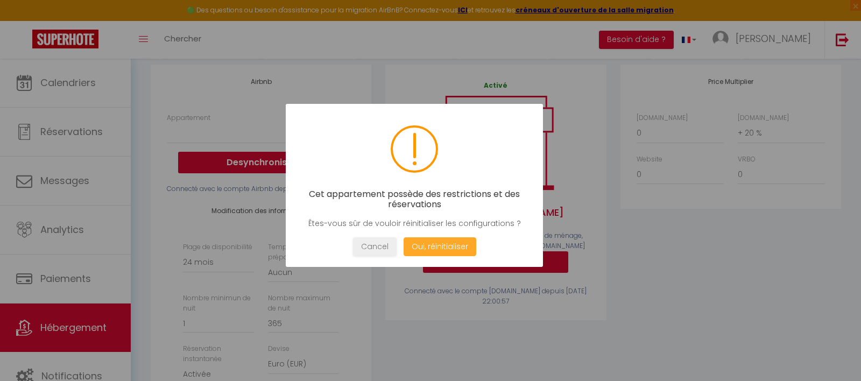
click at [441, 248] on button "Oui, réinitialiser" at bounding box center [440, 246] width 73 height 19
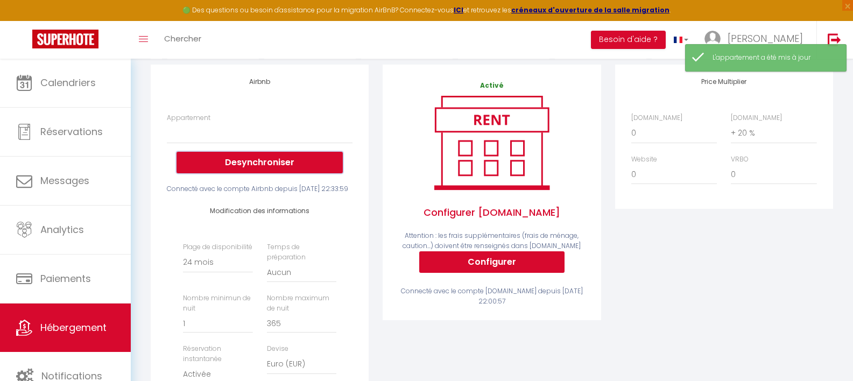
click at [271, 166] on button "Desynchroniser" at bounding box center [260, 163] width 166 height 22
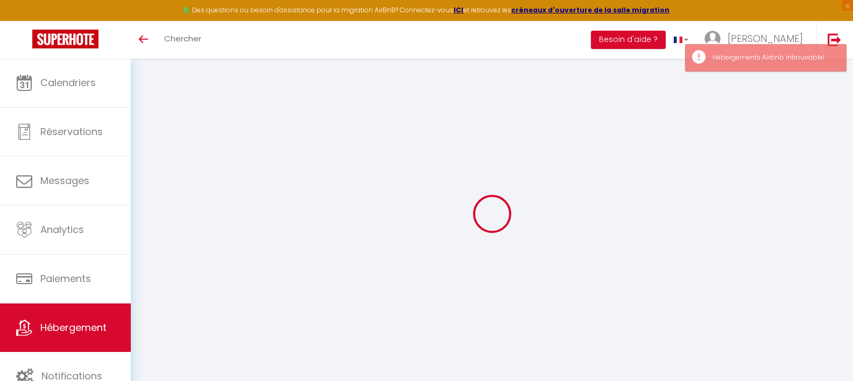
select select "+ 20 %"
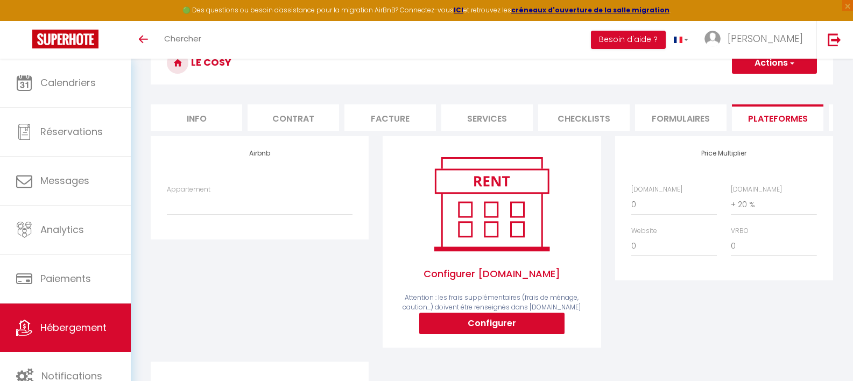
click at [74, 319] on link "Hébergement" at bounding box center [65, 328] width 131 height 48
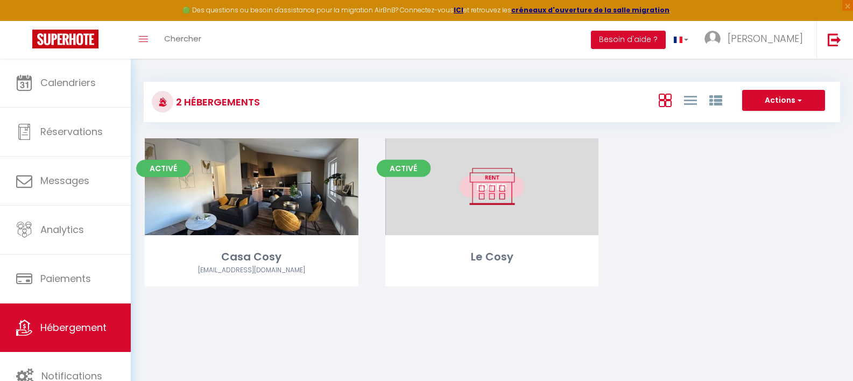
click at [501, 191] on link "Editer" at bounding box center [492, 187] width 65 height 22
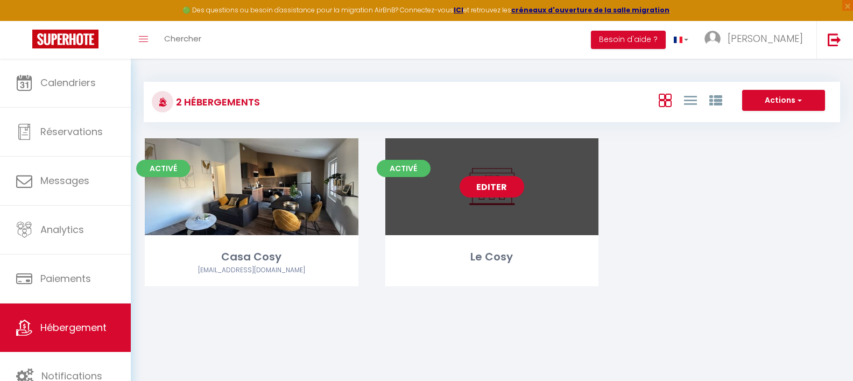
click at [491, 184] on link "Editer" at bounding box center [492, 187] width 65 height 22
select select "3"
select select "2"
select select "1"
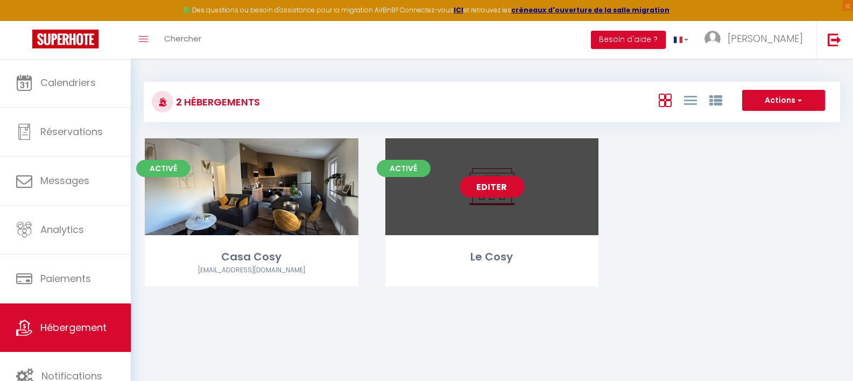
select select "28"
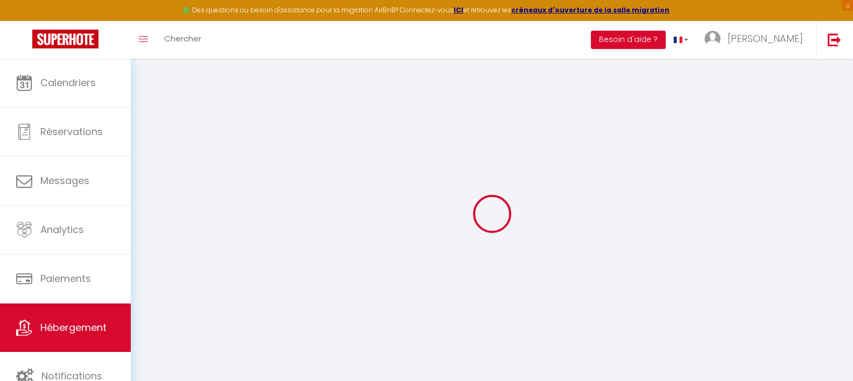
select select
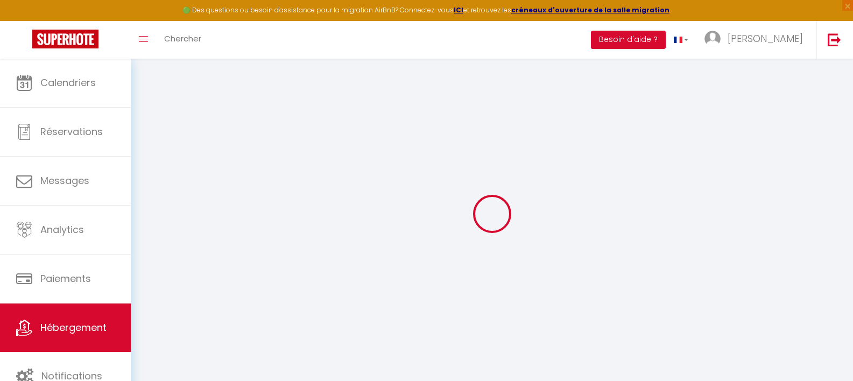
select select
checkbox input "false"
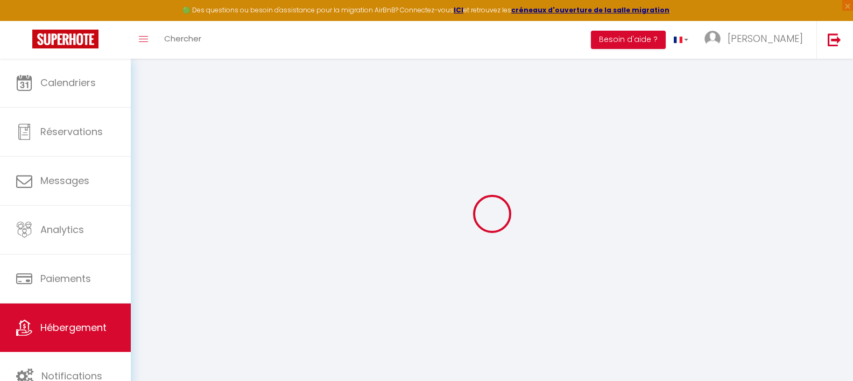
select select
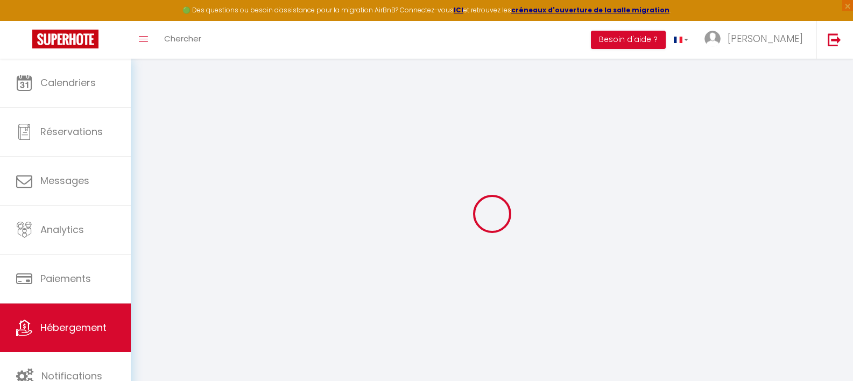
select select
checkbox input "false"
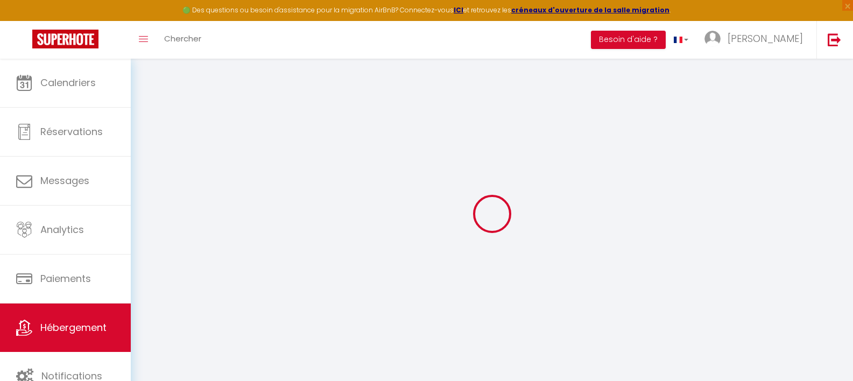
checkbox input "false"
select select
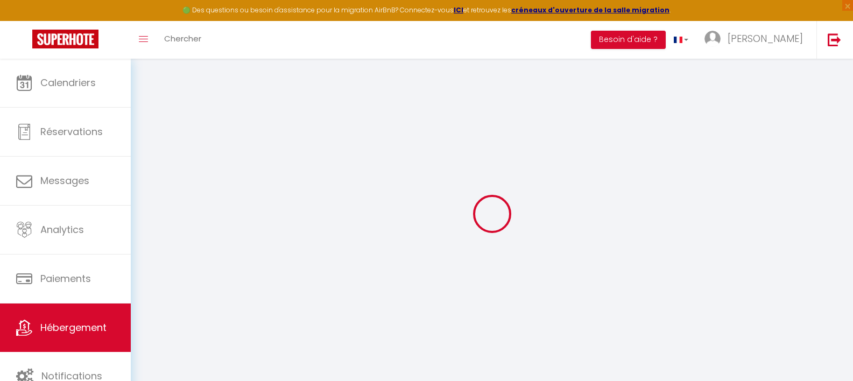
select select
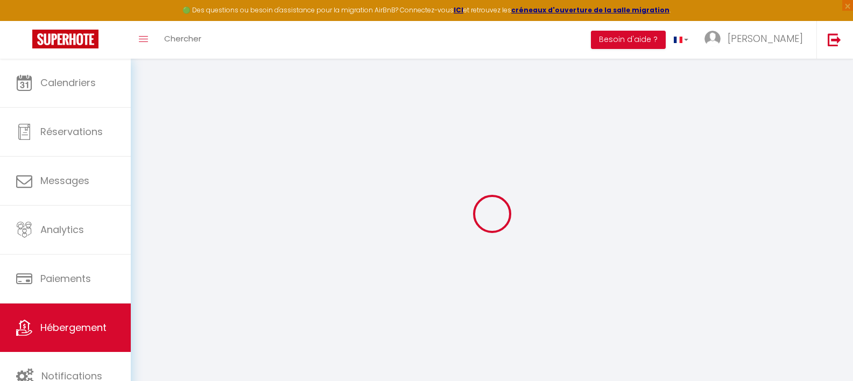
checkbox input "false"
select select
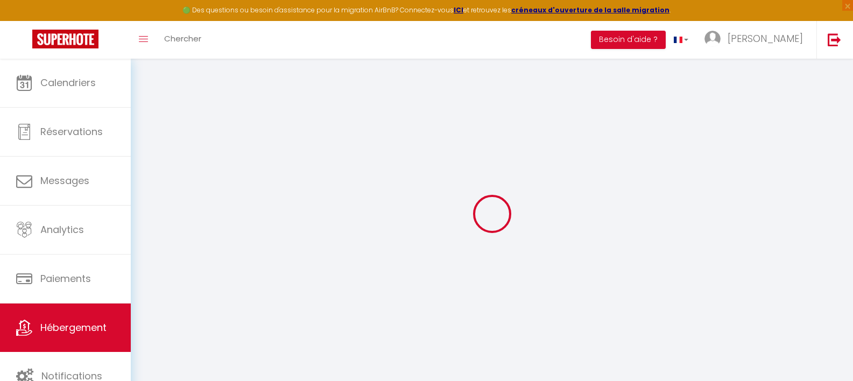
select select
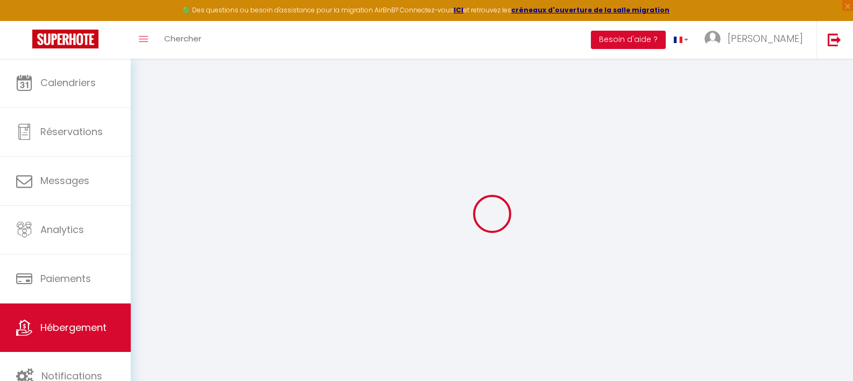
select select
checkbox input "false"
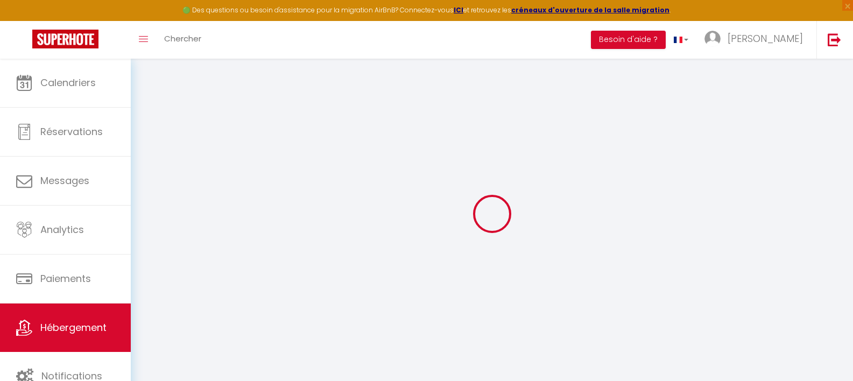
checkbox input "false"
select select
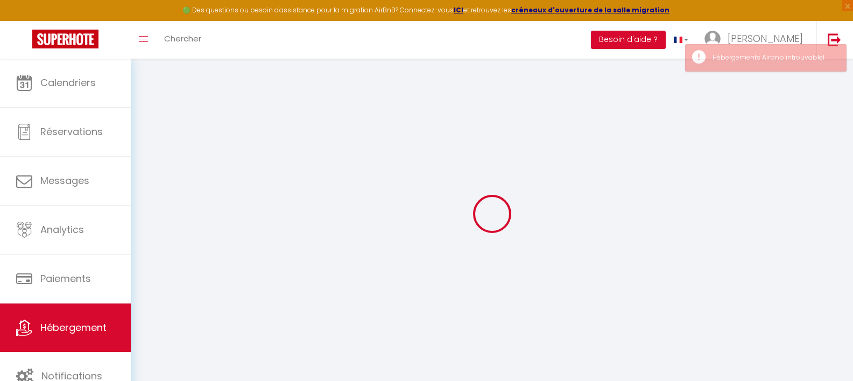
type input "Le Cosy"
type input "[PERSON_NAME]"
type input "[STREET_ADDRESS]"
type input "79000"
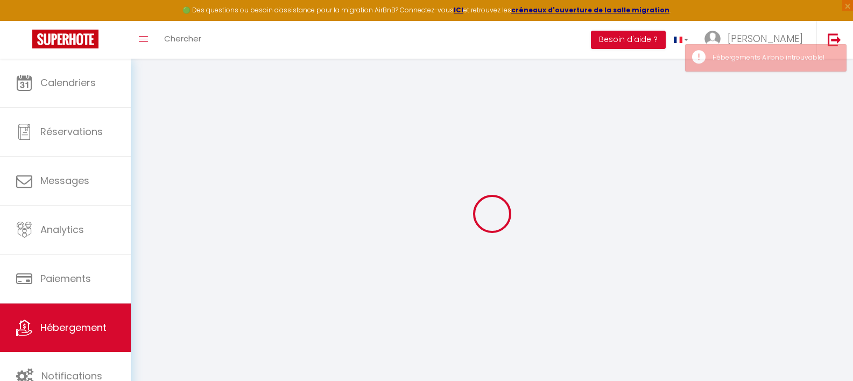
type input "NIORT"
select select "2"
type input "35"
type input "30"
select select
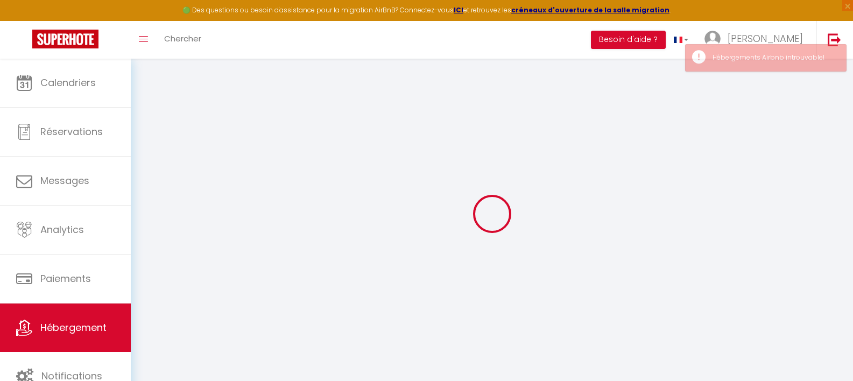
select select
type input "[STREET_ADDRESS]"
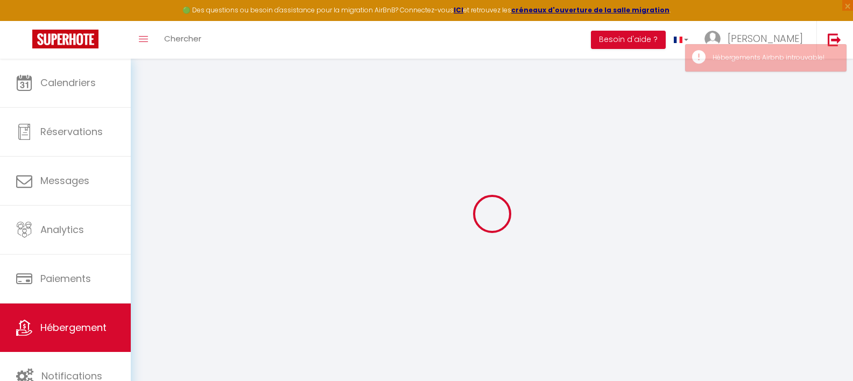
type input "79000"
type input "niort"
type input "[EMAIL_ADDRESS][DOMAIN_NAME]"
select select
checkbox input "false"
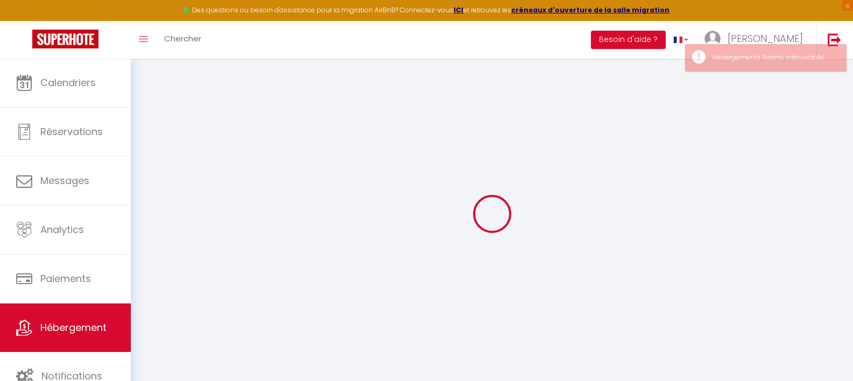
checkbox input "false"
select select
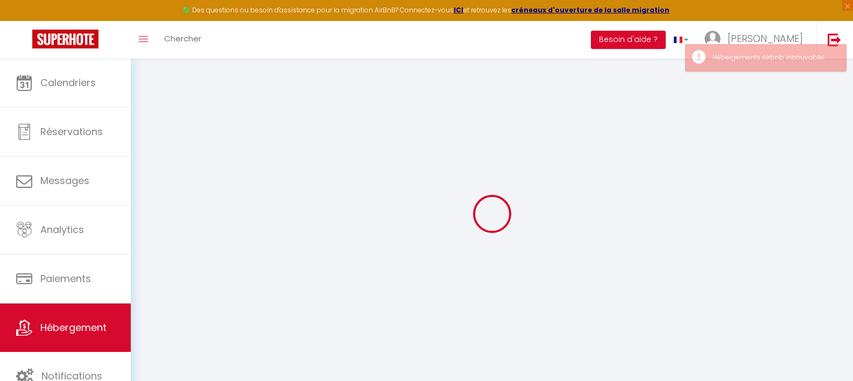
type input "0"
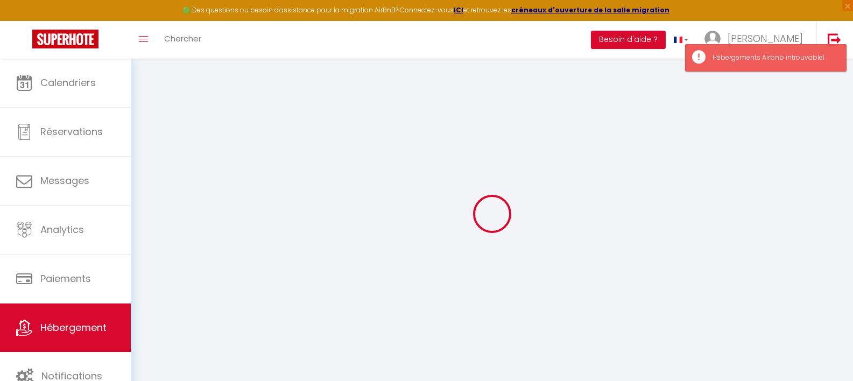
select select
checkbox input "false"
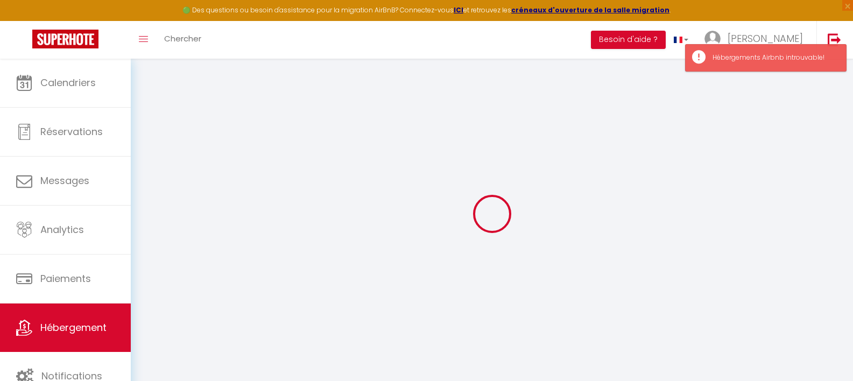
select select "17:00"
select select "23:45"
select select "10:00"
select select "30"
select select "120"
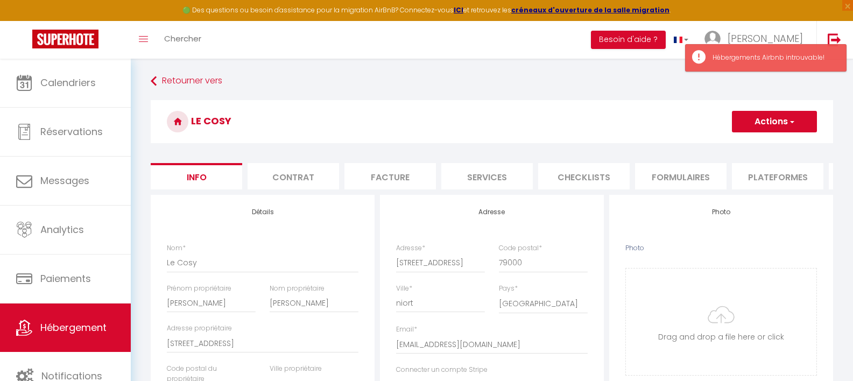
click at [776, 128] on button "Actions" at bounding box center [774, 122] width 85 height 22
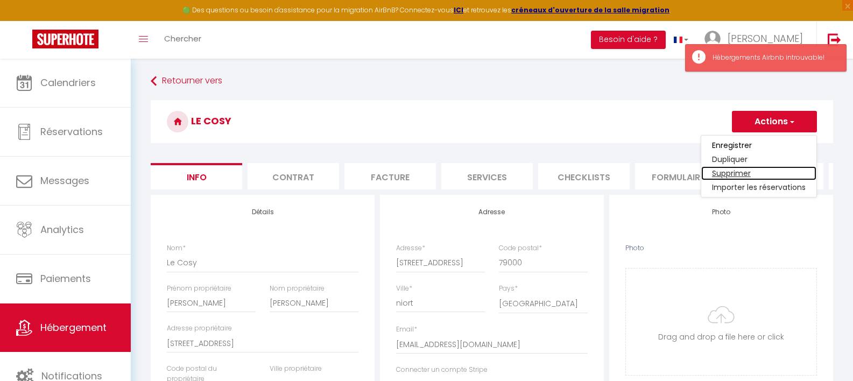
click at [747, 176] on link "Supprimer" at bounding box center [758, 173] width 115 height 14
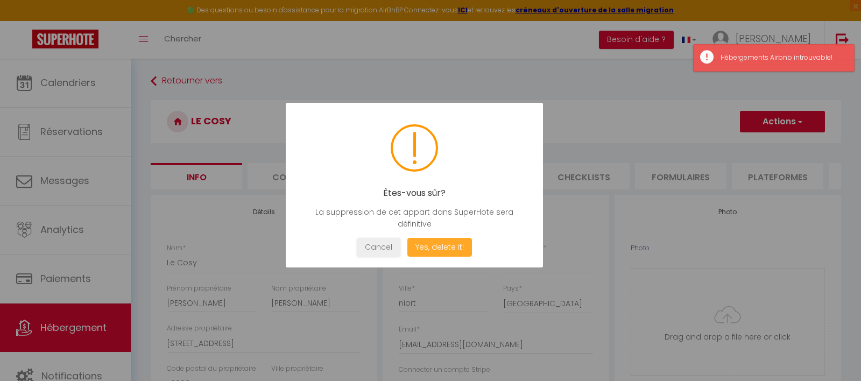
click at [459, 252] on button "Yes, delete it!" at bounding box center [440, 247] width 65 height 19
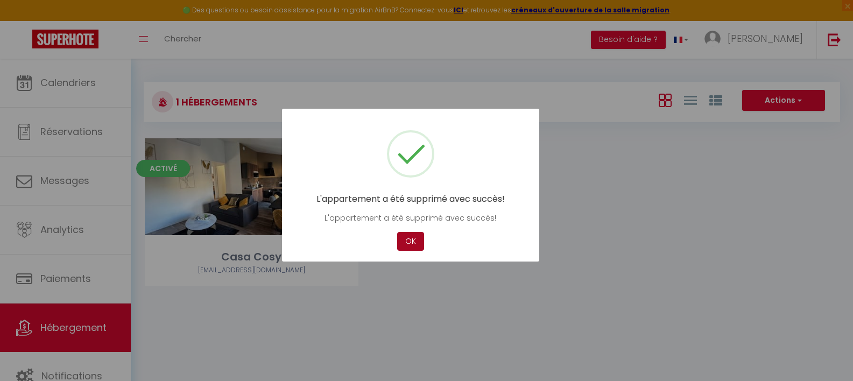
click at [410, 235] on button "OK" at bounding box center [410, 241] width 27 height 19
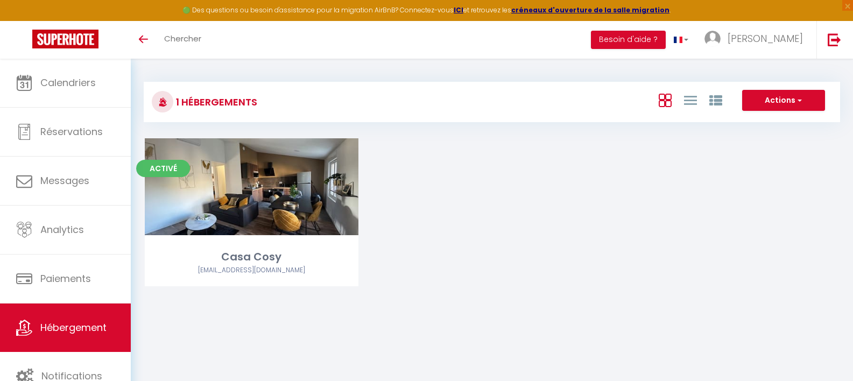
click at [412, 216] on div "Activé Editer Casa Cosy [EMAIL_ADDRESS][DOMAIN_NAME]" at bounding box center [491, 225] width 721 height 175
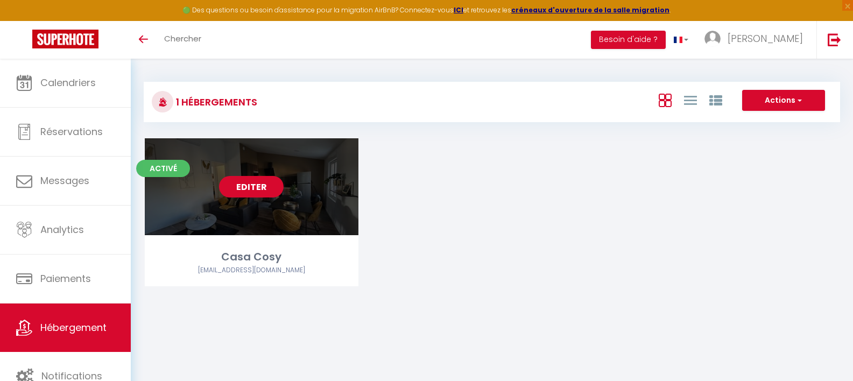
click at [261, 187] on link "Editer" at bounding box center [251, 187] width 65 height 22
select select "3"
select select "2"
select select "1"
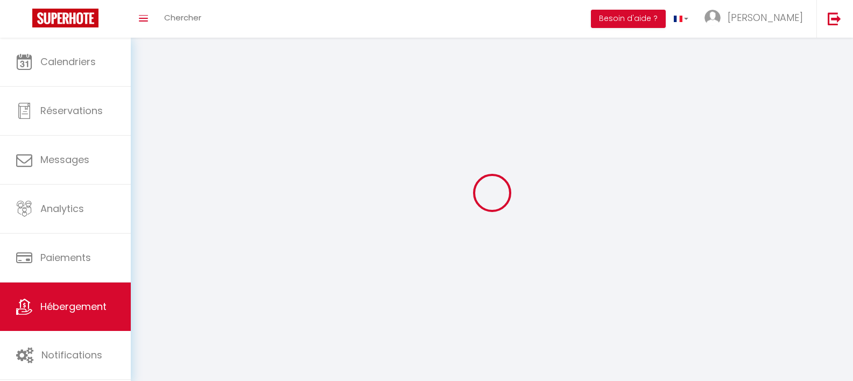
select select
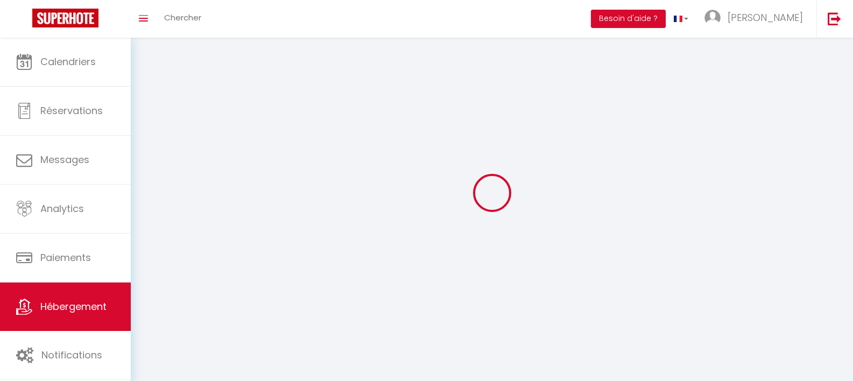
select select
checkbox input "false"
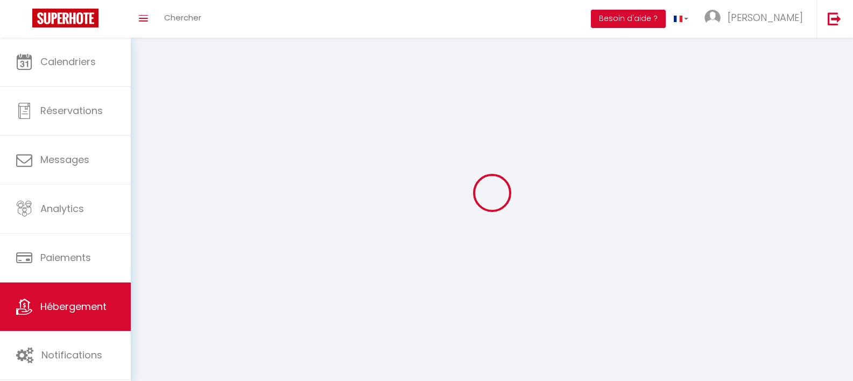
checkbox input "false"
select select
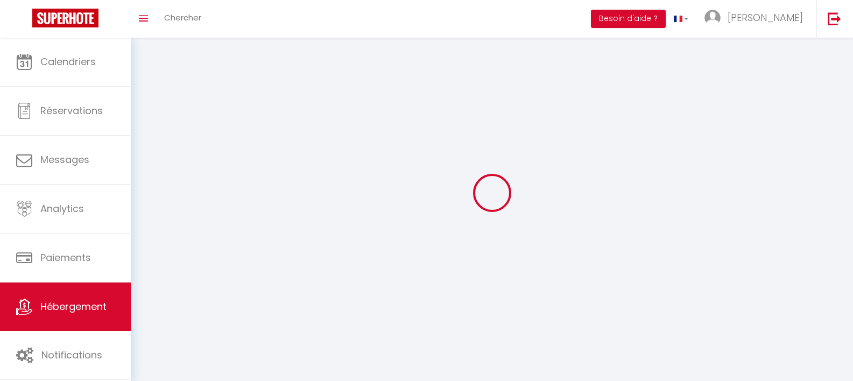
select select
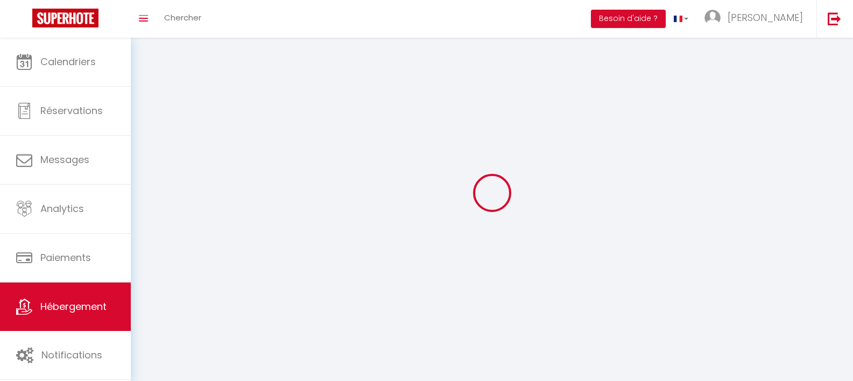
checkbox input "false"
select select
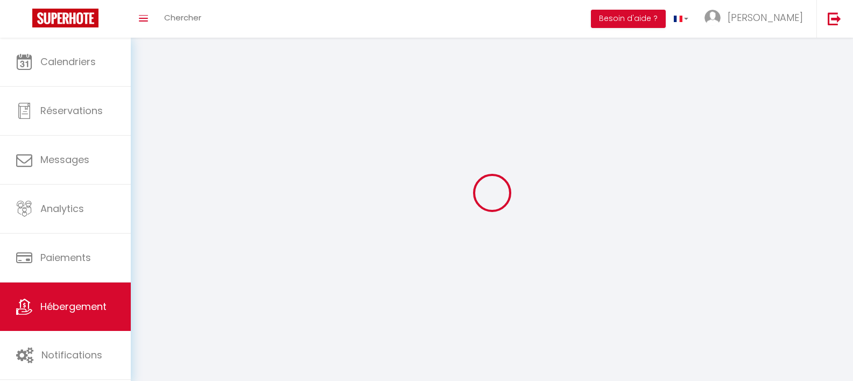
select select
select select "28"
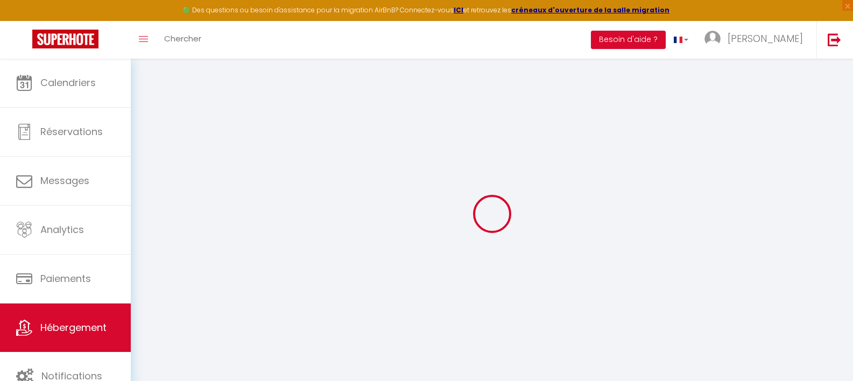
select select
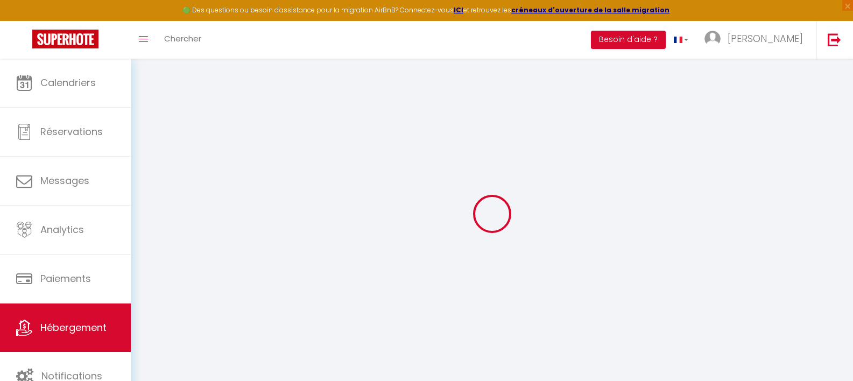
select select
checkbox input "false"
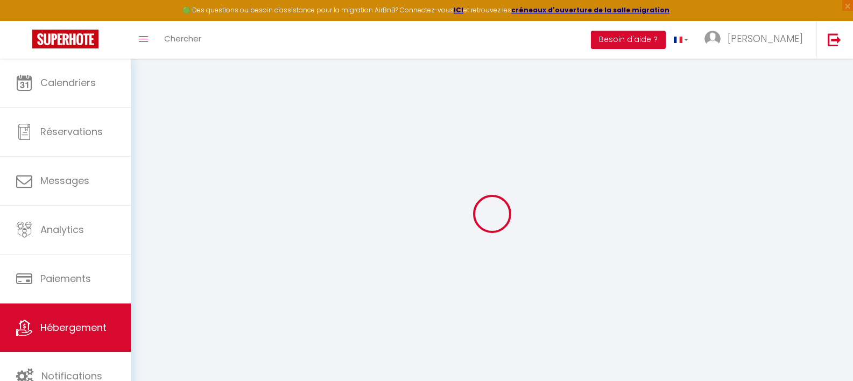
select select
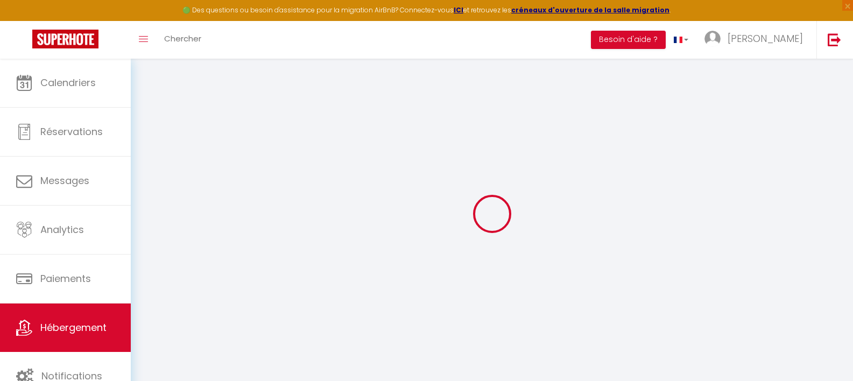
select select
checkbox input "false"
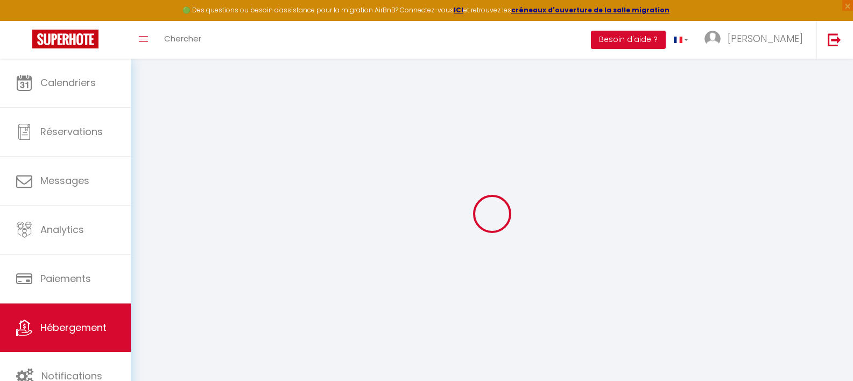
checkbox input "false"
select select
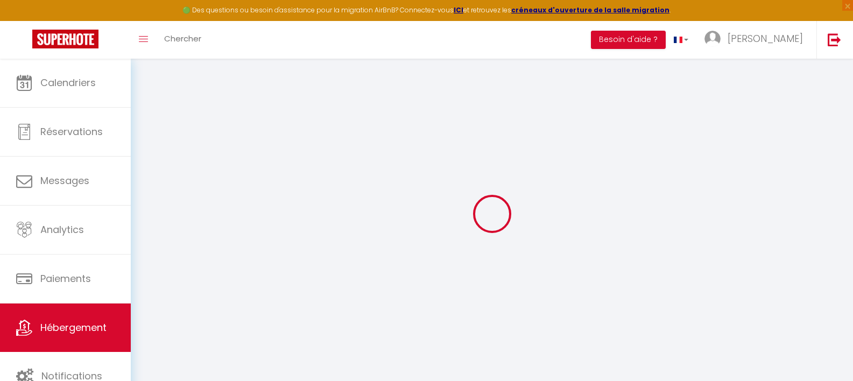
select select
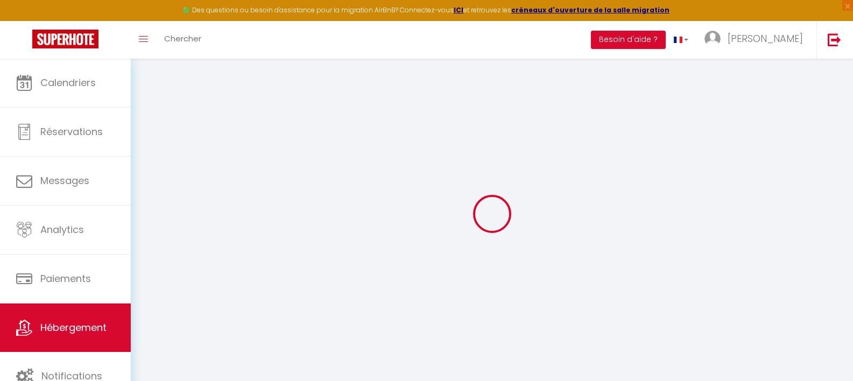
checkbox input "false"
select select
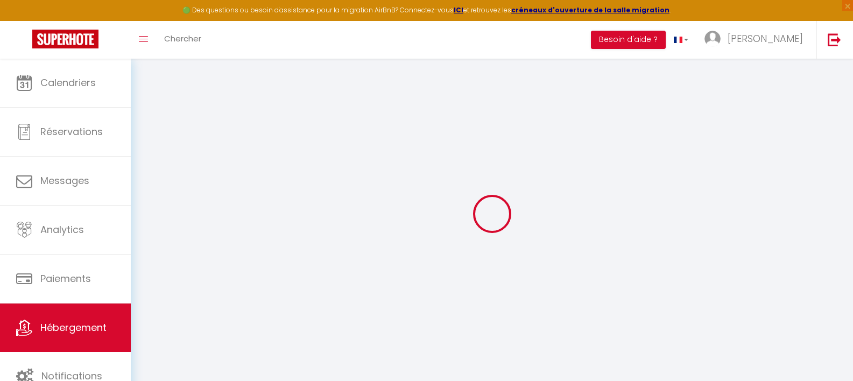
select select
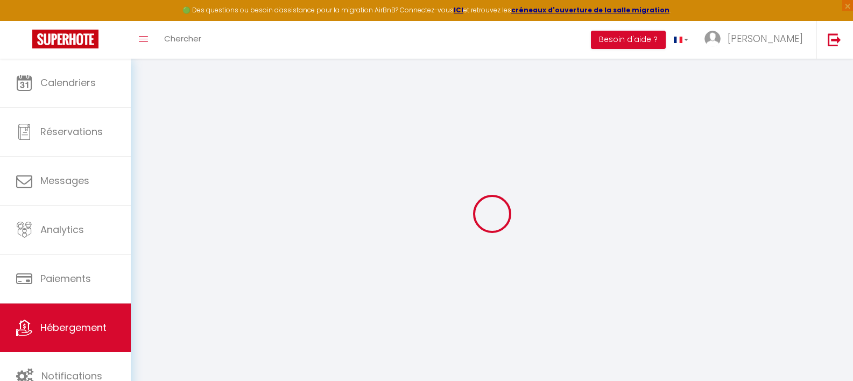
select select
checkbox input "false"
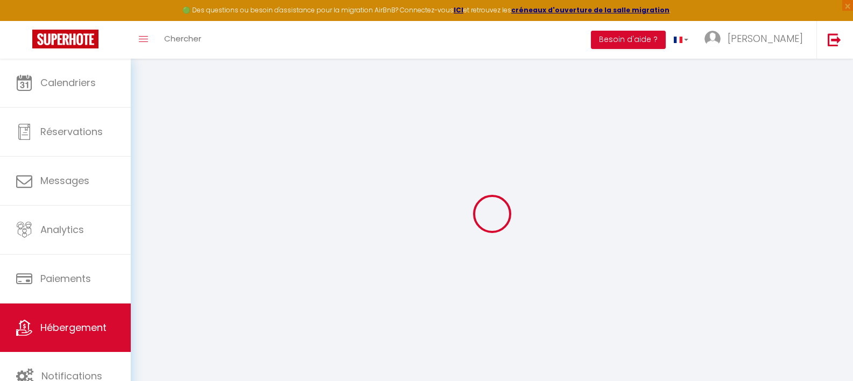
checkbox input "false"
select select
type input "Casa Cosy"
select select "6"
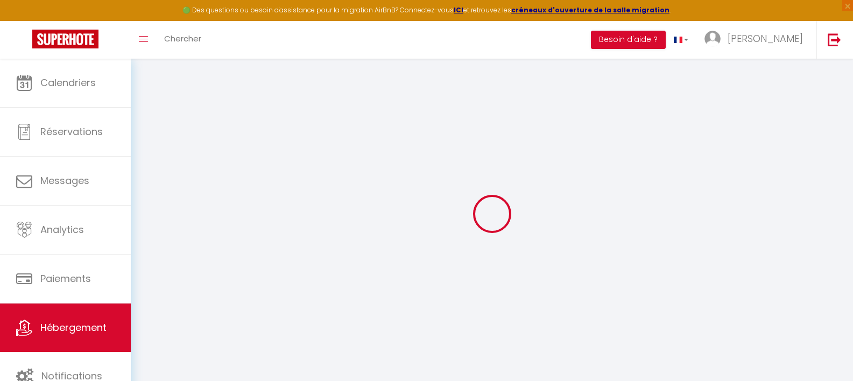
select select "2"
type input "80"
type input "5"
type input "40"
select select
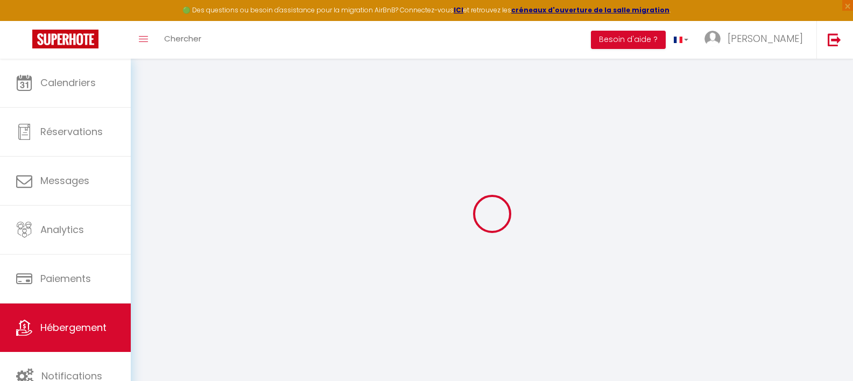
select select
type input "[STREET_ADDRESS]"
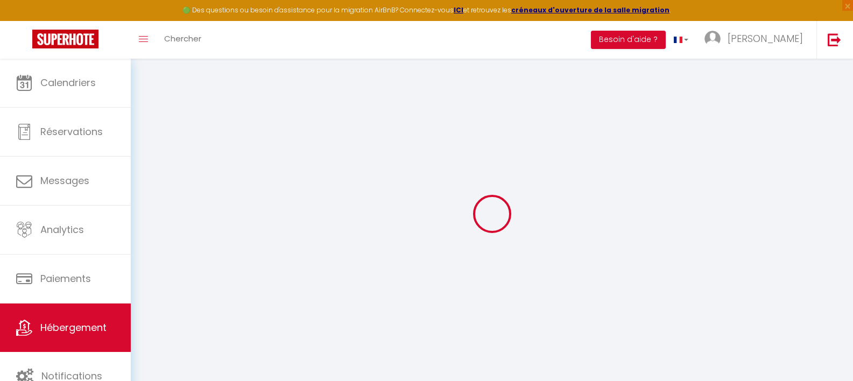
type input "79000"
type input "Niort"
type input "[EMAIL_ADDRESS][DOMAIN_NAME]"
select select
checkbox input "false"
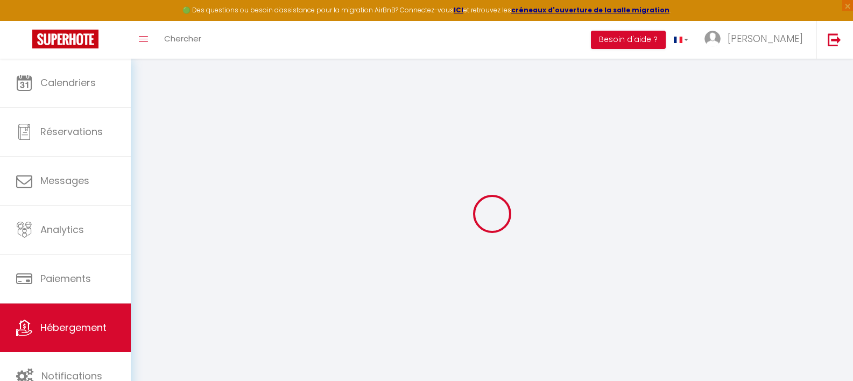
checkbox input "false"
select select
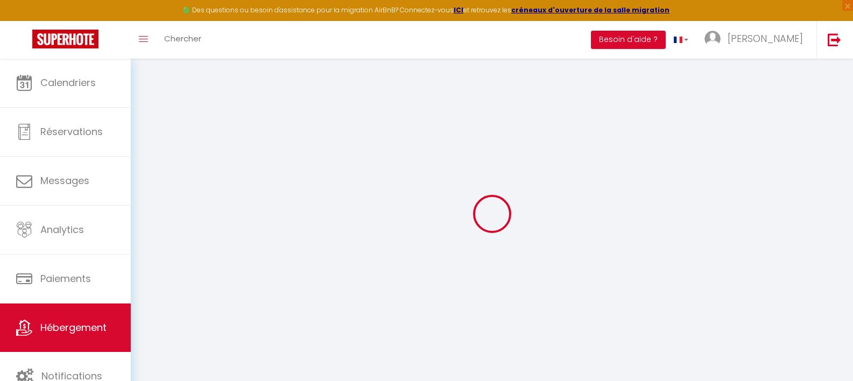
type input "0"
select select
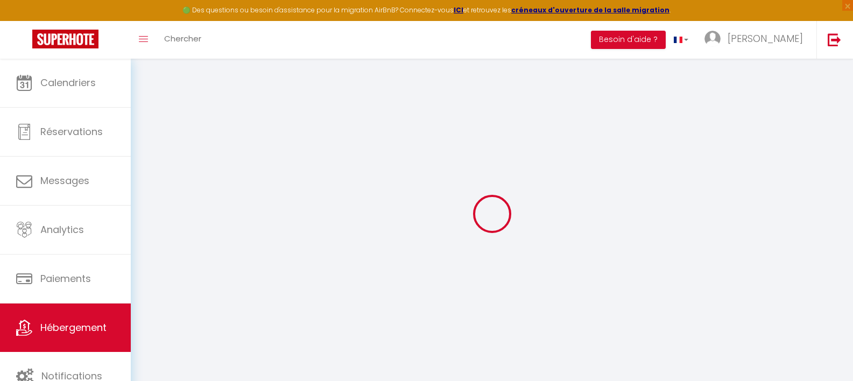
select select
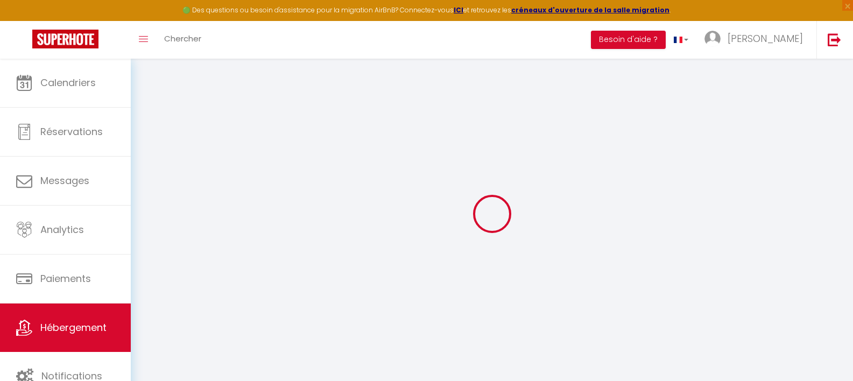
checkbox input "false"
select select
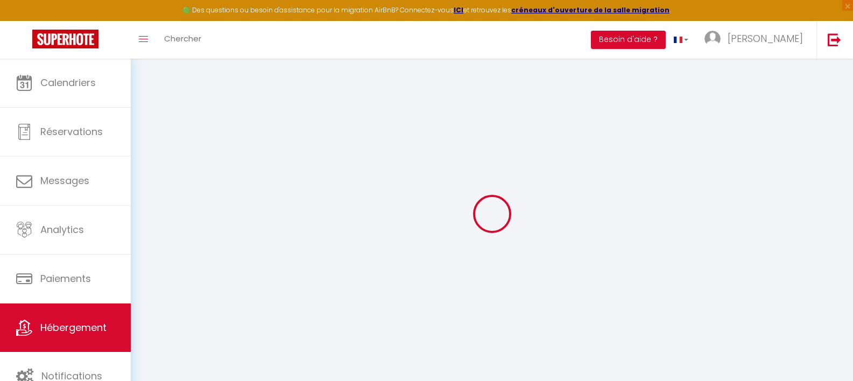
select select
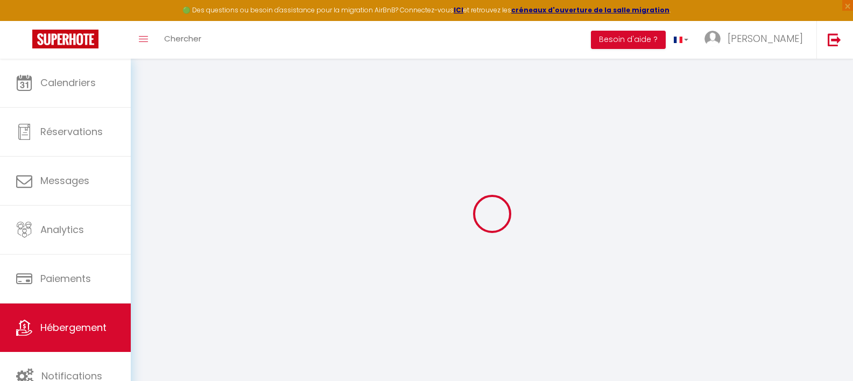
checkbox input "false"
select select
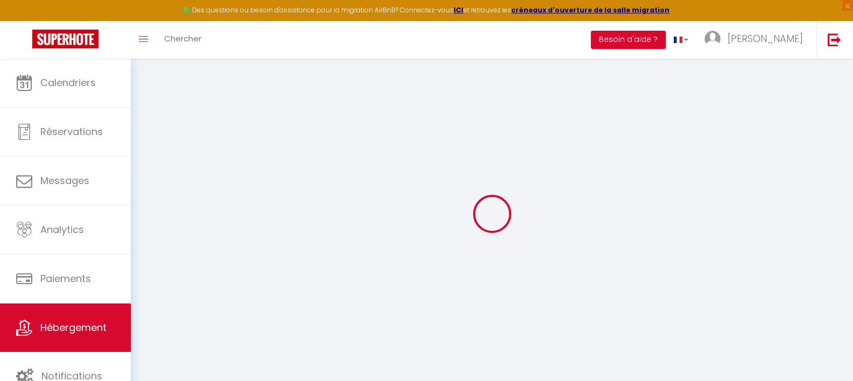
select select
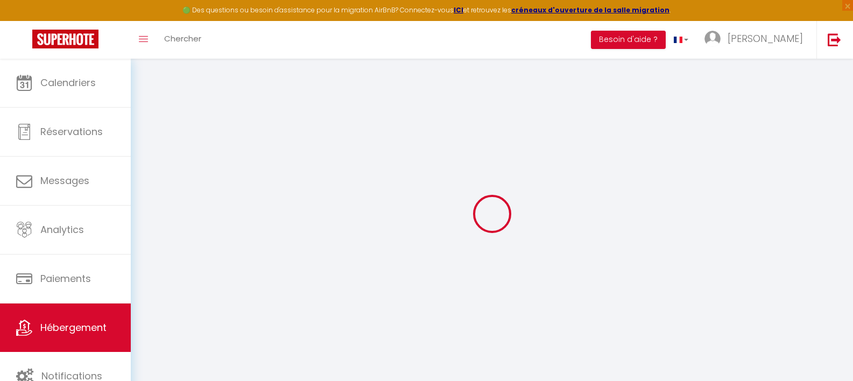
checkbox input "false"
select select
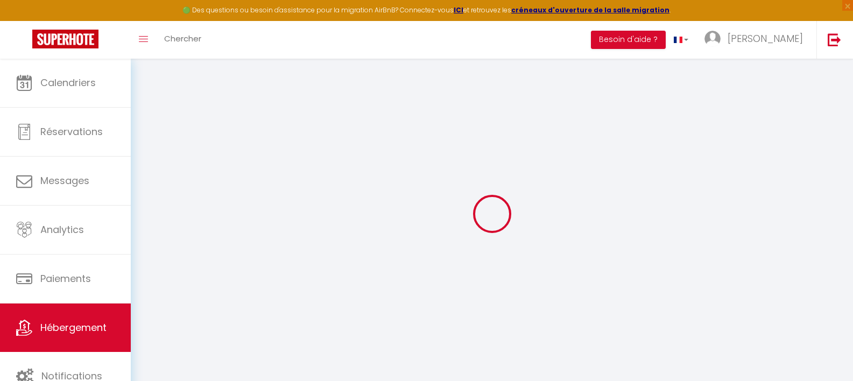
checkbox input "false"
select select
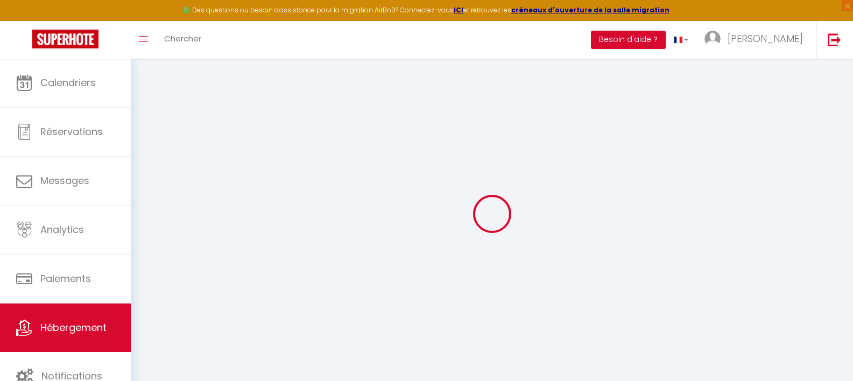
checkbox input "false"
select select "17:00"
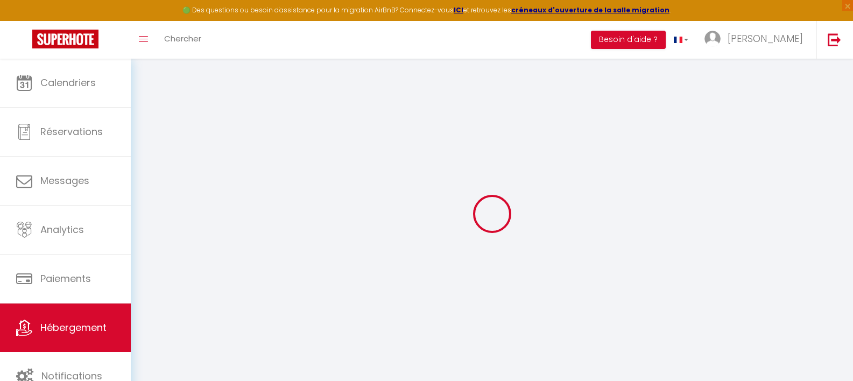
select select "23:45"
select select "10:00"
select select "30"
select select "120"
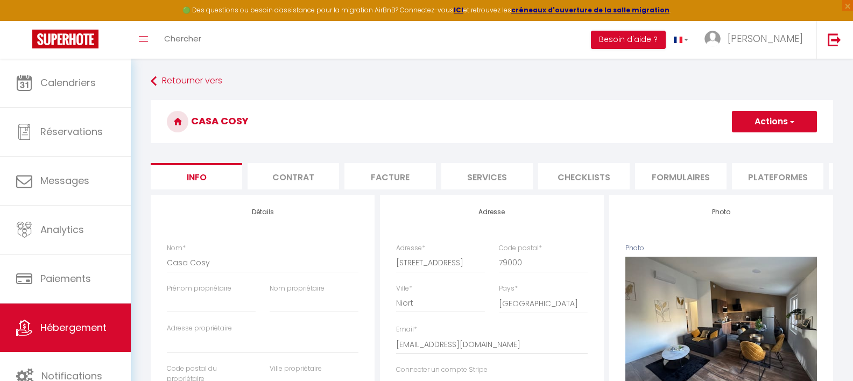
select select
checkbox input "false"
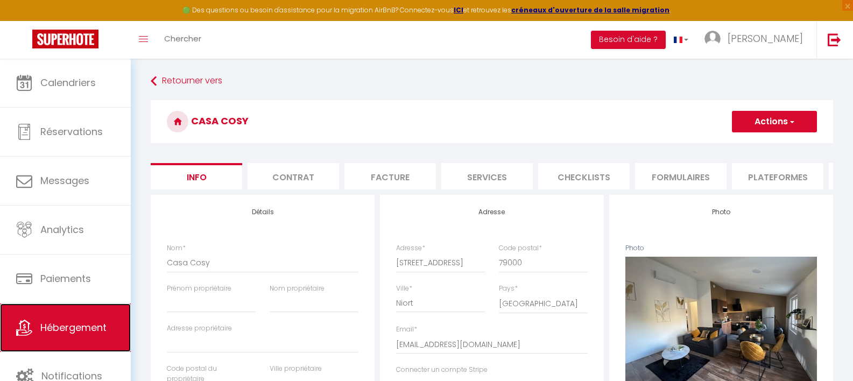
click at [82, 320] on link "Hébergement" at bounding box center [65, 328] width 131 height 48
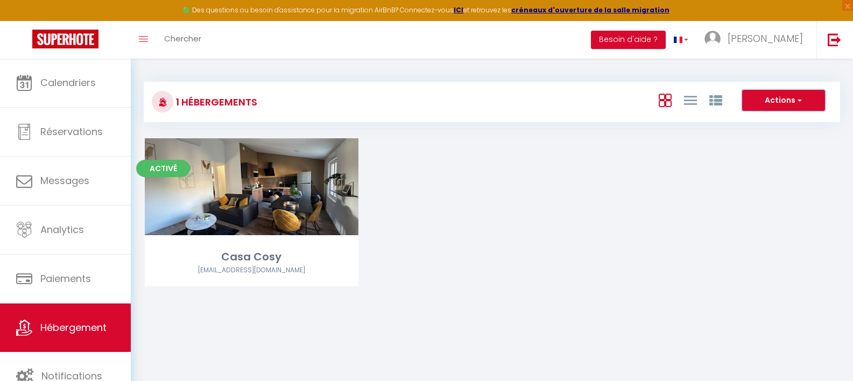
click at [767, 100] on button "Actions" at bounding box center [783, 101] width 83 height 22
click at [760, 121] on li "Créer un Hébergement" at bounding box center [775, 123] width 99 height 12
select select "3"
select select "2"
select select "1"
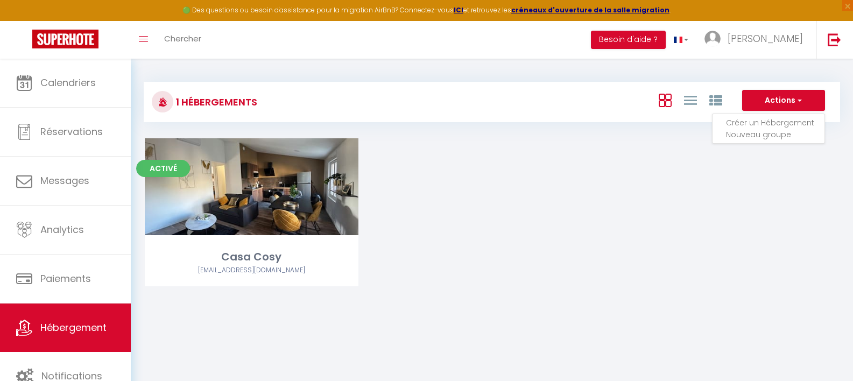
select select "1"
select select "28"
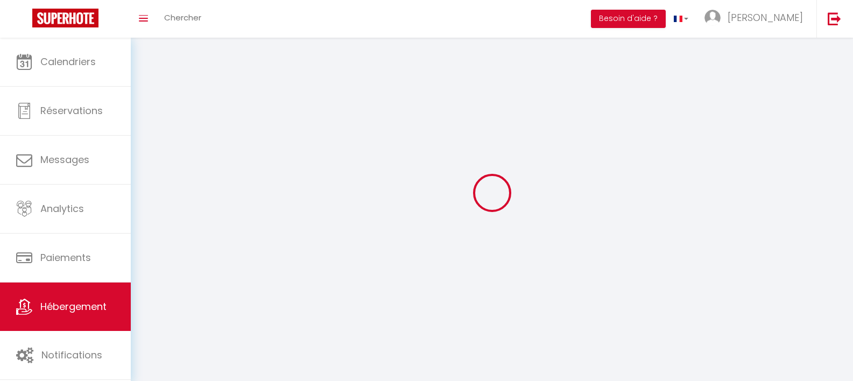
select select
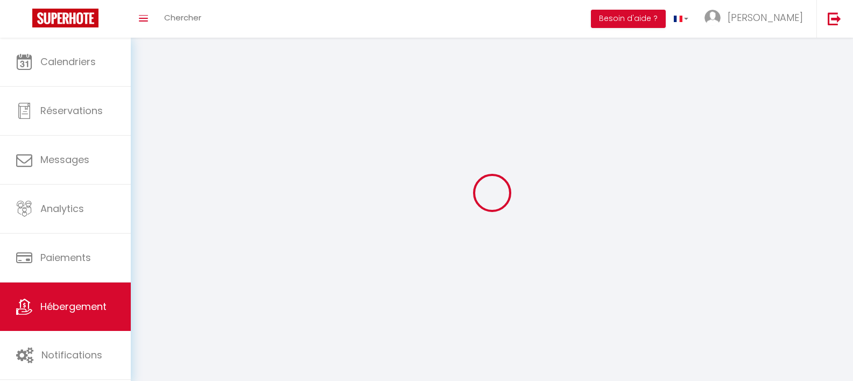
select select
checkbox input "false"
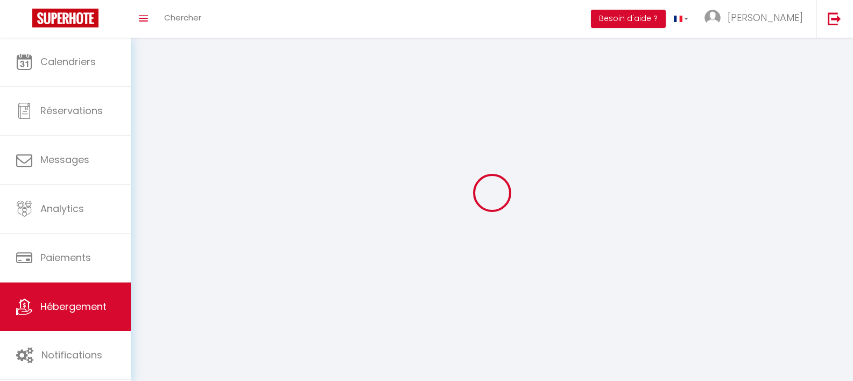
select select
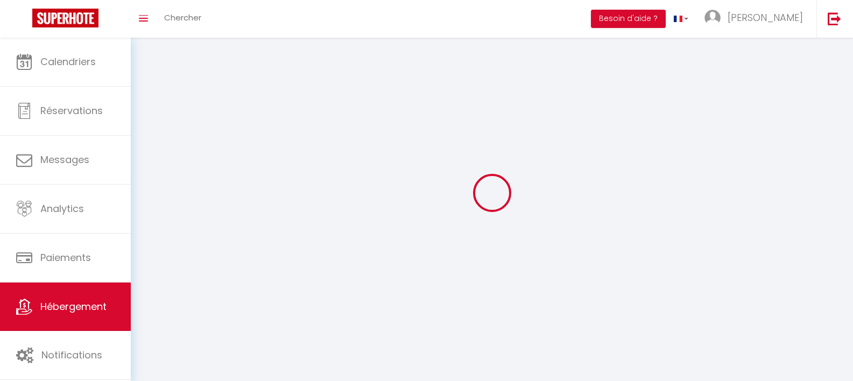
select select
checkbox input "false"
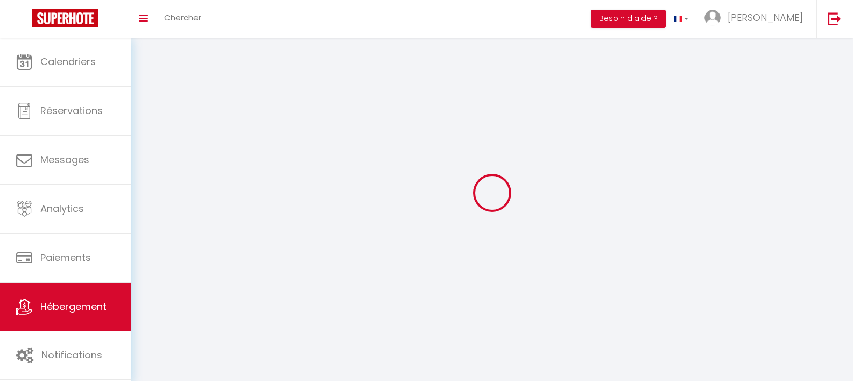
checkbox input "false"
select select
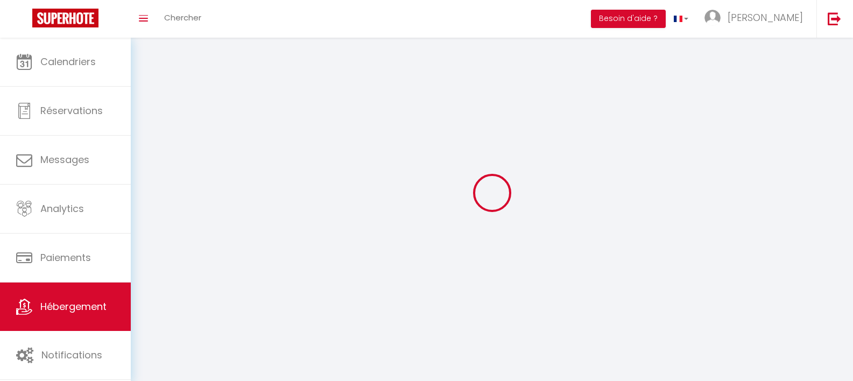
select select
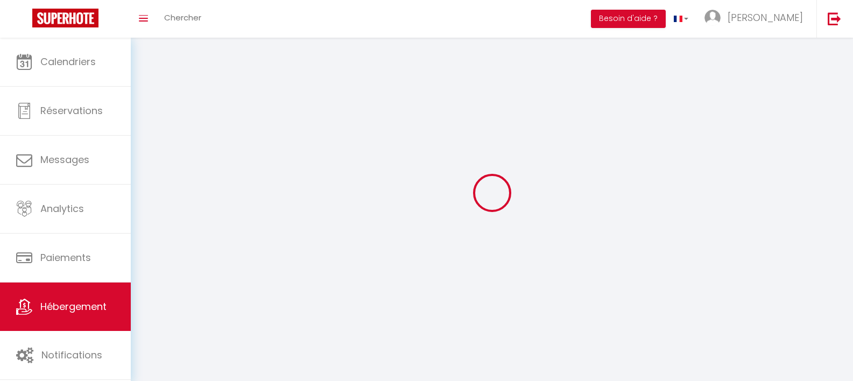
checkbox input "false"
select select
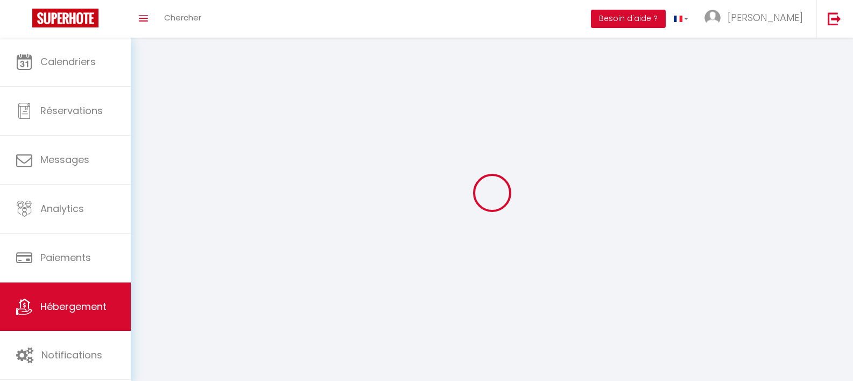
select select
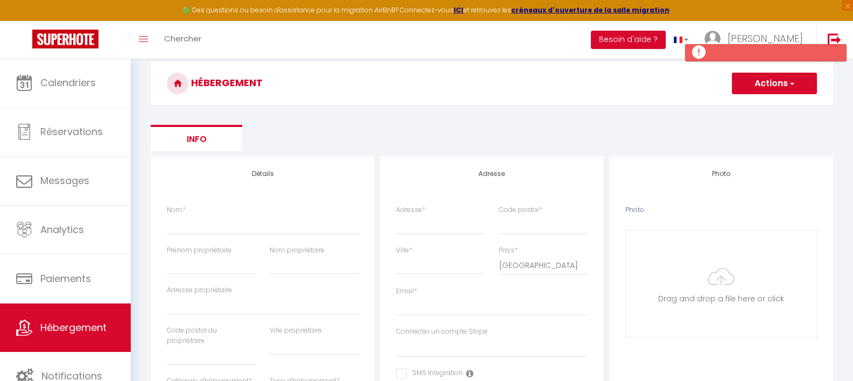
scroll to position [47, 0]
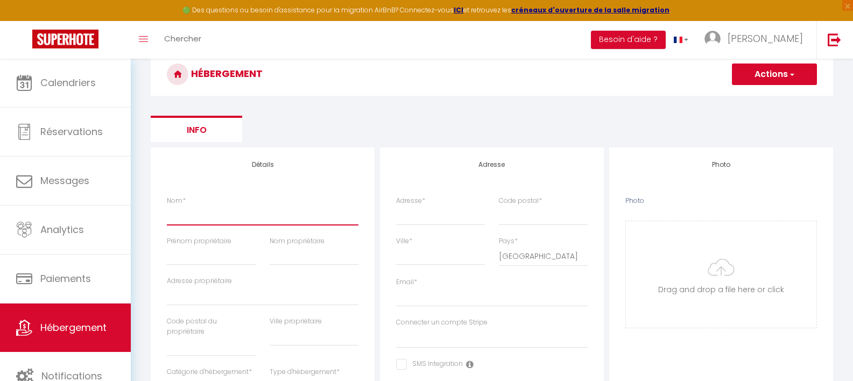
click at [225, 216] on input "Nom *" at bounding box center [263, 215] width 192 height 19
click at [297, 134] on ul "Info" at bounding box center [492, 129] width 683 height 26
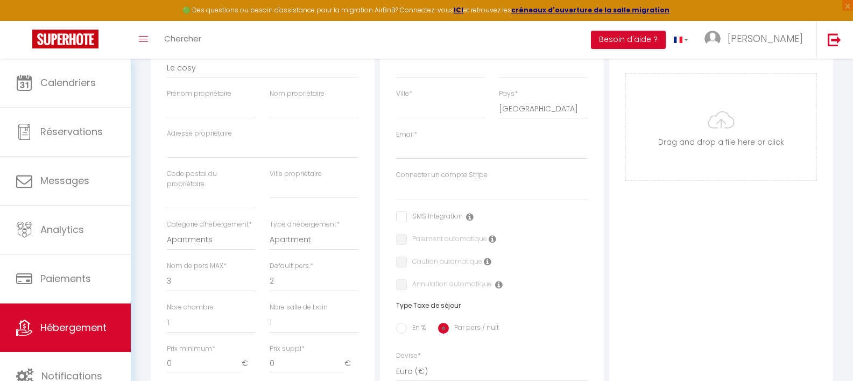
scroll to position [195, 0]
click at [223, 238] on select "Apartments Houses Secondary units Unique Homes BNB Others" at bounding box center [211, 239] width 89 height 20
click at [206, 286] on select "1 2 3 4 5 6 7 8 9 10 11 12 13 14" at bounding box center [211, 281] width 89 height 20
click at [167, 271] on select "1 2 3 4 5 6 7 8 9 10 11 12 13 14" at bounding box center [211, 281] width 89 height 20
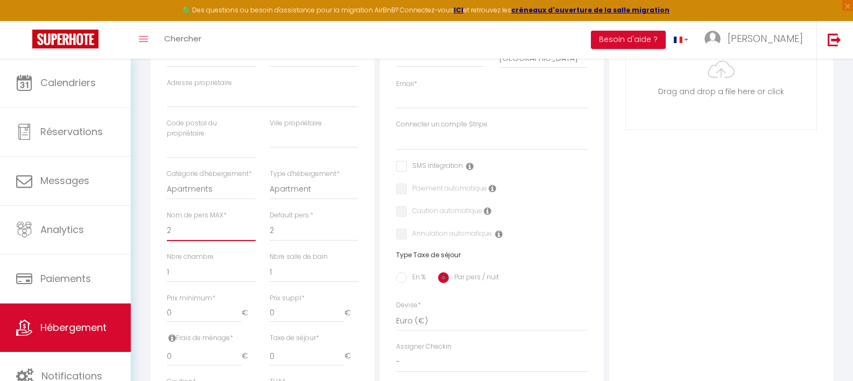
scroll to position [269, 0]
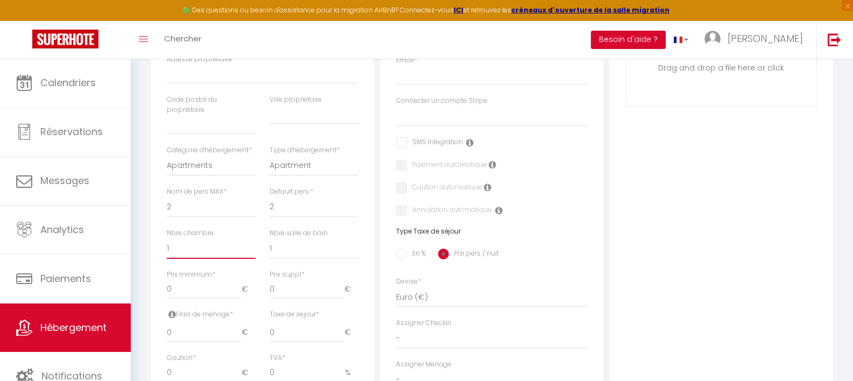
click at [209, 250] on select "0 1 2 3 4 5 6 7 8 9 10 11 12 13" at bounding box center [211, 248] width 89 height 20
click at [167, 238] on select "0 1 2 3 4 5 6 7 8 9 10 11 12 13" at bounding box center [211, 248] width 89 height 20
click at [208, 250] on select "0 1 2 3 4 5 6 7 8 9 10 11 12 13" at bounding box center [211, 248] width 89 height 20
click at [167, 238] on select "0 1 2 3 4 5 6 7 8 9 10 11 12 13" at bounding box center [211, 248] width 89 height 20
click at [278, 251] on select "0 1 2 3 4 5 6 7 8 9 10 11 12 13" at bounding box center [314, 248] width 89 height 20
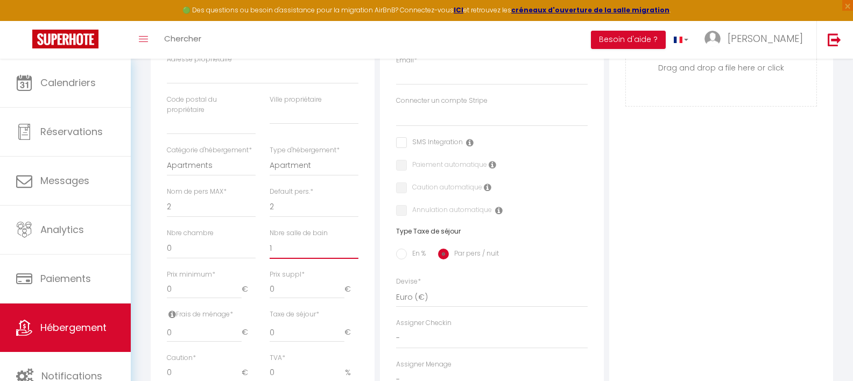
click at [270, 238] on select "0 1 2 3 4 5 6 7 8 9 10 11 12 13" at bounding box center [314, 248] width 89 height 20
click at [191, 282] on input "0" at bounding box center [204, 286] width 75 height 19
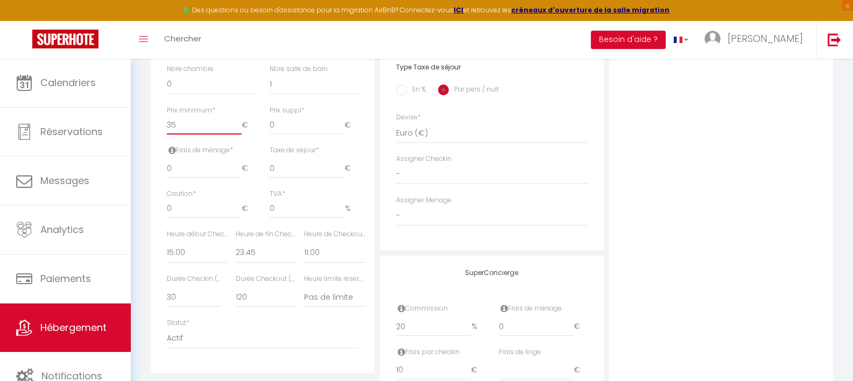
scroll to position [442, 0]
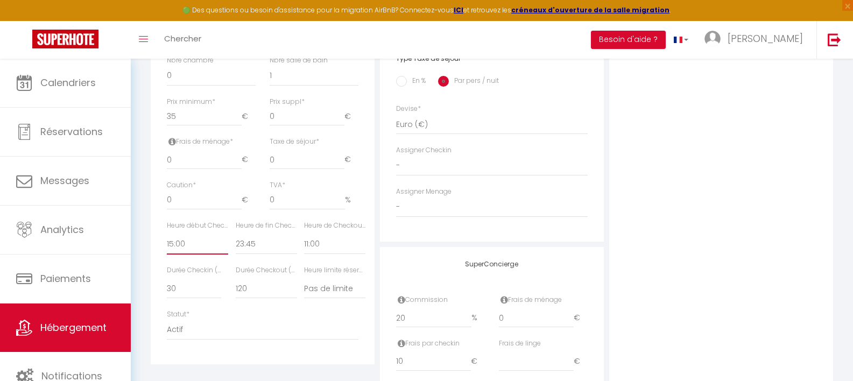
click at [185, 243] on select "00:00 00:15 00:30 00:45 01:00 01:15 01:30 01:45 02:00 02:15 02:30 02:45 03:00" at bounding box center [197, 244] width 61 height 20
click at [167, 234] on select "00:00 00:15 00:30 00:45 01:00 01:15 01:30 01:45 02:00 02:15 02:30 02:45 03:00" at bounding box center [197, 244] width 61 height 20
click at [321, 243] on select "00:00 00:15 00:30 00:45 01:00 01:15 01:30 01:45 02:00 02:15 02:30 02:45 03:00" at bounding box center [334, 244] width 61 height 20
click at [304, 234] on select "00:00 00:15 00:30 00:45 01:00 01:15 01:30 01:45 02:00 02:15 02:30 02:45 03:00" at bounding box center [334, 244] width 61 height 20
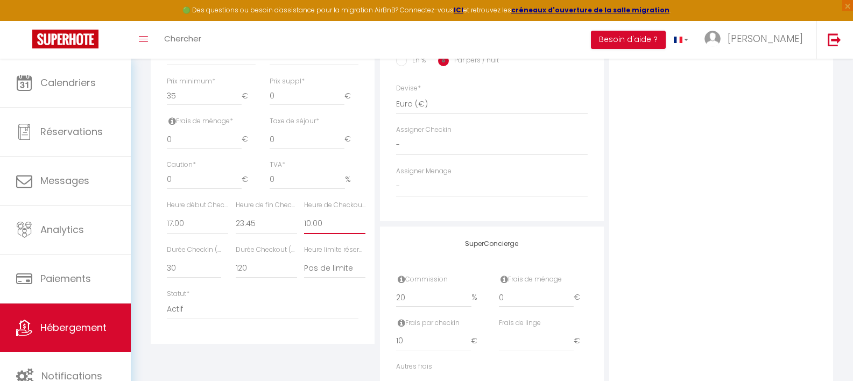
scroll to position [479, 0]
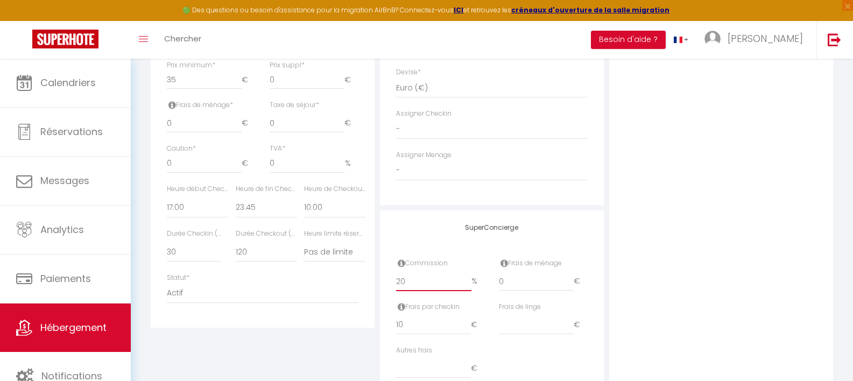
click at [412, 284] on input "20" at bounding box center [433, 281] width 75 height 19
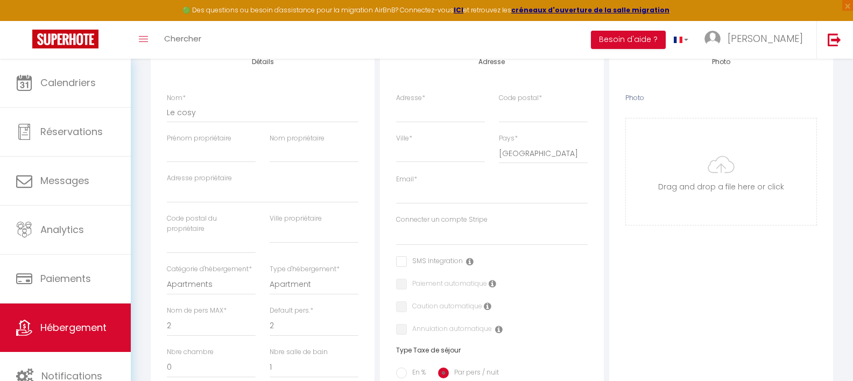
scroll to position [150, 0]
click at [417, 96] on label "Adresse *" at bounding box center [410, 99] width 29 height 10
click at [417, 103] on input "Adresse *" at bounding box center [440, 112] width 89 height 19
click at [417, 120] on input "Adresse *" at bounding box center [440, 112] width 89 height 19
click at [533, 117] on input "Code postal *" at bounding box center [543, 112] width 89 height 19
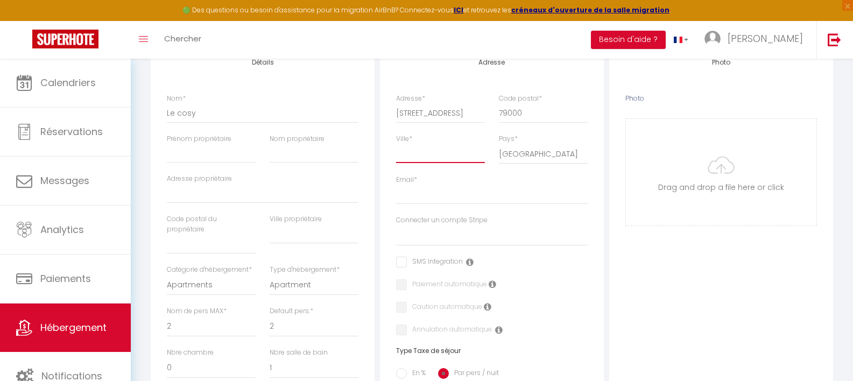
click at [430, 159] on input "Ville *" at bounding box center [440, 153] width 89 height 19
click at [417, 198] on input "Email *" at bounding box center [492, 194] width 192 height 19
click at [471, 236] on select "Connecter un compte Stripe" at bounding box center [492, 236] width 192 height 20
click at [621, 282] on div "Photo Photo Drag and drop a file here or click Ooops, something wrong appended.…" at bounding box center [721, 388] width 224 height 686
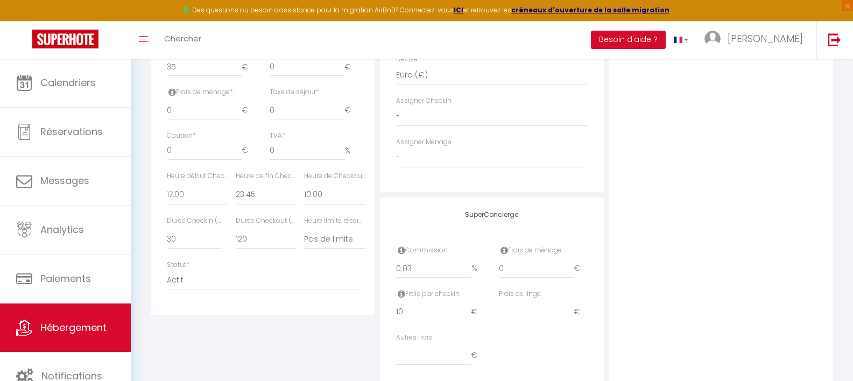
scroll to position [494, 0]
click at [430, 271] on input "0.03" at bounding box center [433, 266] width 75 height 19
click at [368, 261] on div "Détails Nom * Le cosy Prénom propriétaire Nom propriétaire Adresse propriétaire…" at bounding box center [263, 7] width 224 height 612
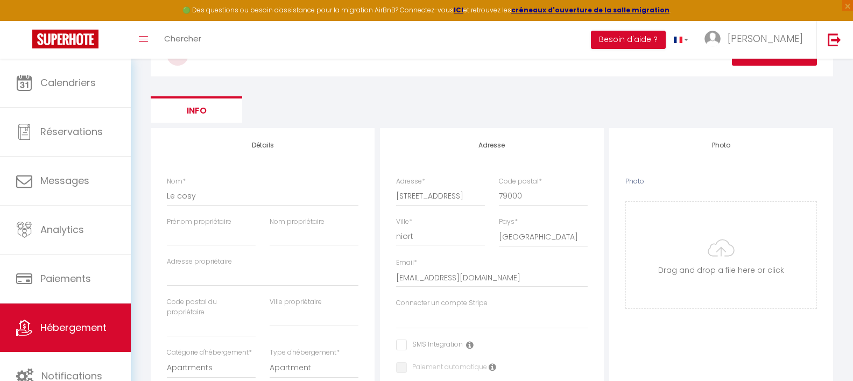
scroll to position [0, 0]
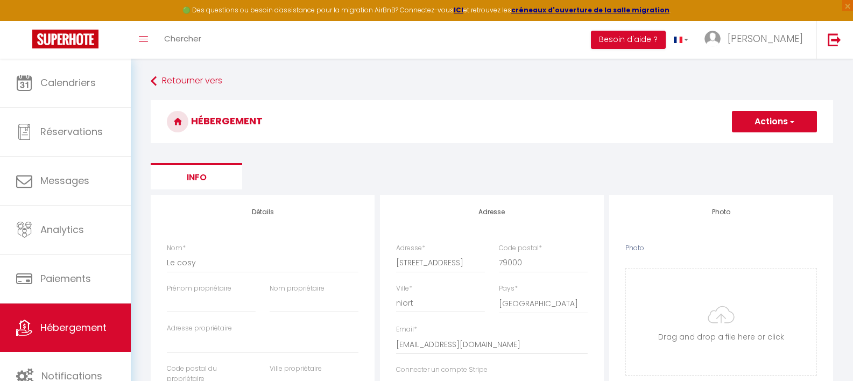
click at [766, 127] on button "Actions" at bounding box center [774, 122] width 85 height 22
click at [762, 144] on input "Enregistrer" at bounding box center [762, 145] width 40 height 11
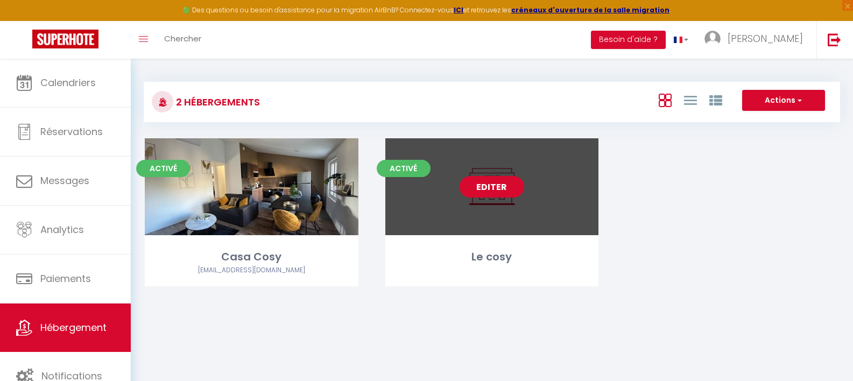
click at [490, 190] on link "Editer" at bounding box center [492, 187] width 65 height 22
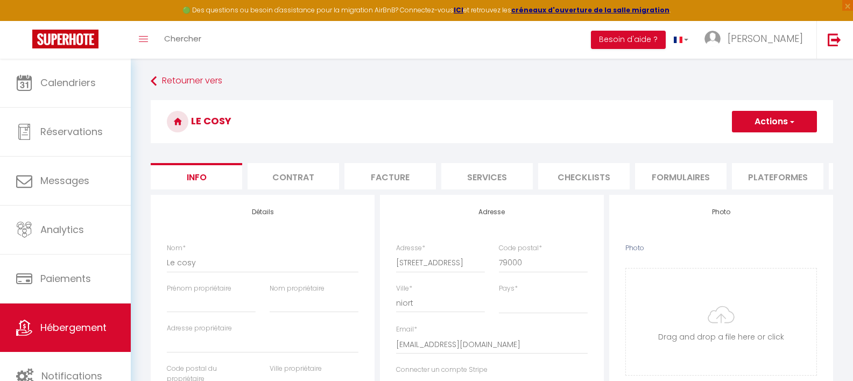
scroll to position [0, 61]
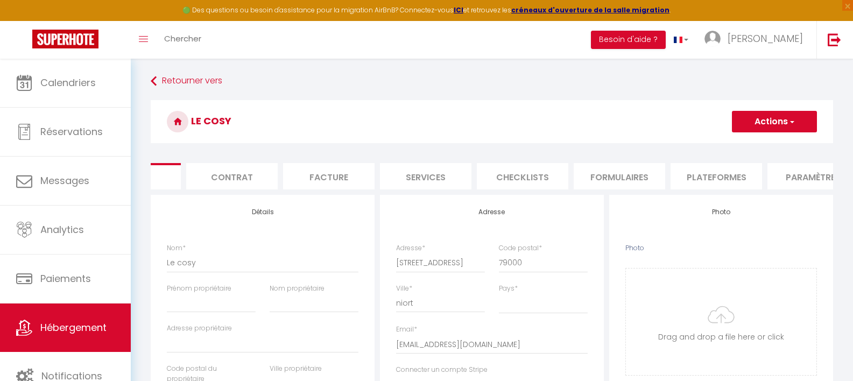
click at [691, 187] on li "Plateformes" at bounding box center [717, 176] width 92 height 26
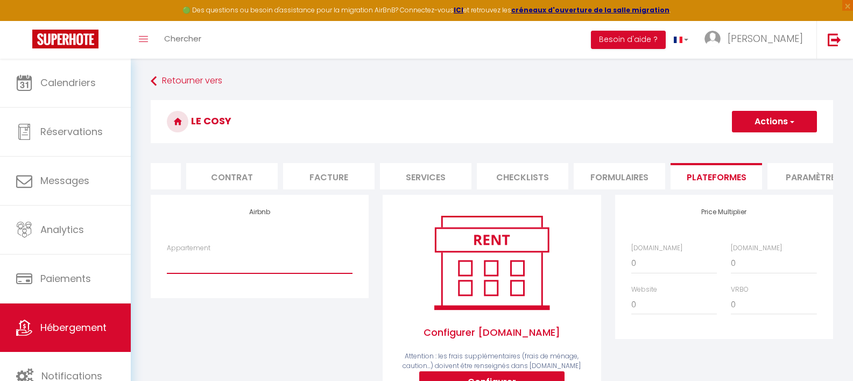
click at [289, 272] on select "Le Cosy - mabouhag.bnb@gmail.com" at bounding box center [260, 263] width 186 height 20
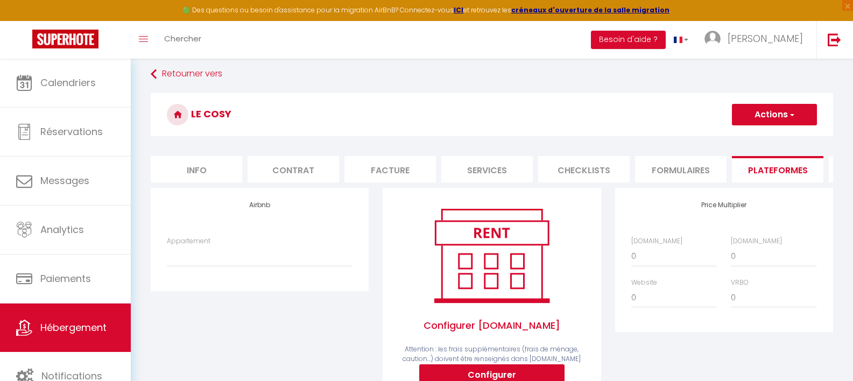
click at [218, 178] on li "Info" at bounding box center [197, 169] width 92 height 26
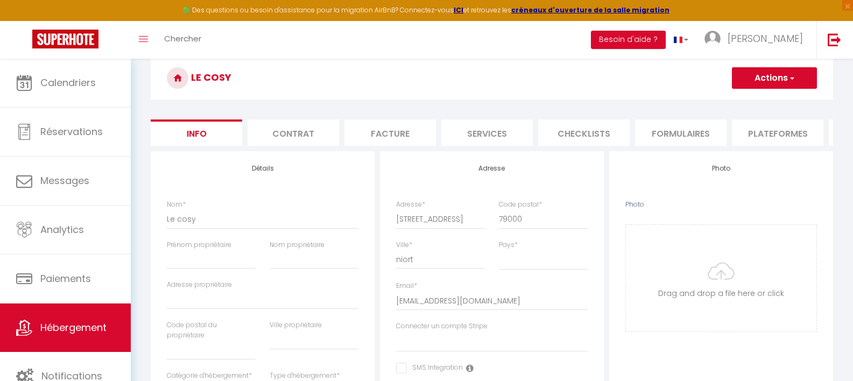
scroll to position [99, 0]
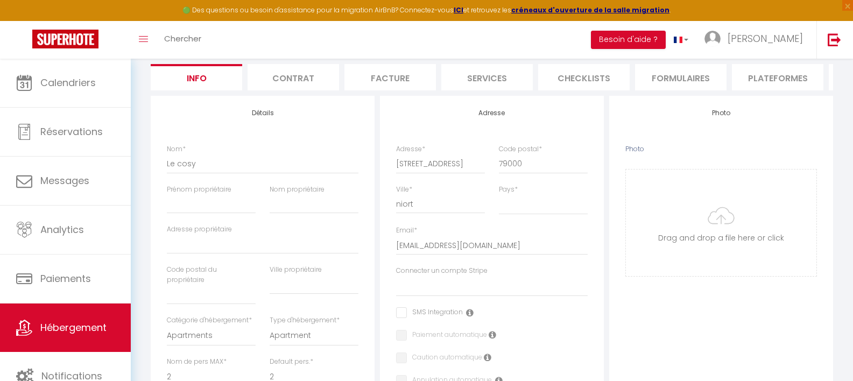
click at [757, 80] on li "Plateformes" at bounding box center [778, 77] width 92 height 26
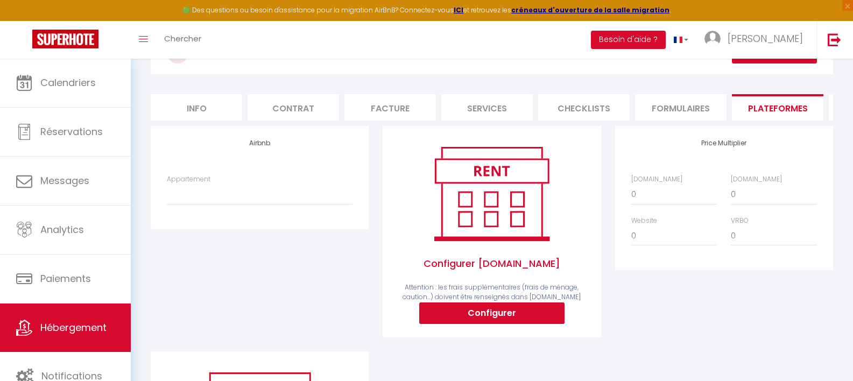
scroll to position [68, 0]
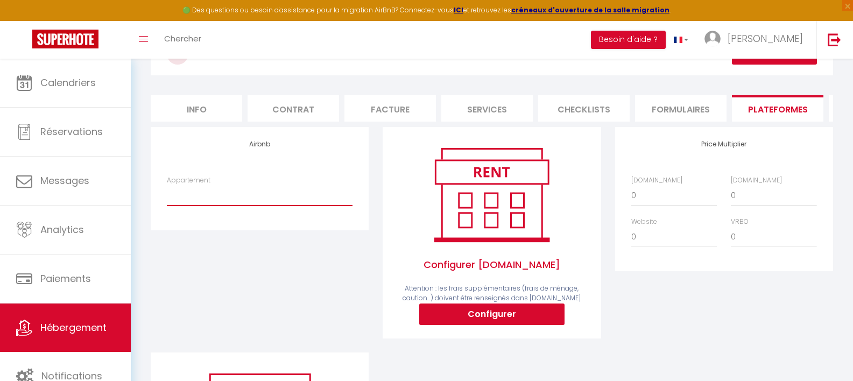
click at [292, 206] on select "Le Cosy - mabouhag.bnb@gmail.com" at bounding box center [260, 195] width 186 height 20
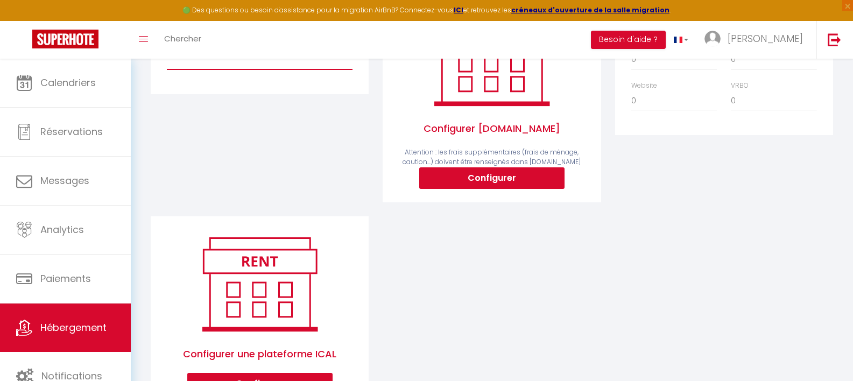
scroll to position [0, 0]
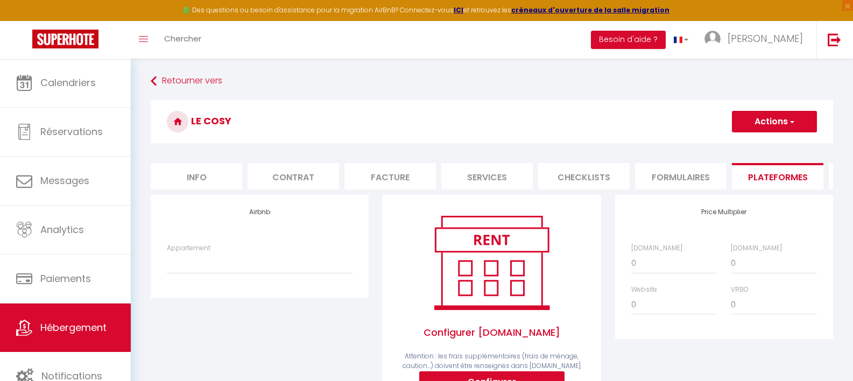
click at [199, 176] on li "Info" at bounding box center [197, 176] width 92 height 26
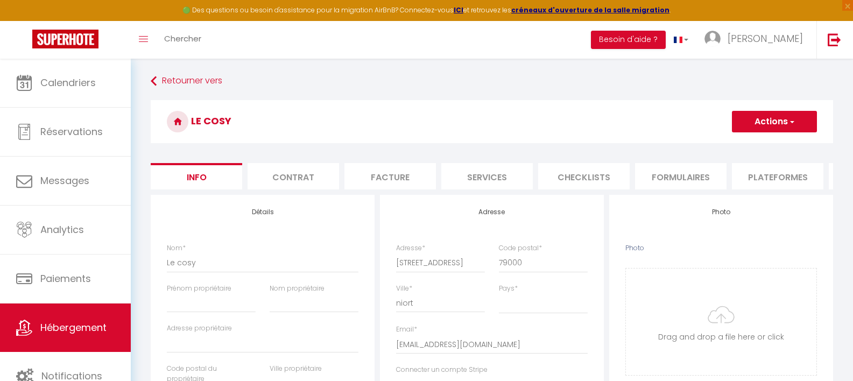
click at [769, 183] on li "Plateformes" at bounding box center [778, 176] width 92 height 26
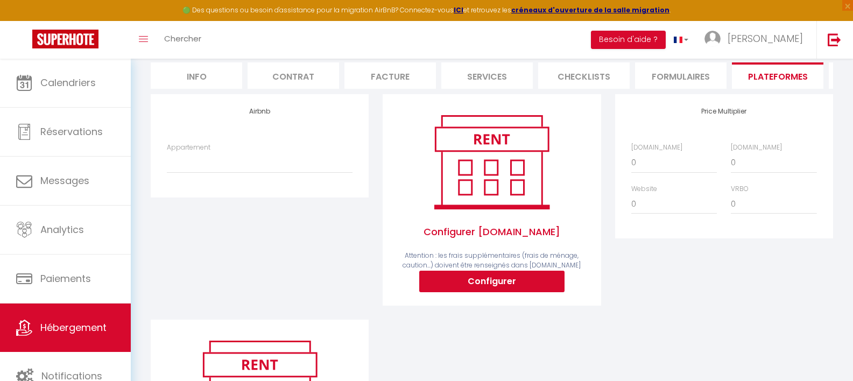
scroll to position [100, 0]
click at [48, 339] on link "Hébergement" at bounding box center [65, 328] width 131 height 48
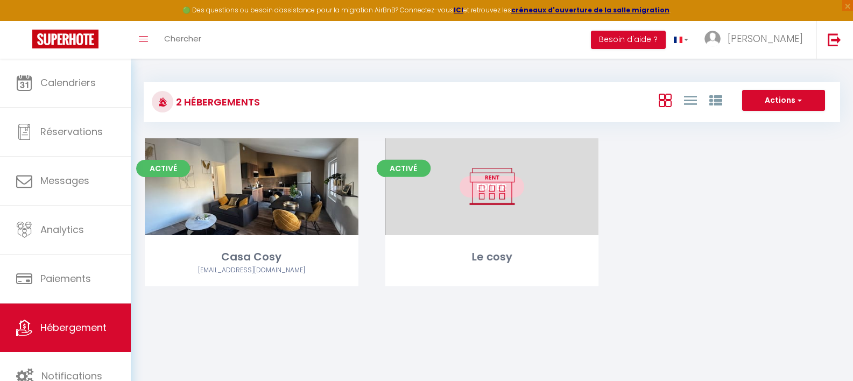
click at [480, 195] on link "Editer" at bounding box center [492, 187] width 65 height 22
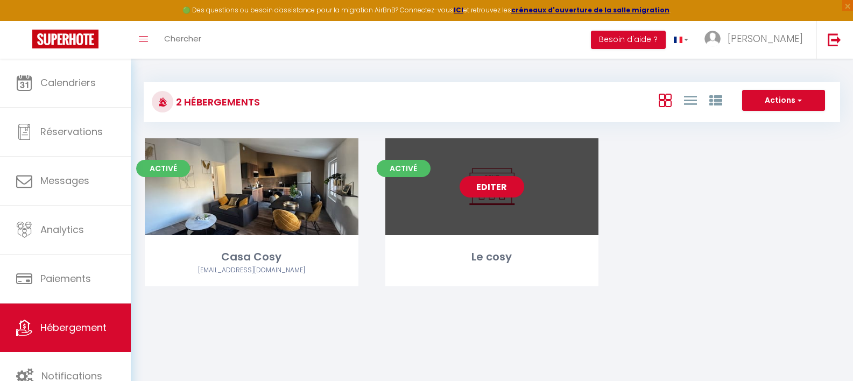
click at [481, 192] on link "Editer" at bounding box center [492, 187] width 65 height 22
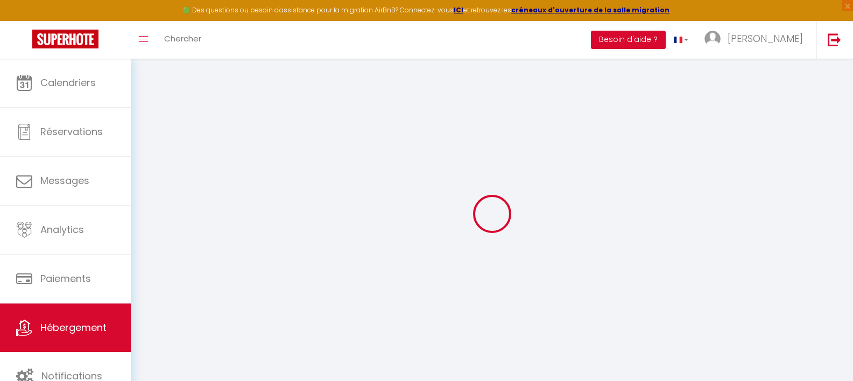
select select
checkbox input "false"
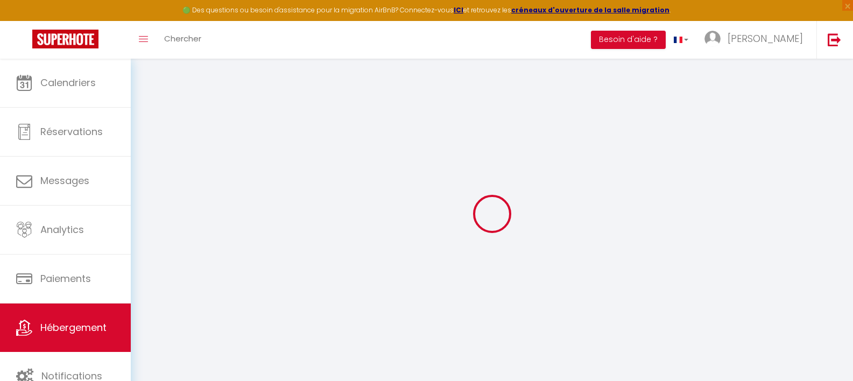
select select "17:00"
select select "23:45"
select select "10:00"
select select "30"
select select "120"
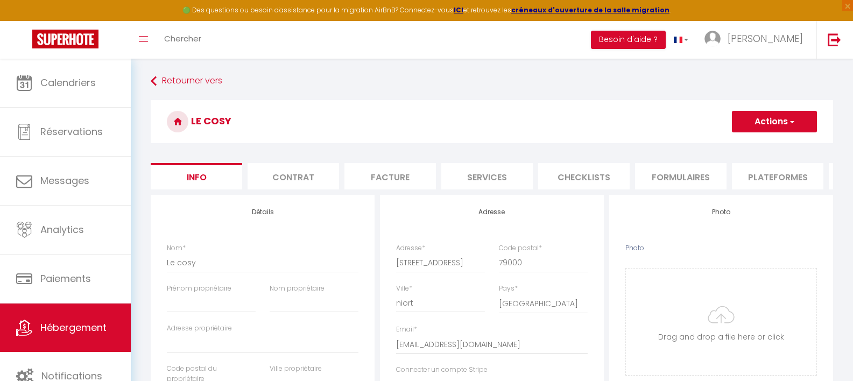
click at [747, 173] on li "Plateformes" at bounding box center [778, 176] width 92 height 26
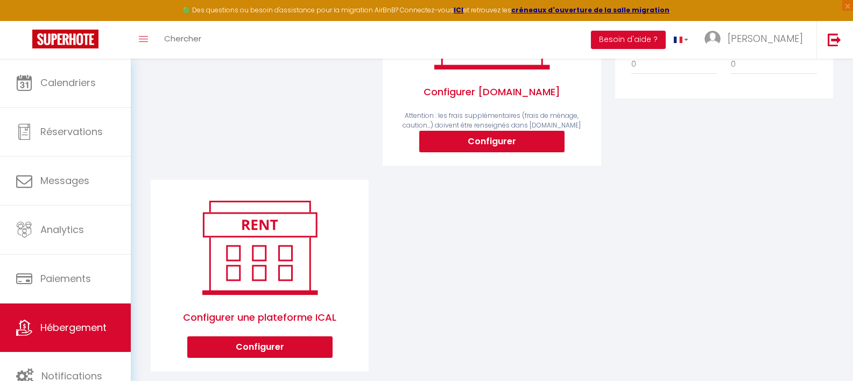
scroll to position [52, 0]
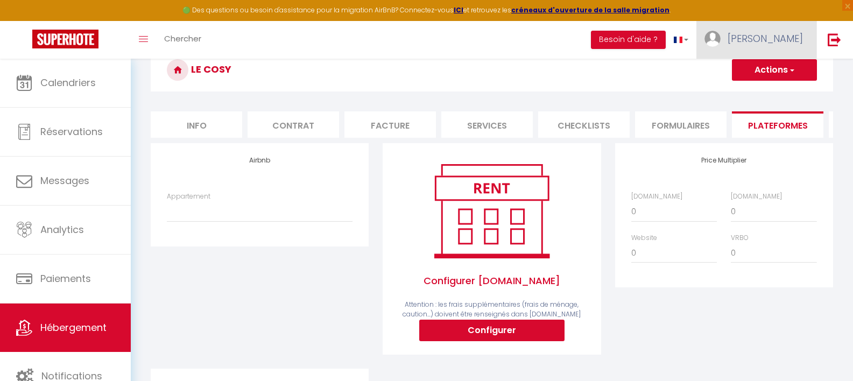
click at [771, 37] on span "[PERSON_NAME]" at bounding box center [765, 38] width 75 height 13
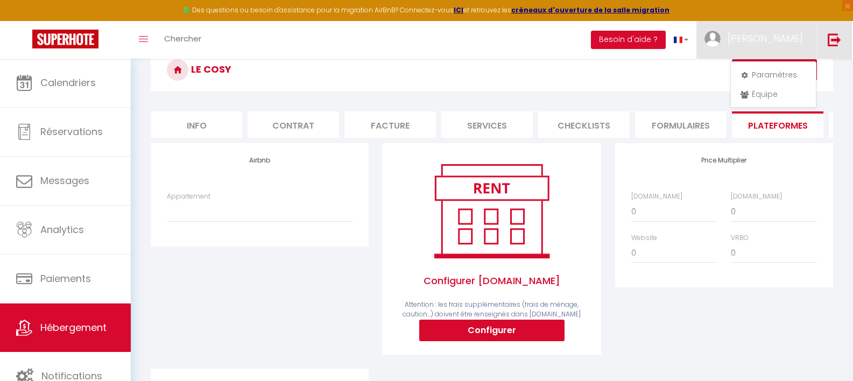
click at [840, 38] on img at bounding box center [834, 39] width 13 height 13
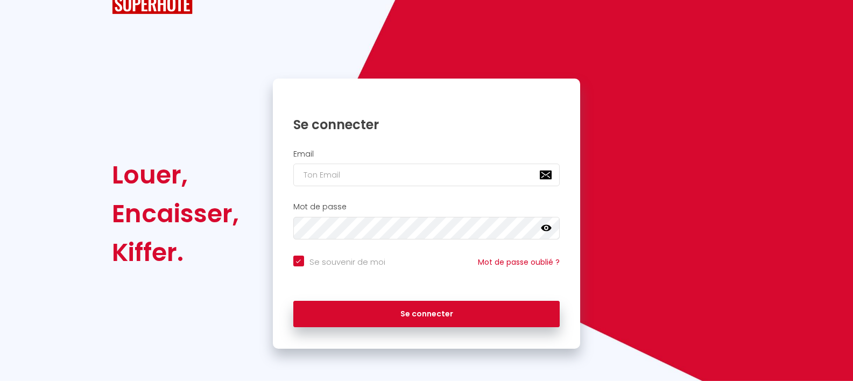
scroll to position [37, 0]
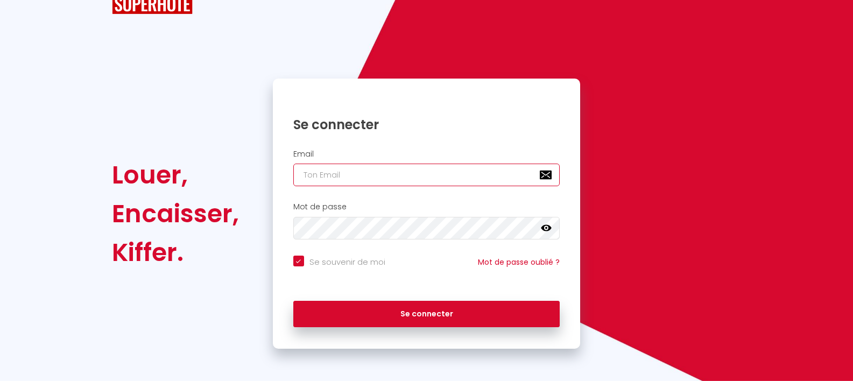
type input "[EMAIL_ADDRESS][DOMAIN_NAME]"
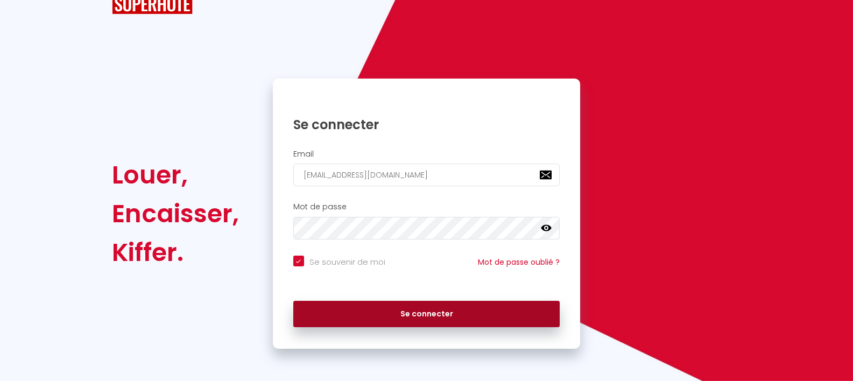
click at [416, 320] on button "Se connecter" at bounding box center [426, 314] width 267 height 27
checkbox input "true"
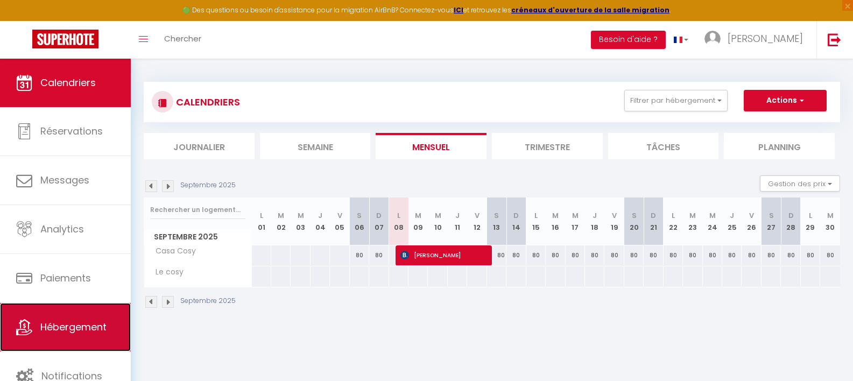
click at [95, 321] on span "Hébergement" at bounding box center [73, 326] width 66 height 13
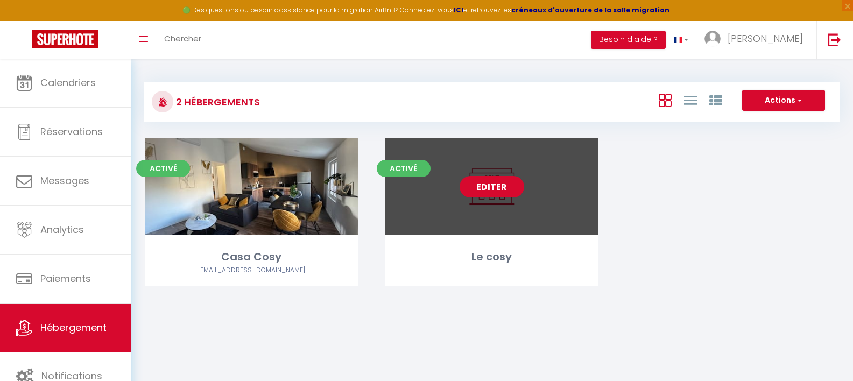
click at [505, 190] on link "Editer" at bounding box center [492, 187] width 65 height 22
select select "3"
select select "2"
select select "1"
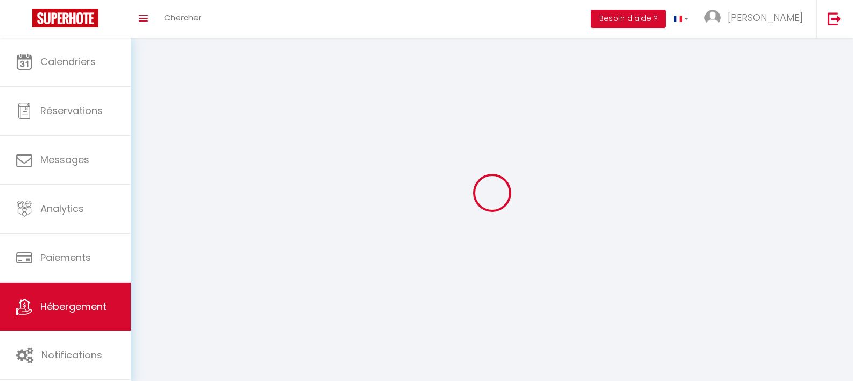
select select
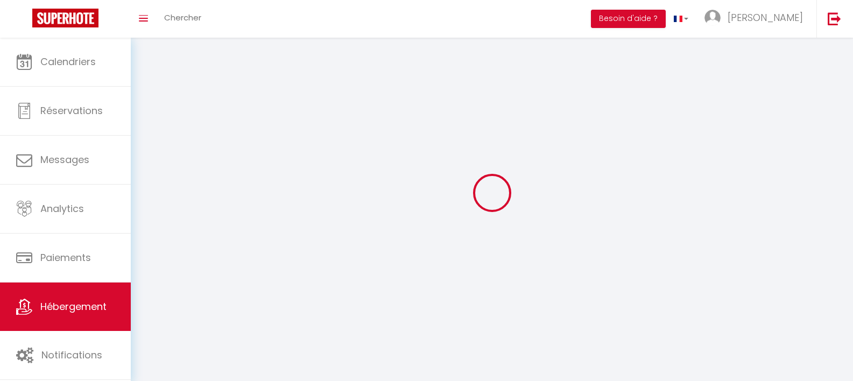
select select
checkbox input "false"
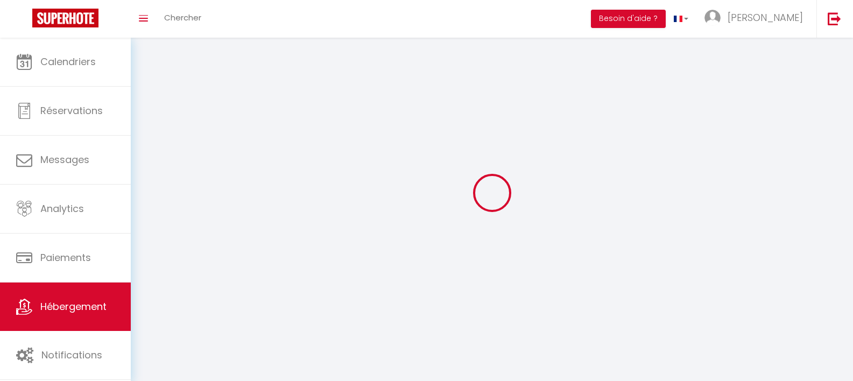
checkbox input "false"
select select
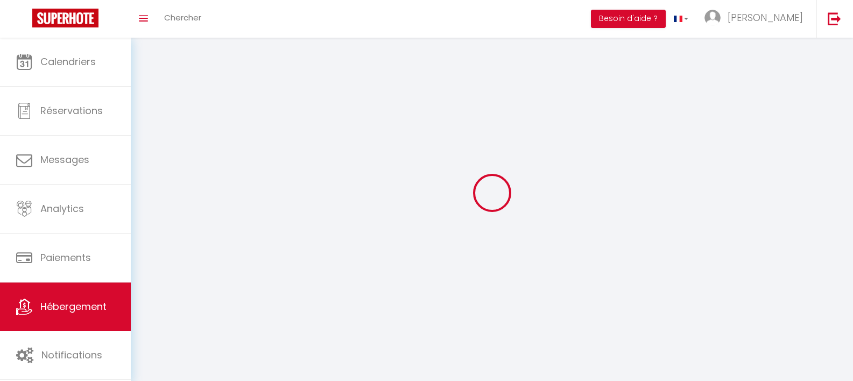
select select
checkbox input "false"
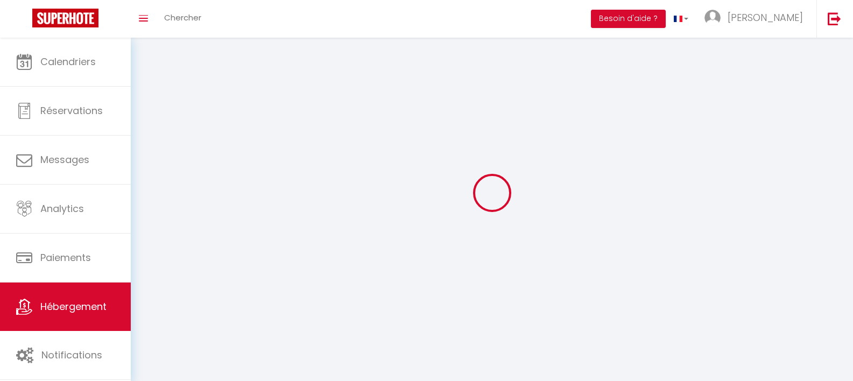
checkbox input "false"
select select
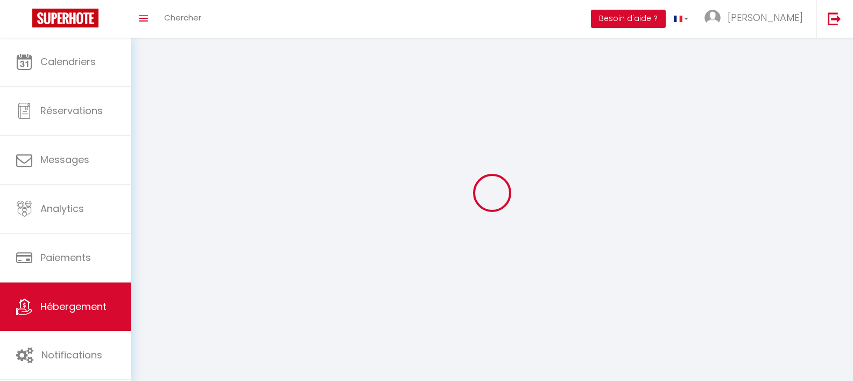
select select
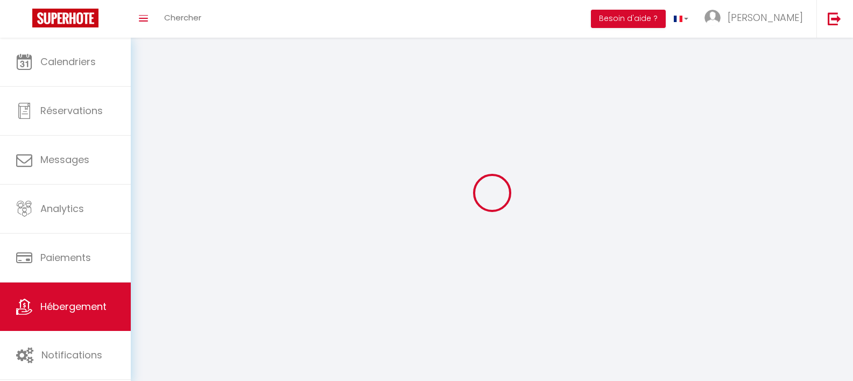
select select
checkbox input "false"
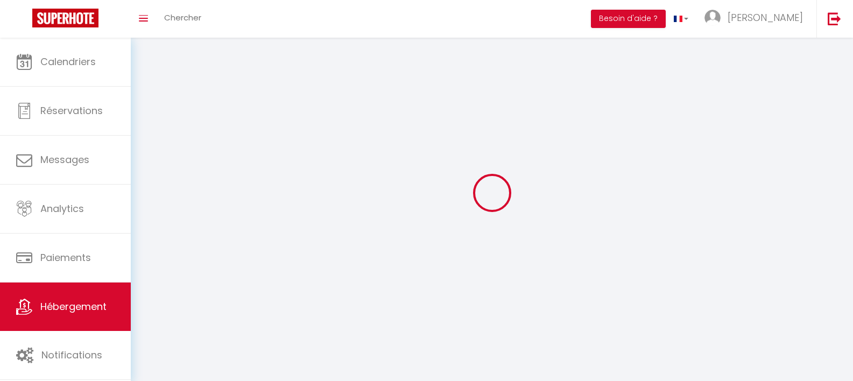
select select
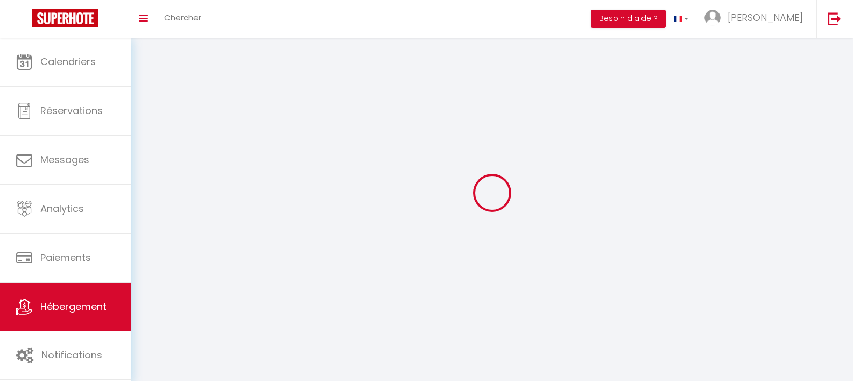
select select
checkbox input "false"
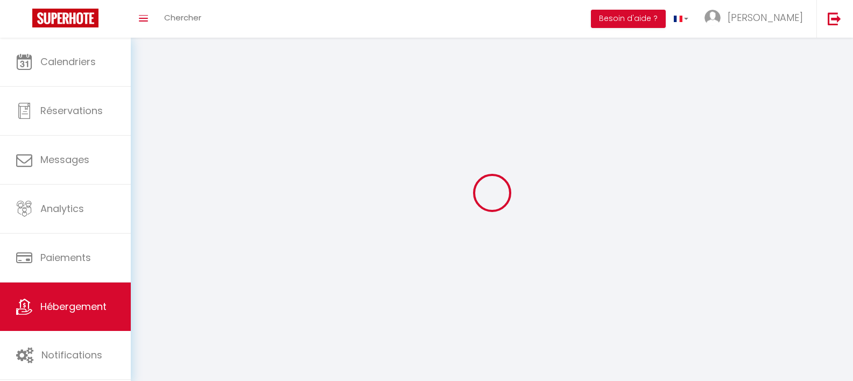
checkbox input "false"
select select
select select "1"
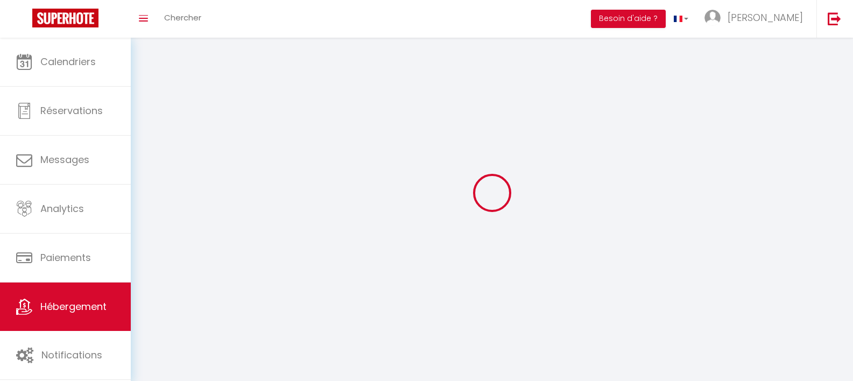
select select "28"
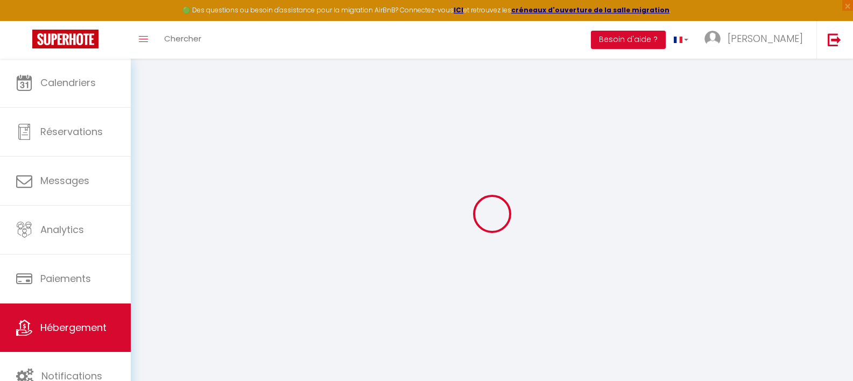
select select
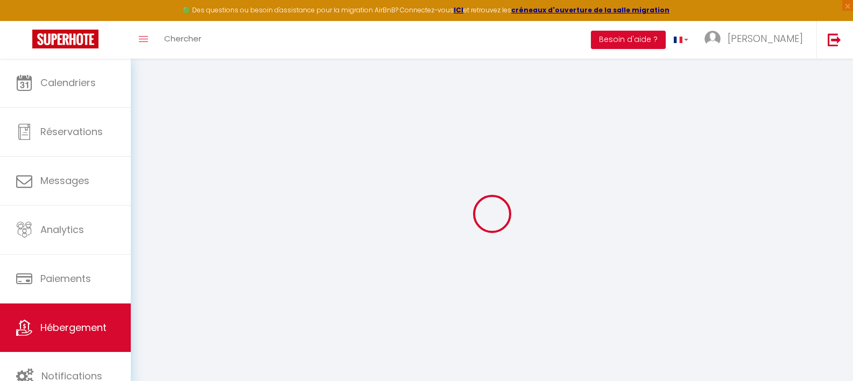
select select
checkbox input "false"
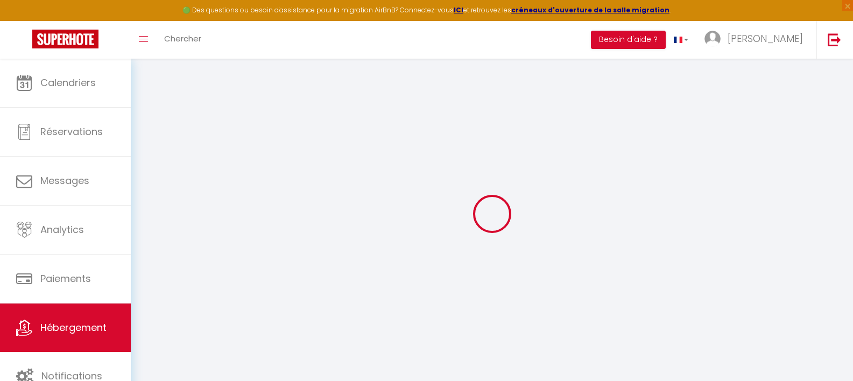
select select
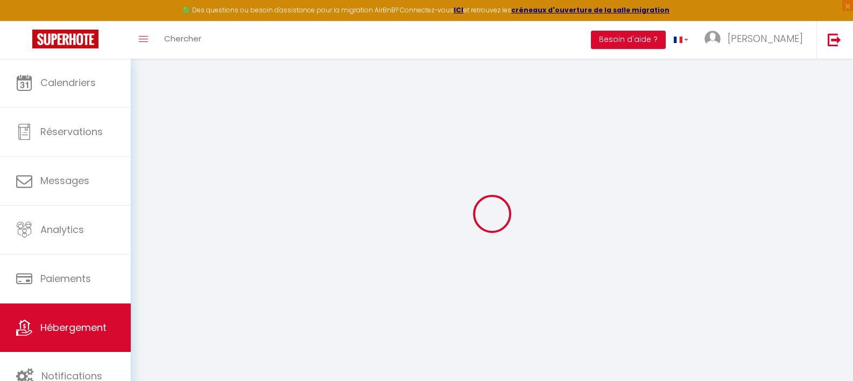
select select
checkbox input "false"
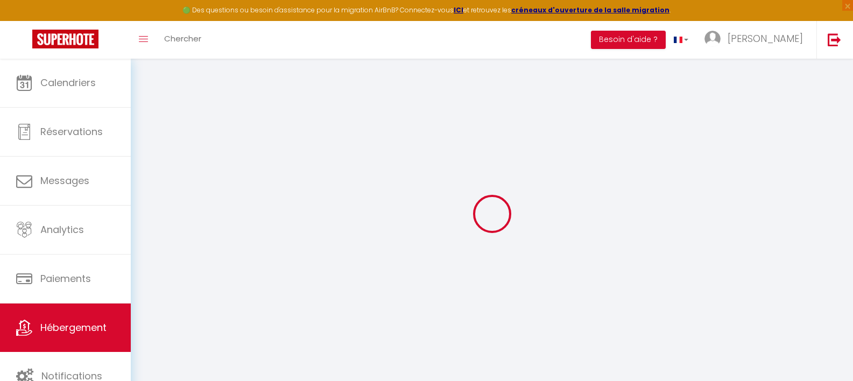
checkbox input "false"
select select
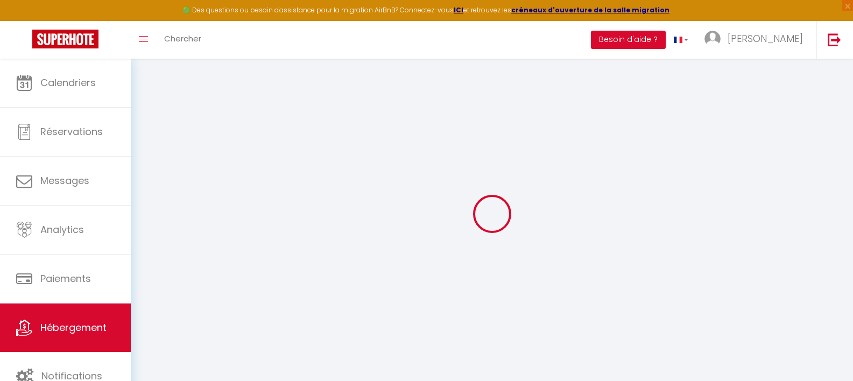
select select
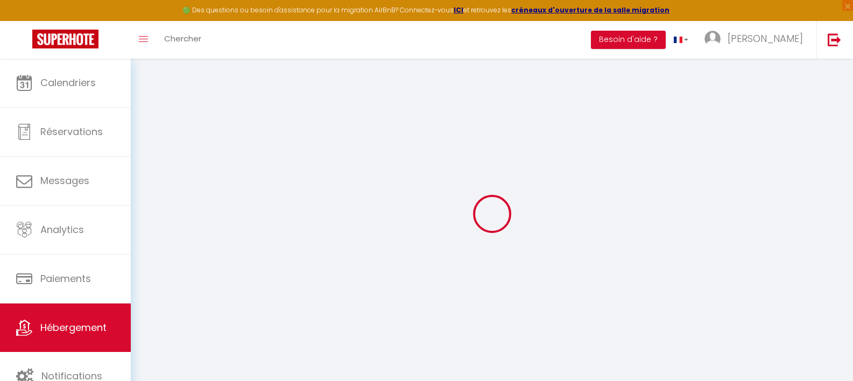
checkbox input "false"
select select
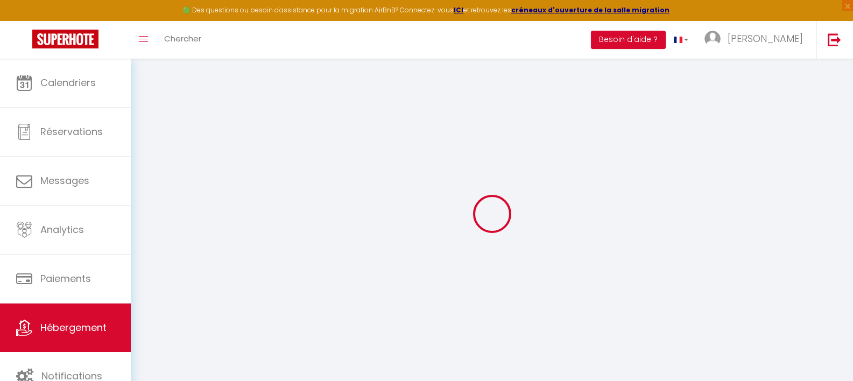
select select
type input "Le cosy"
select select "2"
select select "0"
type input "35"
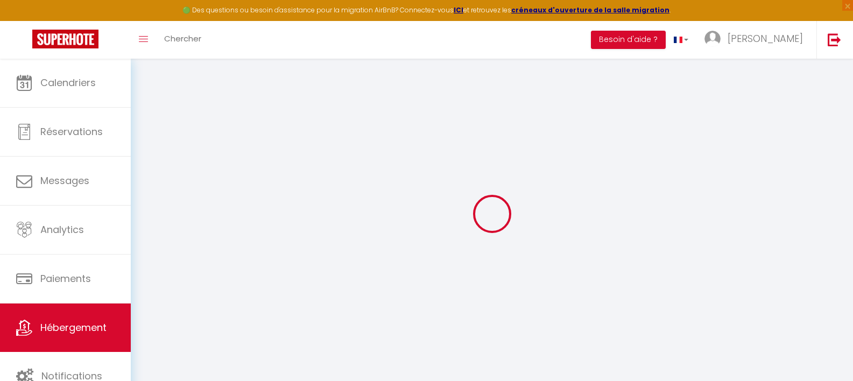
select select
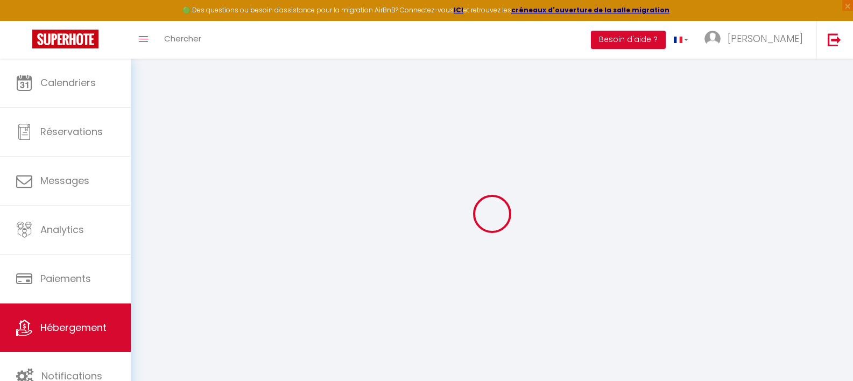
type input "[STREET_ADDRESS]"
type input "79000"
type input "niort"
type input "[EMAIL_ADDRESS][DOMAIN_NAME]"
select select
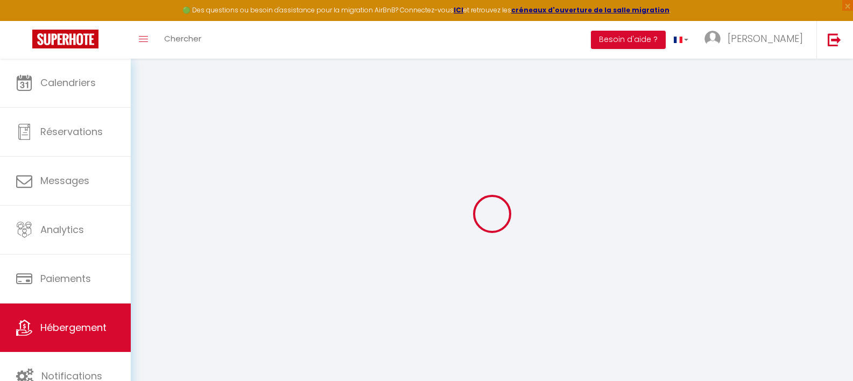
checkbox input "false"
select select
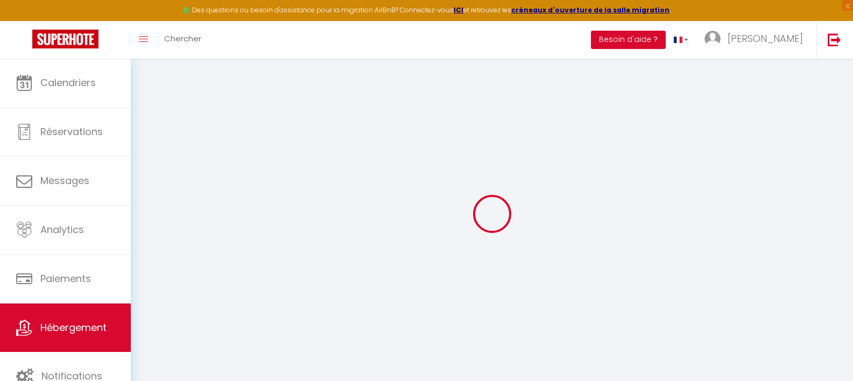
select select
type input "0"
select select
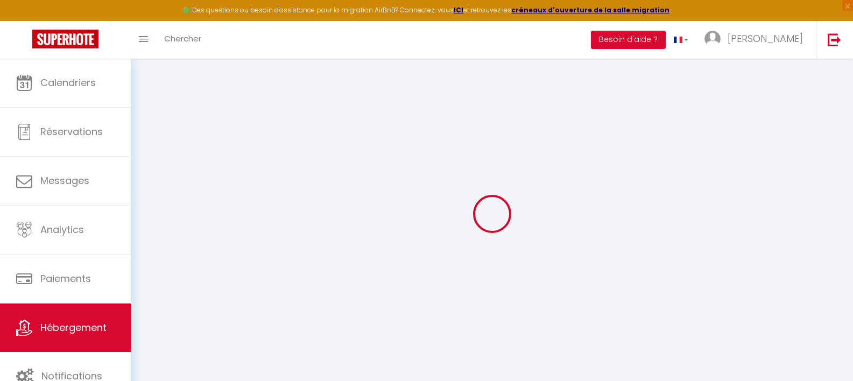
select select
checkbox input "false"
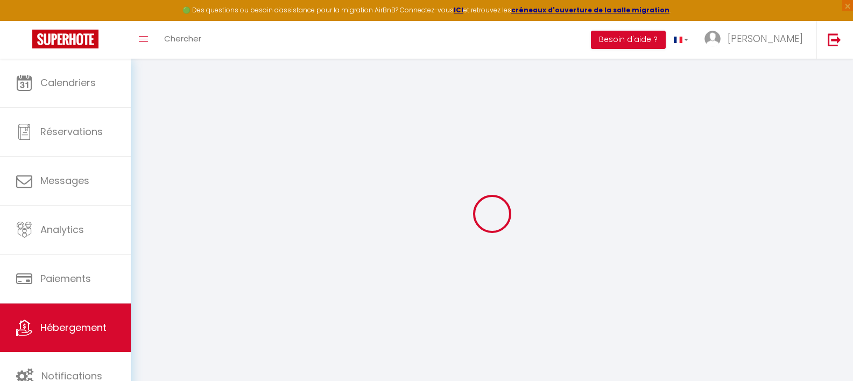
checkbox input "false"
select select
checkbox input "false"
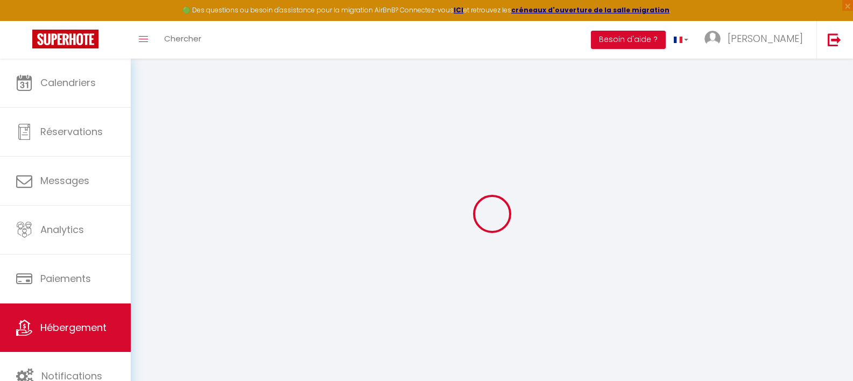
checkbox input "false"
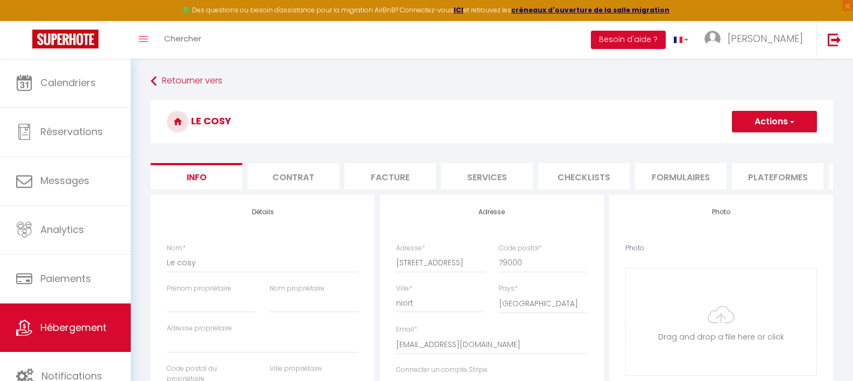
click at [761, 179] on li "Plateformes" at bounding box center [778, 176] width 92 height 26
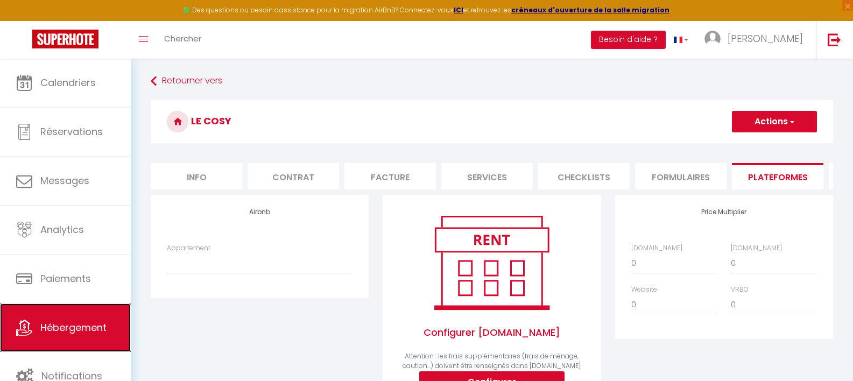
click at [72, 321] on span "Hébergement" at bounding box center [73, 327] width 66 height 13
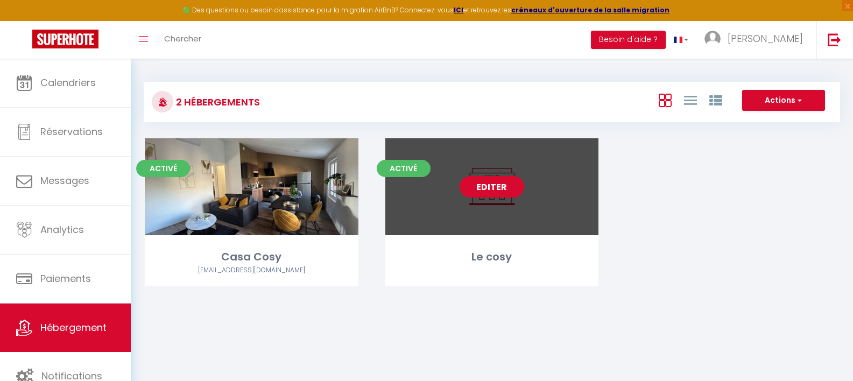
click at [498, 183] on link "Editer" at bounding box center [492, 187] width 65 height 22
click at [488, 188] on link "Editer" at bounding box center [492, 187] width 65 height 22
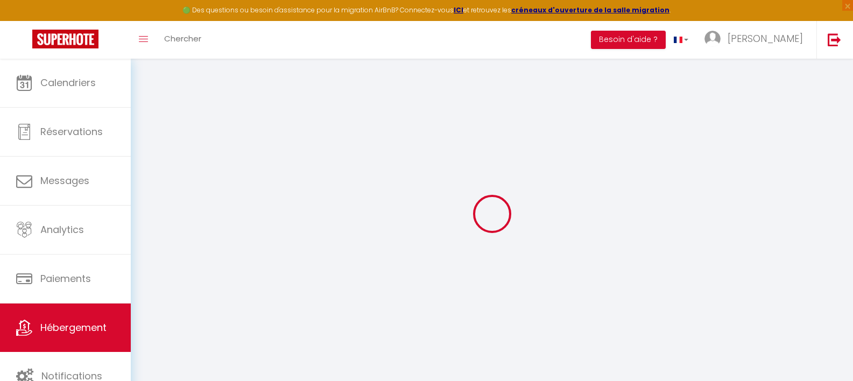
select select
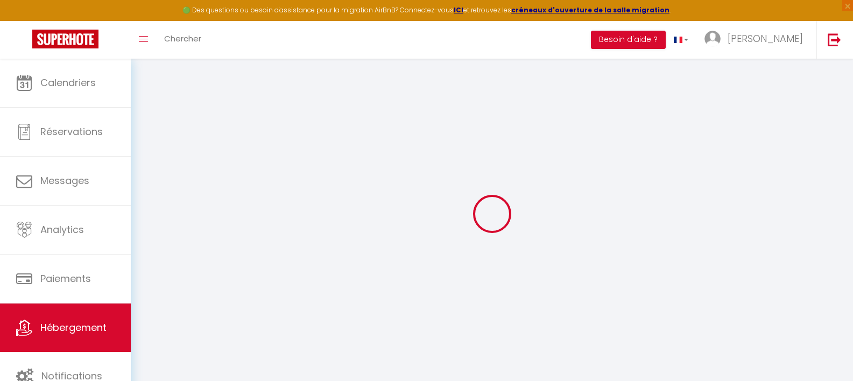
select select
checkbox input "false"
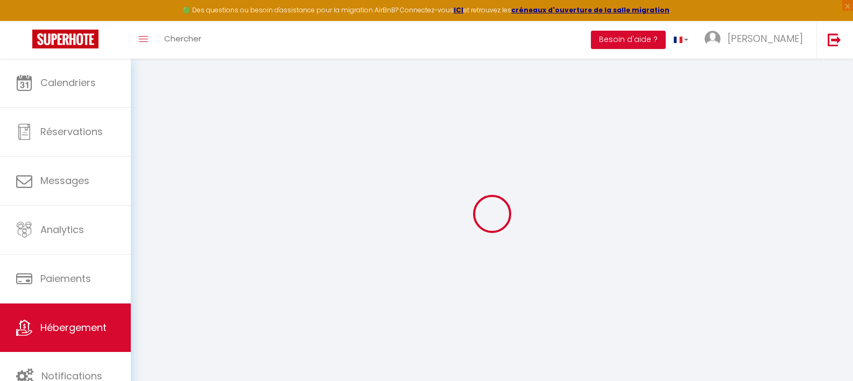
select select
checkbox input "false"
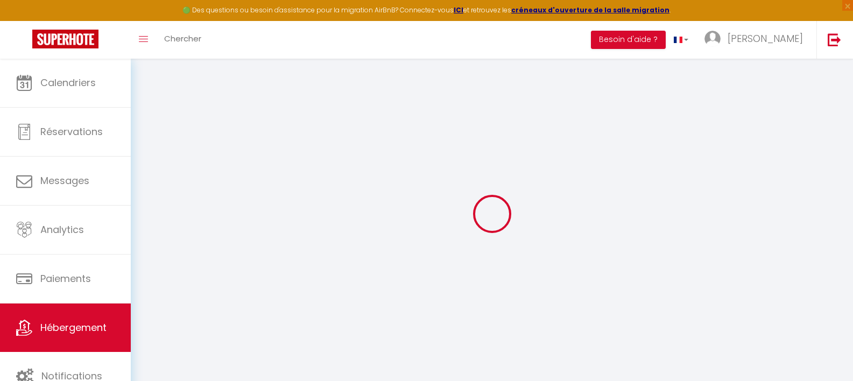
select select
checkbox input "false"
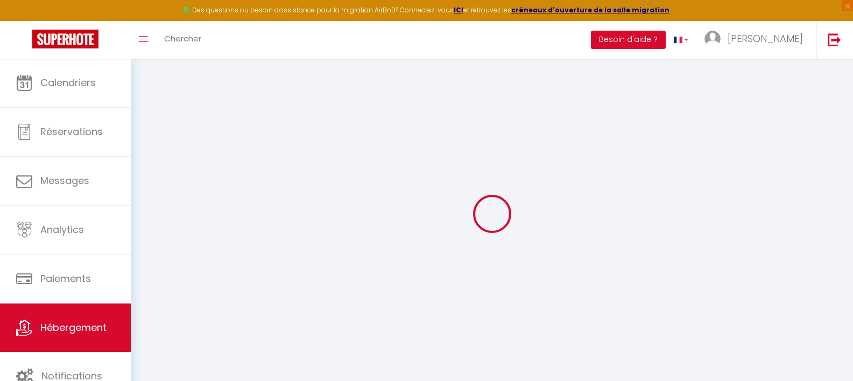
select select "17:00"
select select "23:45"
select select "10:00"
select select "30"
select select "120"
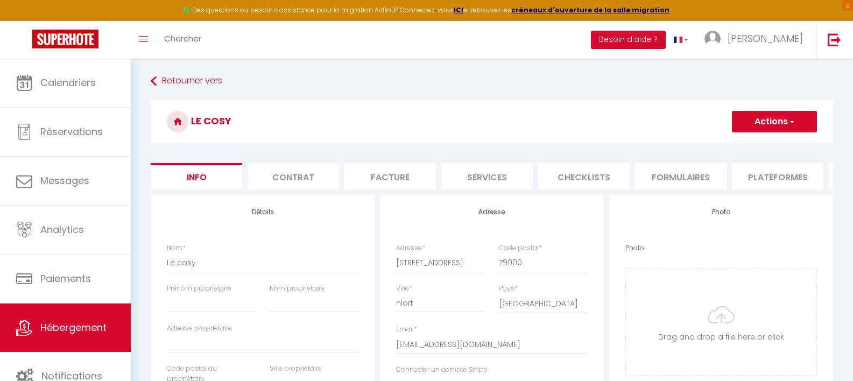
click at [441, 136] on h3 "Le cosy" at bounding box center [492, 121] width 683 height 43
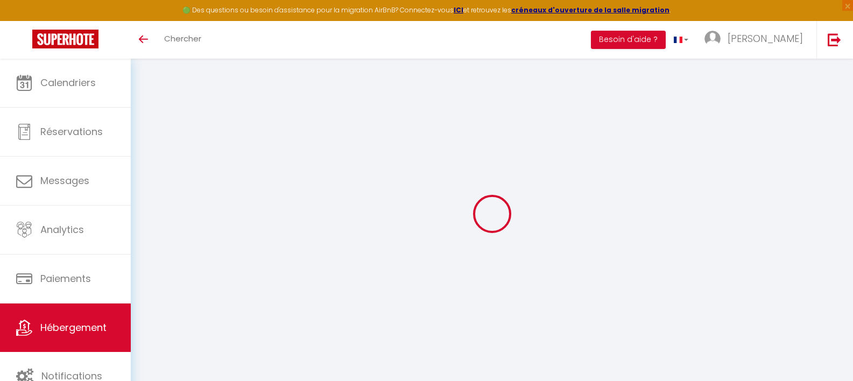
select select "17:00"
select select "23:45"
select select "10:00"
select select "30"
select select "120"
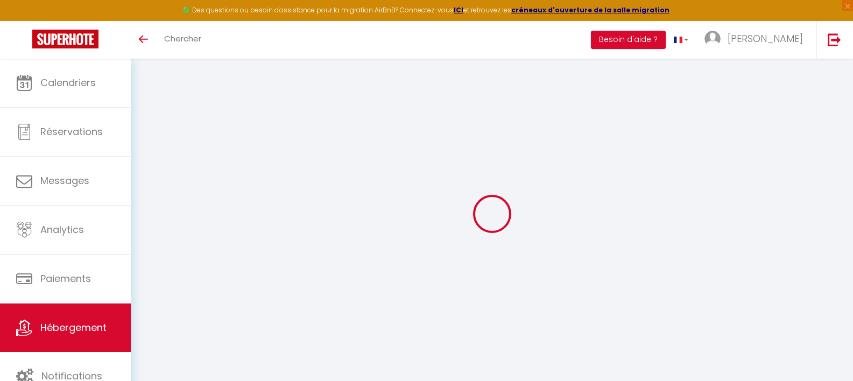
select select
checkbox input "false"
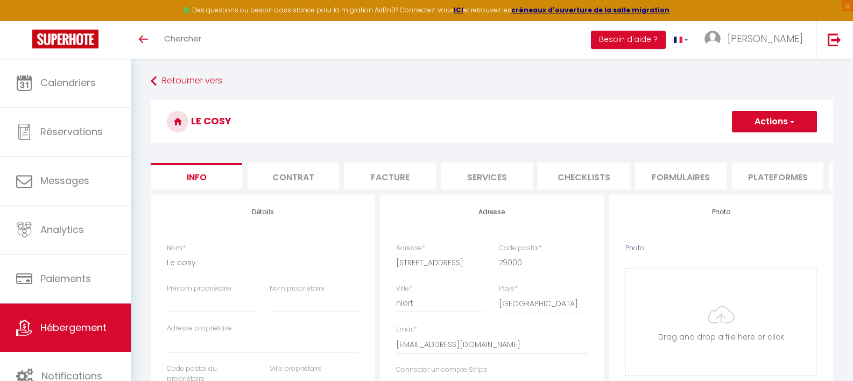
click at [747, 173] on li "Plateformes" at bounding box center [778, 176] width 92 height 26
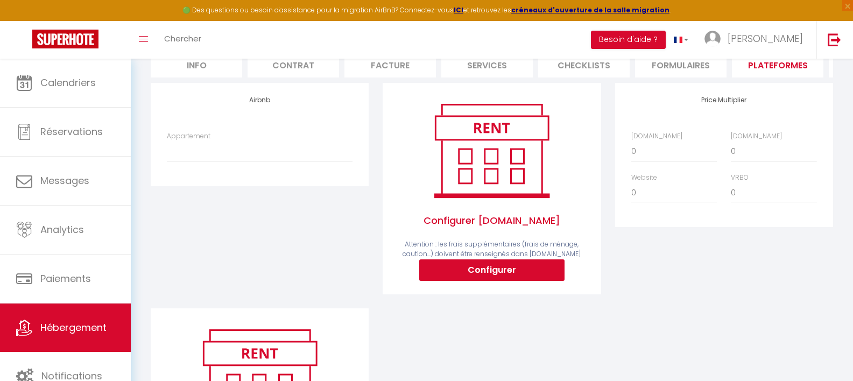
scroll to position [111, 0]
